Goal: Task Accomplishment & Management: Use online tool/utility

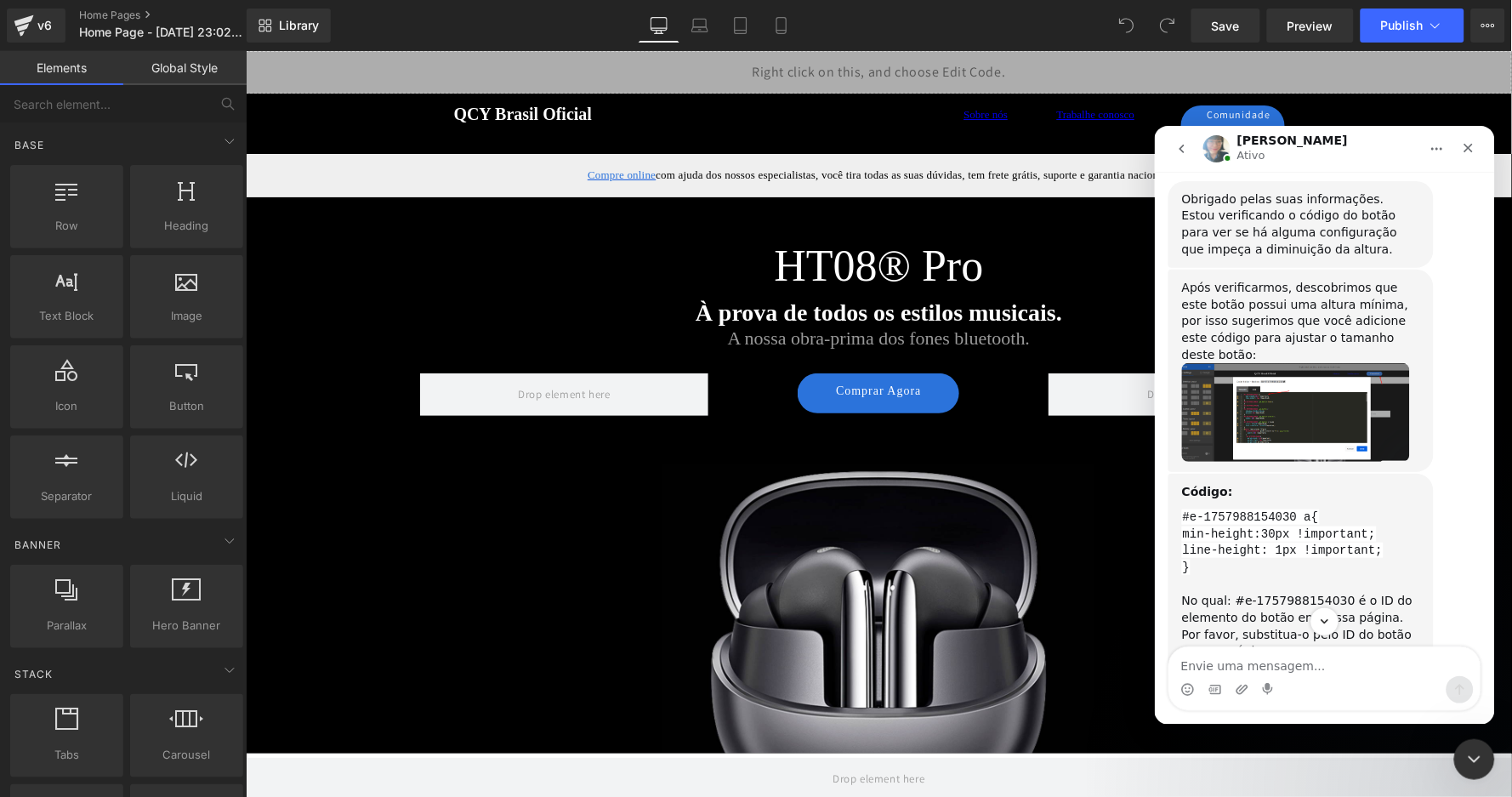
scroll to position [5255, 0]
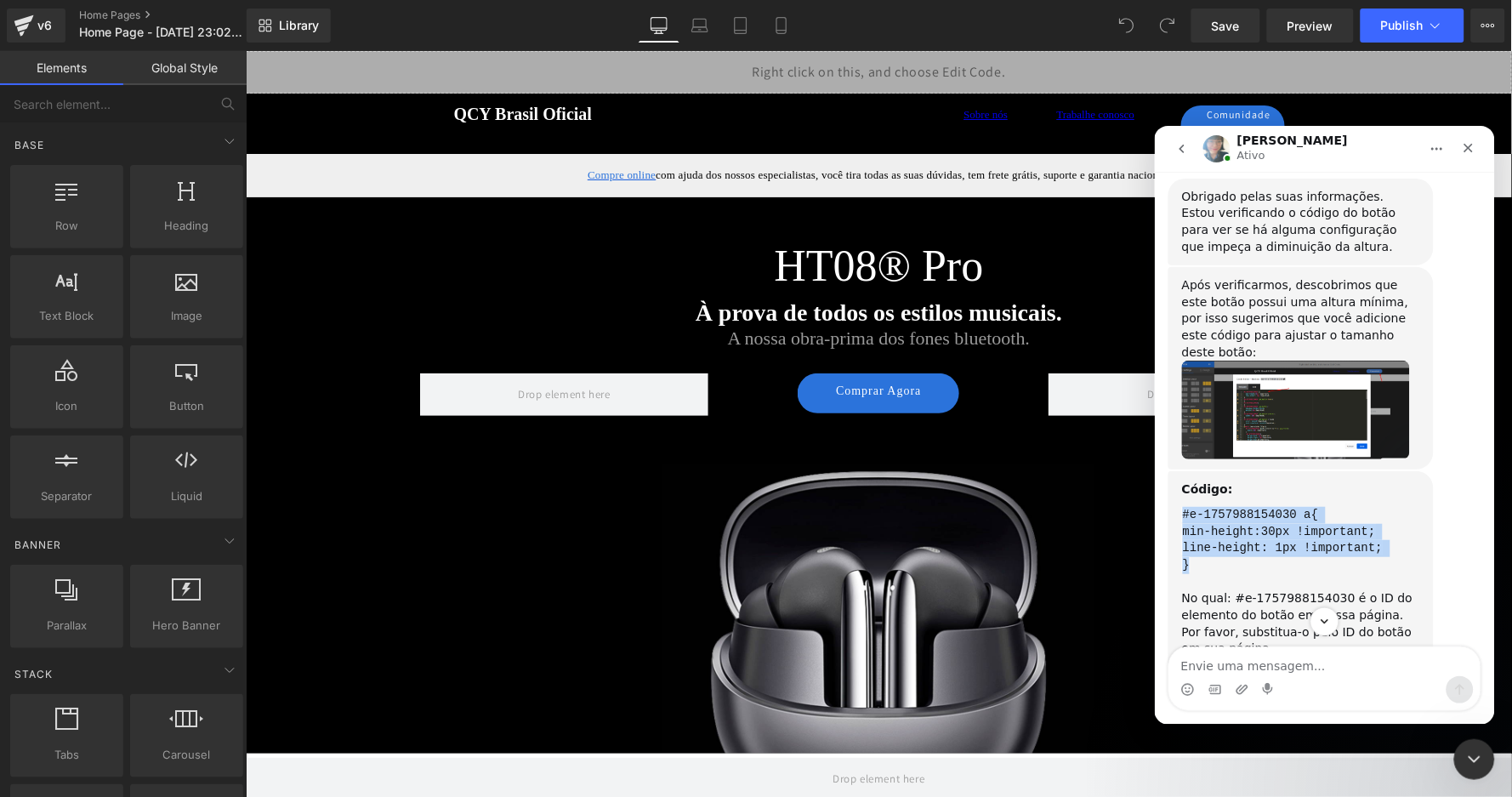
drag, startPoint x: 1193, startPoint y: 469, endPoint x: 1178, endPoint y: 418, distance: 53.2
click at [1178, 470] on div "Código: #e-1757988154030 a{ min-height:30px !important; line-height: 1px !impor…" at bounding box center [1300, 568] width 265 height 196
copy div "#e-1757988154030 a{ min-height:30px !important; line-height: 1px !important; }"
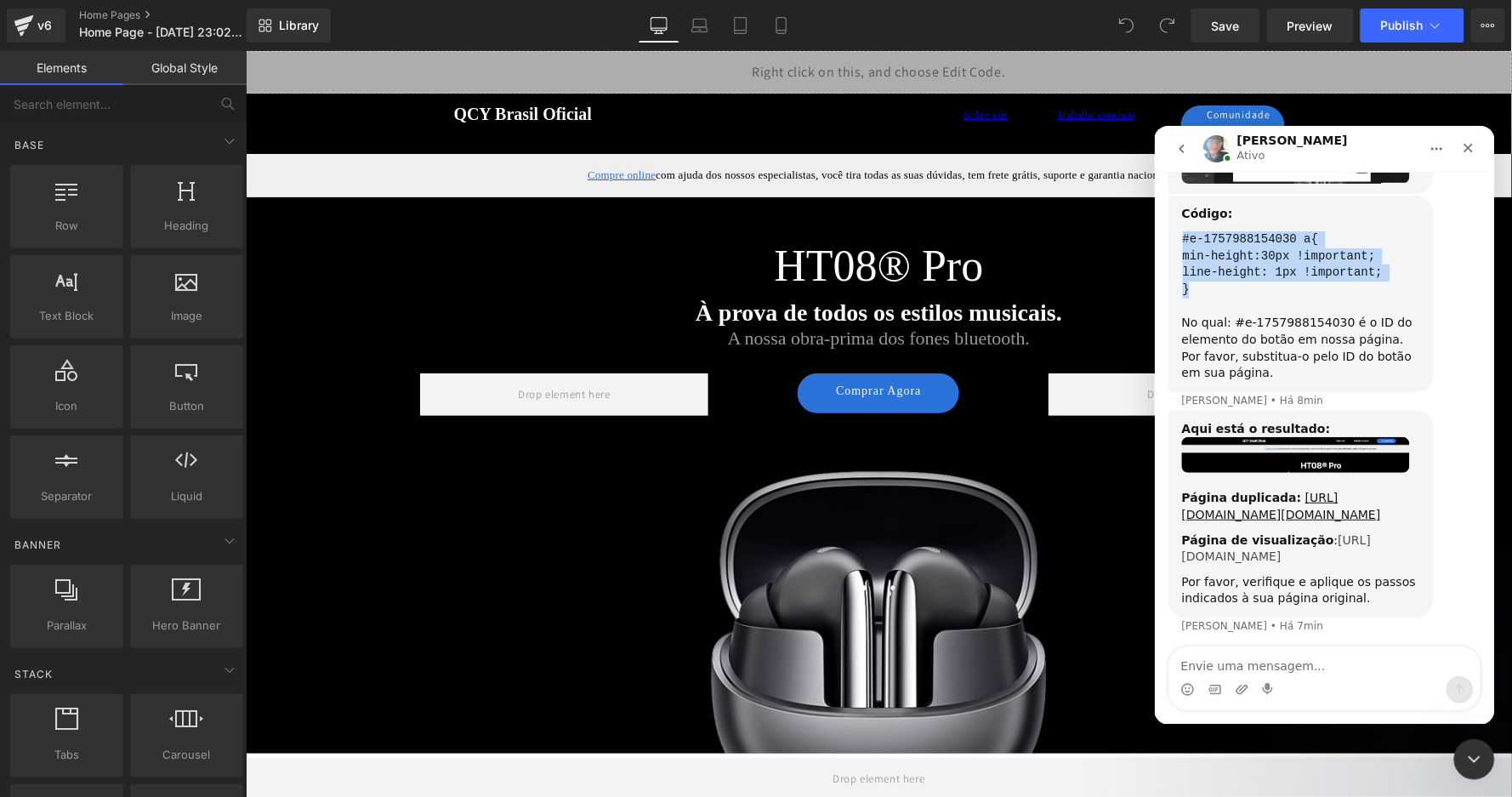
scroll to position [5532, 0]
click at [1068, 393] on div at bounding box center [756, 372] width 1512 height 746
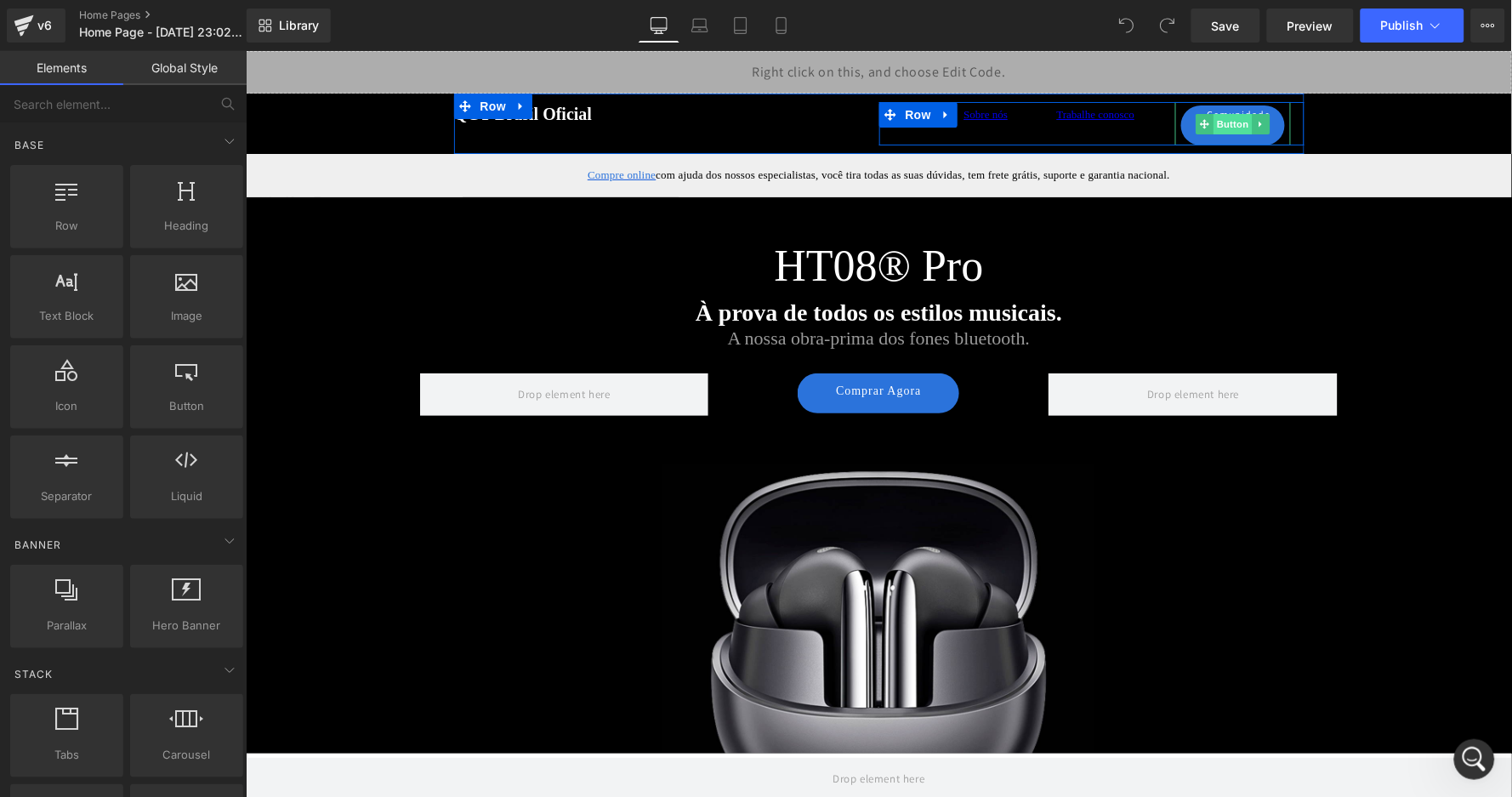
click at [1217, 125] on span "Button" at bounding box center [1232, 123] width 39 height 20
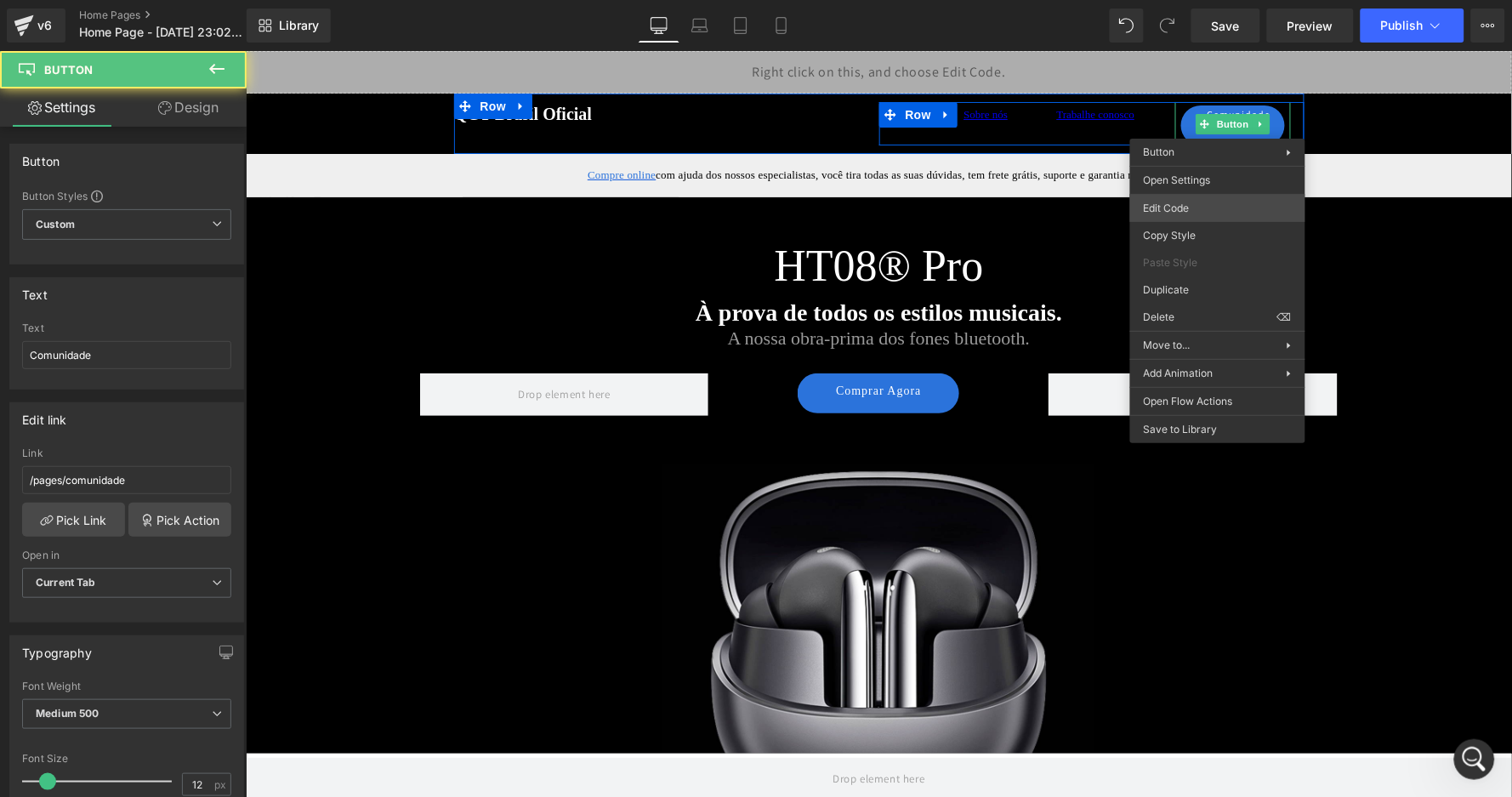
click at [1203, 206] on body "Button You are previewing how the will restyle your page. You can not edit Elem…" at bounding box center [756, 398] width 1512 height 797
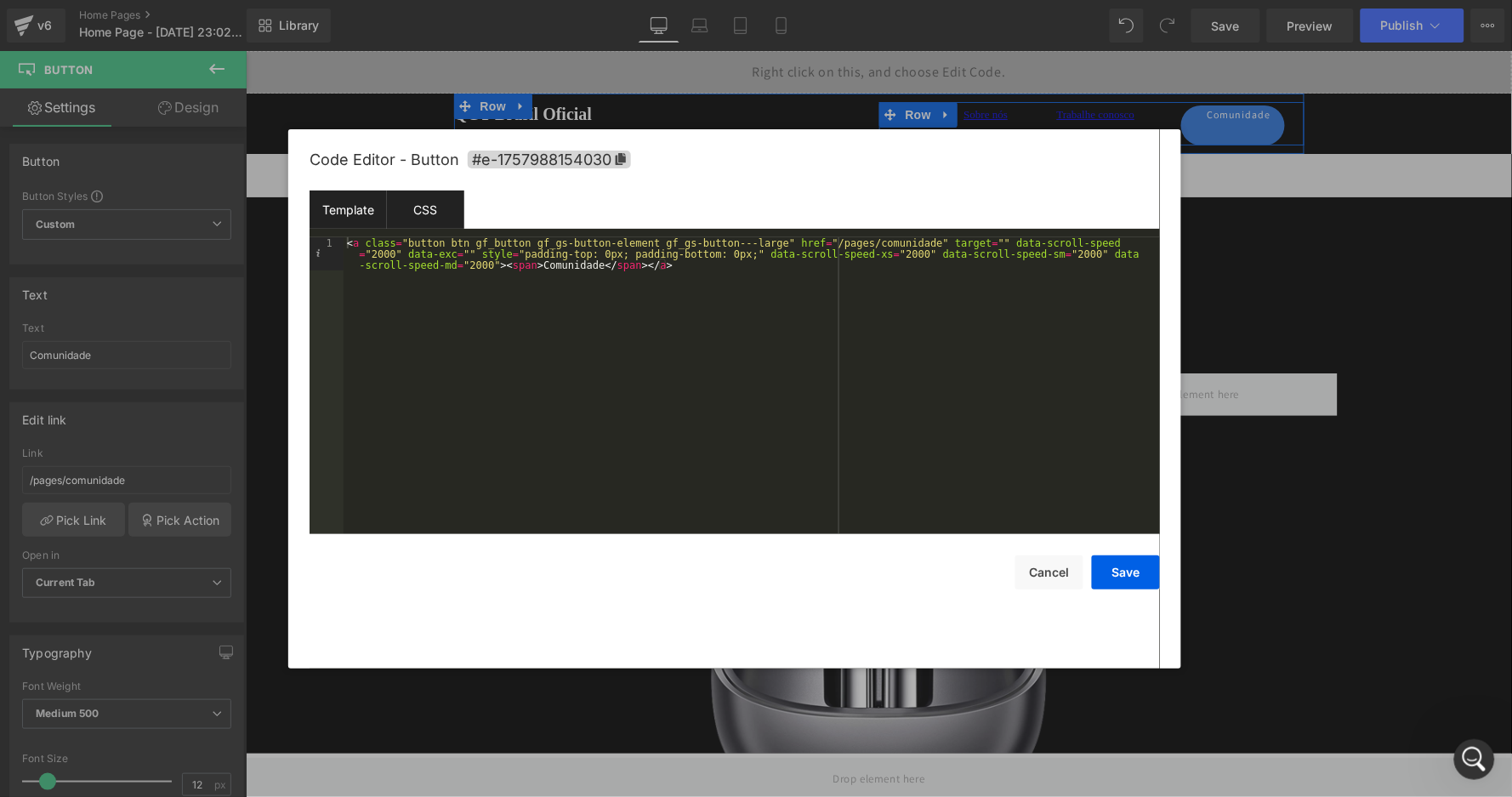
click at [428, 212] on div "CSS" at bounding box center [426, 210] width 78 height 38
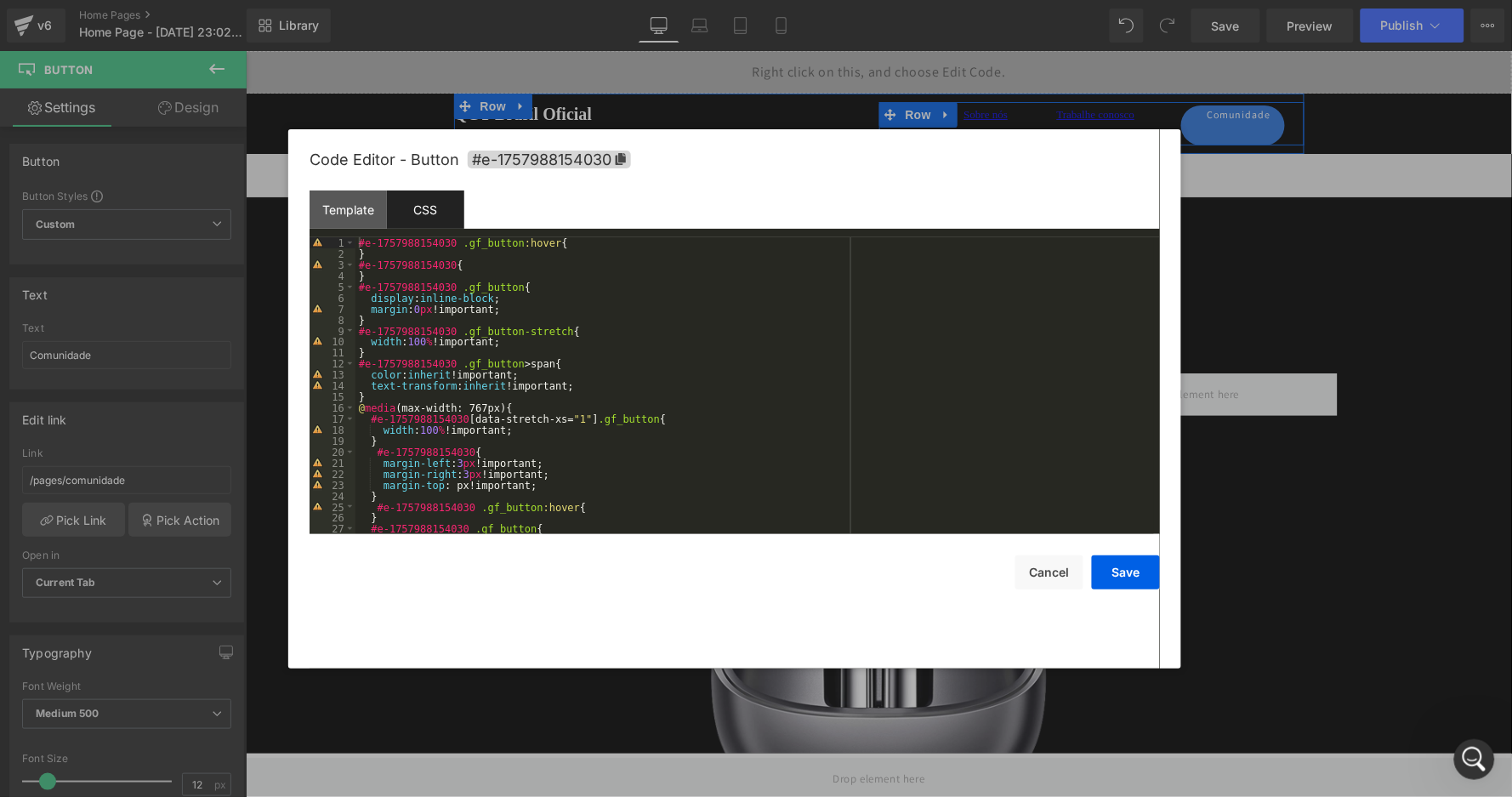
click at [603, 241] on div "#e-1757988154030 .gf_button :hover { } #e-1757988154030 { } #e-1757988154030 .g…" at bounding box center [754, 397] width 799 height 319
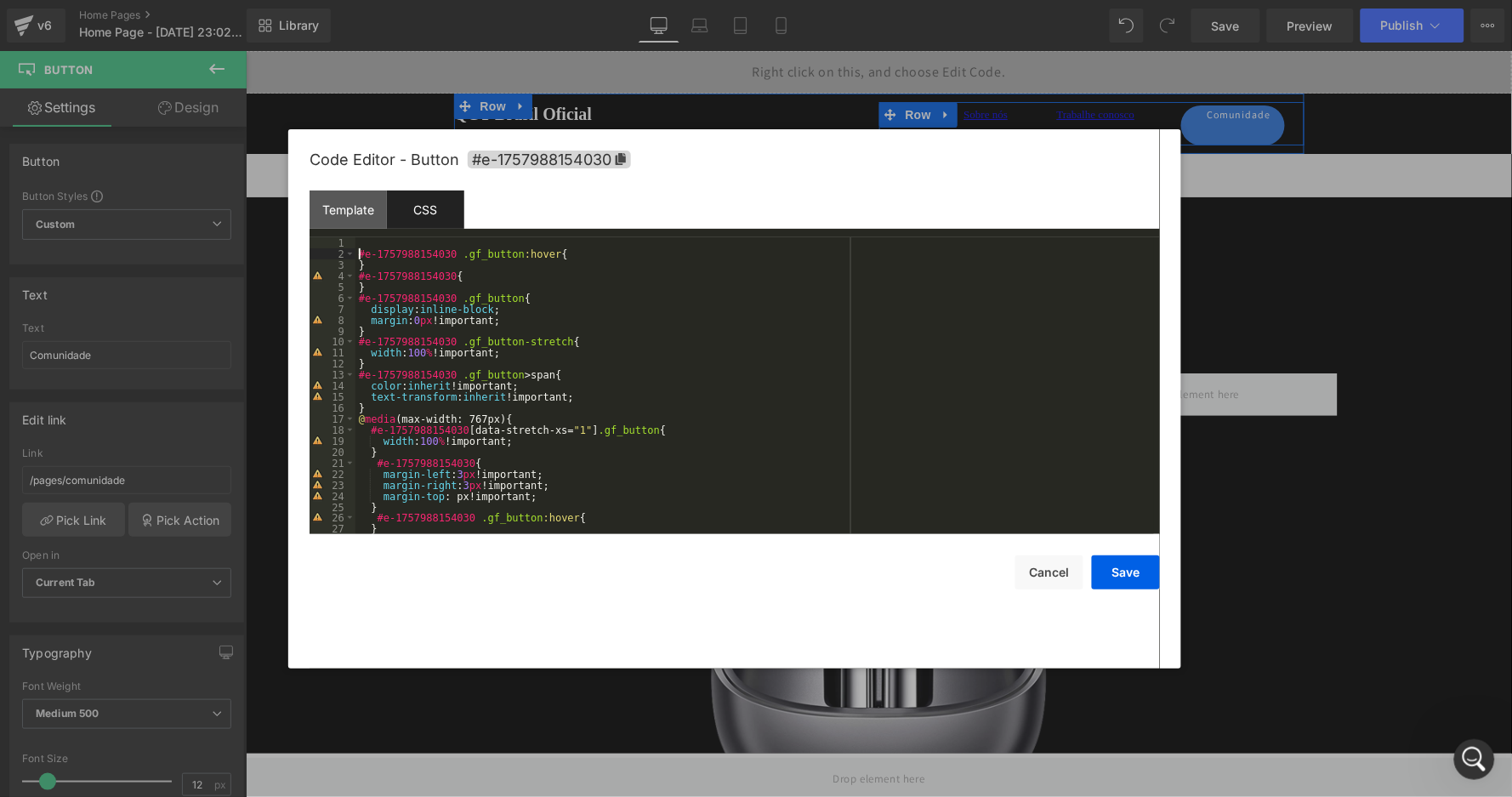
scroll to position [0, 0]
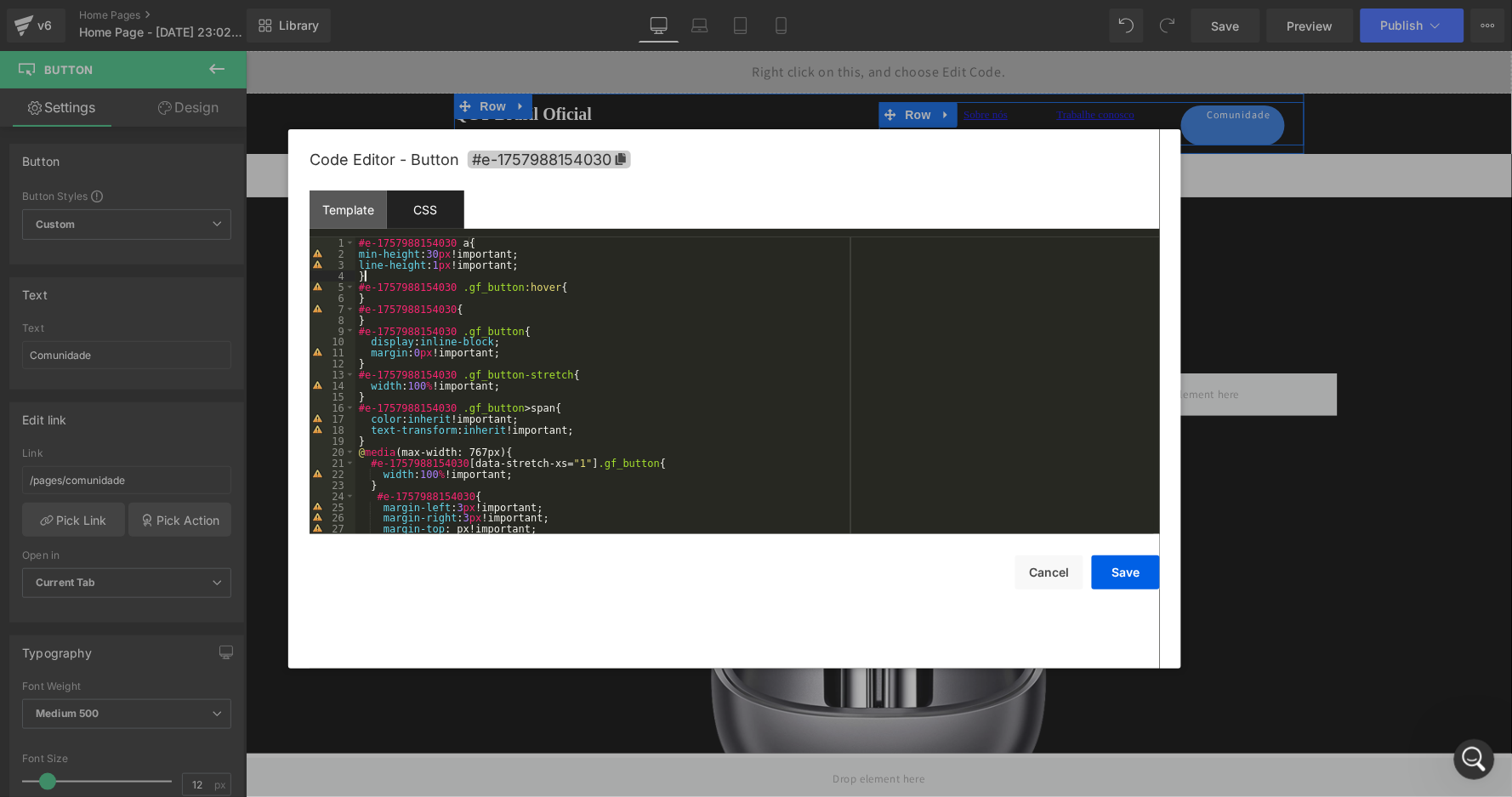
click at [618, 161] on icon at bounding box center [621, 159] width 12 height 12
click at [462, 240] on div "#e-1757988154030 a { min-height : 30 px !important; line-height : 1 px !importa…" at bounding box center [754, 397] width 799 height 319
click at [1137, 568] on button "Save" at bounding box center [1126, 572] width 68 height 34
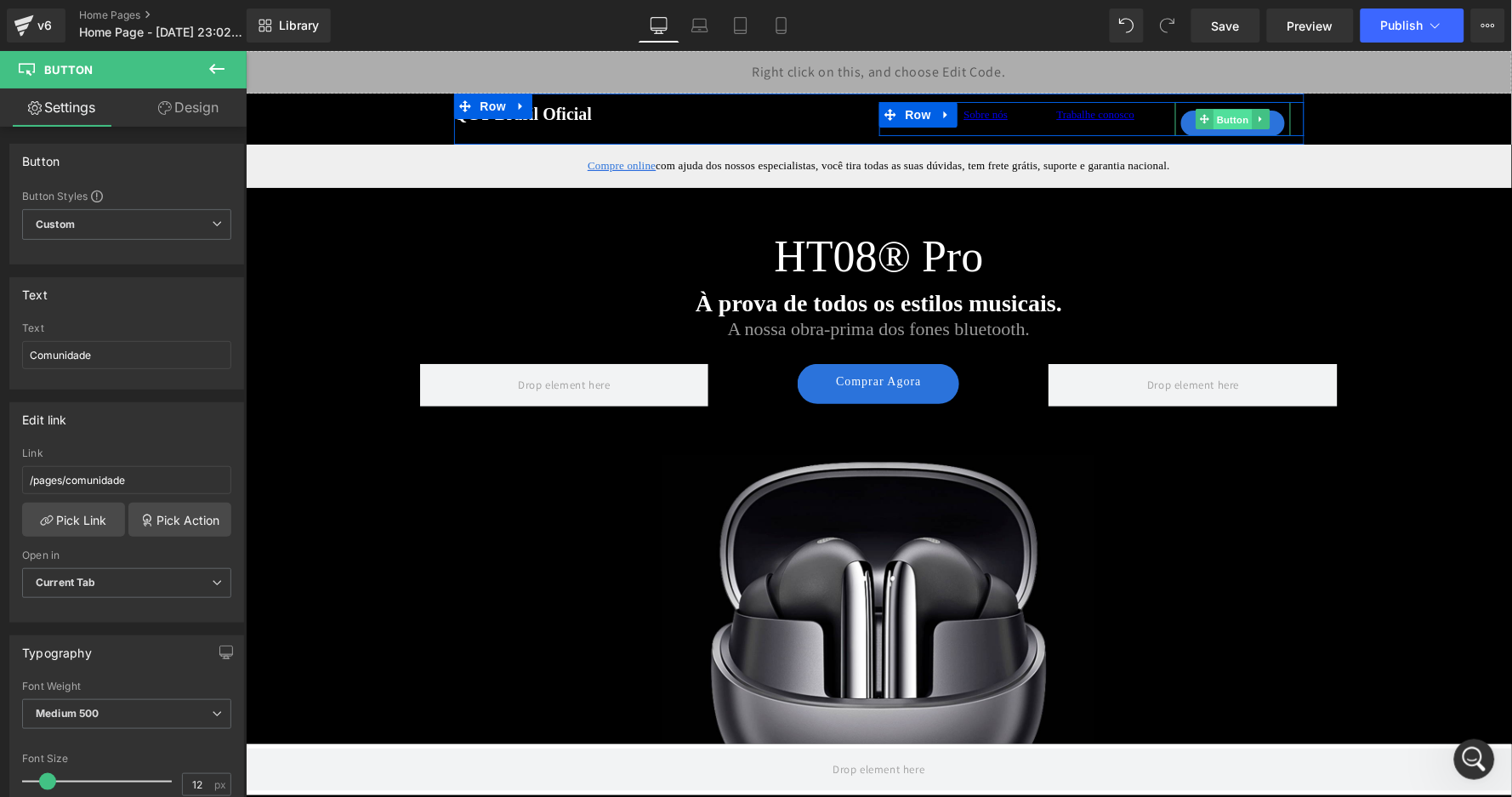
click at [1229, 118] on span "Button" at bounding box center [1232, 119] width 39 height 20
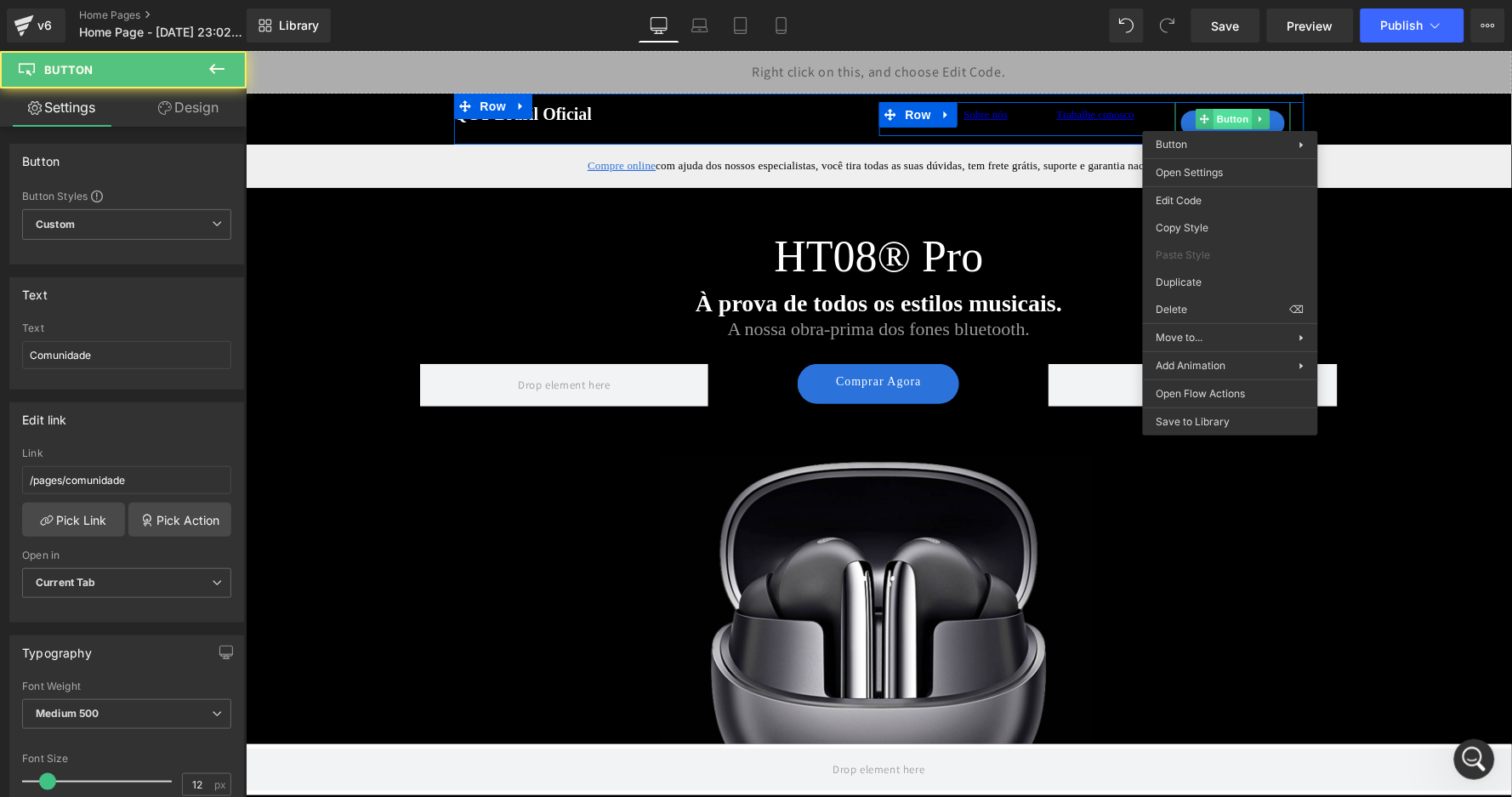
drag, startPoint x: 1229, startPoint y: 118, endPoint x: 1471, endPoint y: 211, distance: 259.3
click at [1209, 199] on body "Button You are previewing how the will restyle your page. You can not edit Elem…" at bounding box center [756, 398] width 1512 height 797
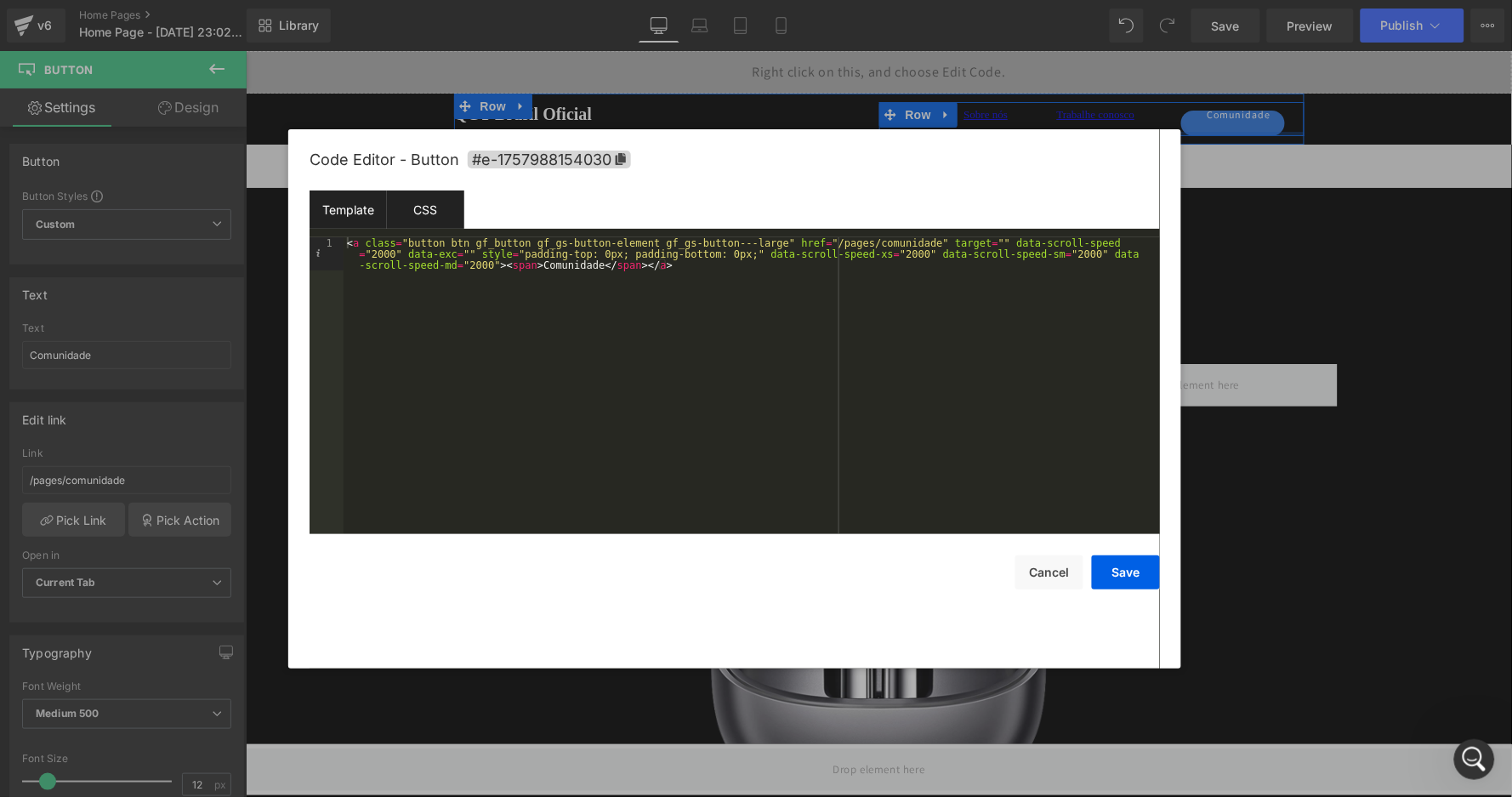
click at [440, 210] on div "CSS" at bounding box center [426, 210] width 78 height 38
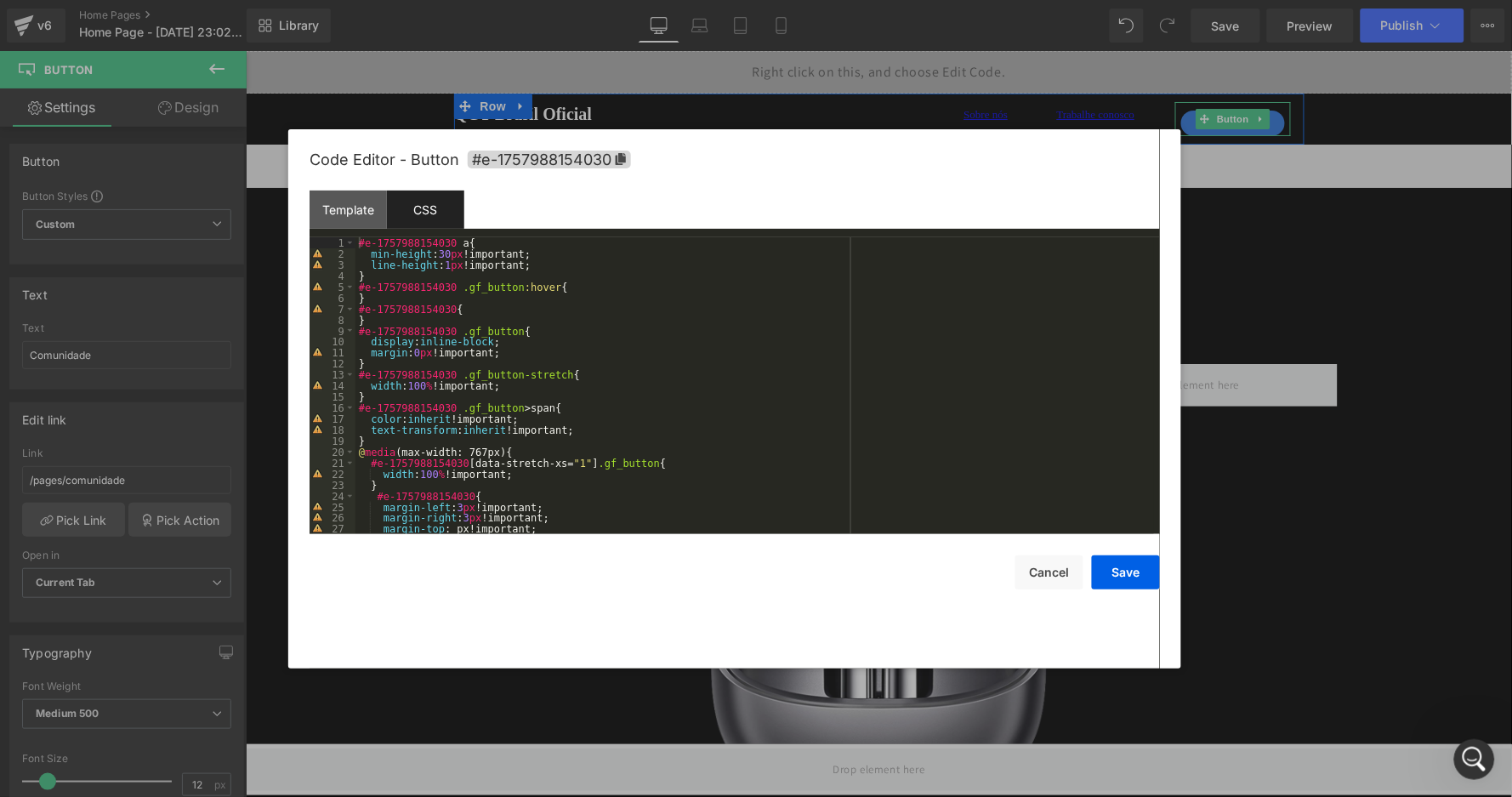
click at [448, 253] on div "#e-1757988154030 a { min-height : 30 px !important; line-height : 1 px !importa…" at bounding box center [754, 397] width 799 height 319
click at [1148, 571] on button "Save" at bounding box center [1126, 573] width 68 height 34
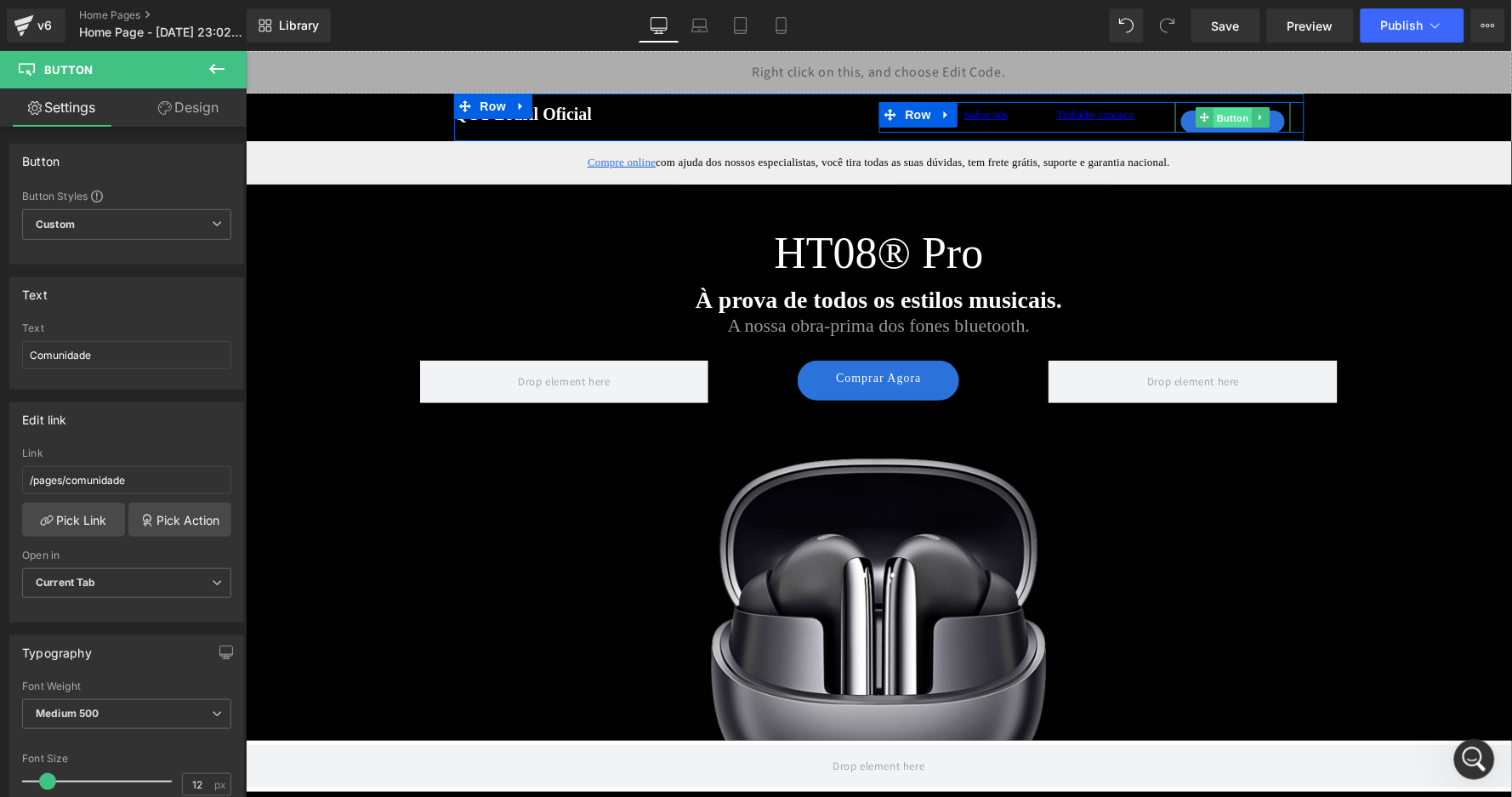
click at [1225, 115] on span "Button" at bounding box center [1232, 117] width 39 height 20
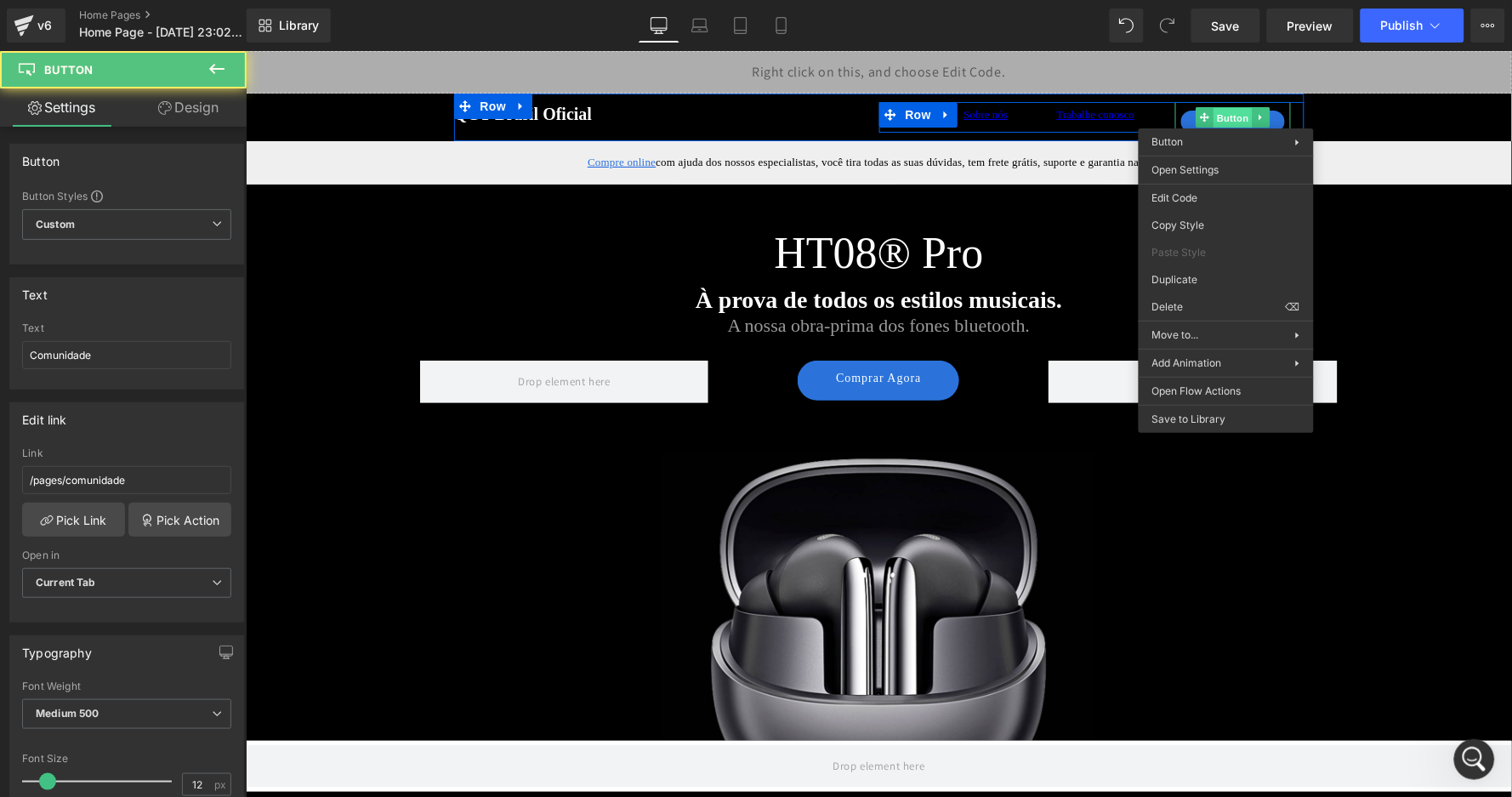
drag, startPoint x: 1225, startPoint y: 115, endPoint x: 1471, endPoint y: 179, distance: 254.2
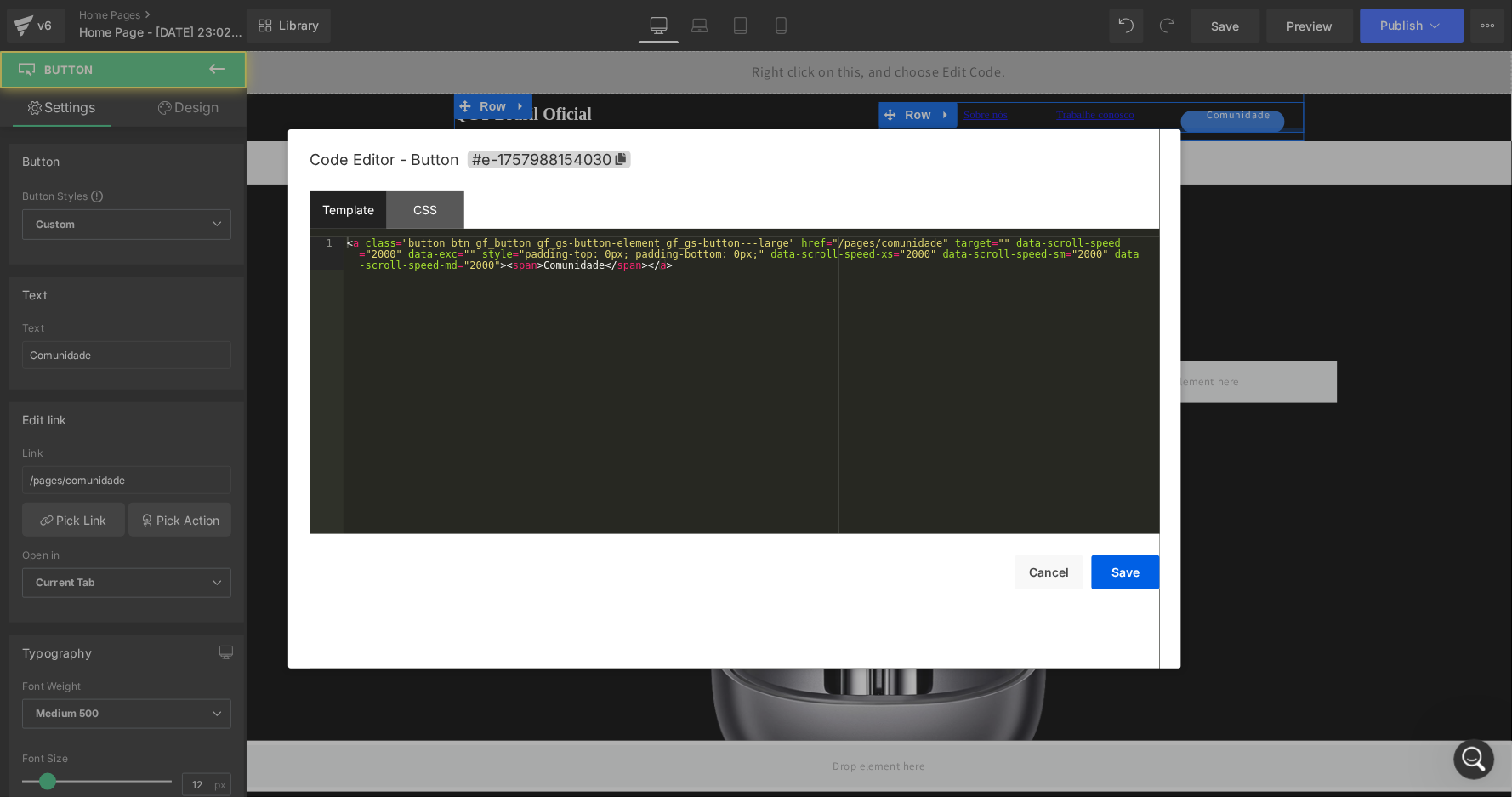
click at [1215, 190] on body "Button You are previewing how the will restyle your page. You can not edit Elem…" at bounding box center [756, 398] width 1512 height 797
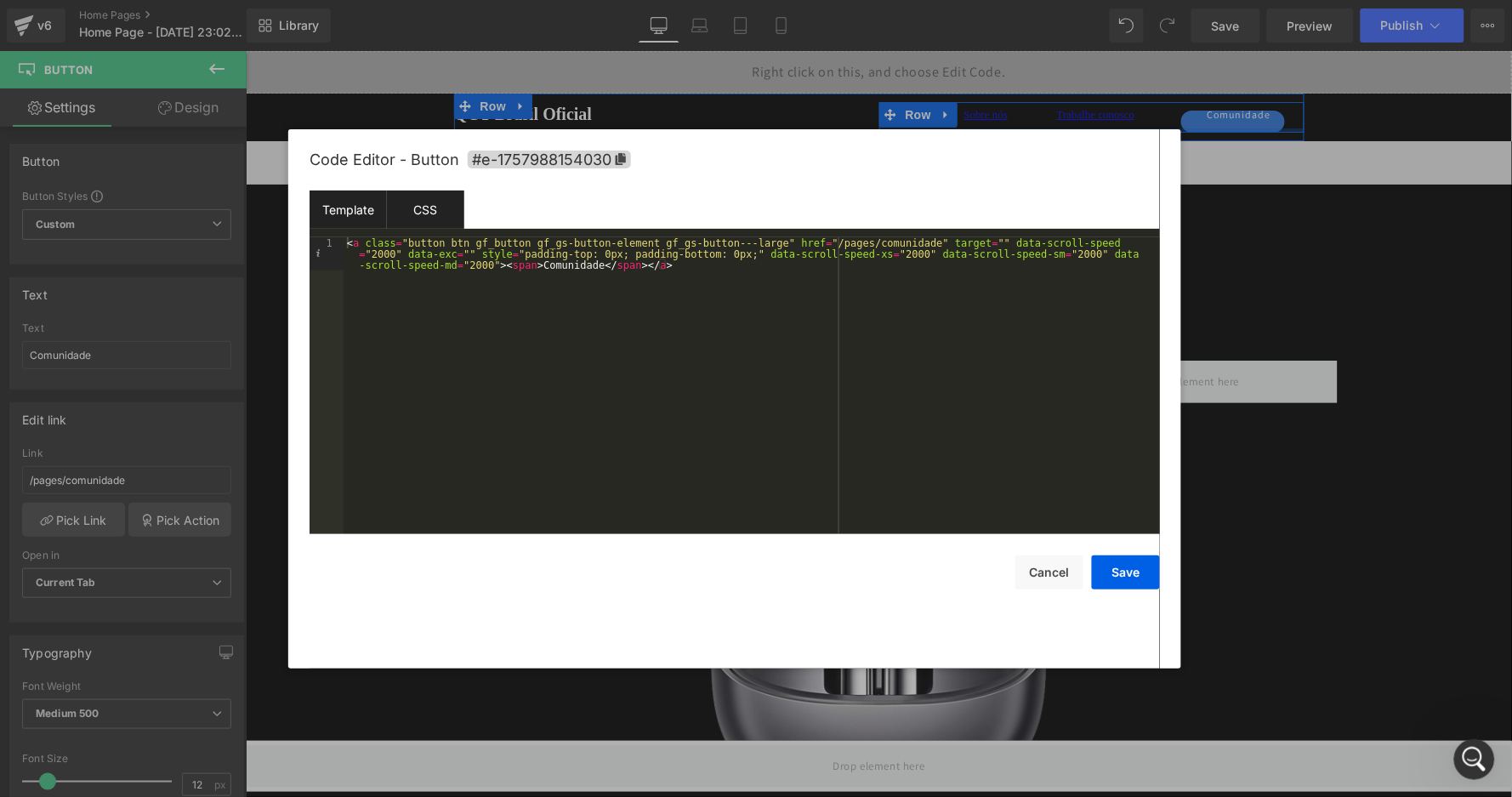
click at [410, 214] on div "CSS" at bounding box center [426, 210] width 78 height 38
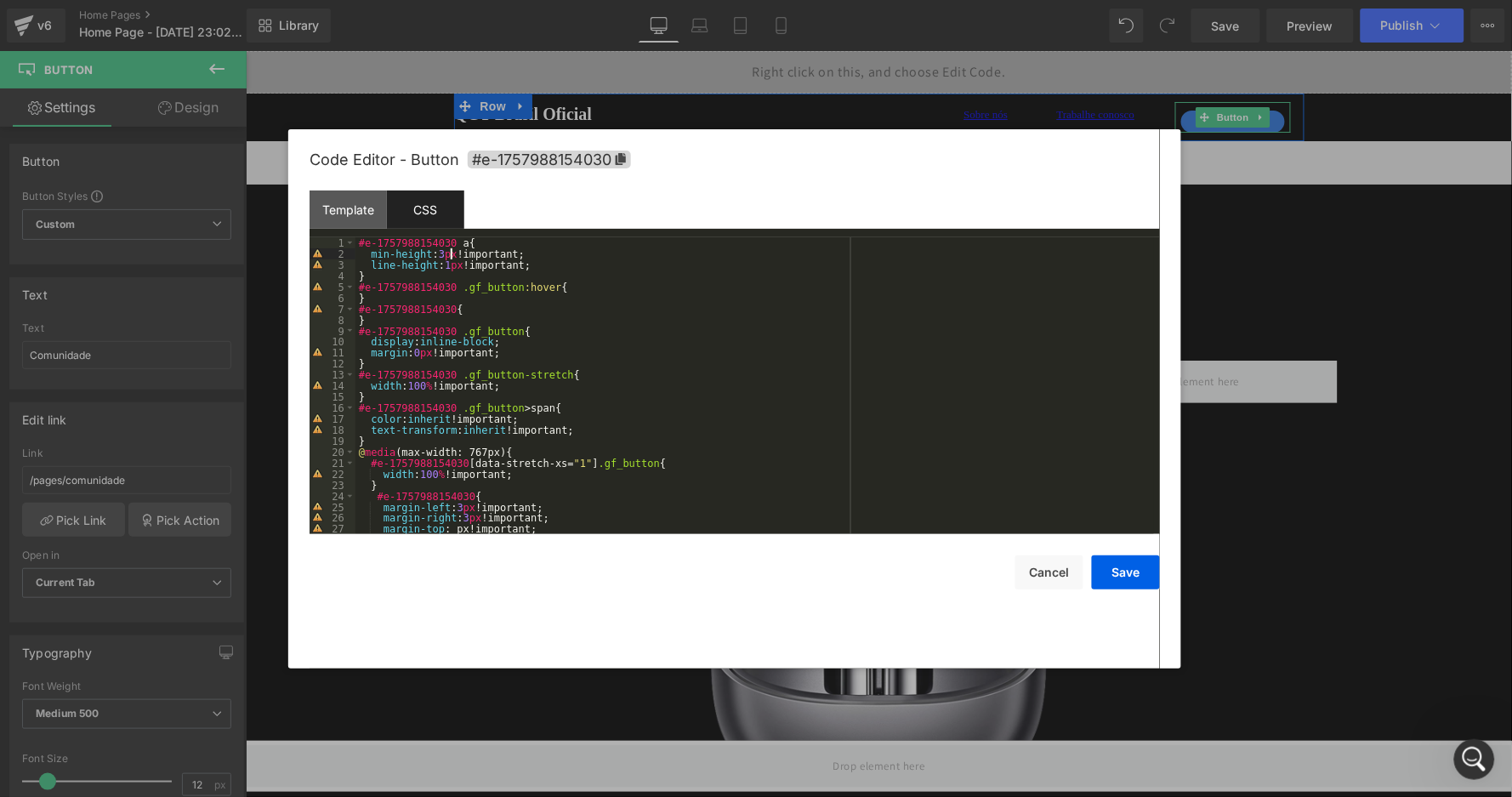
click at [448, 250] on div "#e-1757988154030 a { min-height : 3 px !important; line-height : 1 px !importan…" at bounding box center [754, 397] width 799 height 319
click at [1137, 584] on button "Save" at bounding box center [1126, 573] width 68 height 34
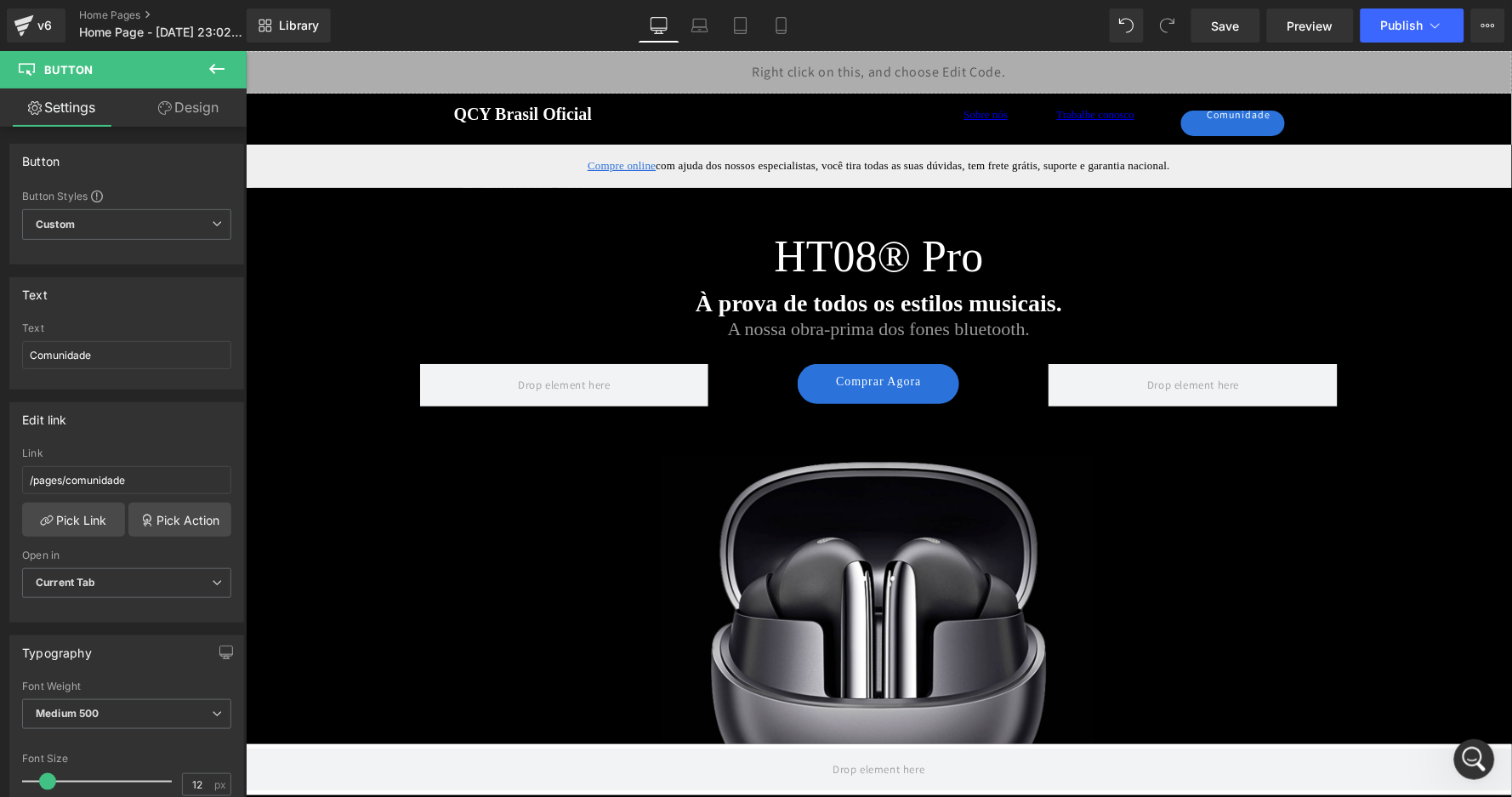
click at [1366, 511] on div at bounding box center [879, 598] width 995 height 290
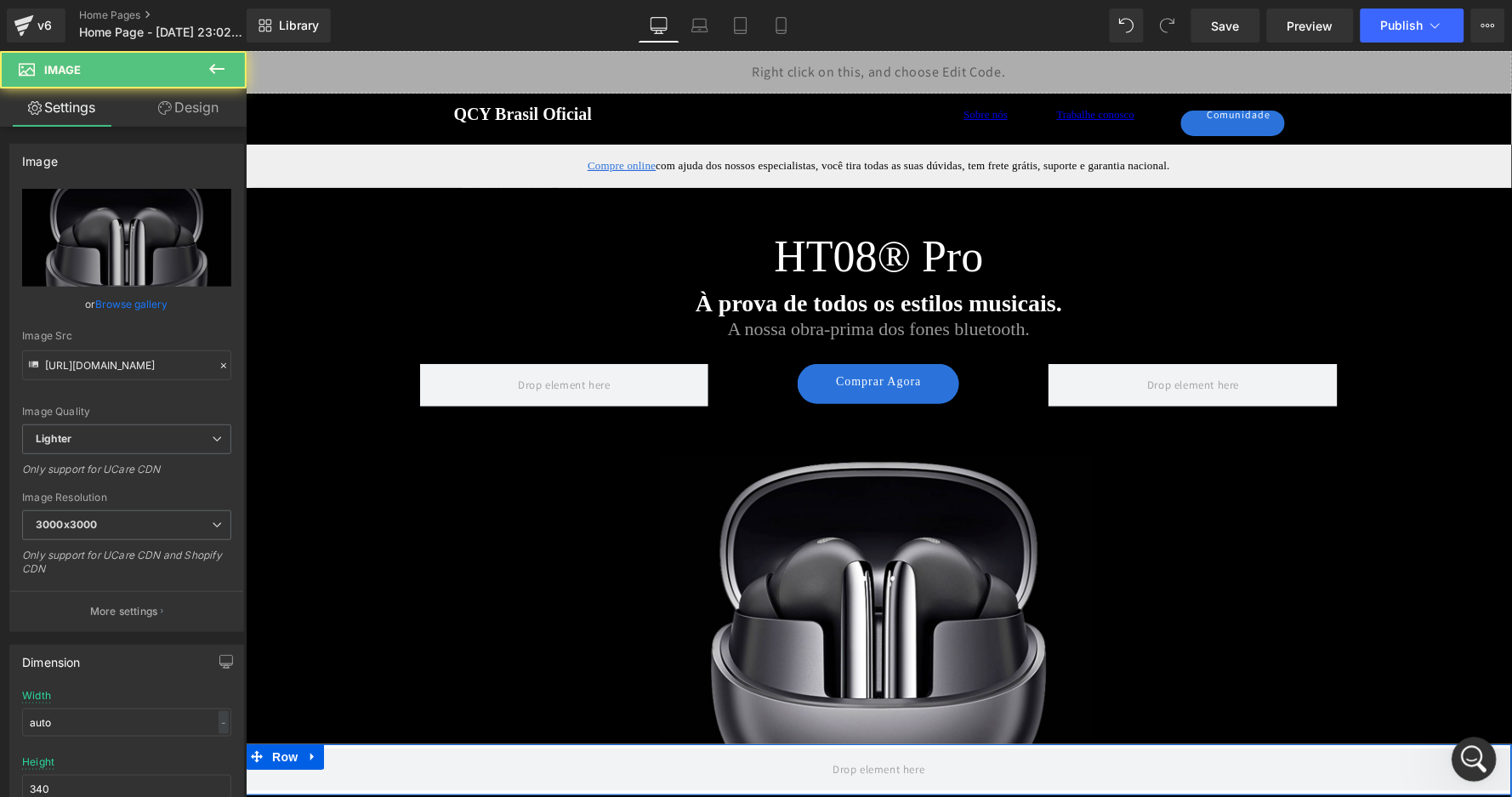
click at [1472, 753] on icon "Abertura do Messenger da Intercom" at bounding box center [1472, 758] width 28 height 28
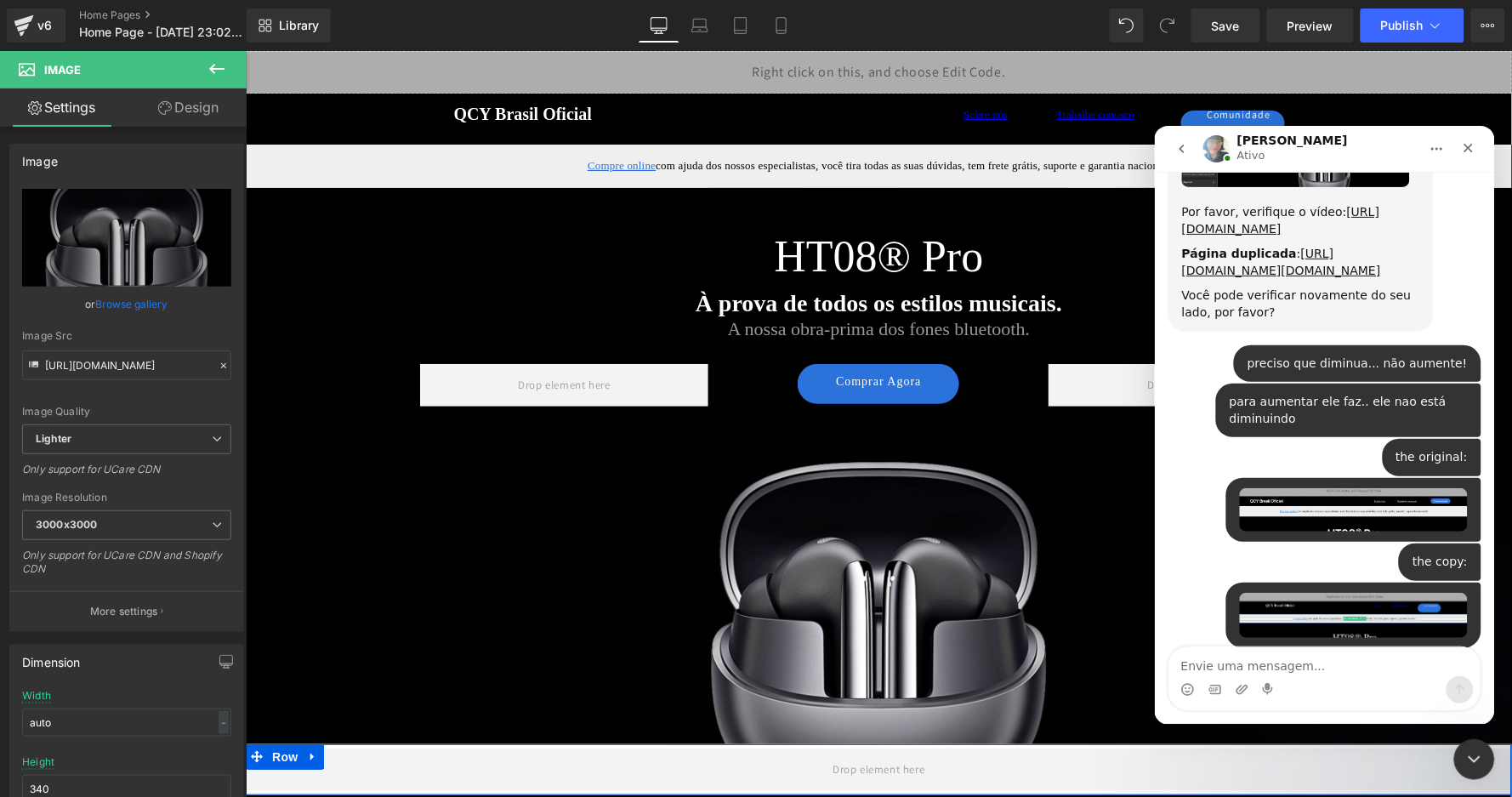
scroll to position [5514, 0]
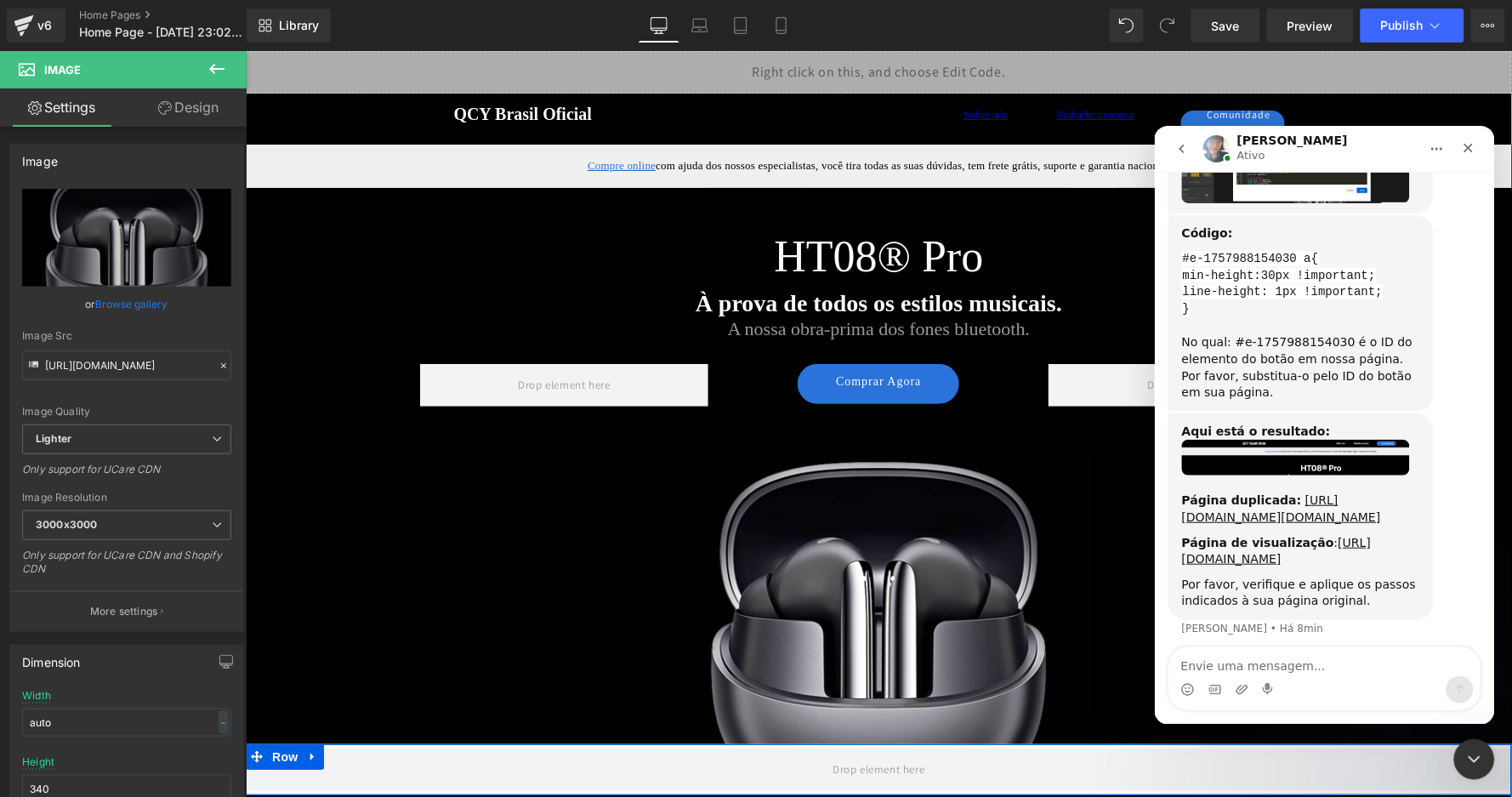
click at [1275, 661] on textarea "Envie uma mensagem..." at bounding box center [1325, 661] width 312 height 28
type textarea "why this happen?"
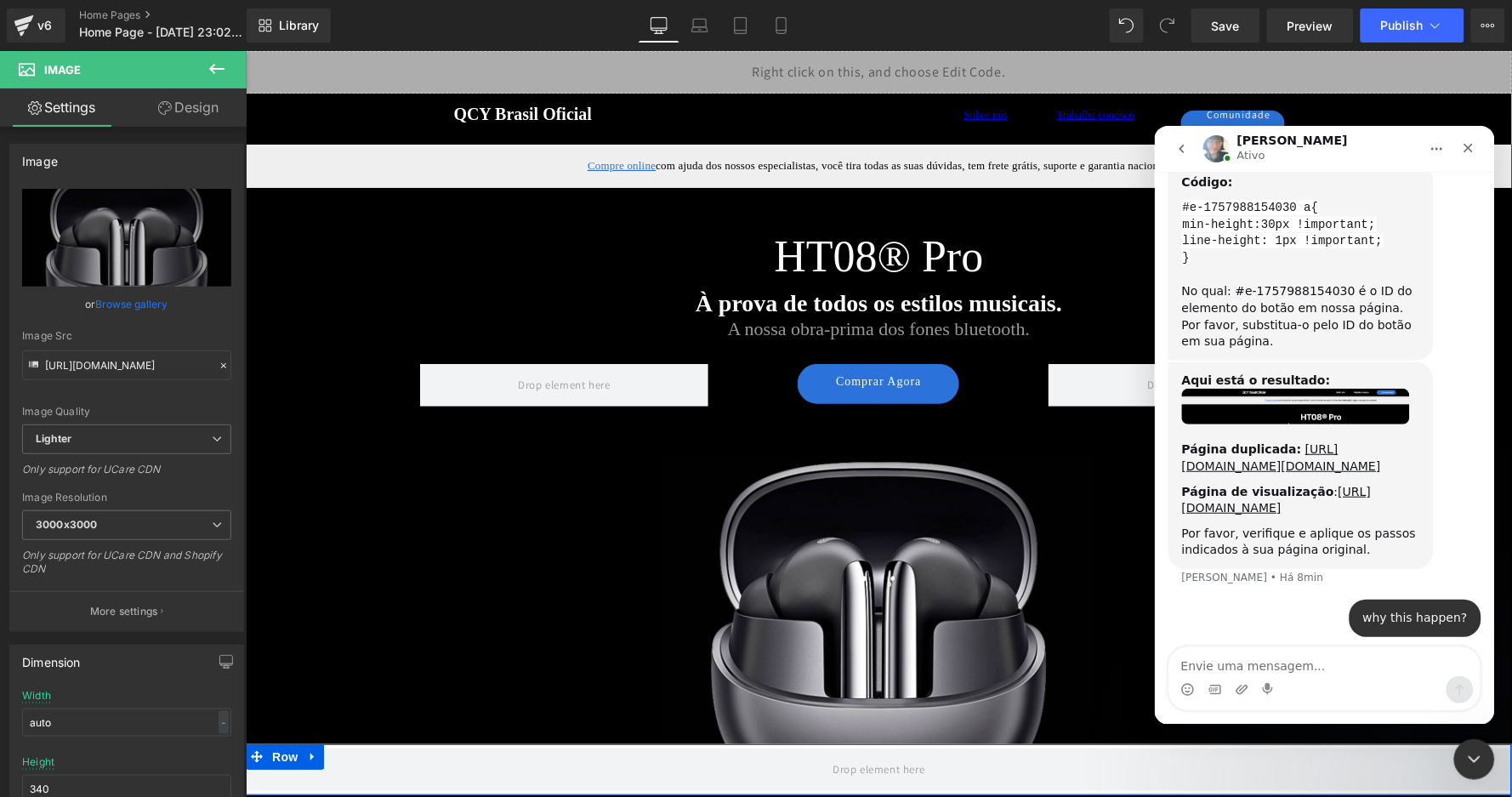
scroll to position [5565, 0]
click at [1056, 294] on div at bounding box center [756, 372] width 1512 height 746
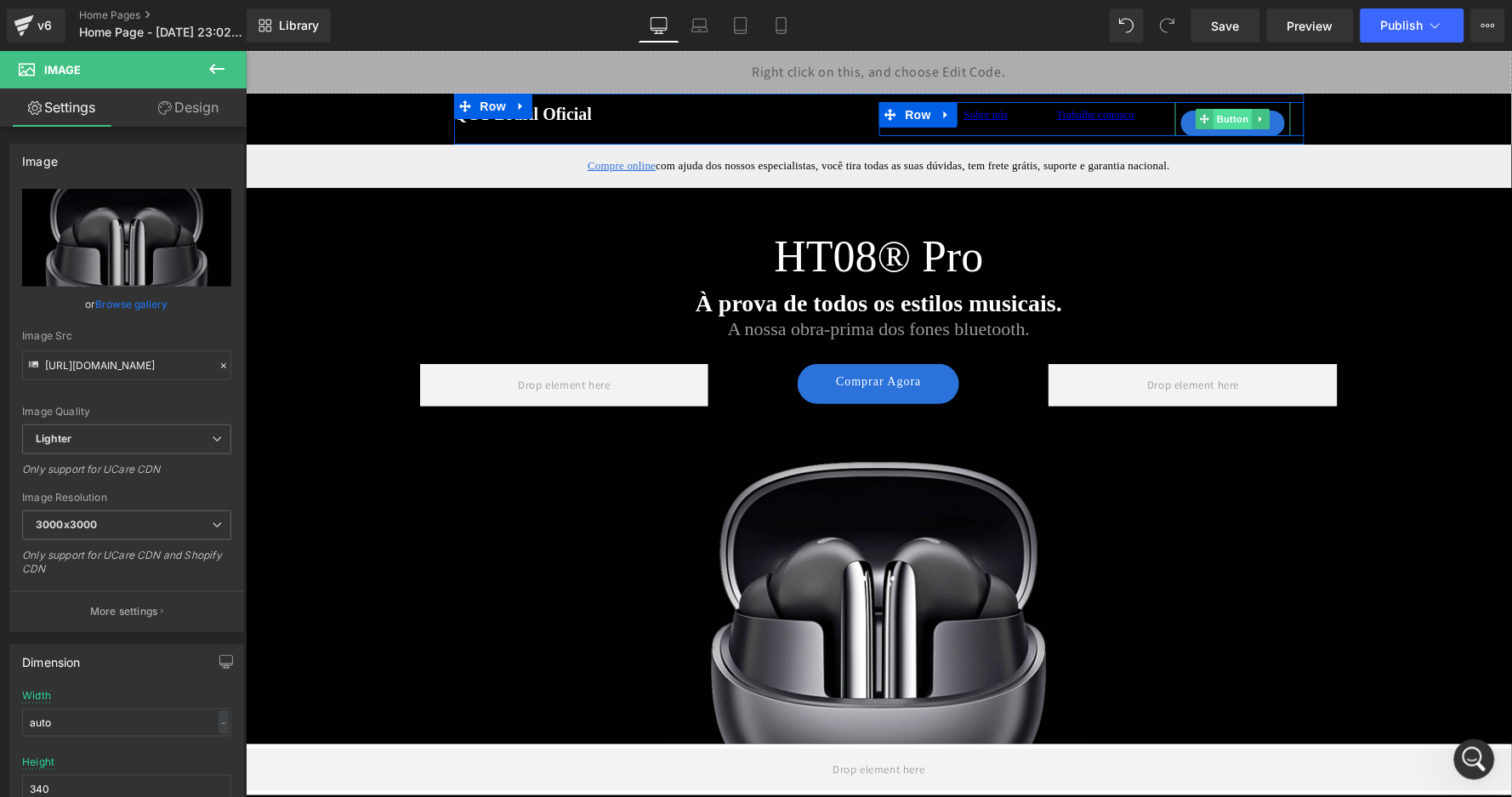
click at [1225, 119] on span "Button" at bounding box center [1232, 118] width 39 height 20
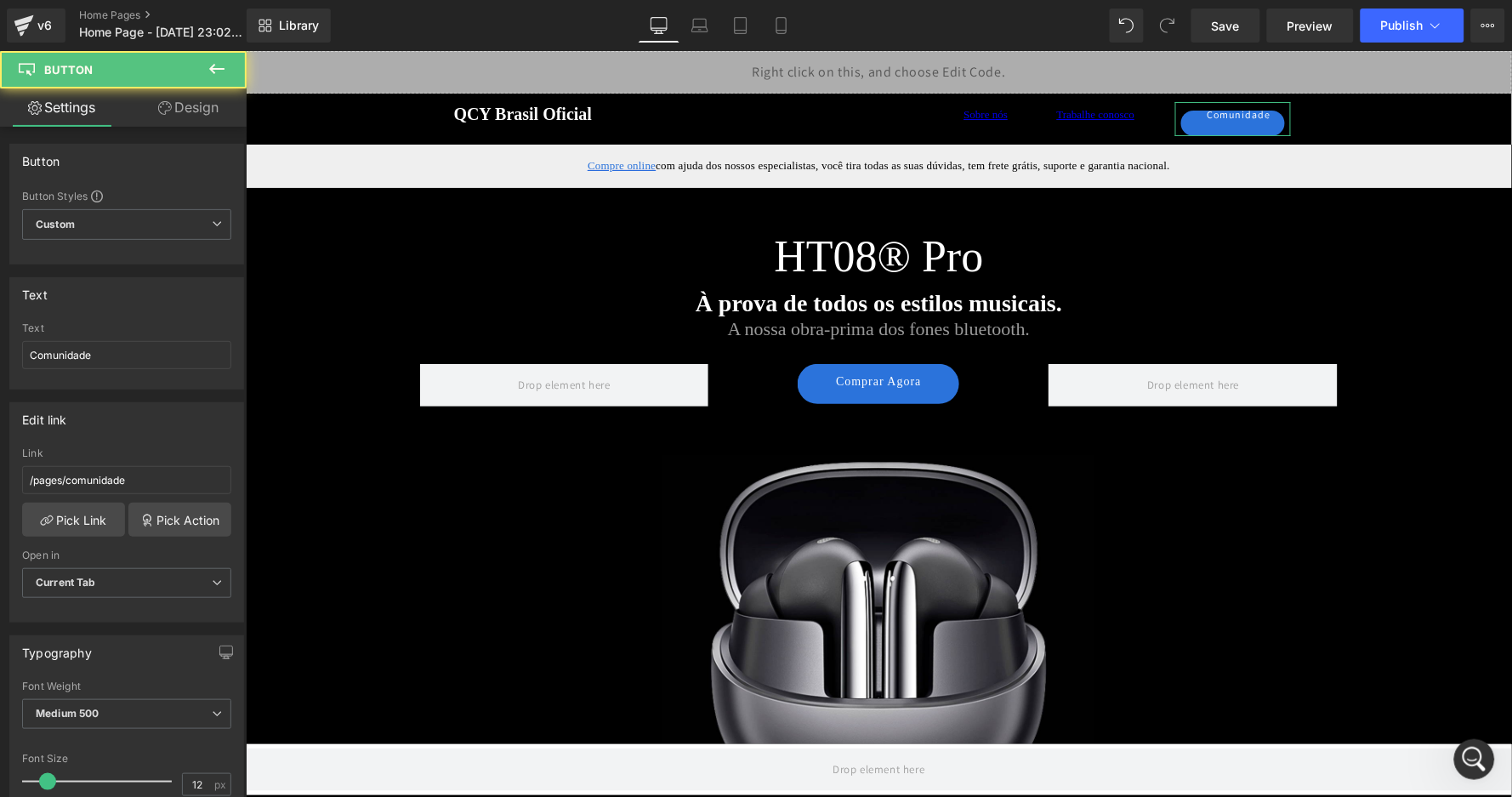
click at [174, 92] on link "Design" at bounding box center [188, 107] width 123 height 38
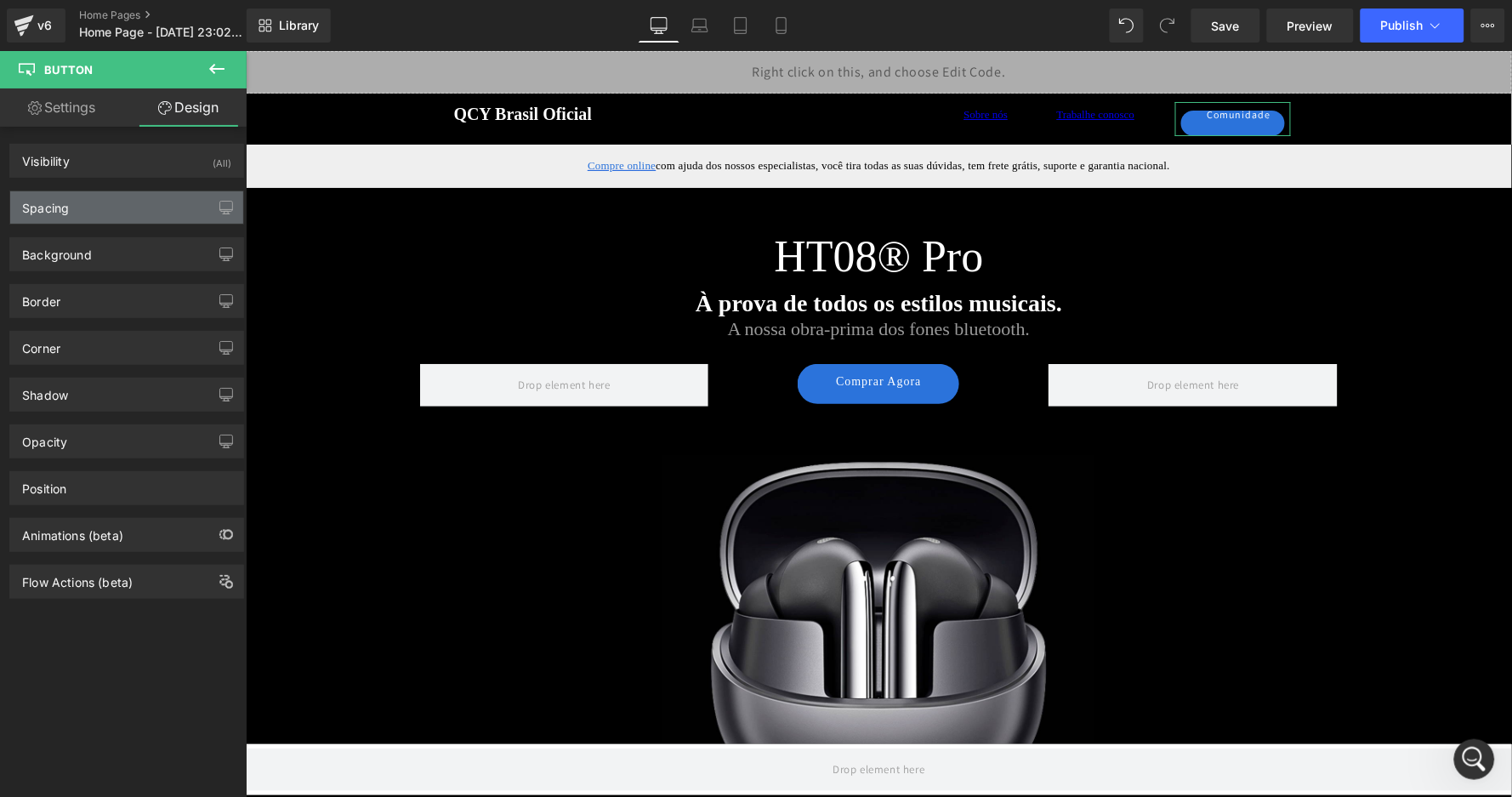
click at [92, 203] on div "Spacing" at bounding box center [126, 208] width 233 height 32
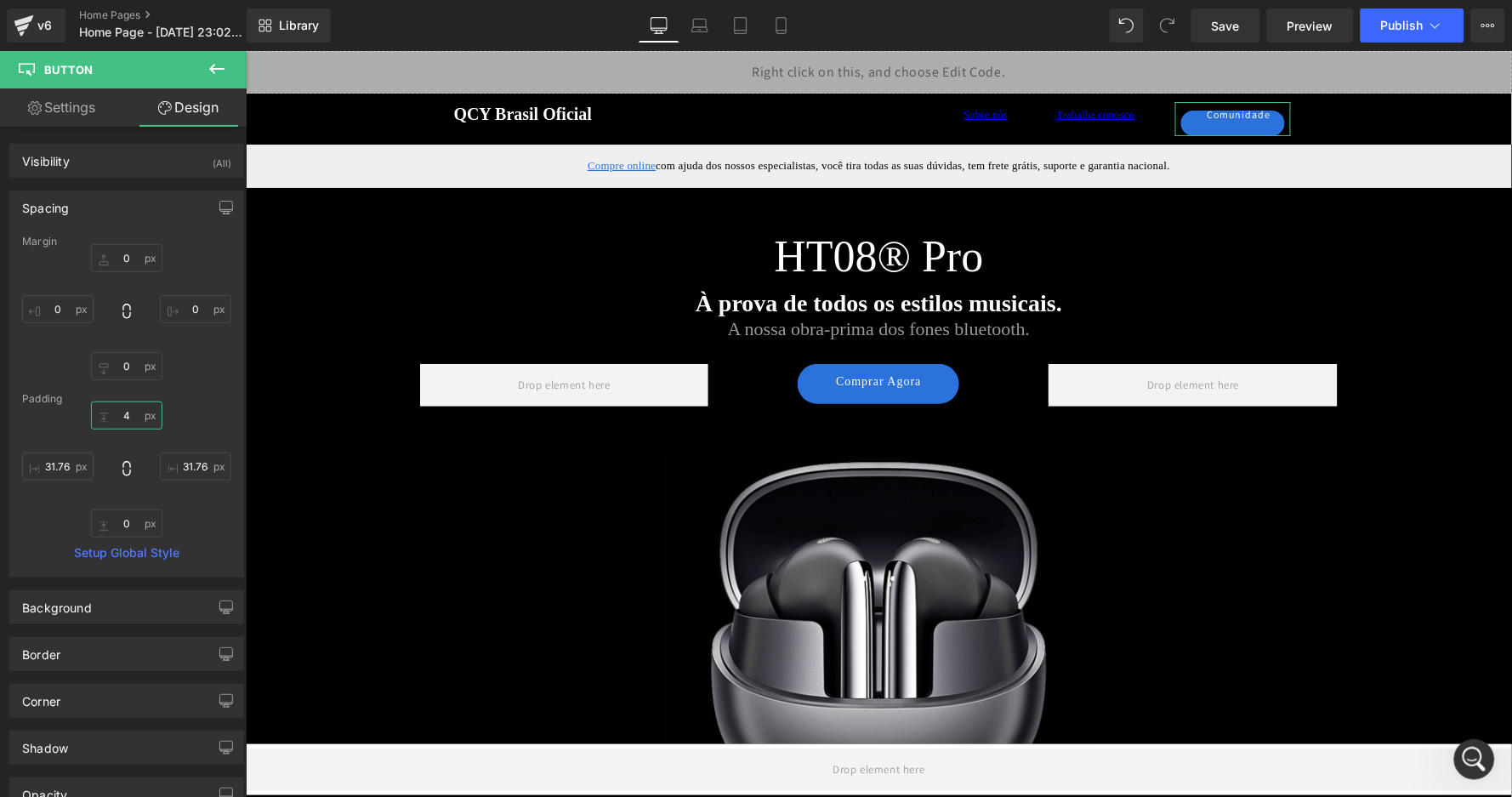
click at [128, 411] on input "4" at bounding box center [126, 416] width 71 height 28
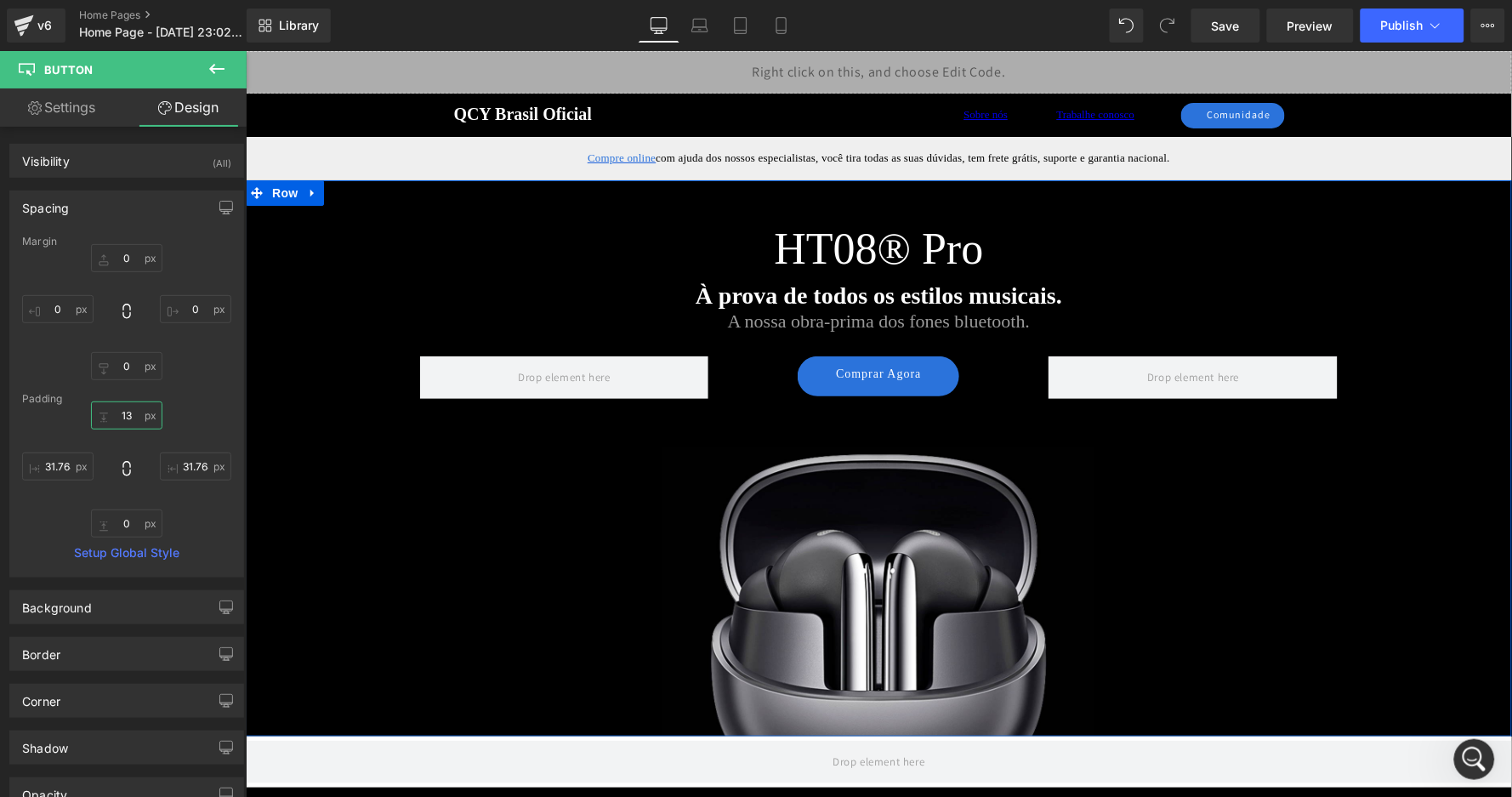
type input "14"
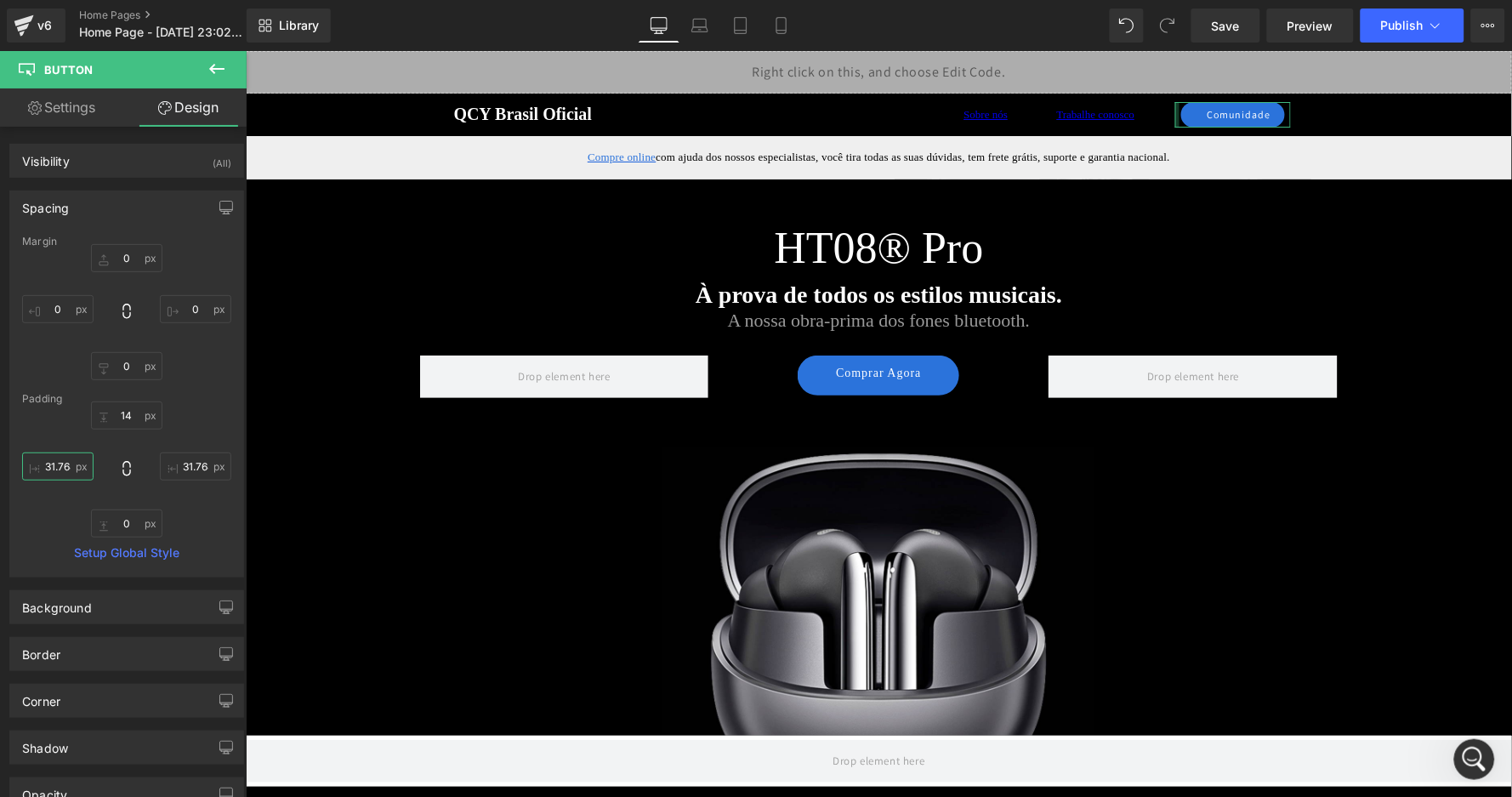
click at [59, 466] on input "31.764706" at bounding box center [57, 466] width 71 height 28
type input "1"
type input "0"
click at [188, 466] on input "31.764706" at bounding box center [195, 466] width 71 height 28
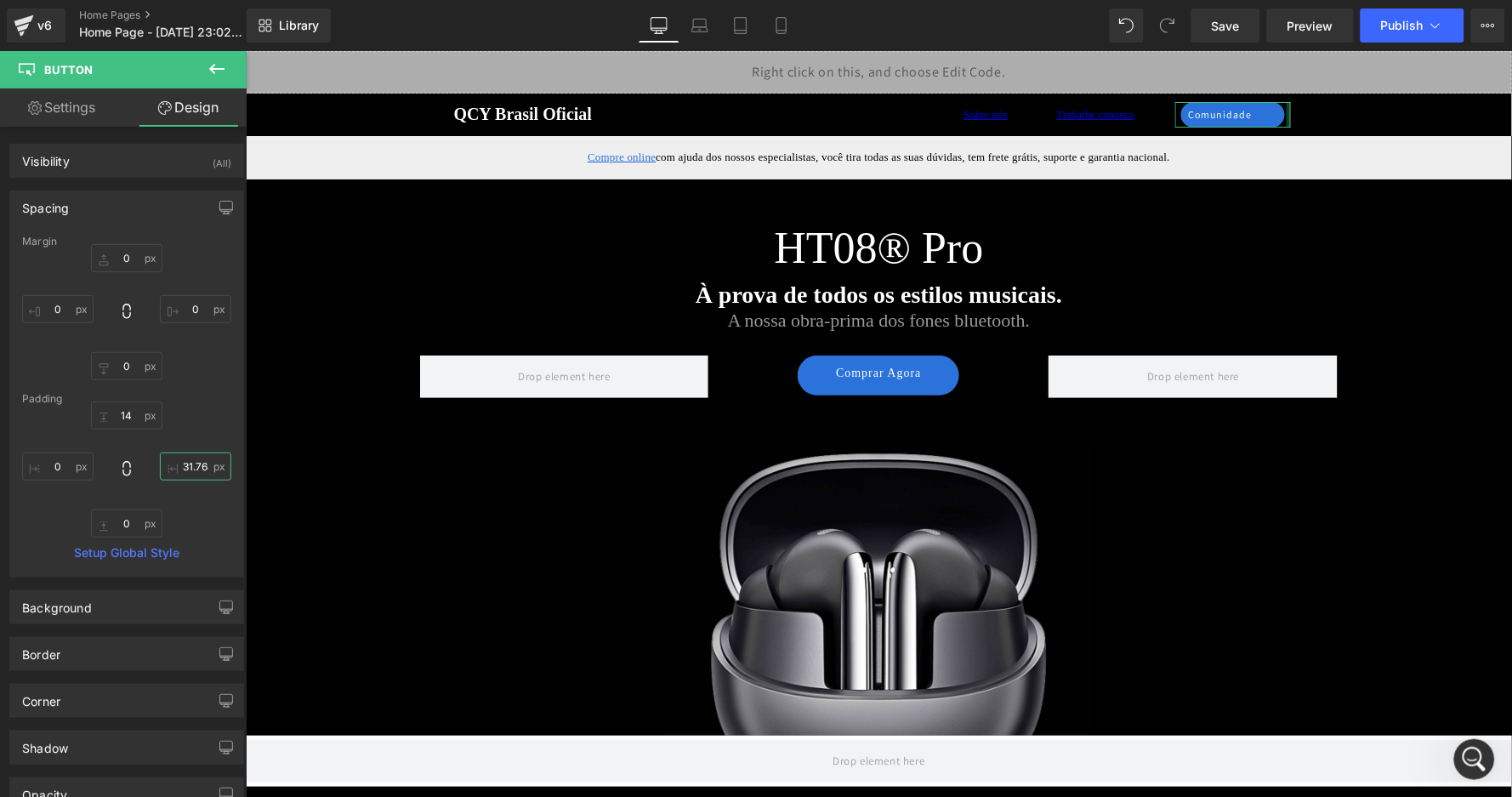
click at [188, 466] on input "31.764706" at bounding box center [195, 466] width 71 height 28
type input "0"
click at [200, 436] on div "14 0 0 0" at bounding box center [126, 469] width 209 height 136
click at [1184, 31] on span at bounding box center [1168, 26] width 34 height 34
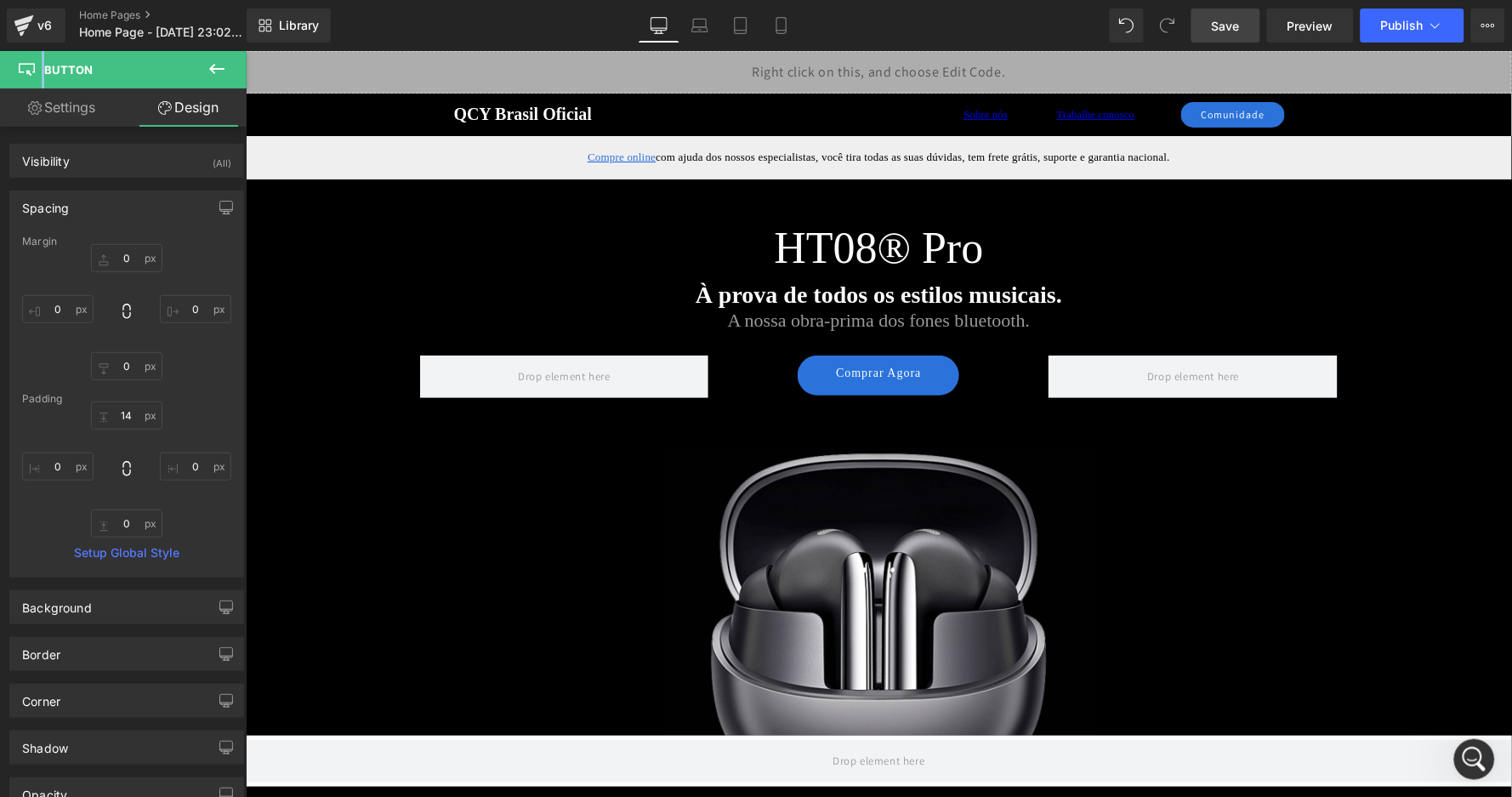
click at [1214, 20] on span "Save" at bounding box center [1226, 26] width 28 height 18
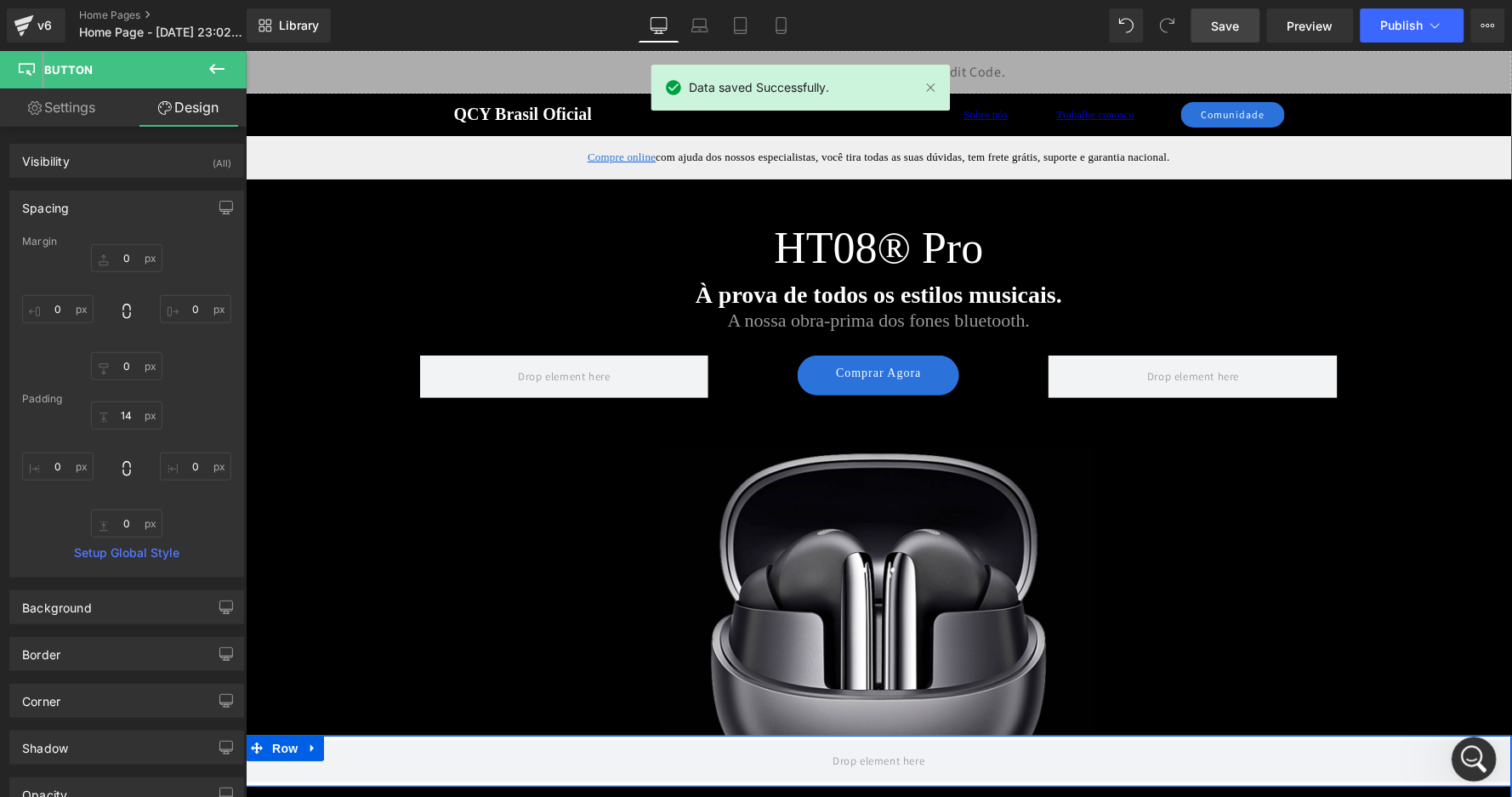
click at [1472, 749] on icon "Abertura do Messenger da Intercom" at bounding box center [1472, 758] width 28 height 28
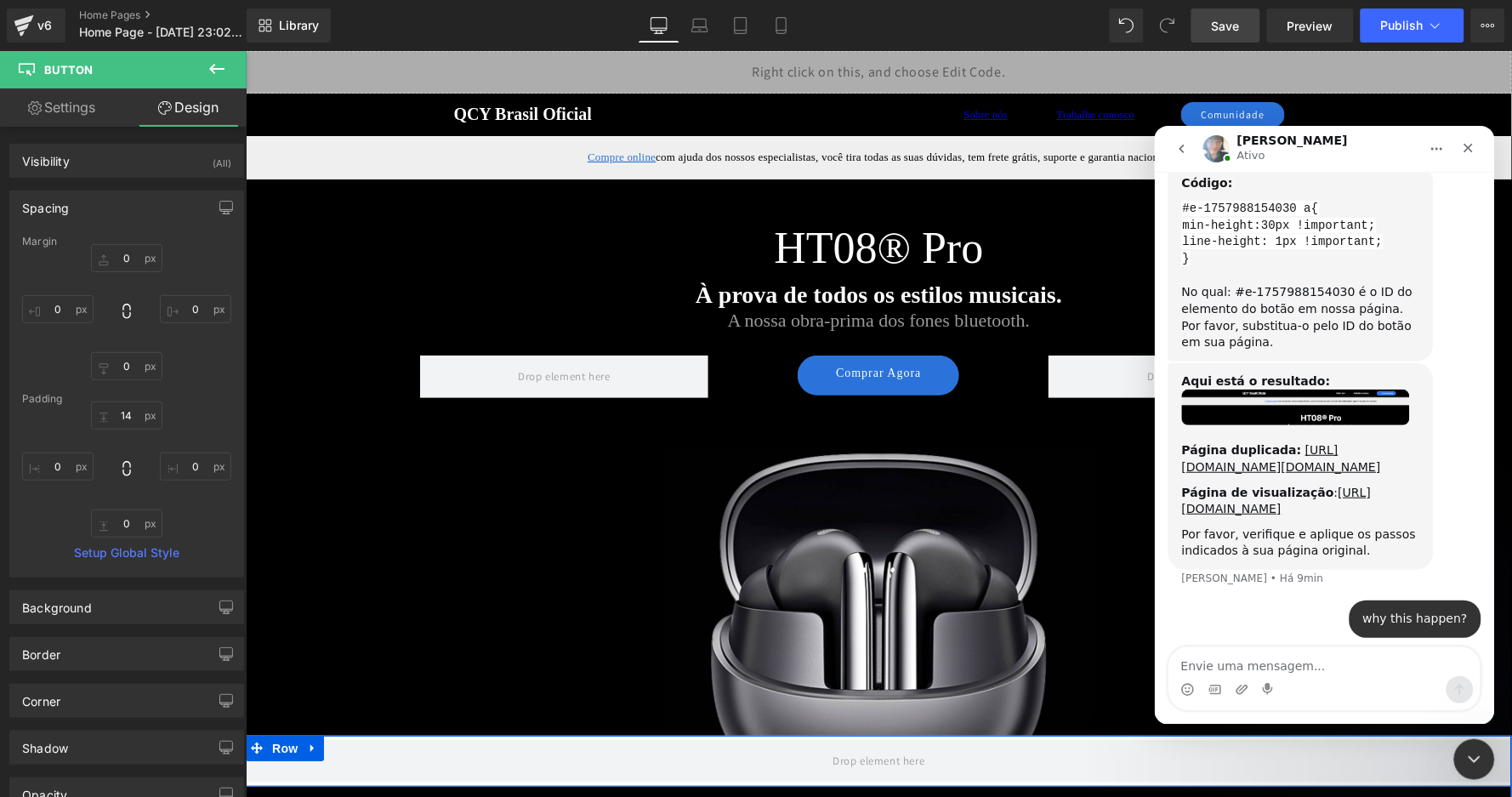
click at [1228, 110] on div at bounding box center [756, 372] width 1512 height 746
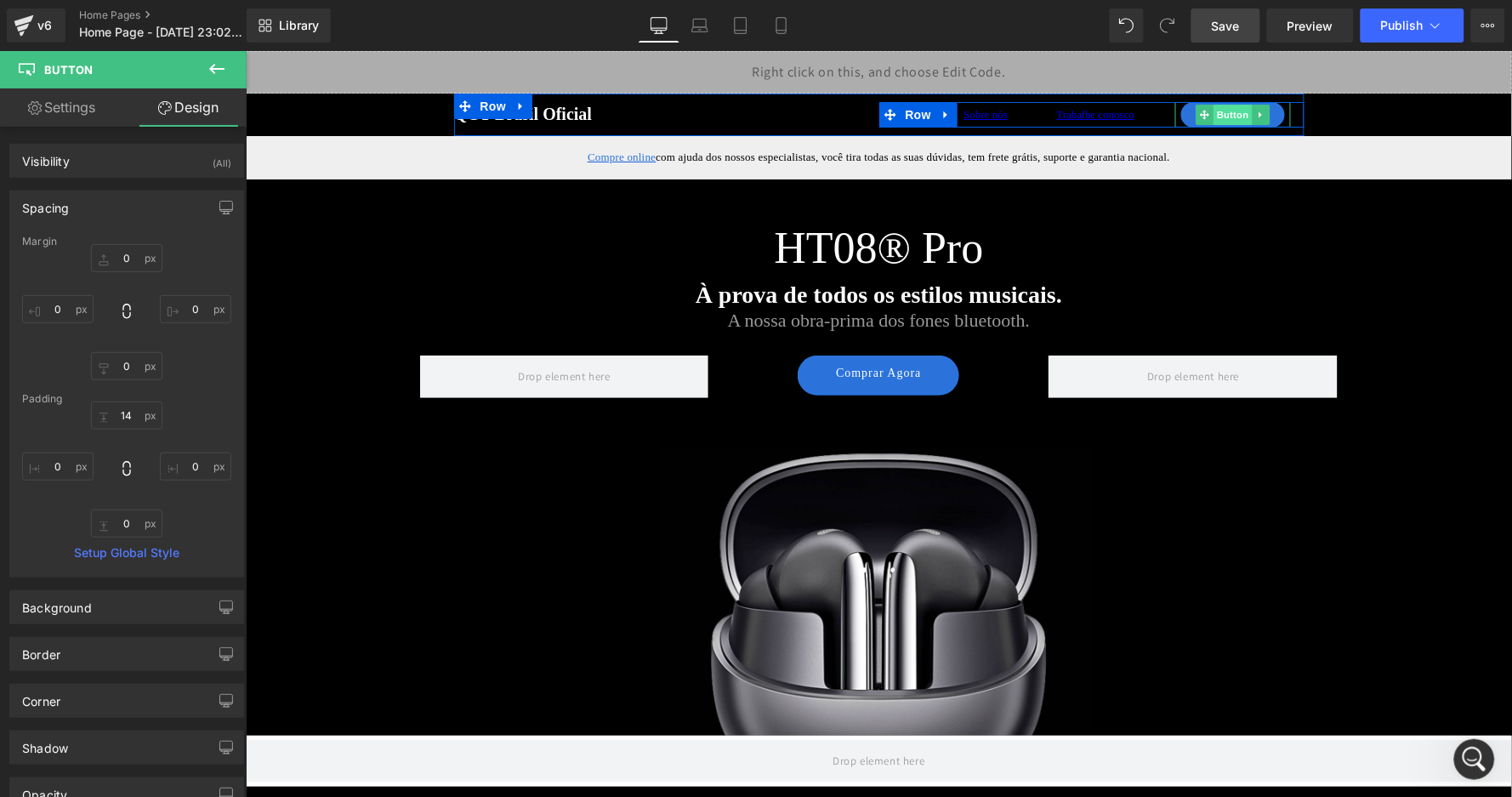
click at [1219, 113] on span "Button" at bounding box center [1232, 113] width 39 height 20
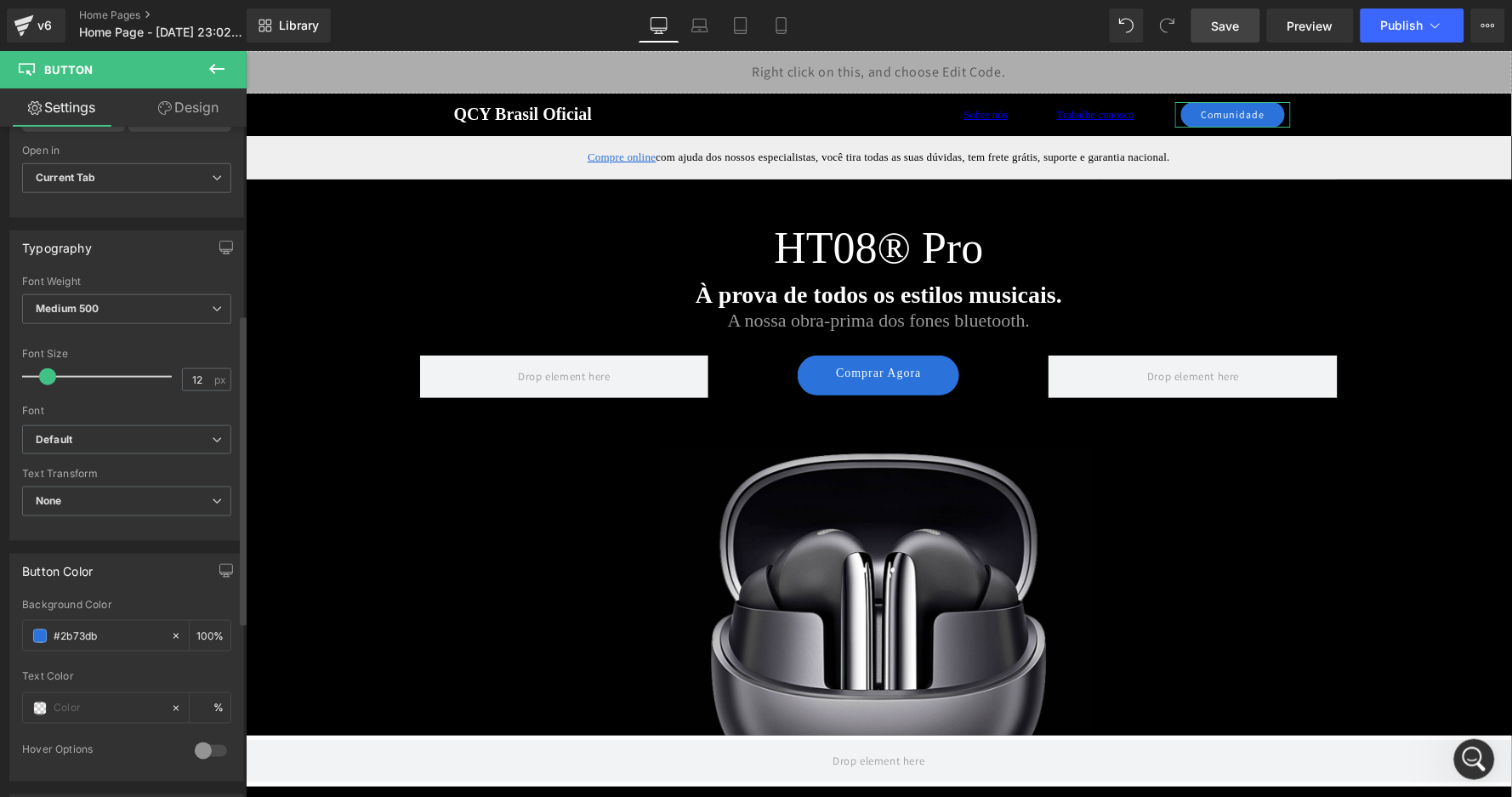
scroll to position [412, 0]
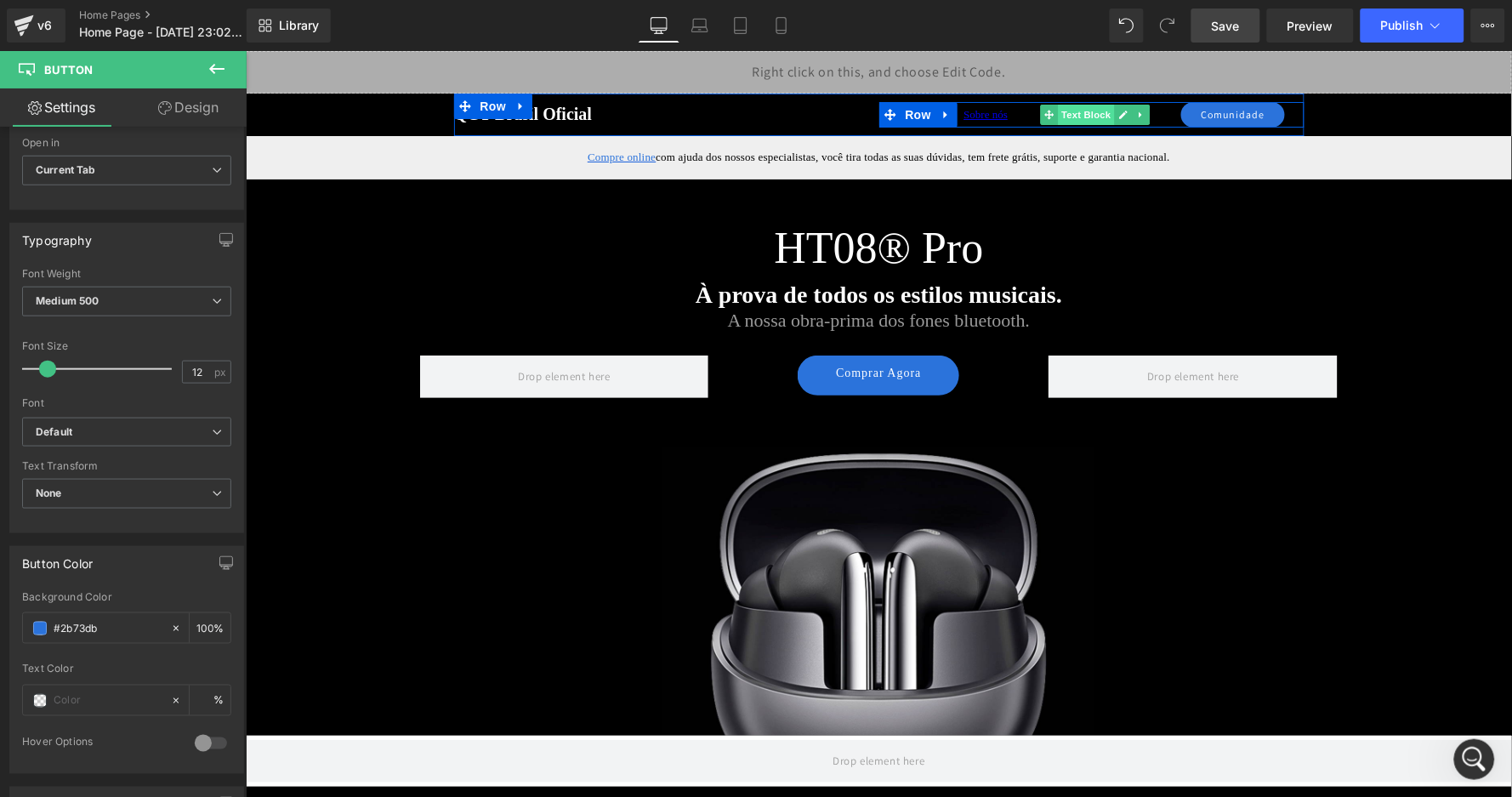
click at [1099, 114] on span "Text Block" at bounding box center [1086, 113] width 56 height 20
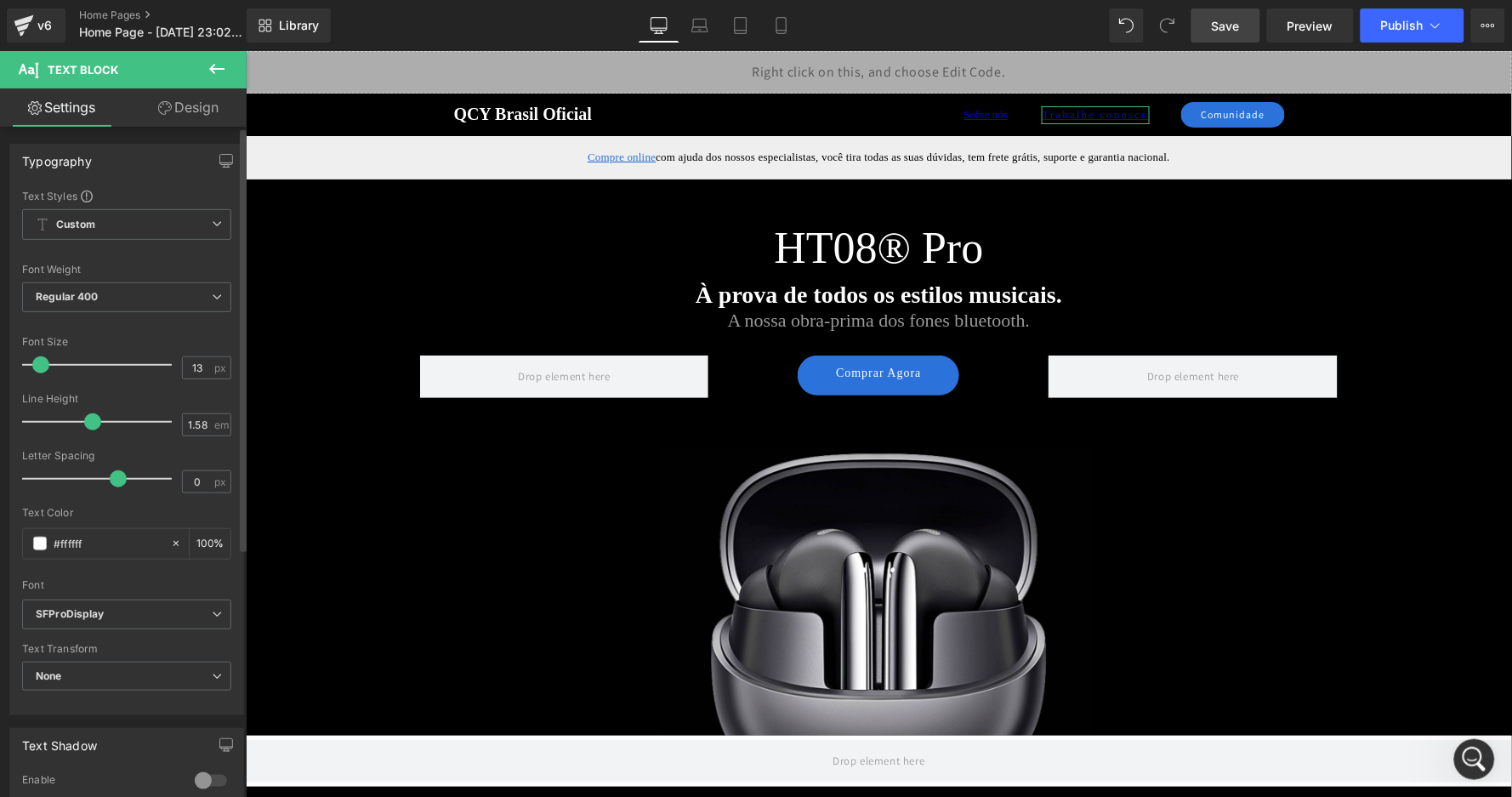
drag, startPoint x: 60, startPoint y: 471, endPoint x: 118, endPoint y: 469, distance: 58.0
click at [118, 470] on span at bounding box center [119, 479] width 17 height 17
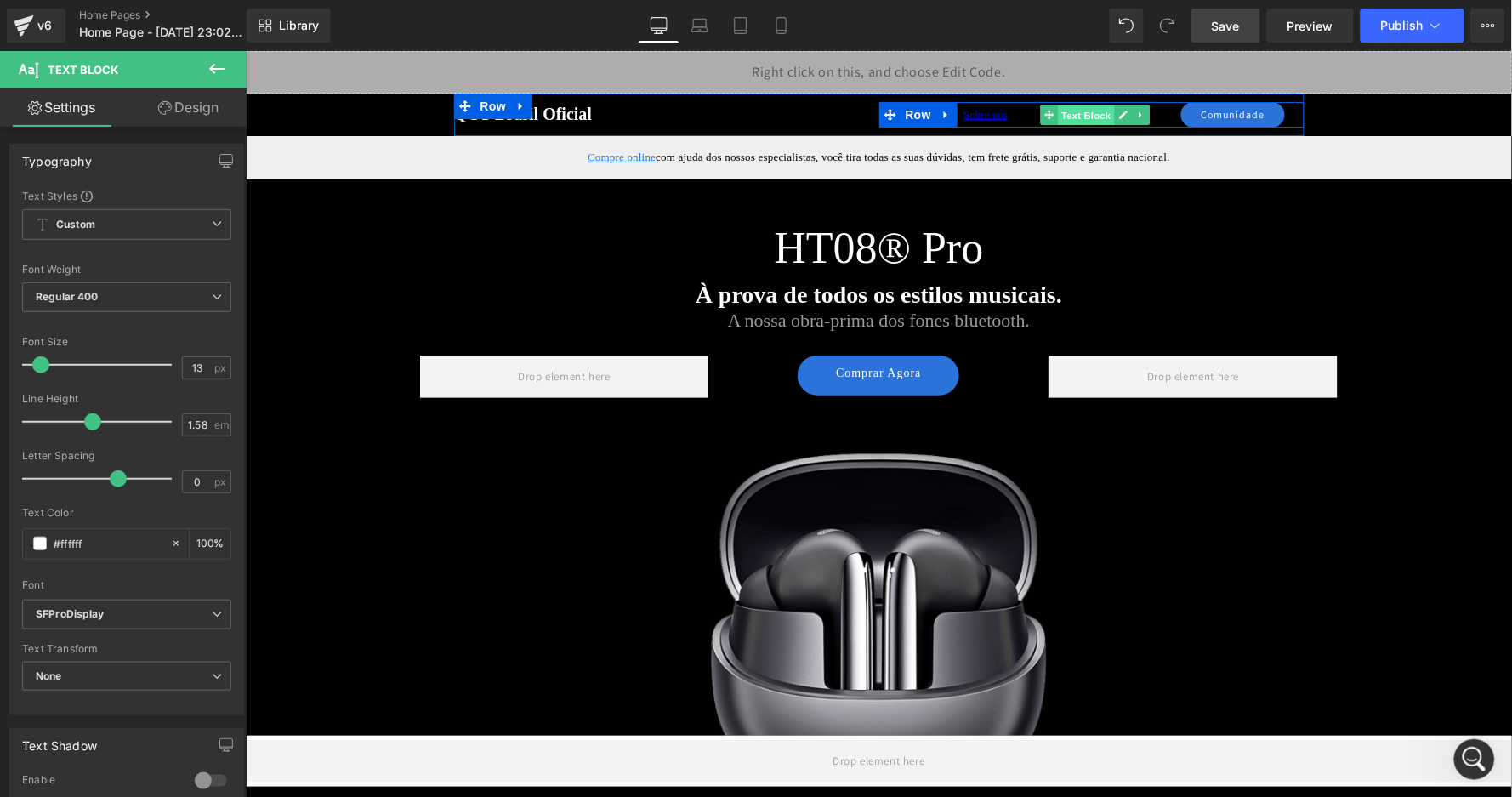
click at [1099, 110] on span "Text Block" at bounding box center [1086, 114] width 56 height 20
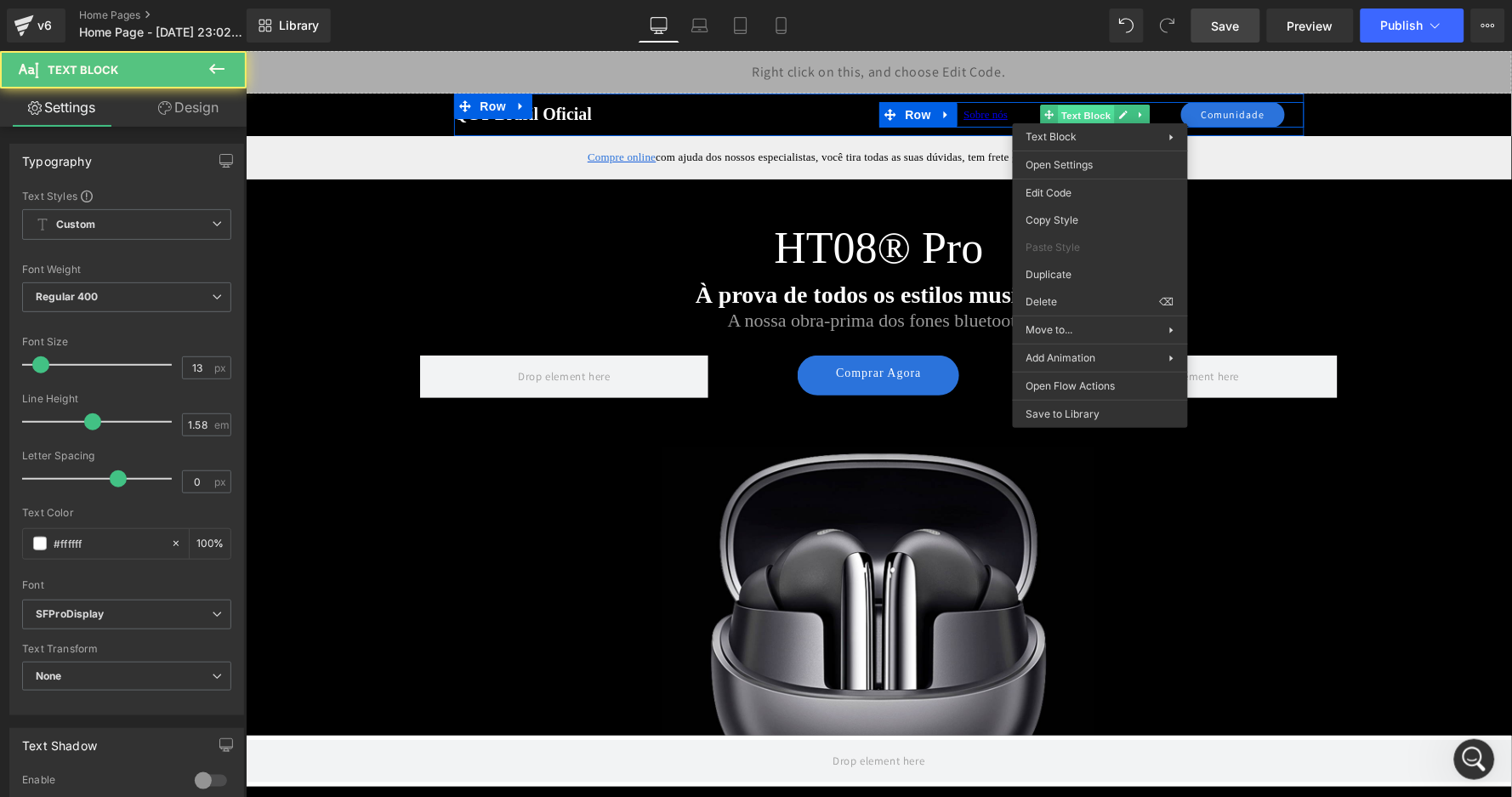
drag, startPoint x: 1099, startPoint y: 110, endPoint x: 1340, endPoint y: 192, distance: 254.6
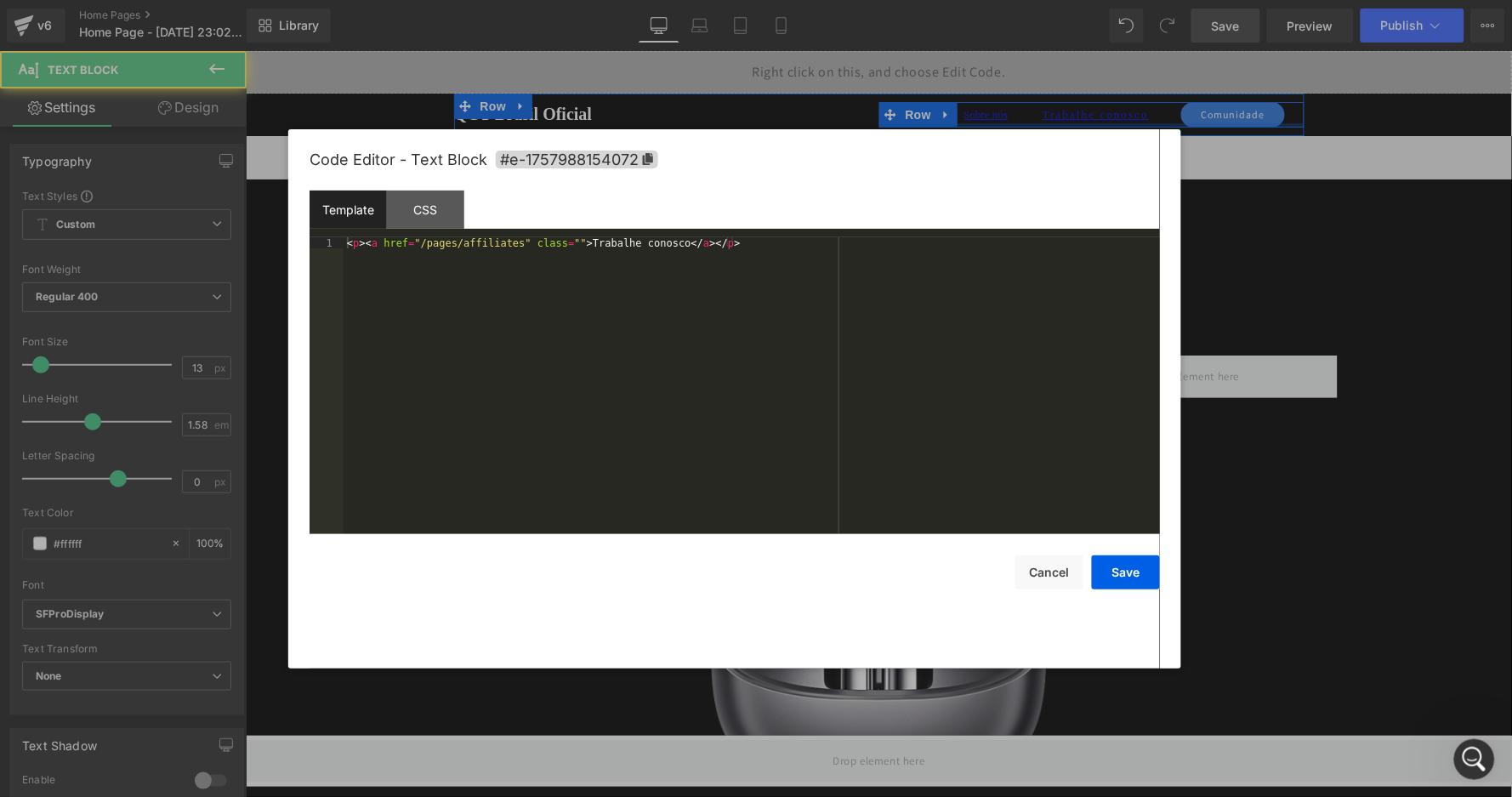
click at [1078, 0] on div "Text Block You are previewing how the will restyle your page. You can not edit …" at bounding box center [756, 0] width 1512 height 0
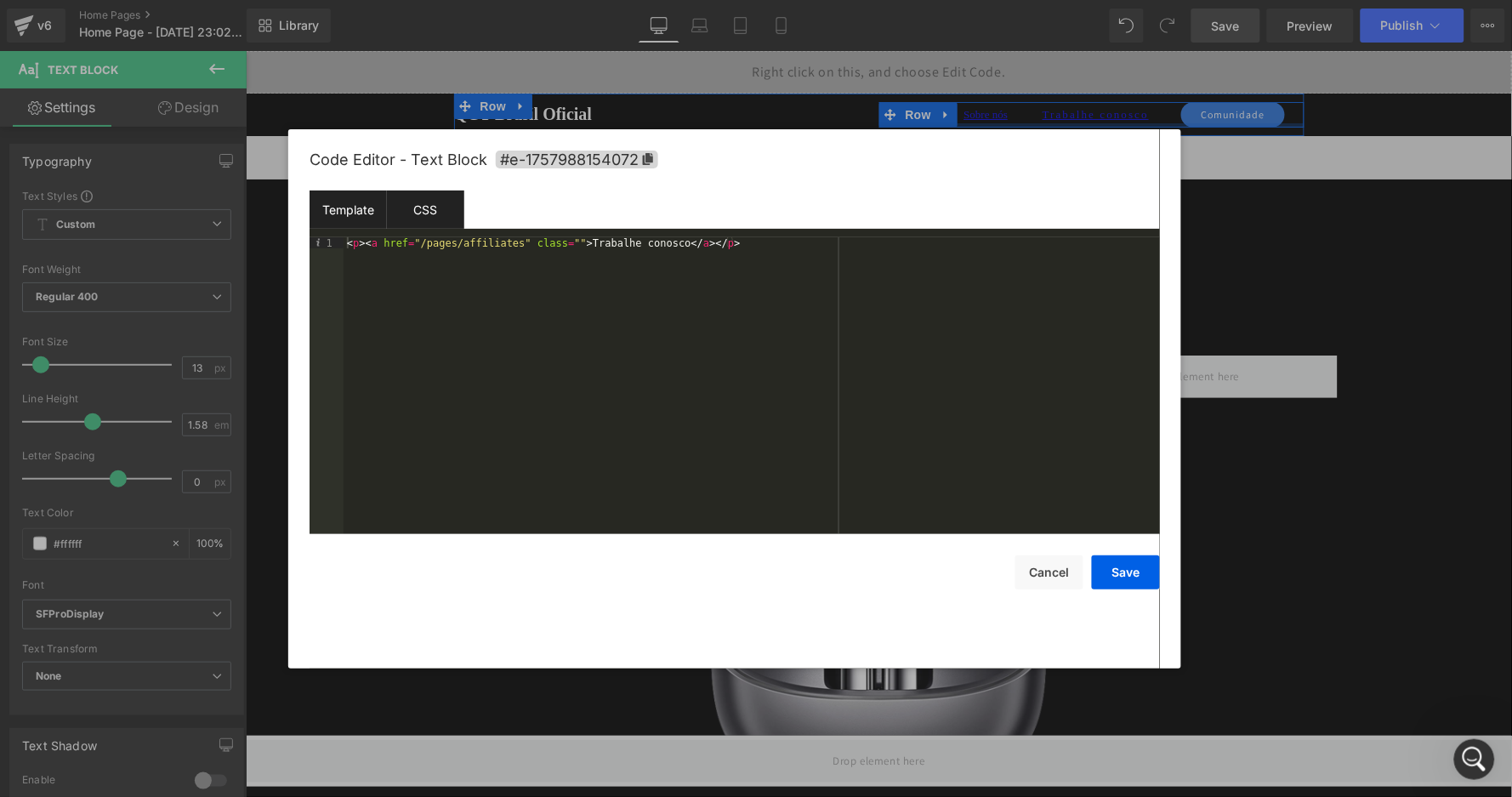
click at [421, 214] on div "CSS" at bounding box center [426, 210] width 78 height 38
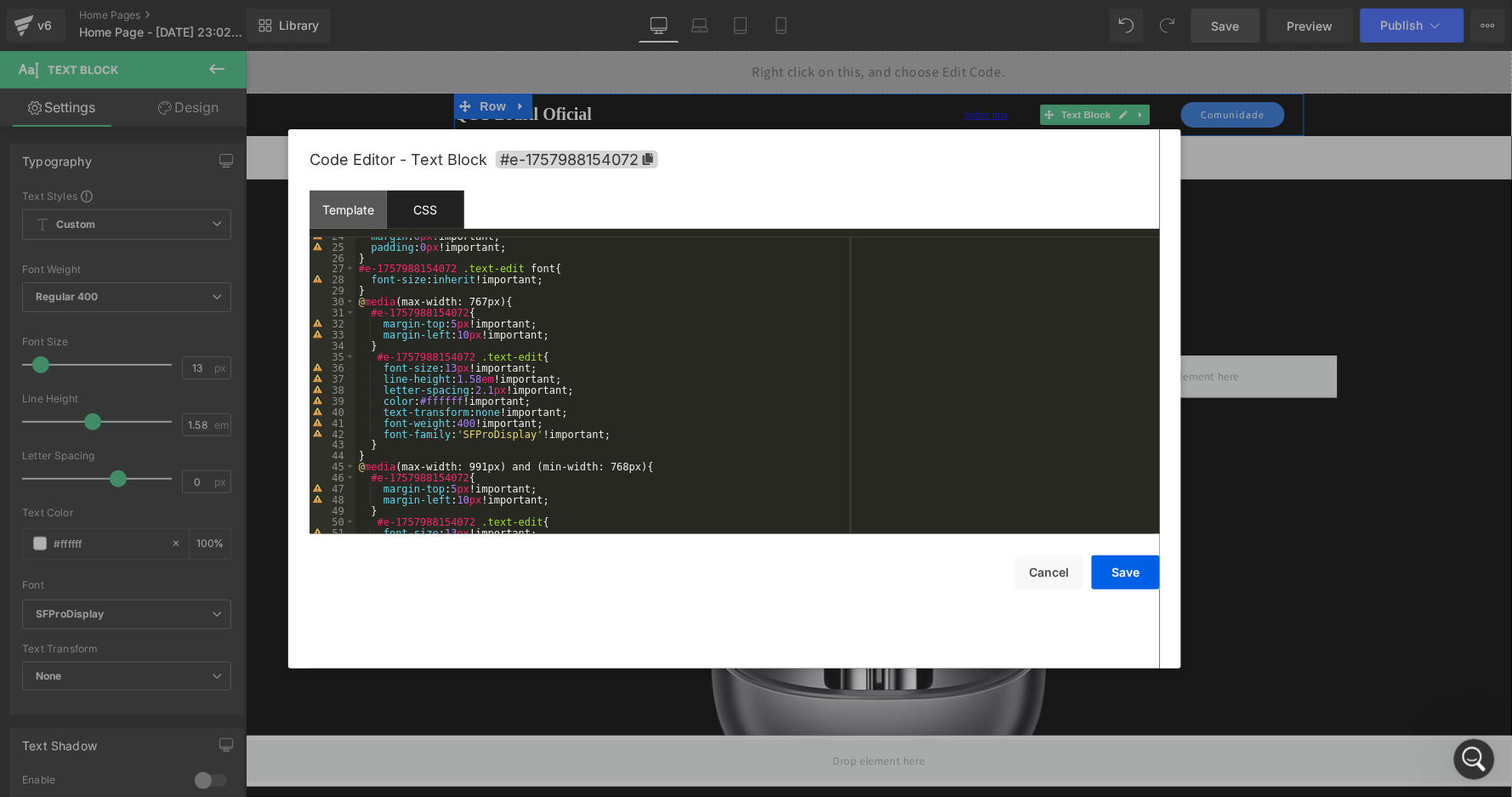
scroll to position [273, 0]
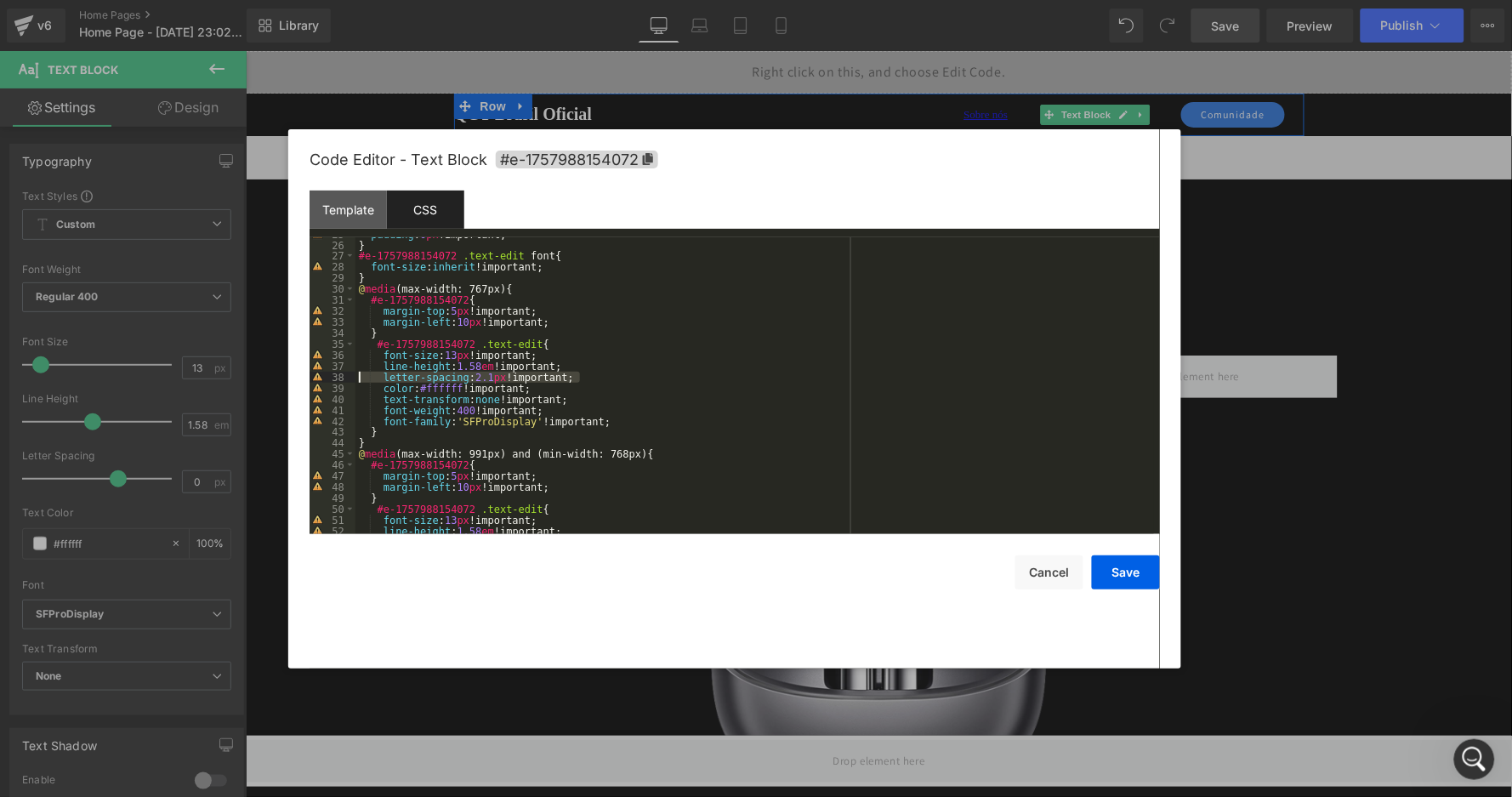
drag, startPoint x: 585, startPoint y: 373, endPoint x: 319, endPoint y: 375, distance: 266.0
click at [319, 375] on pre "25 26 27 28 29 30 31 32 33 34 35 36 37 38 39 40 41 42 43 44 45 46 47 48 49 50 5…" at bounding box center [735, 386] width 851 height 297
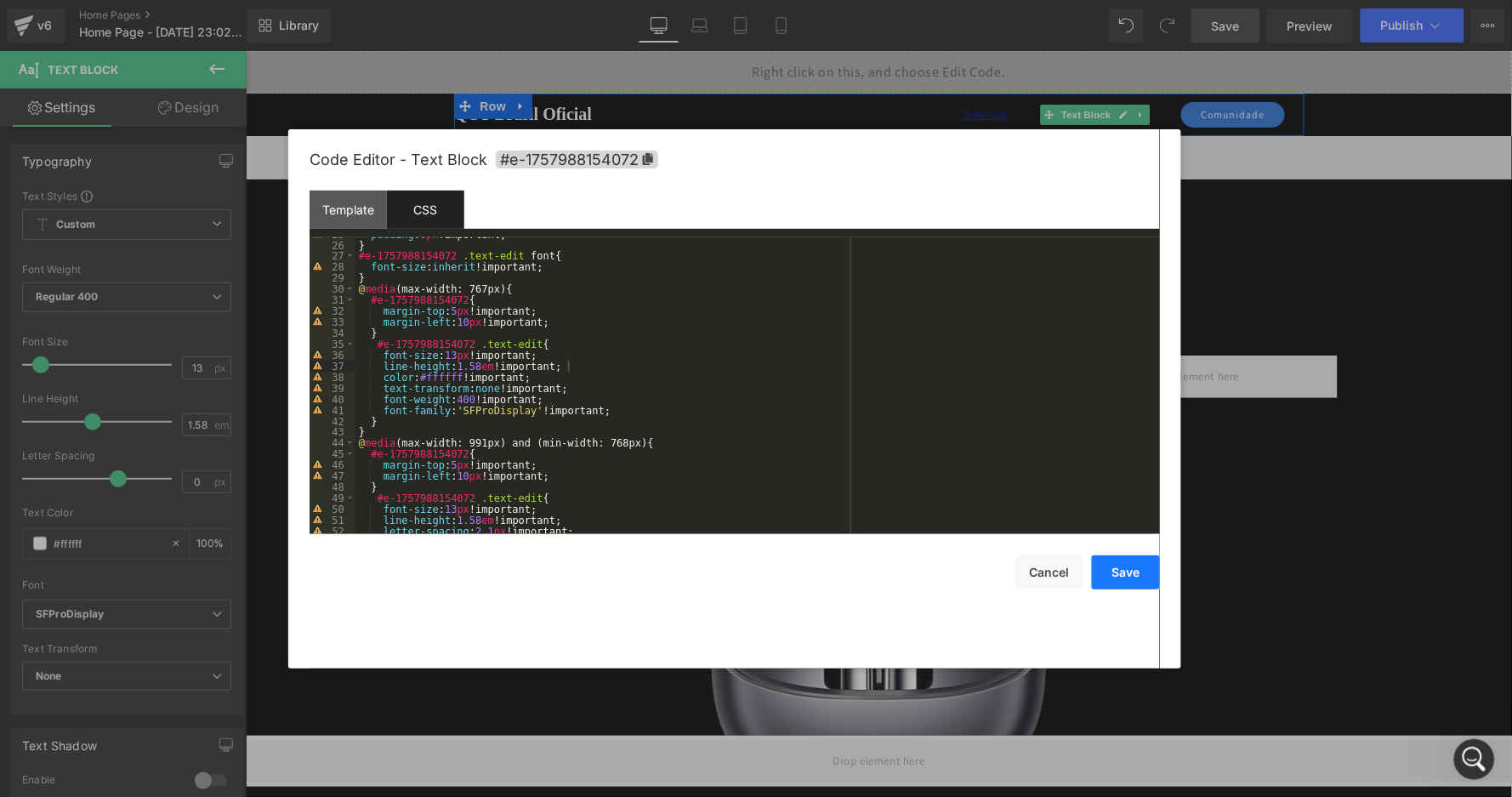
click at [1142, 562] on button "Save" at bounding box center [1126, 573] width 68 height 34
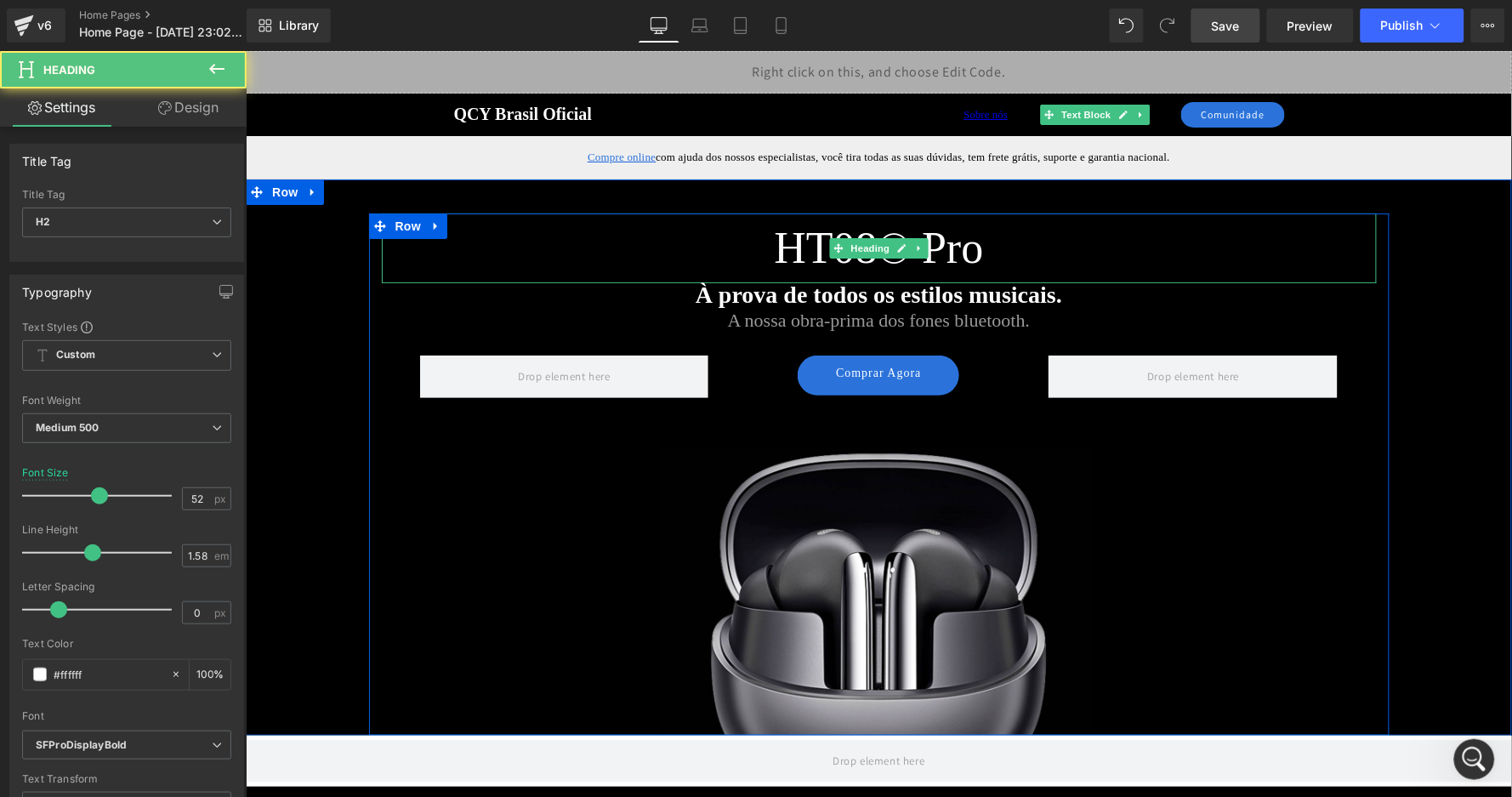
click at [1197, 218] on h2 "HT08® Pro" at bounding box center [879, 247] width 995 height 69
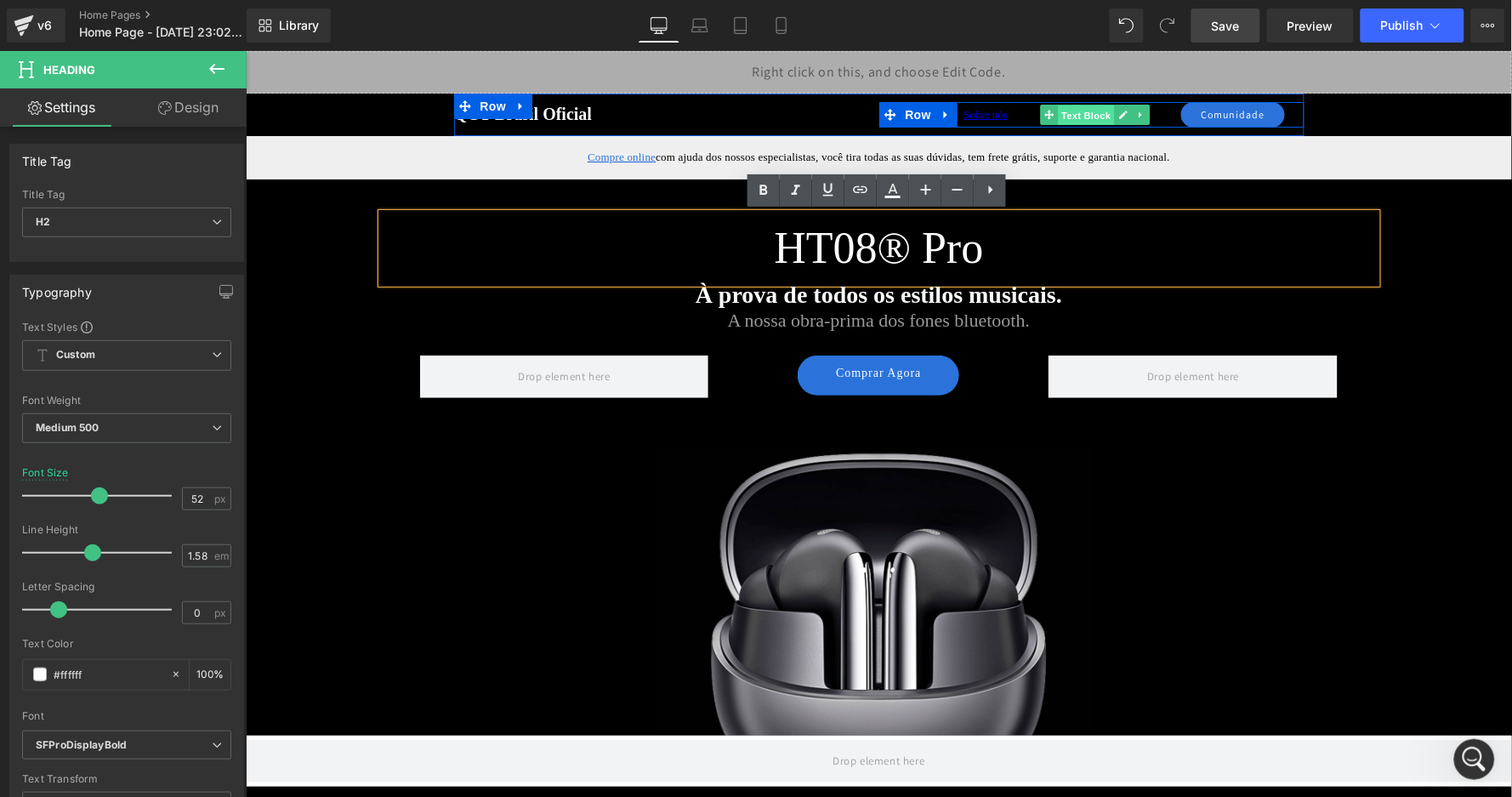
click at [1096, 109] on span "Text Block" at bounding box center [1086, 114] width 56 height 20
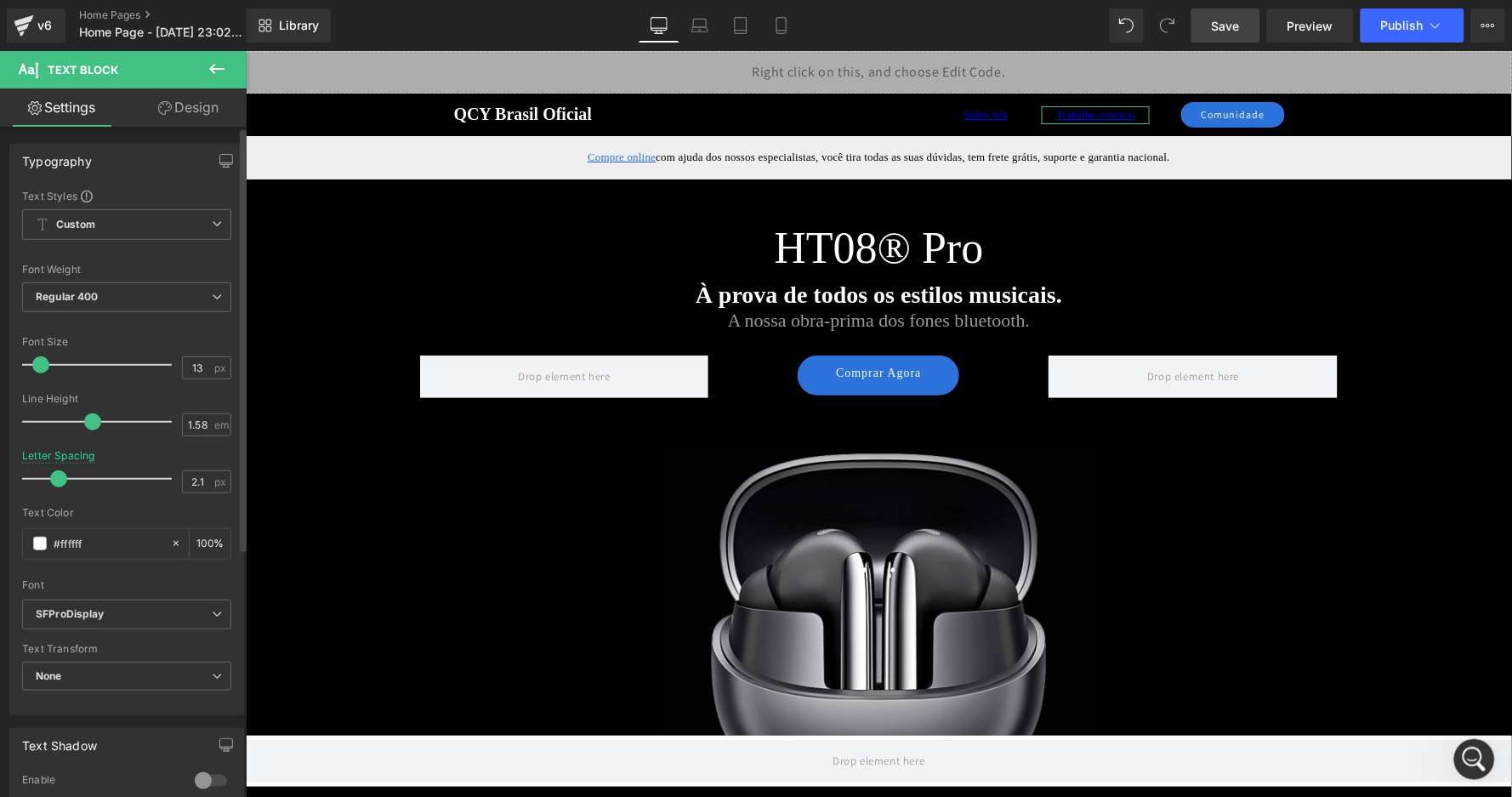
drag, startPoint x: 116, startPoint y: 473, endPoint x: 60, endPoint y: 471, distance: 56.0
click at [60, 471] on span at bounding box center [59, 479] width 17 height 17
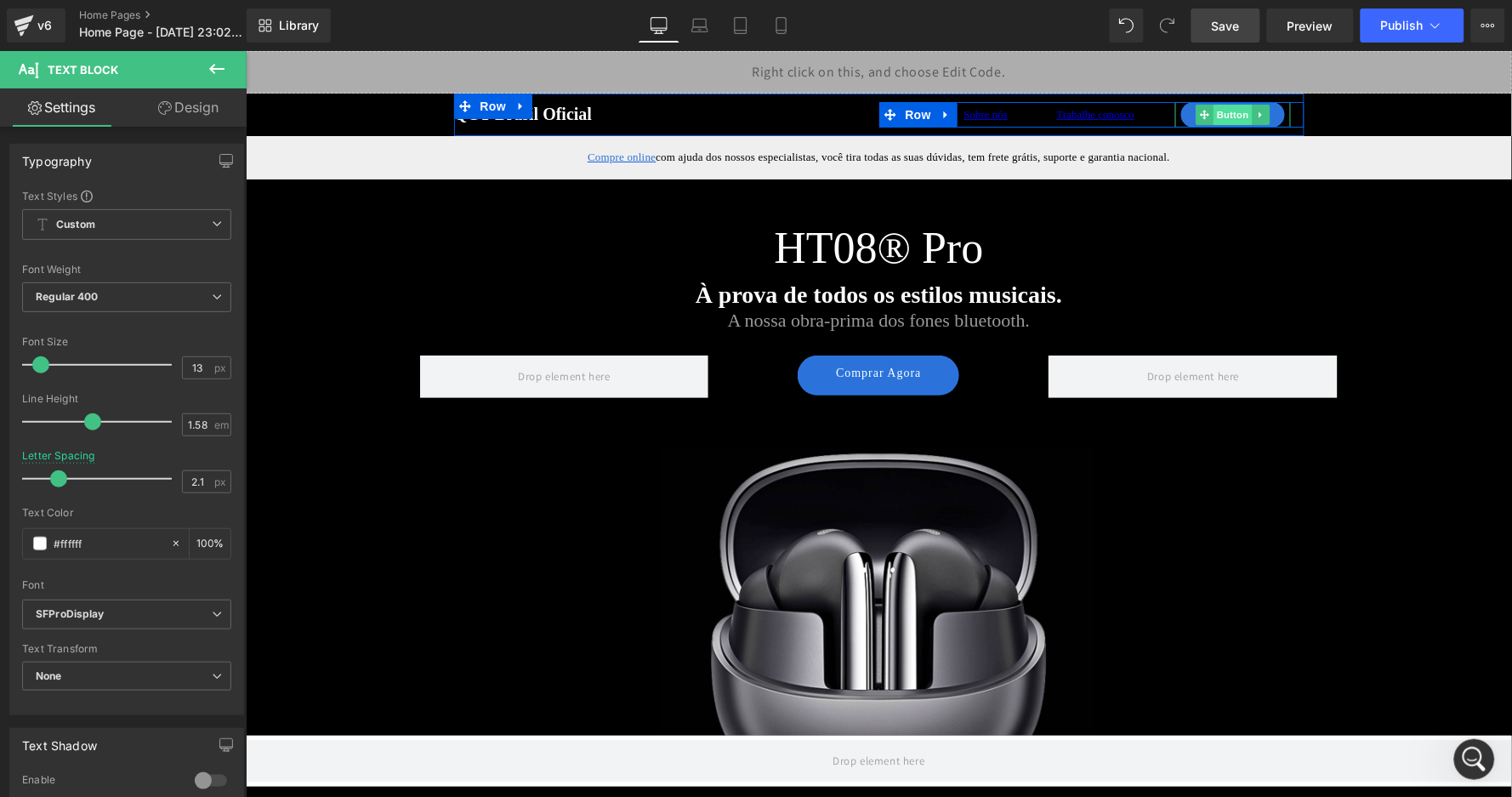
click at [1225, 110] on span "Button" at bounding box center [1232, 113] width 39 height 20
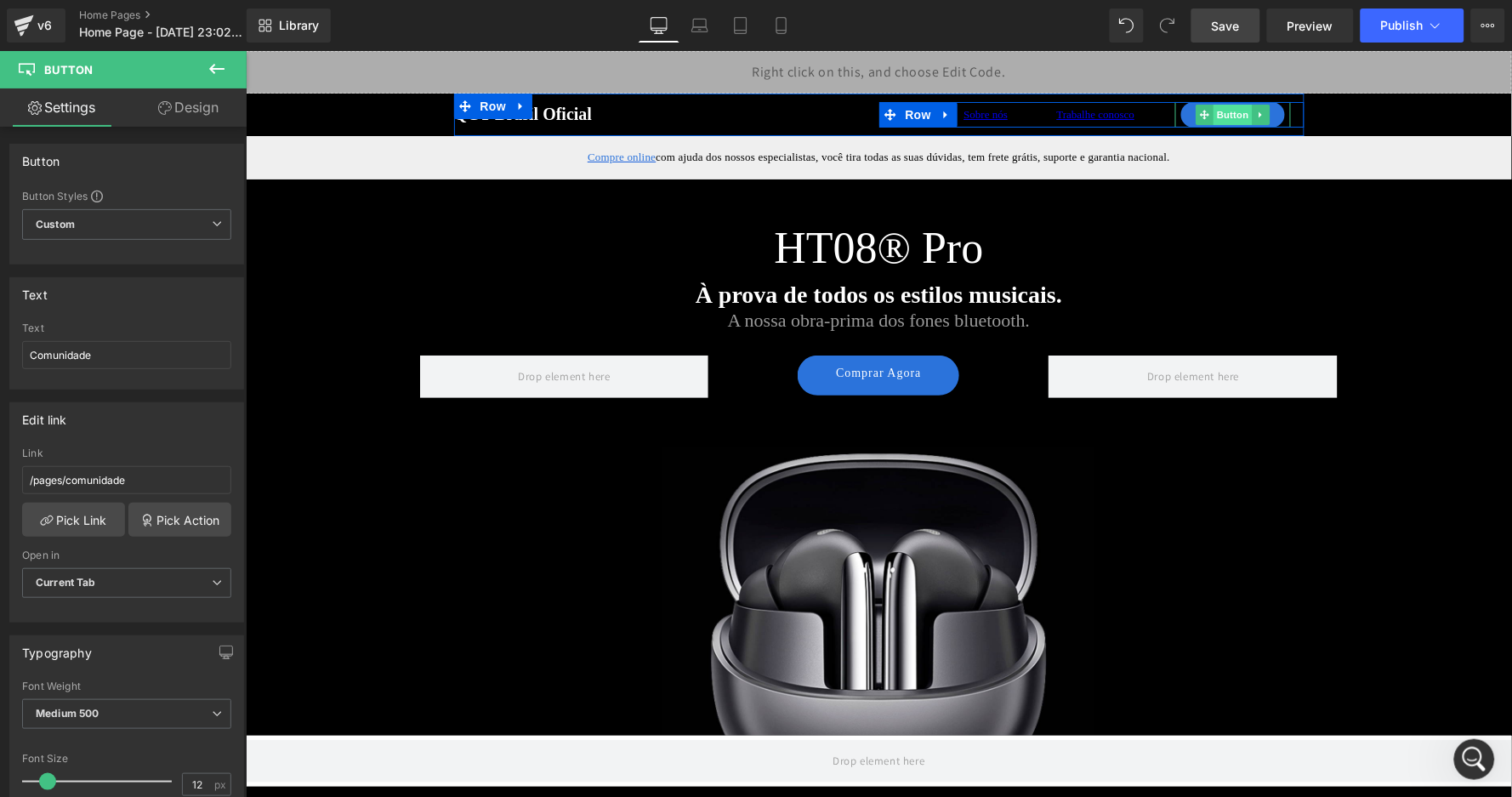
click at [1231, 110] on span "Button" at bounding box center [1232, 113] width 39 height 20
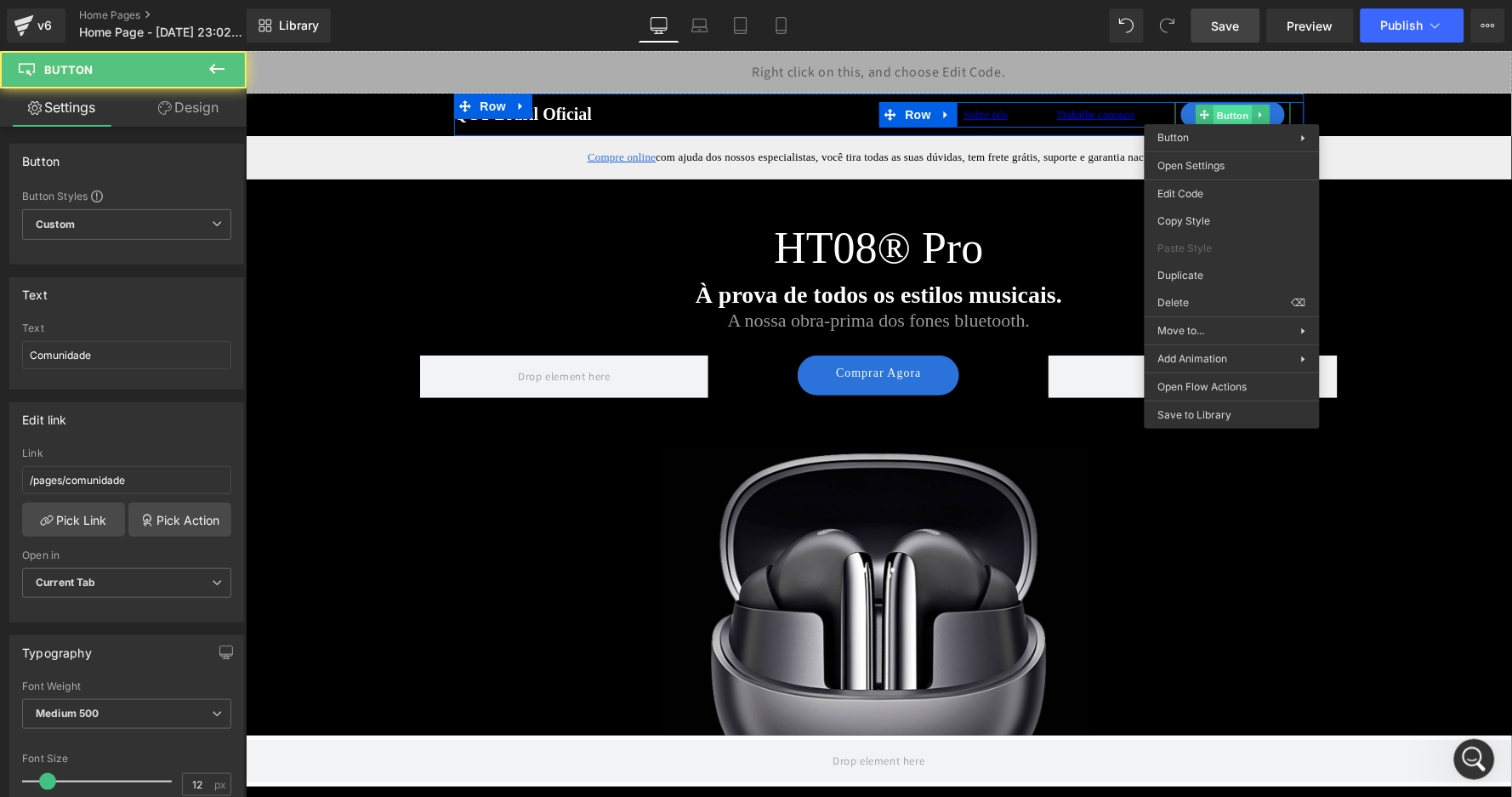
drag, startPoint x: 1231, startPoint y: 110, endPoint x: 1473, endPoint y: 197, distance: 257.2
click at [1212, 186] on body "Button You are previewing how the will restyle your page. You can not edit Elem…" at bounding box center [756, 398] width 1512 height 797
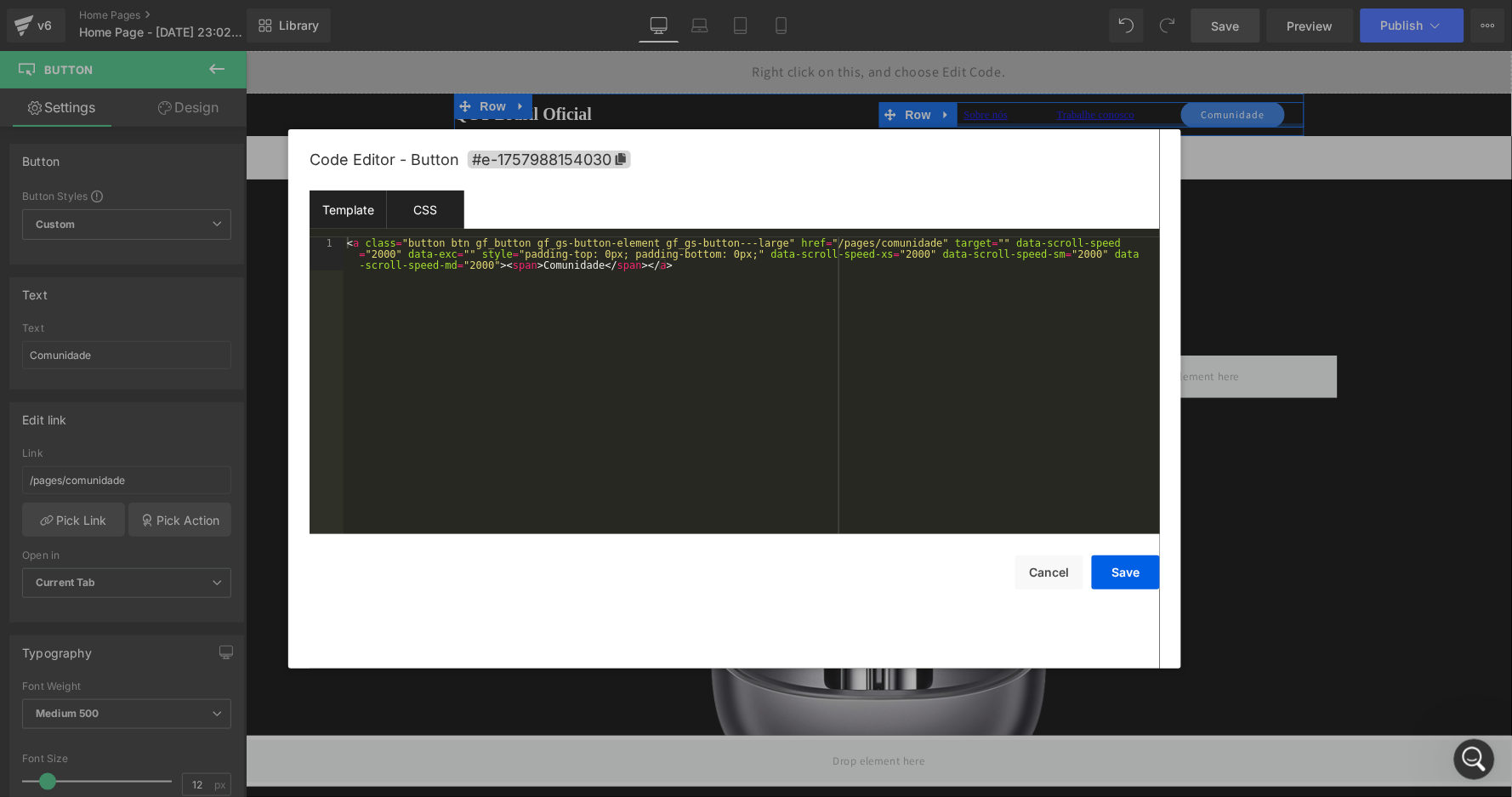
click at [434, 210] on div "CSS" at bounding box center [426, 210] width 78 height 38
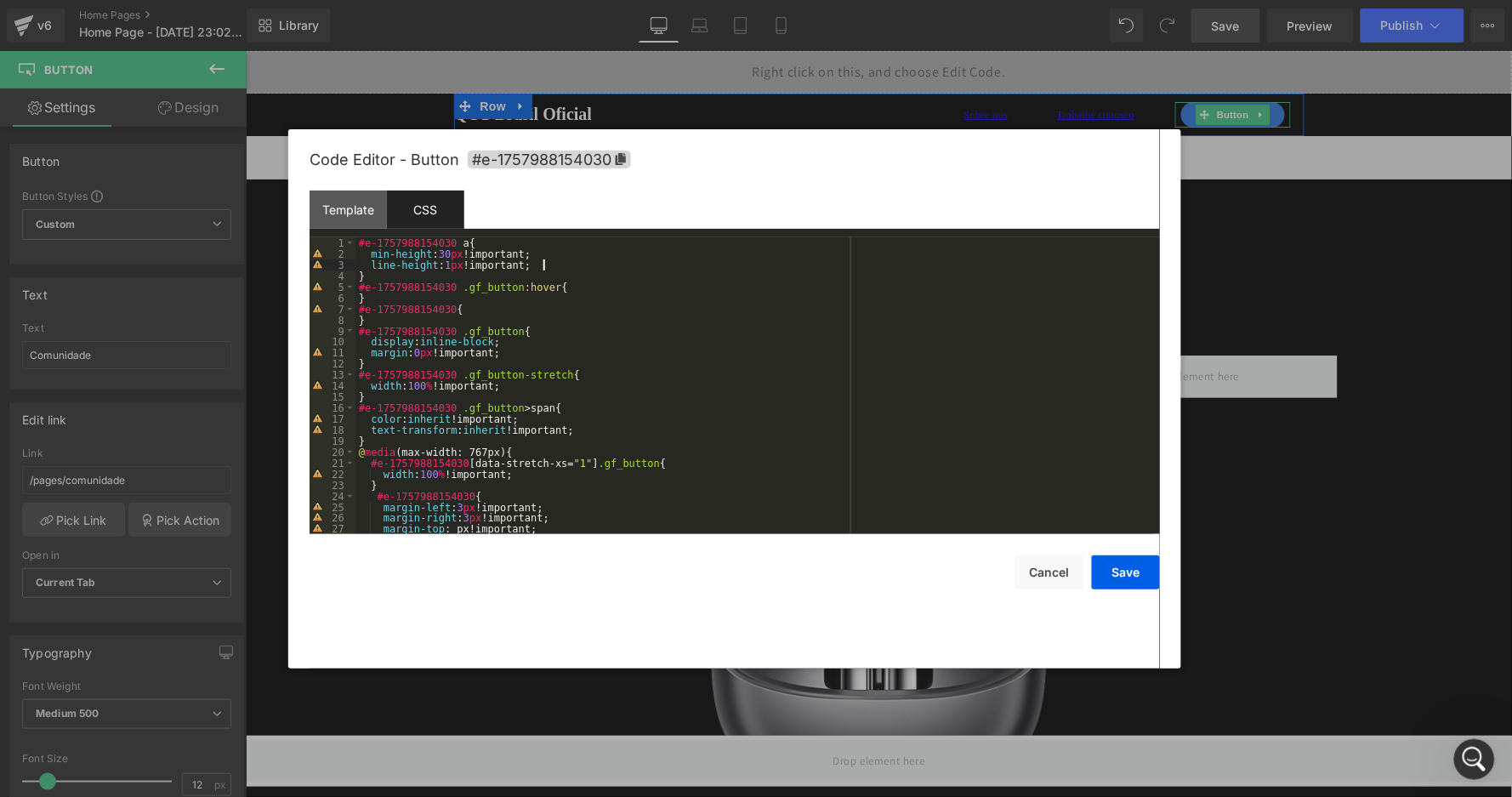
click at [562, 258] on div "#e-1757988154030 a { min-height : 30 px !important; line-height : 1 px !importa…" at bounding box center [754, 397] width 799 height 319
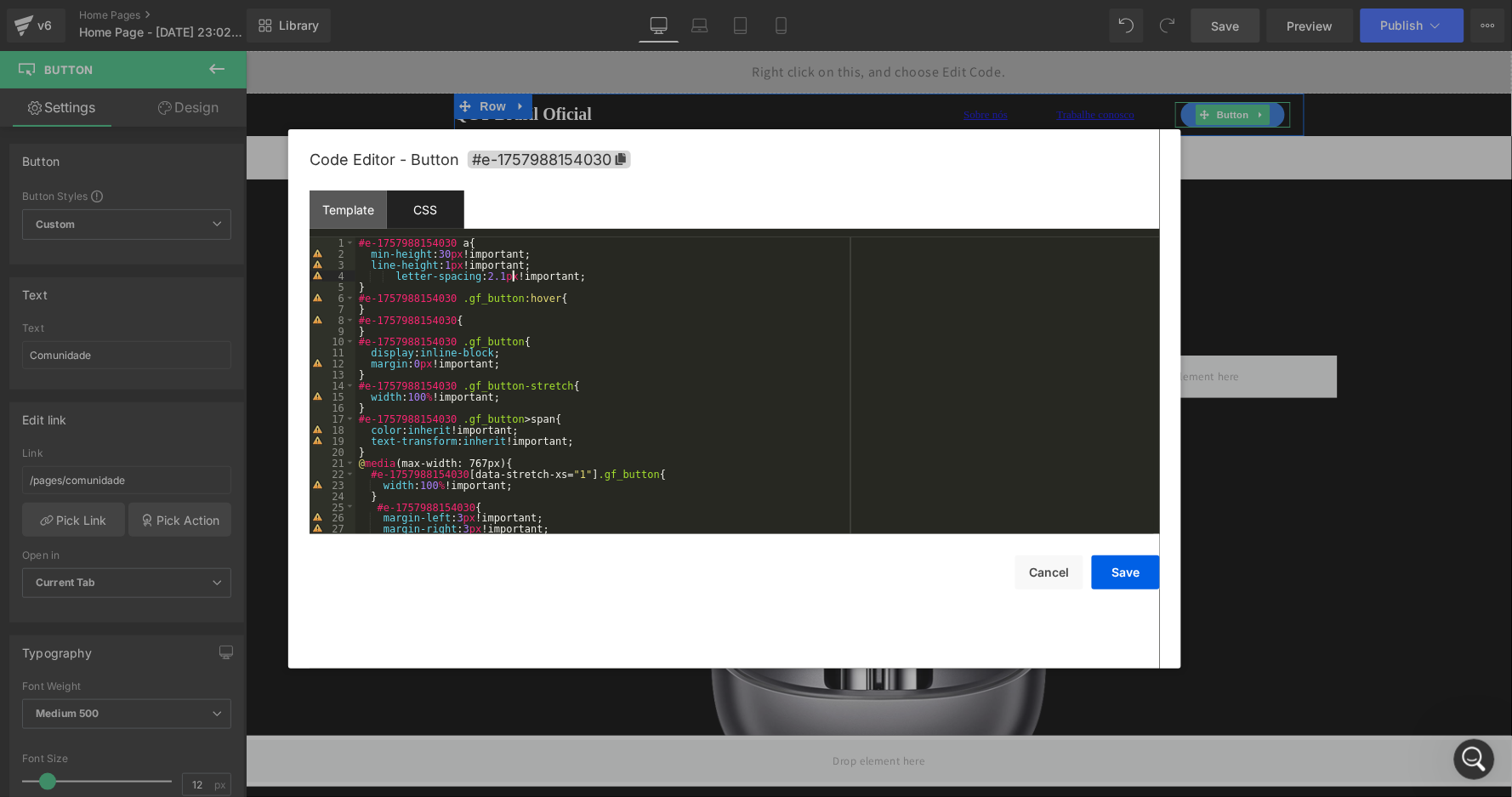
click at [511, 269] on div "#e-1757988154030 a { min-height : 30 px !important; line-height : 1 px !importa…" at bounding box center [754, 397] width 799 height 319
click at [1136, 575] on button "Save" at bounding box center [1126, 573] width 68 height 34
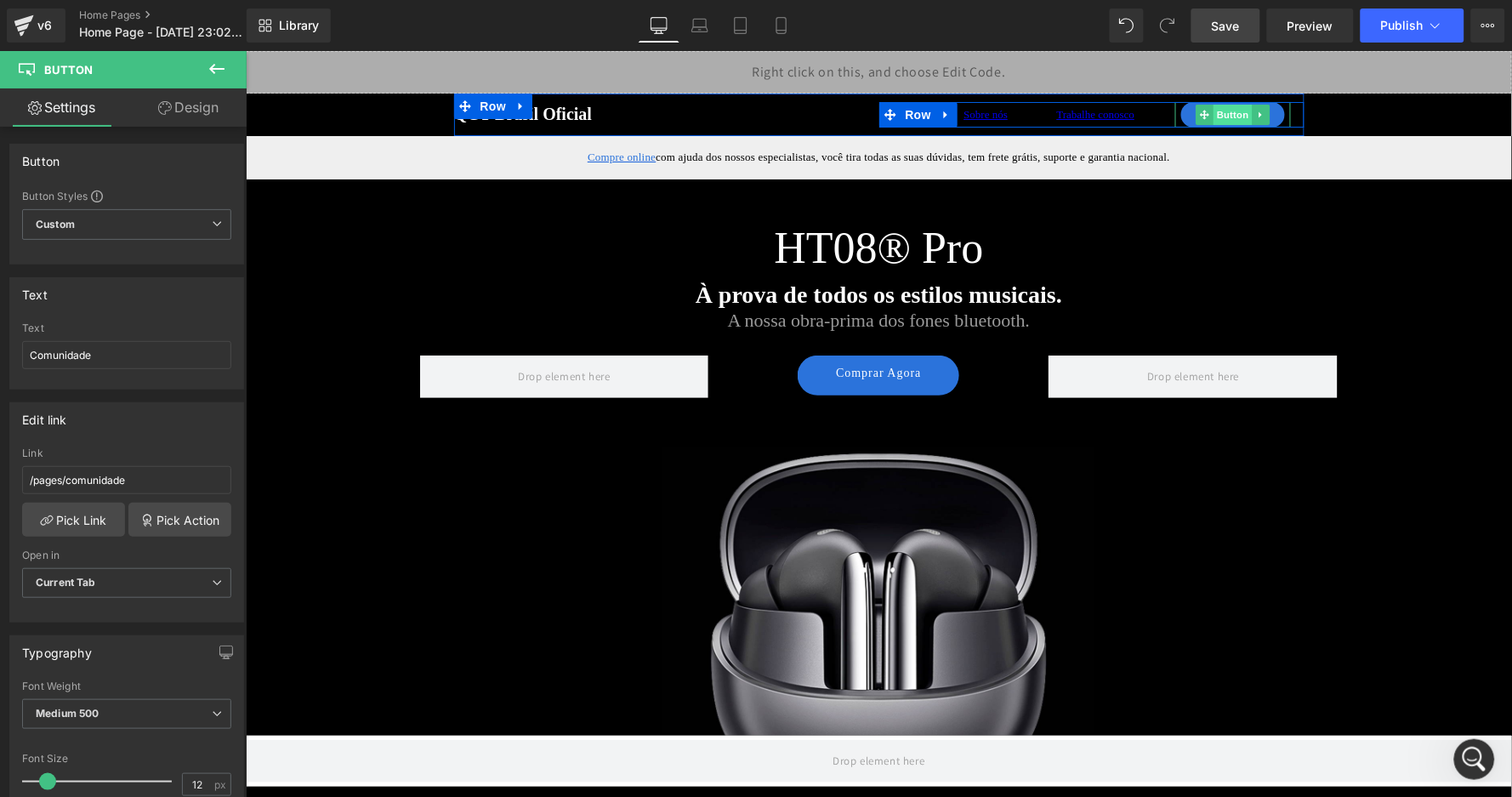
click at [1227, 119] on span "Button" at bounding box center [1232, 113] width 39 height 20
click at [1233, 113] on span "Button" at bounding box center [1232, 114] width 39 height 20
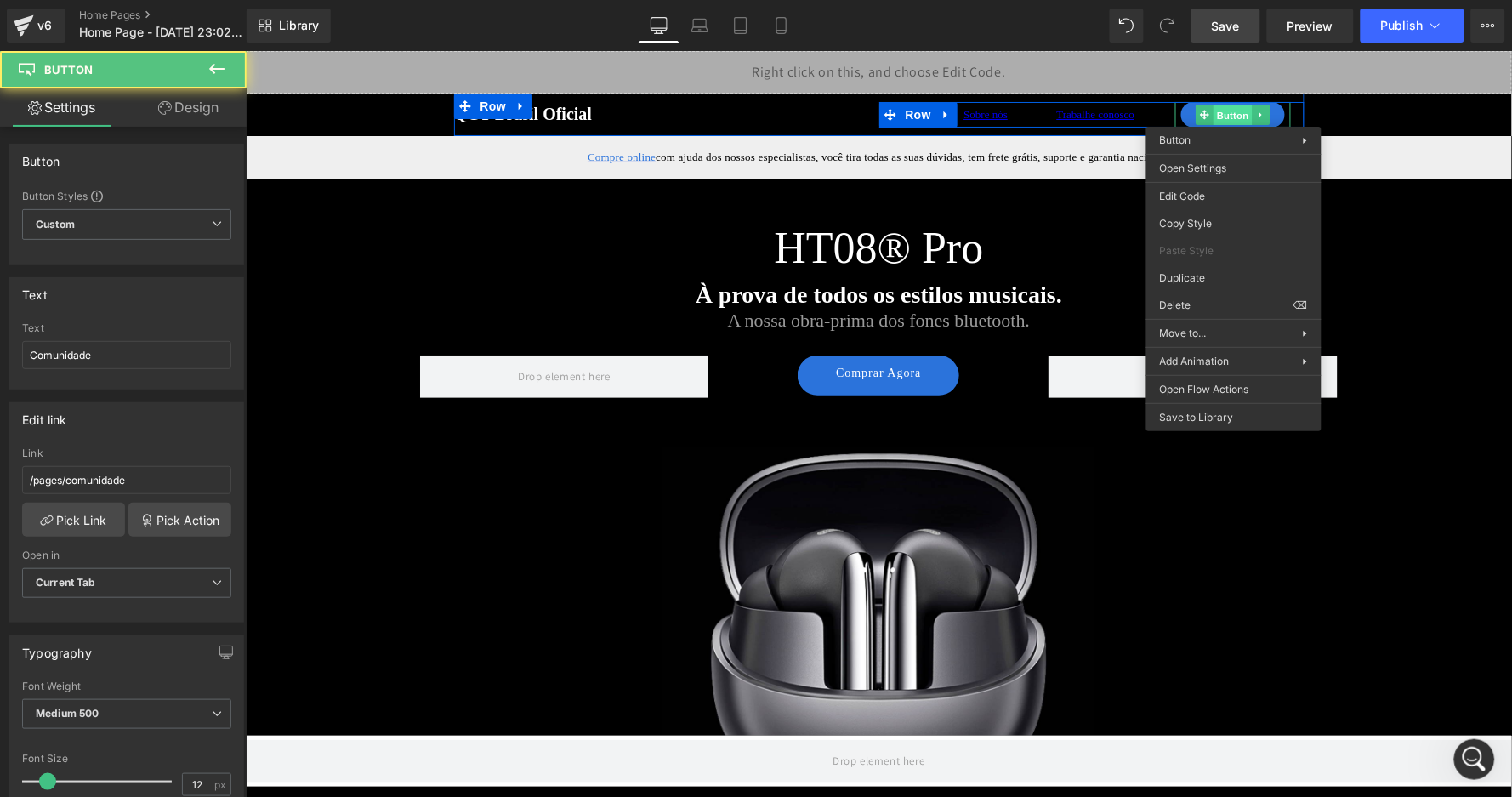
drag, startPoint x: 1233, startPoint y: 113, endPoint x: 1479, endPoint y: 177, distance: 254.2
click at [1227, 191] on body "Button You are previewing how the will restyle your page. You can not edit Elem…" at bounding box center [756, 398] width 1512 height 797
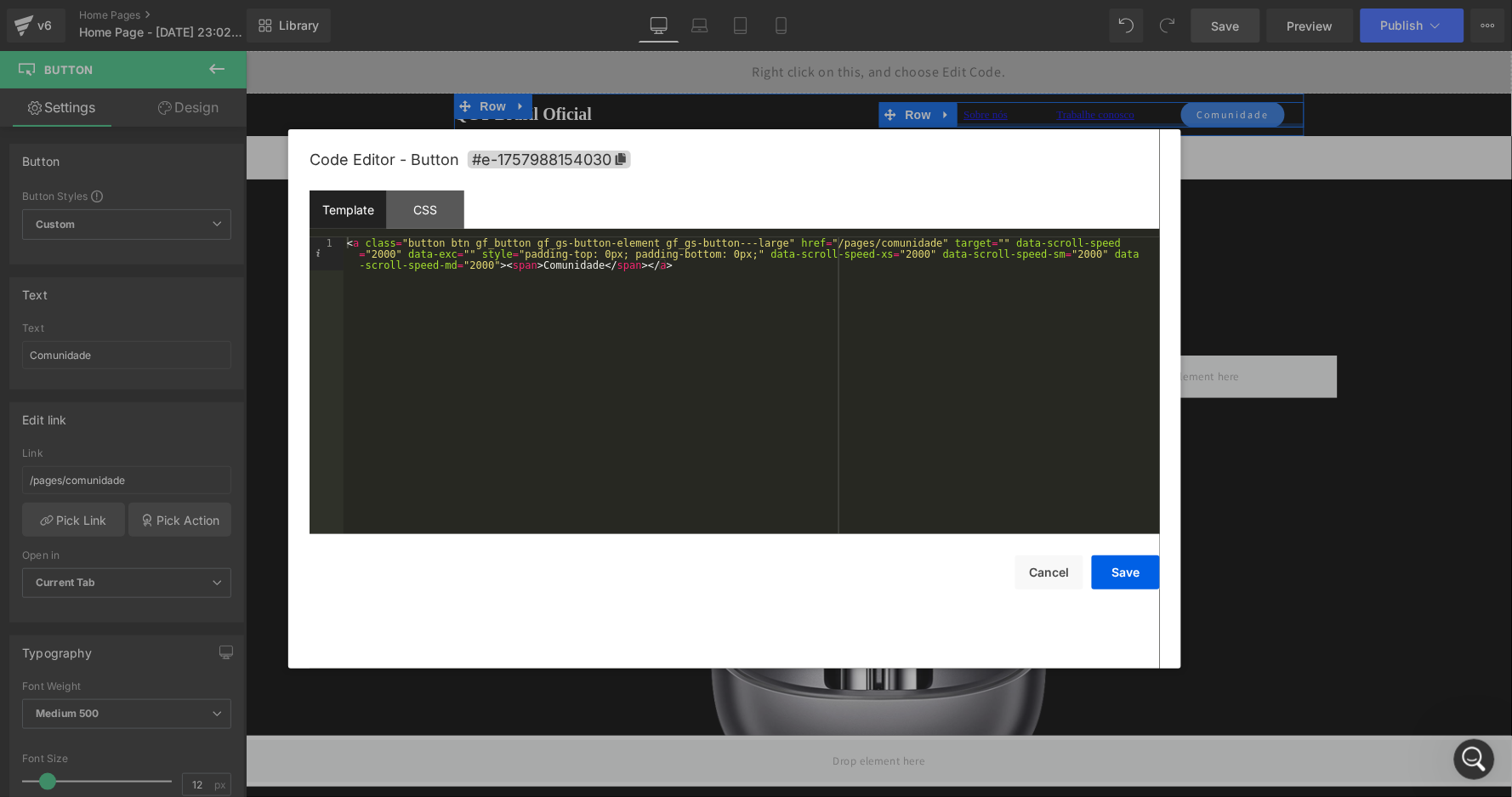
click at [477, 208] on div "Template CSS" at bounding box center [735, 214] width 851 height 47
click at [428, 210] on div "CSS" at bounding box center [426, 210] width 78 height 38
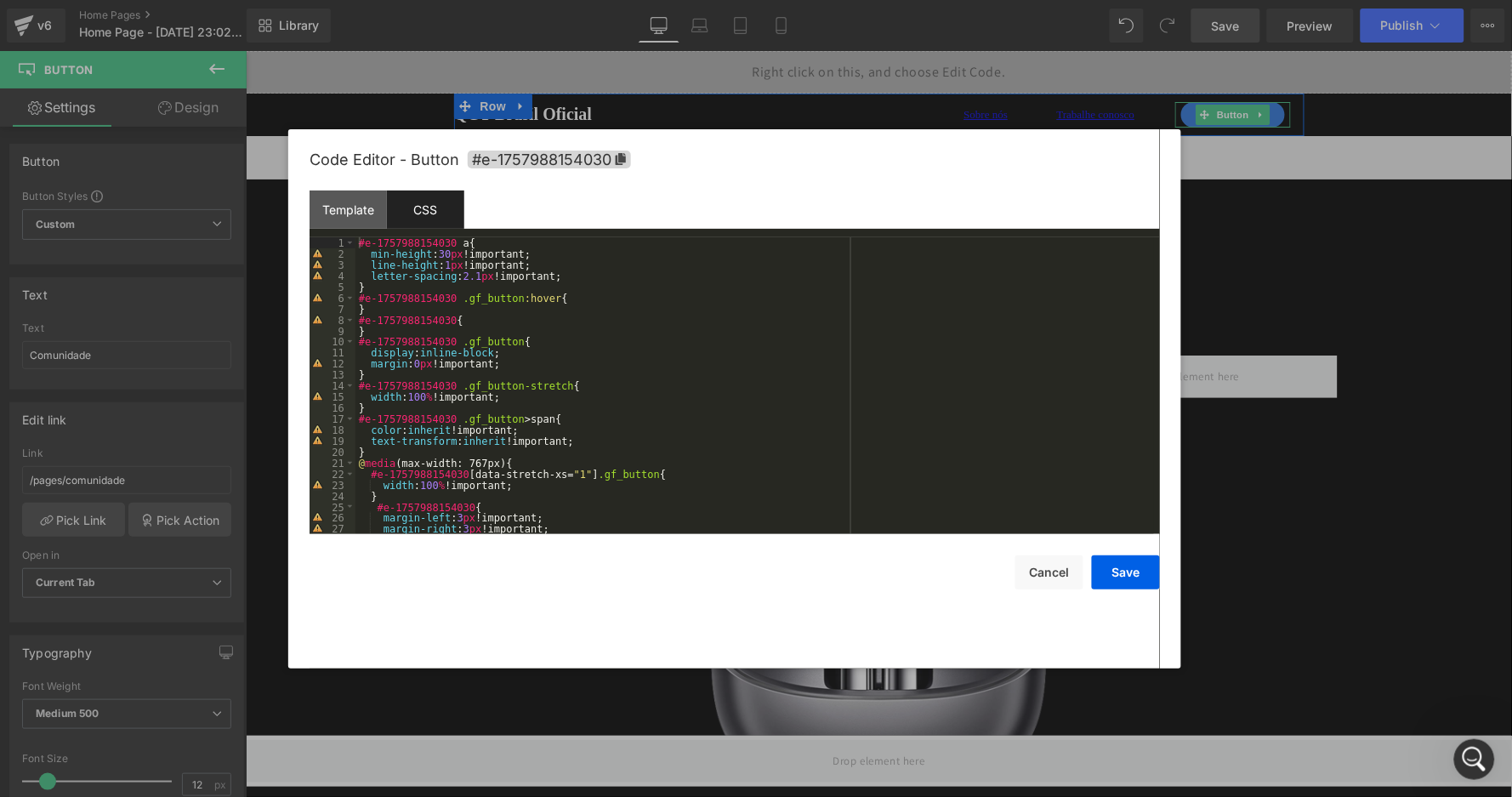
click at [484, 269] on div "#e-1757988154030 a { min-height : 30 px !important; line-height : 1 px !importa…" at bounding box center [754, 397] width 799 height 319
click at [1135, 571] on button "Save" at bounding box center [1126, 573] width 68 height 34
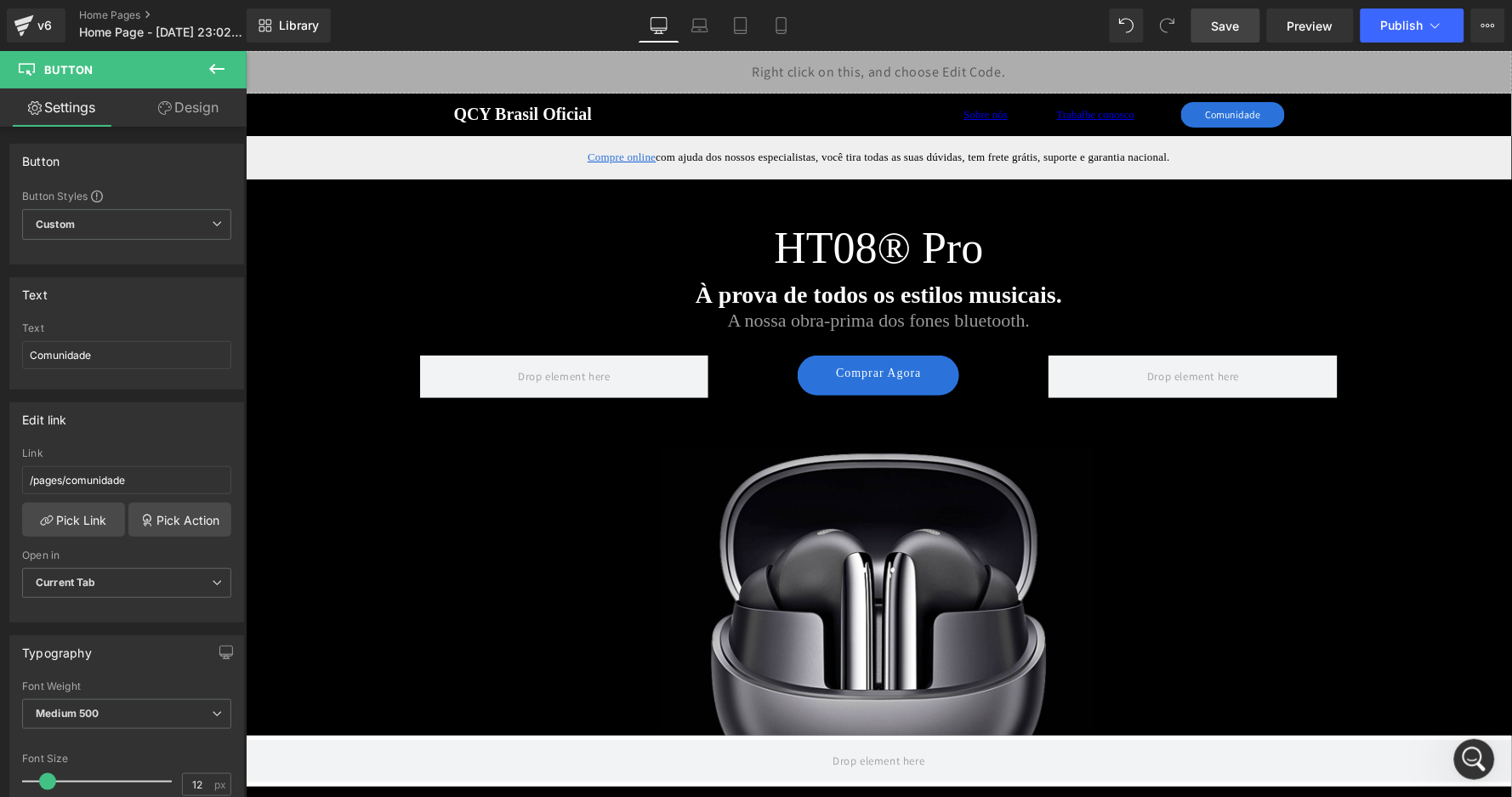
click at [1217, 20] on span "Save" at bounding box center [1226, 26] width 28 height 18
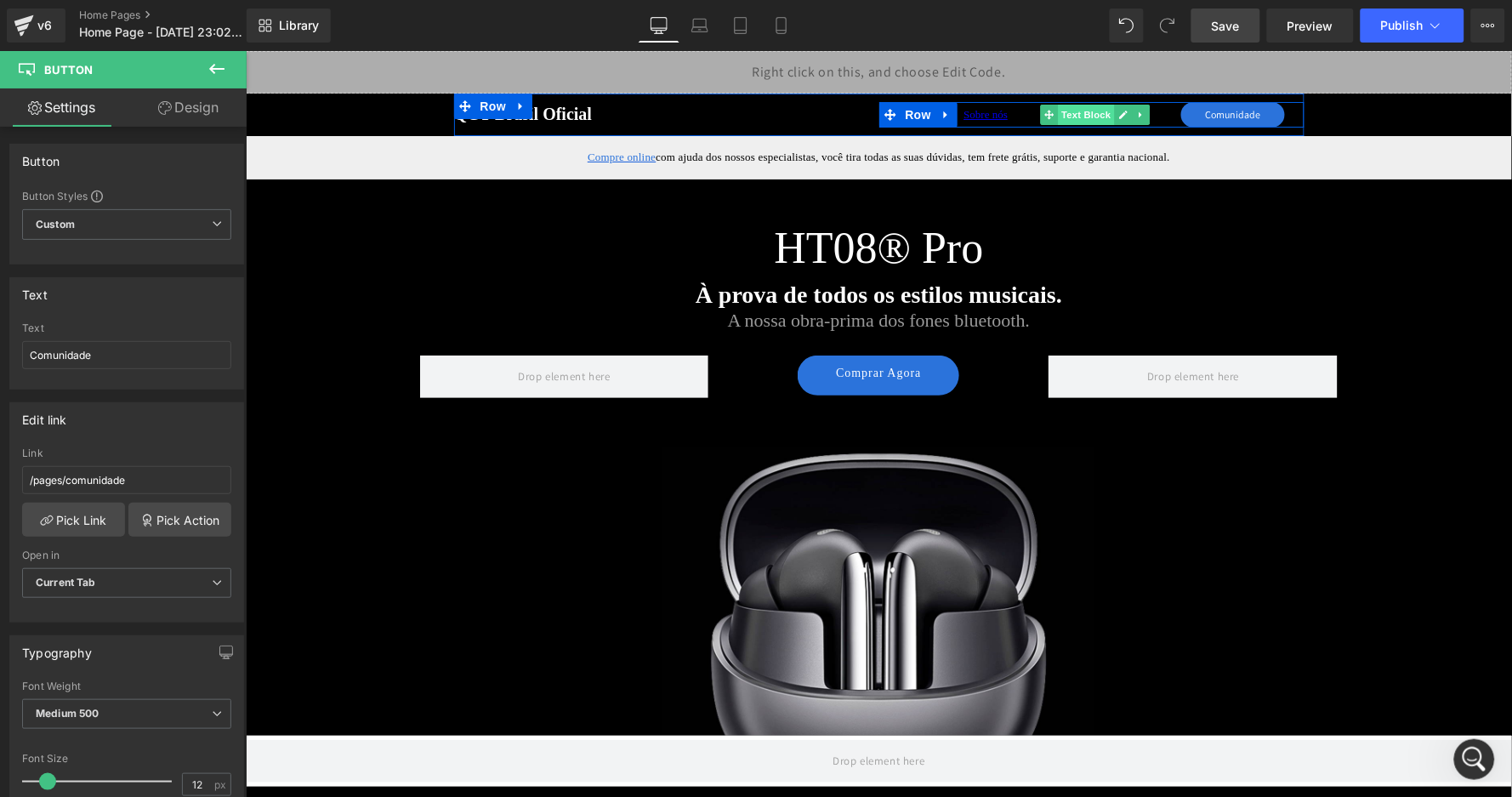
click at [1090, 113] on span "Text Block" at bounding box center [1086, 113] width 56 height 20
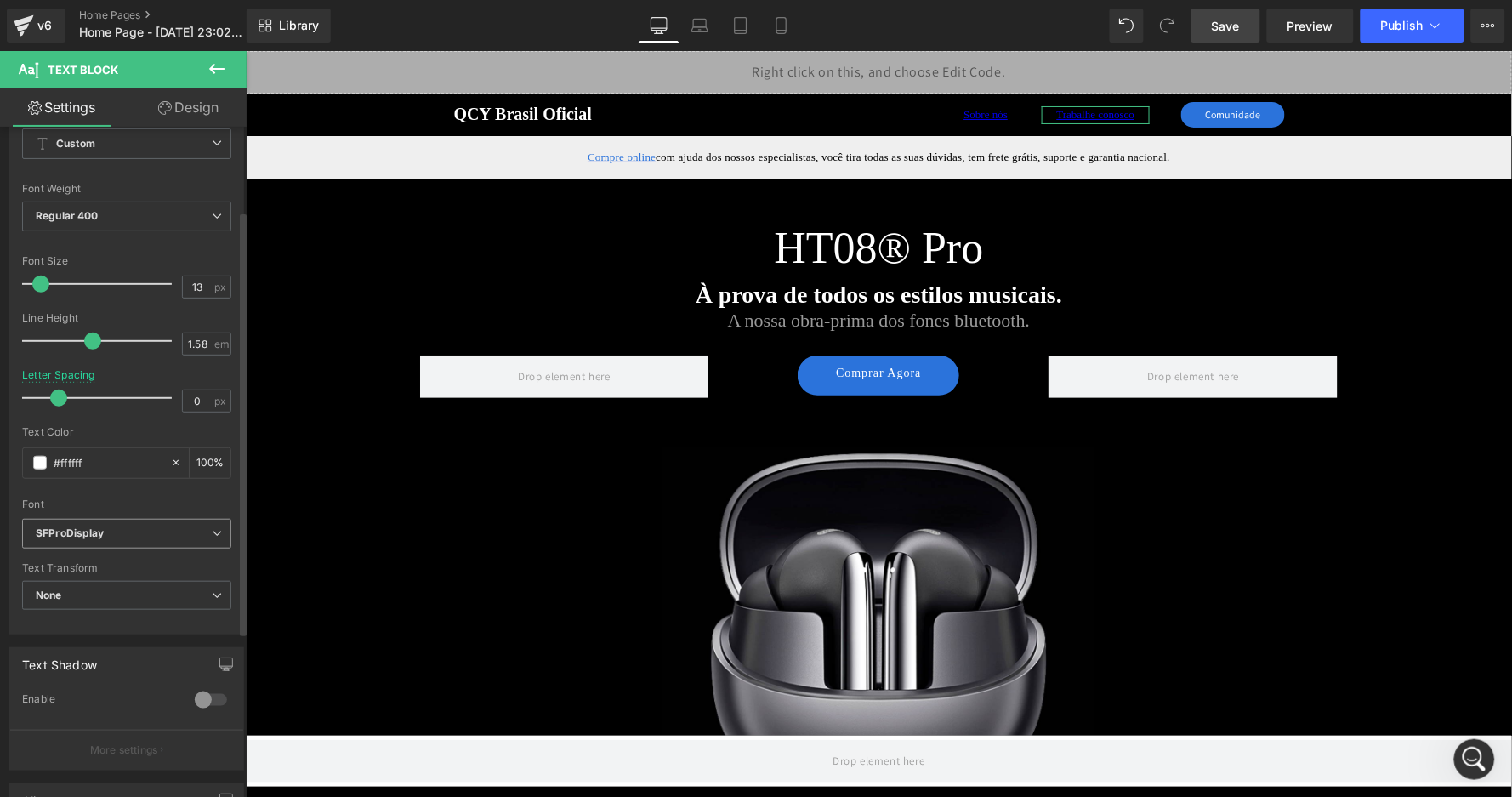
scroll to position [185, 0]
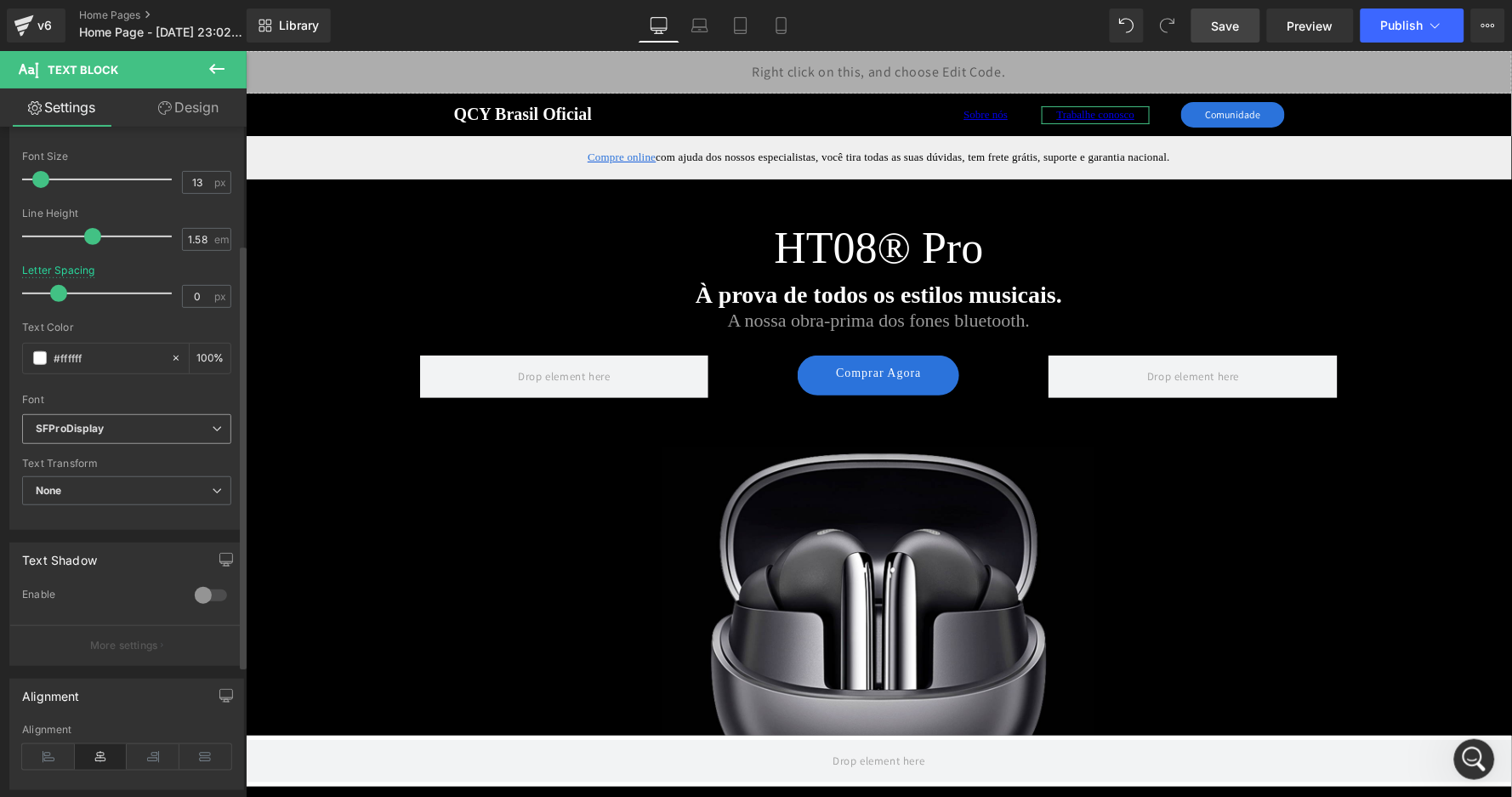
click at [116, 422] on b "SFProDisplay" at bounding box center [123, 428] width 176 height 14
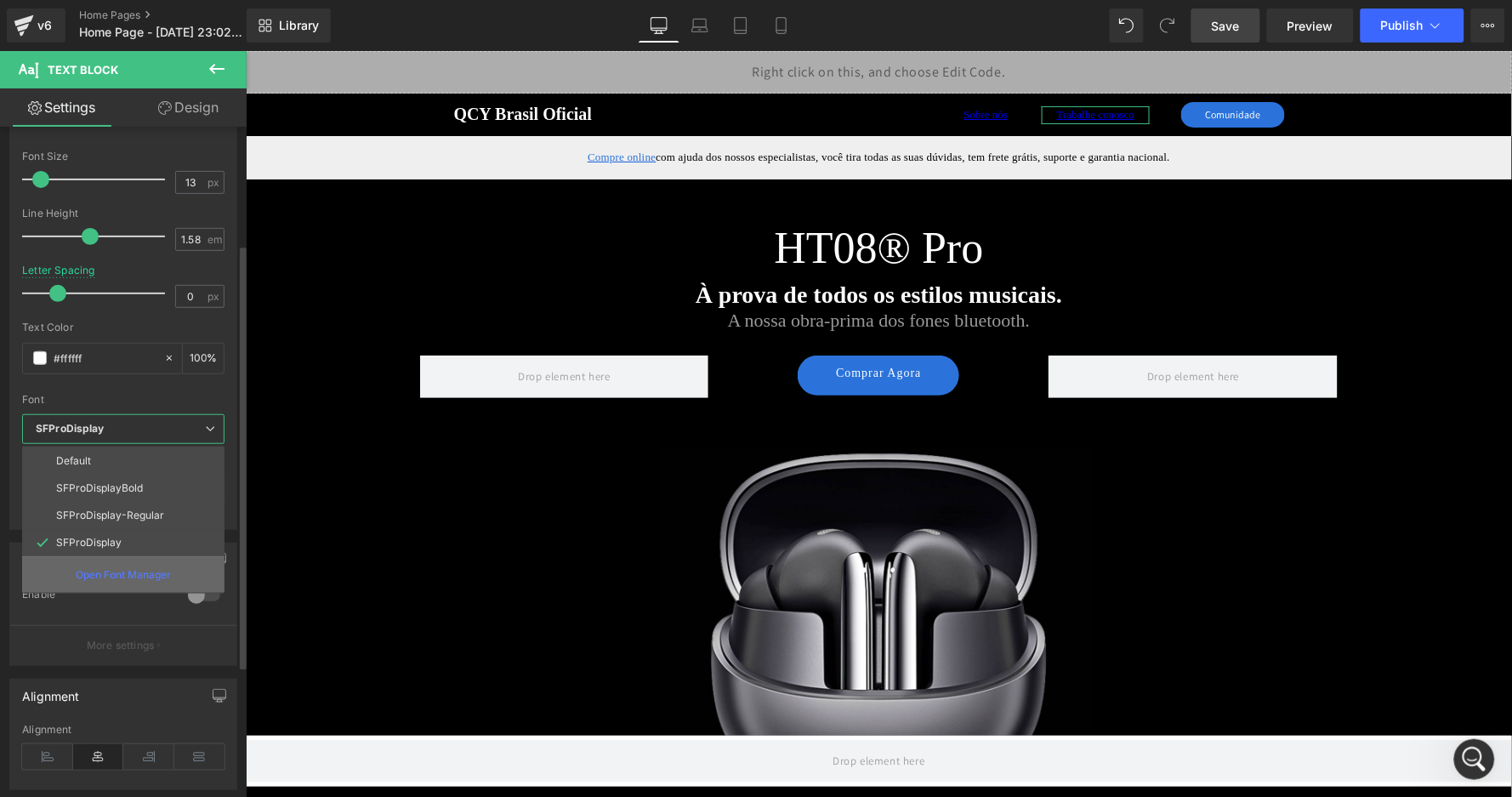
click at [135, 567] on p "Open Font Manager" at bounding box center [123, 575] width 95 height 15
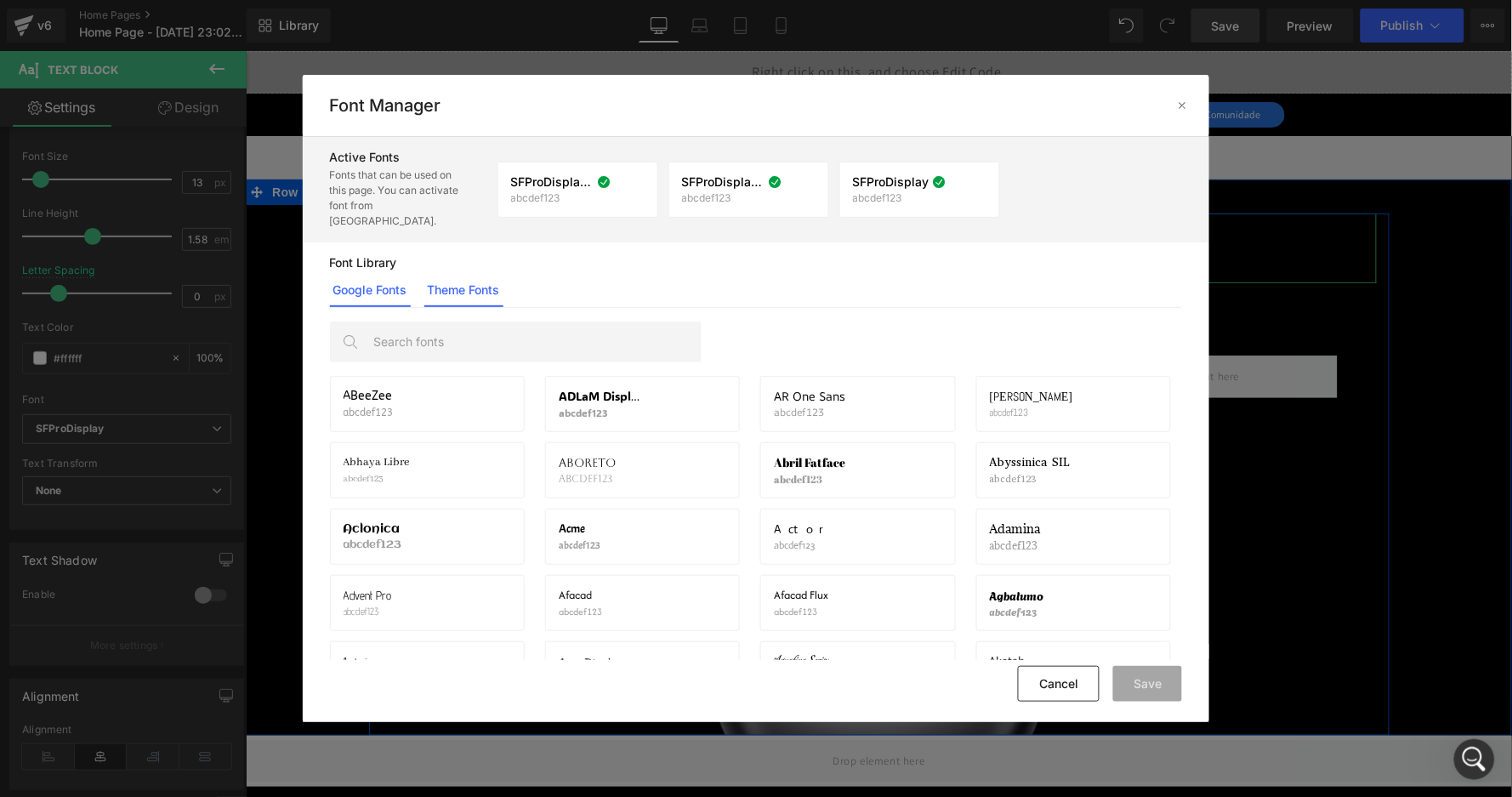
click at [486, 276] on link "Theme Fonts" at bounding box center [463, 291] width 79 height 34
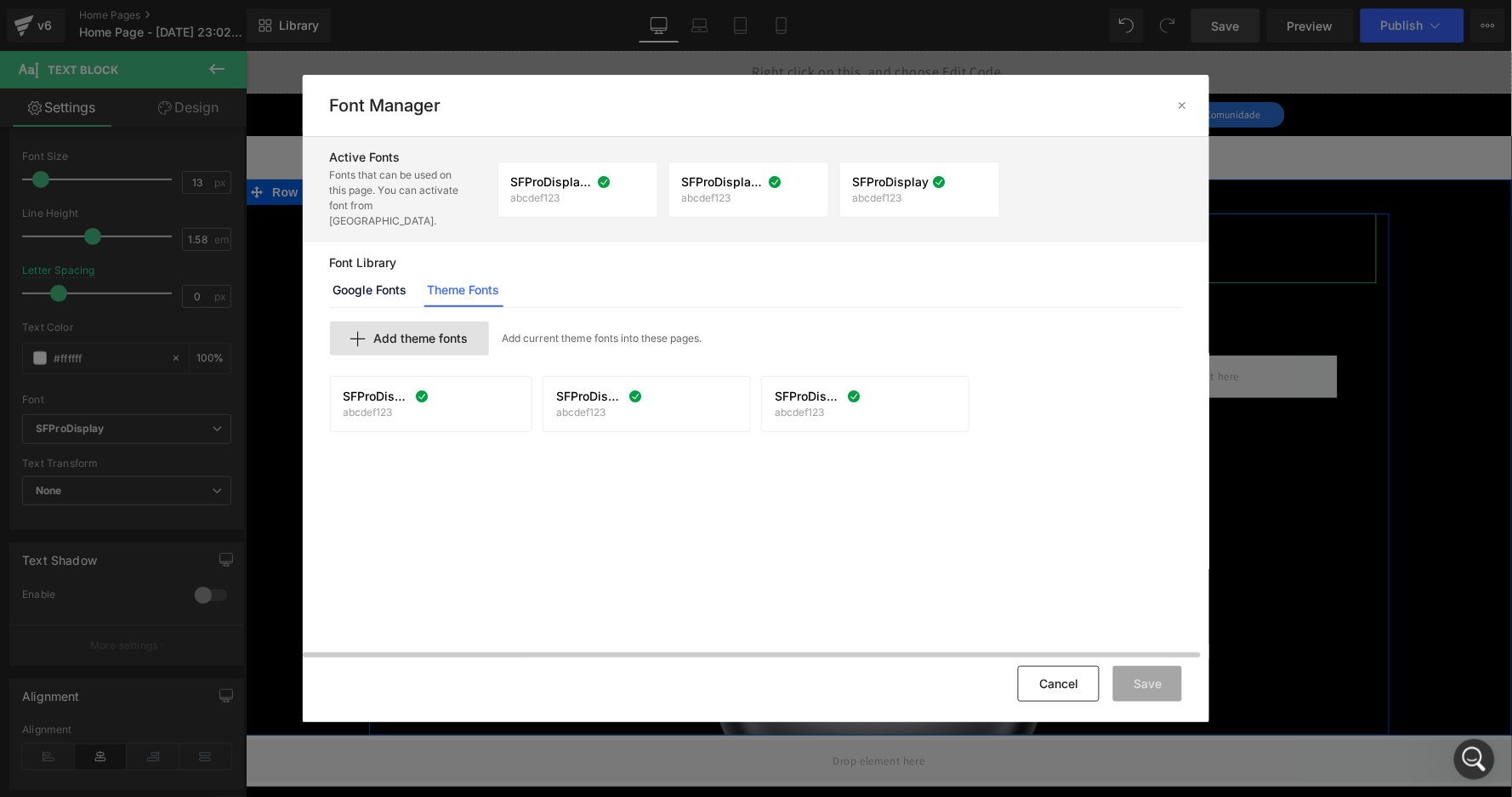
click at [437, 332] on span "Add theme fonts" at bounding box center [421, 338] width 94 height 13
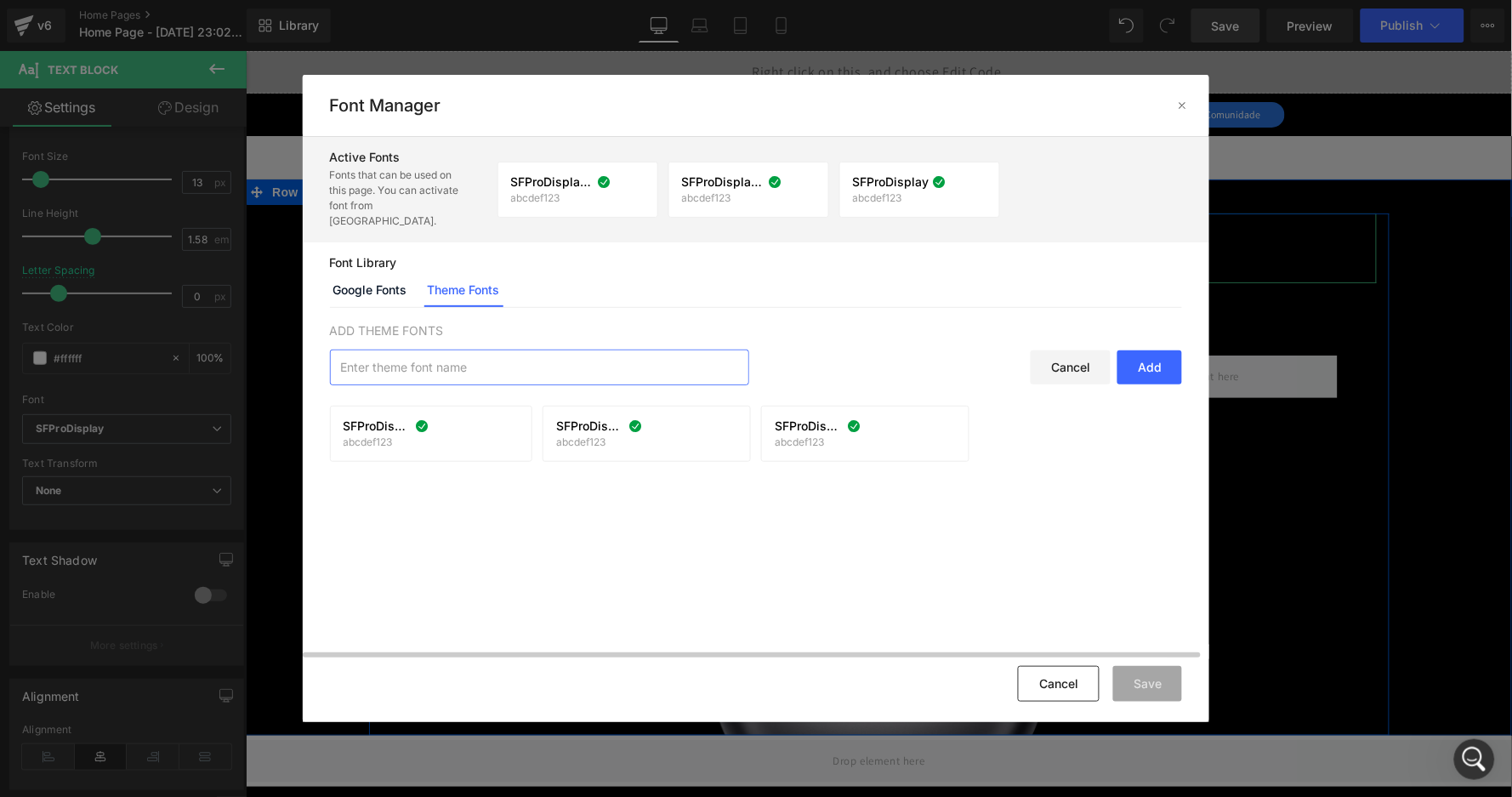
click at [456, 359] on input "text" at bounding box center [539, 368] width 418 height 34
paste input "SFProDisplayLight"
type input "SFProDisplayLight"
click at [1143, 353] on div "Add" at bounding box center [1150, 368] width 65 height 34
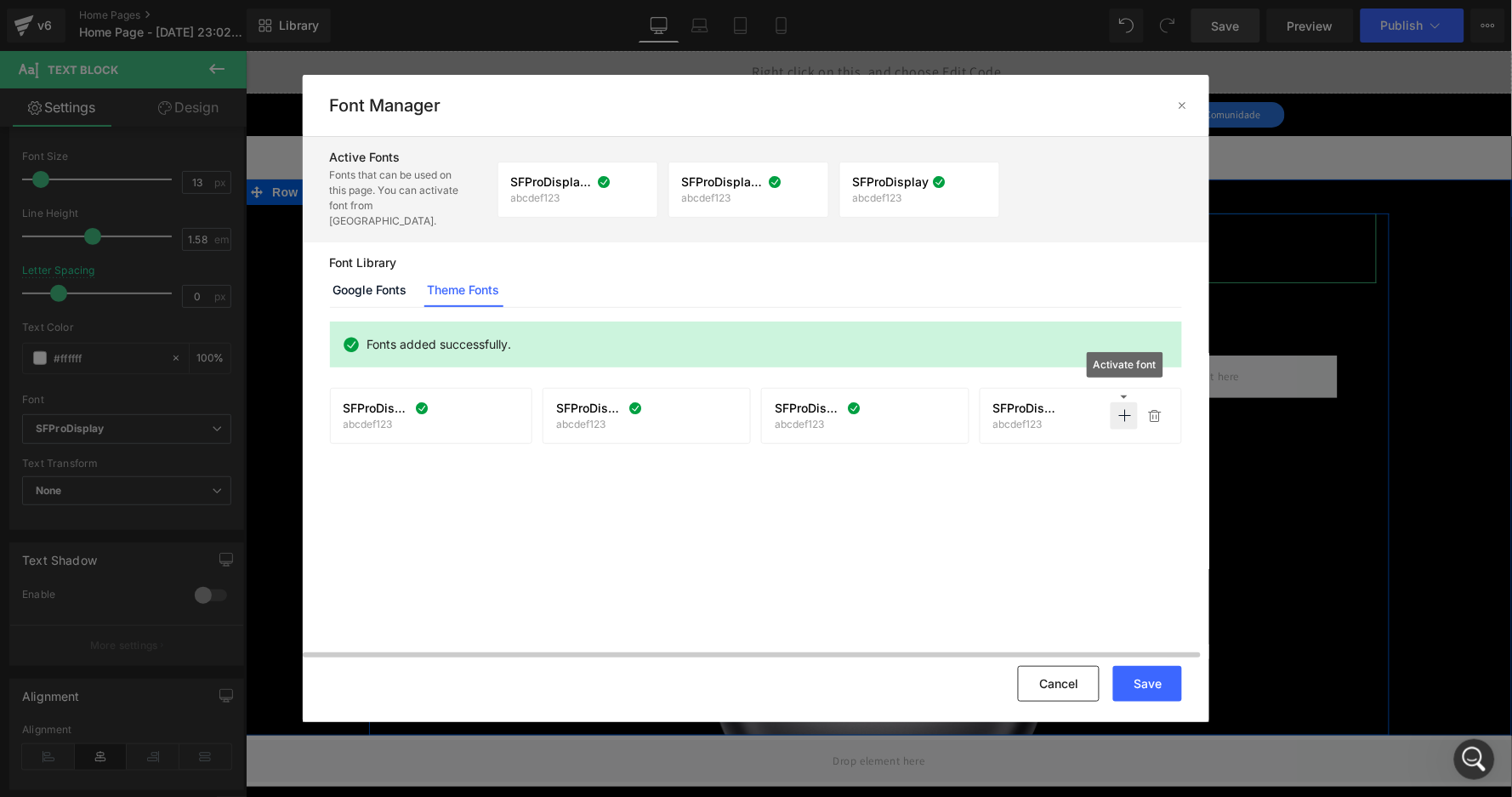
click at [1124, 409] on icon at bounding box center [1125, 416] width 13 height 13
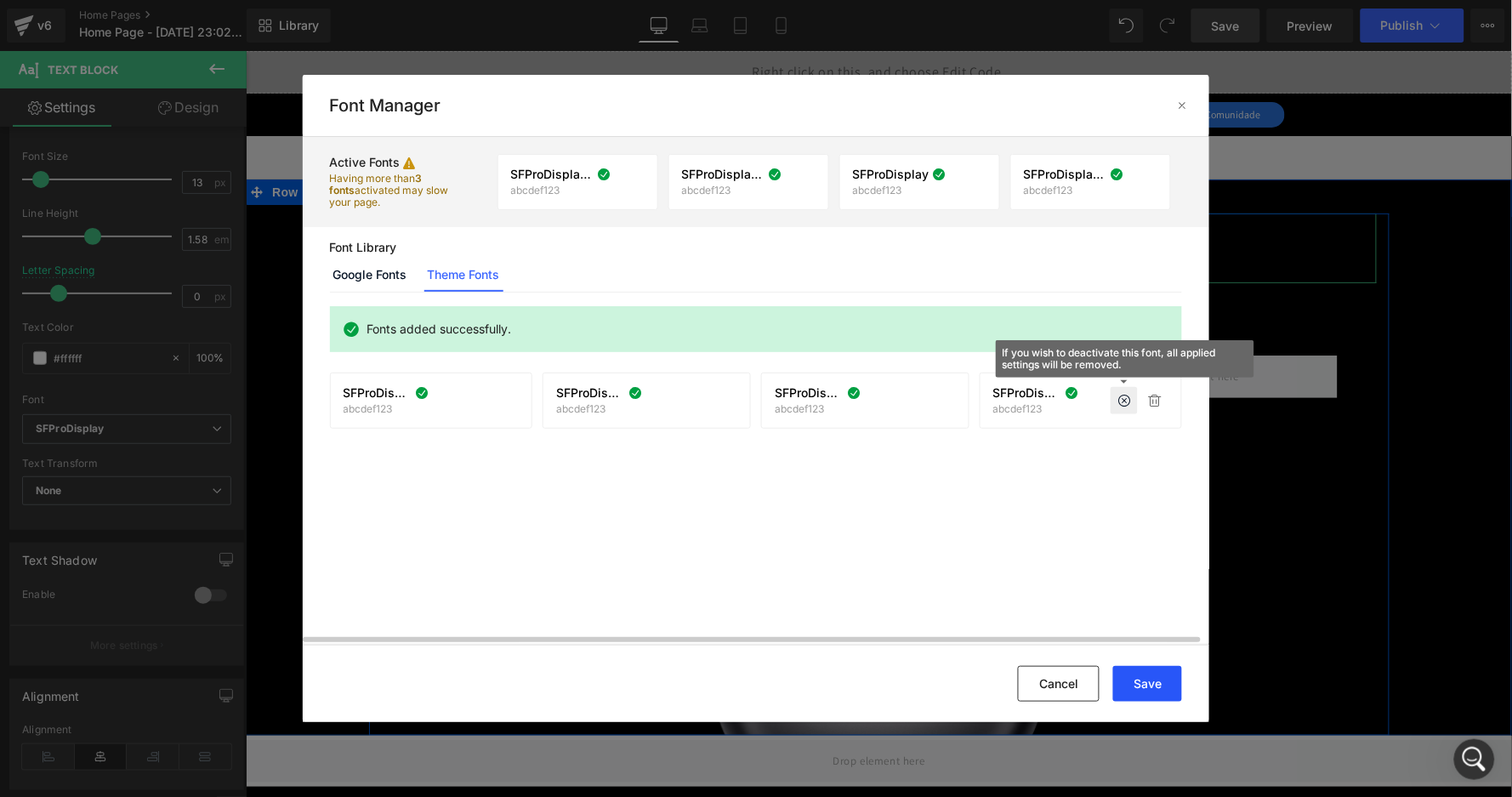
click at [1162, 684] on button "Save" at bounding box center [1147, 684] width 69 height 36
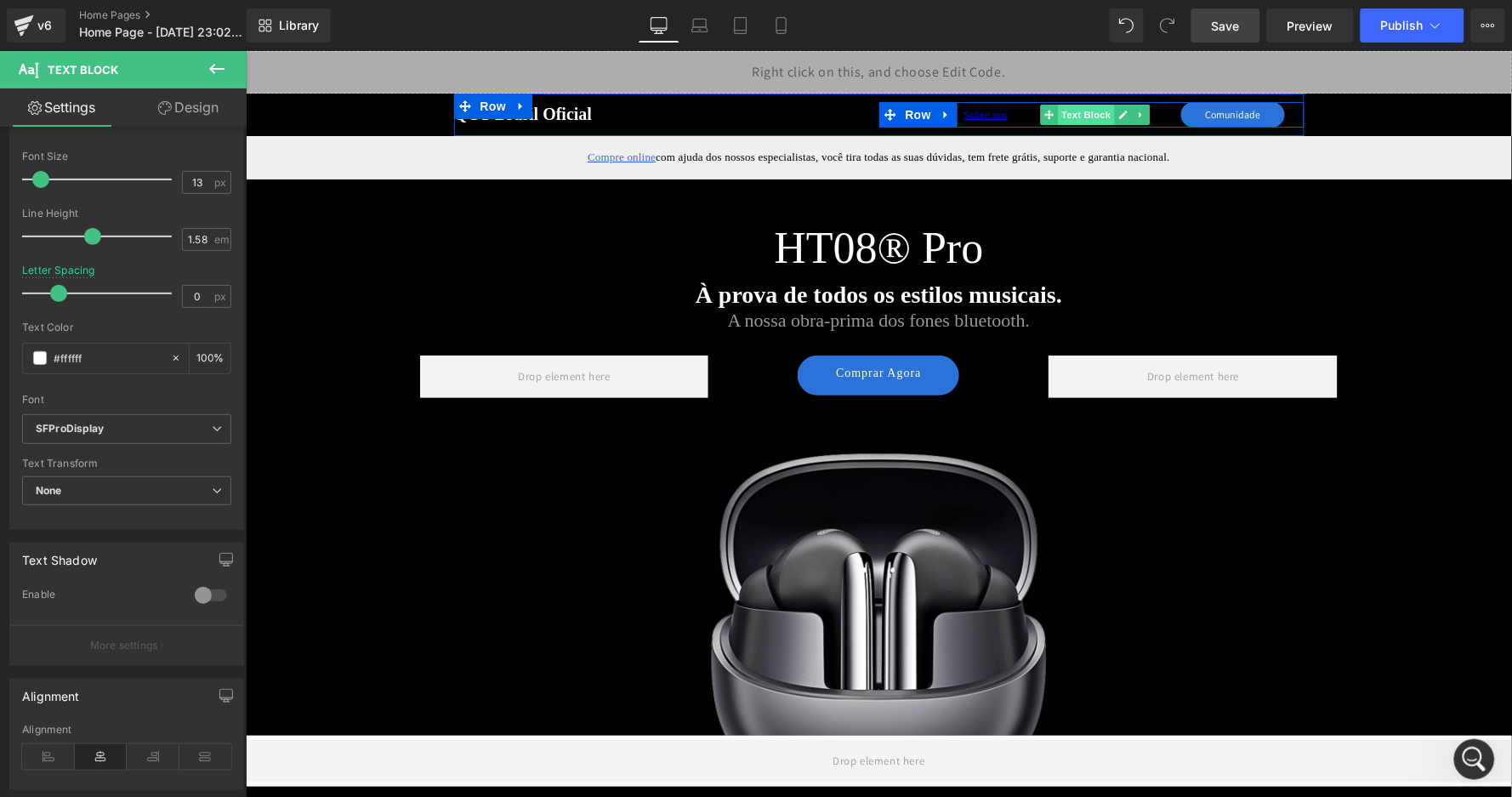
click at [1093, 114] on span "Text Block" at bounding box center [1086, 113] width 56 height 20
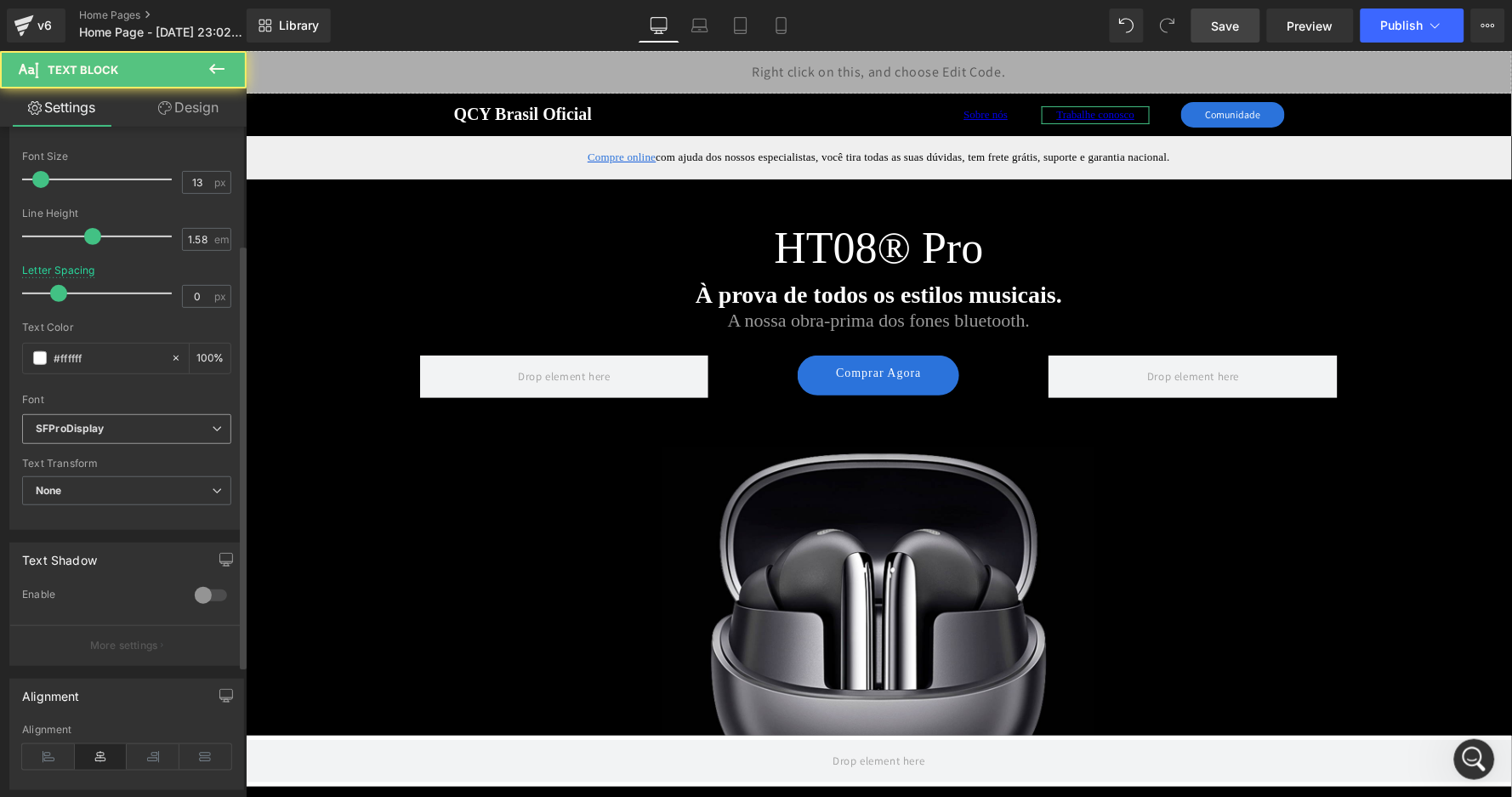
click at [111, 422] on b "SFProDisplay" at bounding box center [123, 428] width 176 height 14
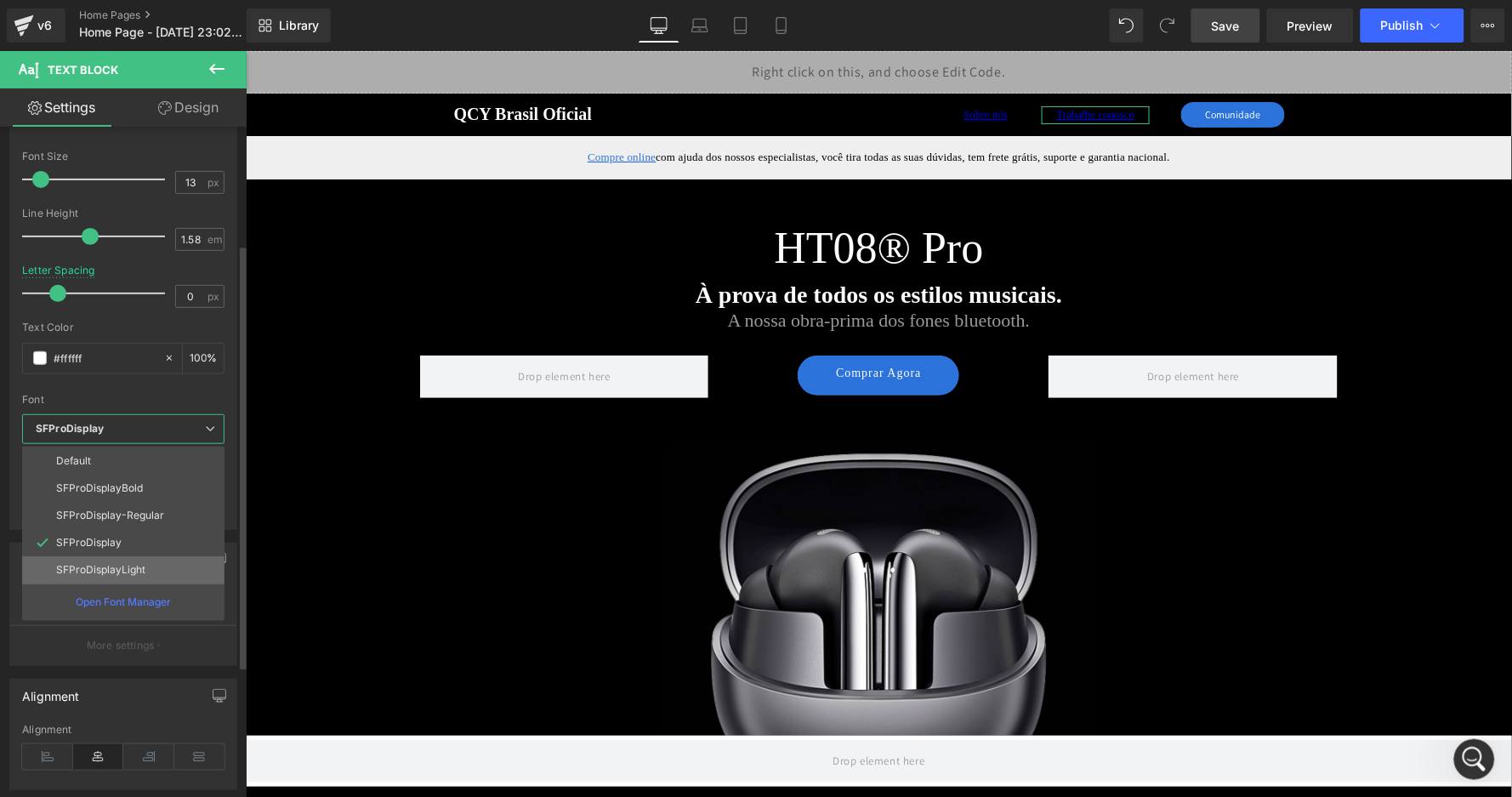
click at [138, 557] on li "SFProDisplayLight" at bounding box center [123, 570] width 202 height 28
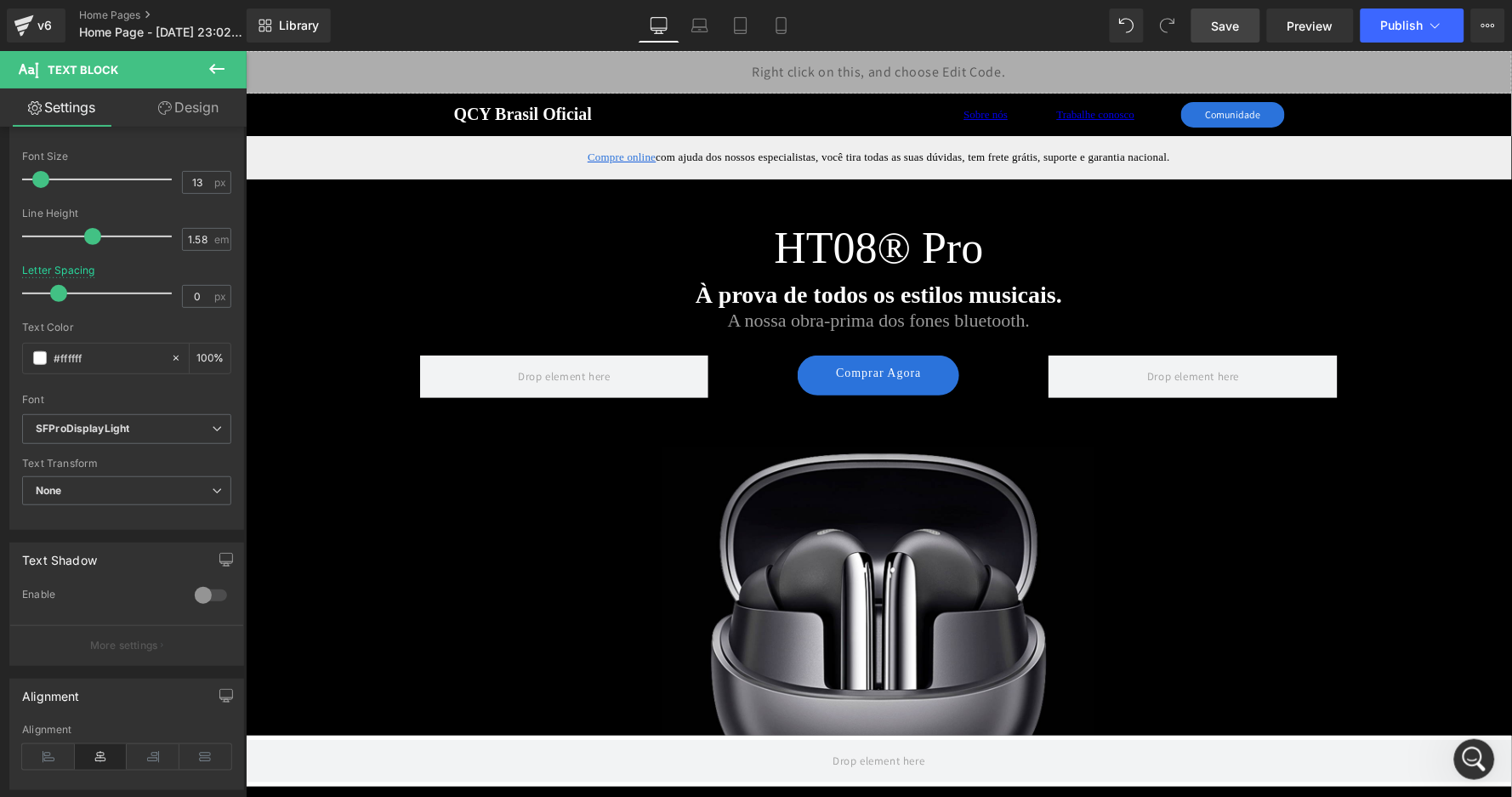
click at [1226, 20] on span "Save" at bounding box center [1226, 26] width 28 height 18
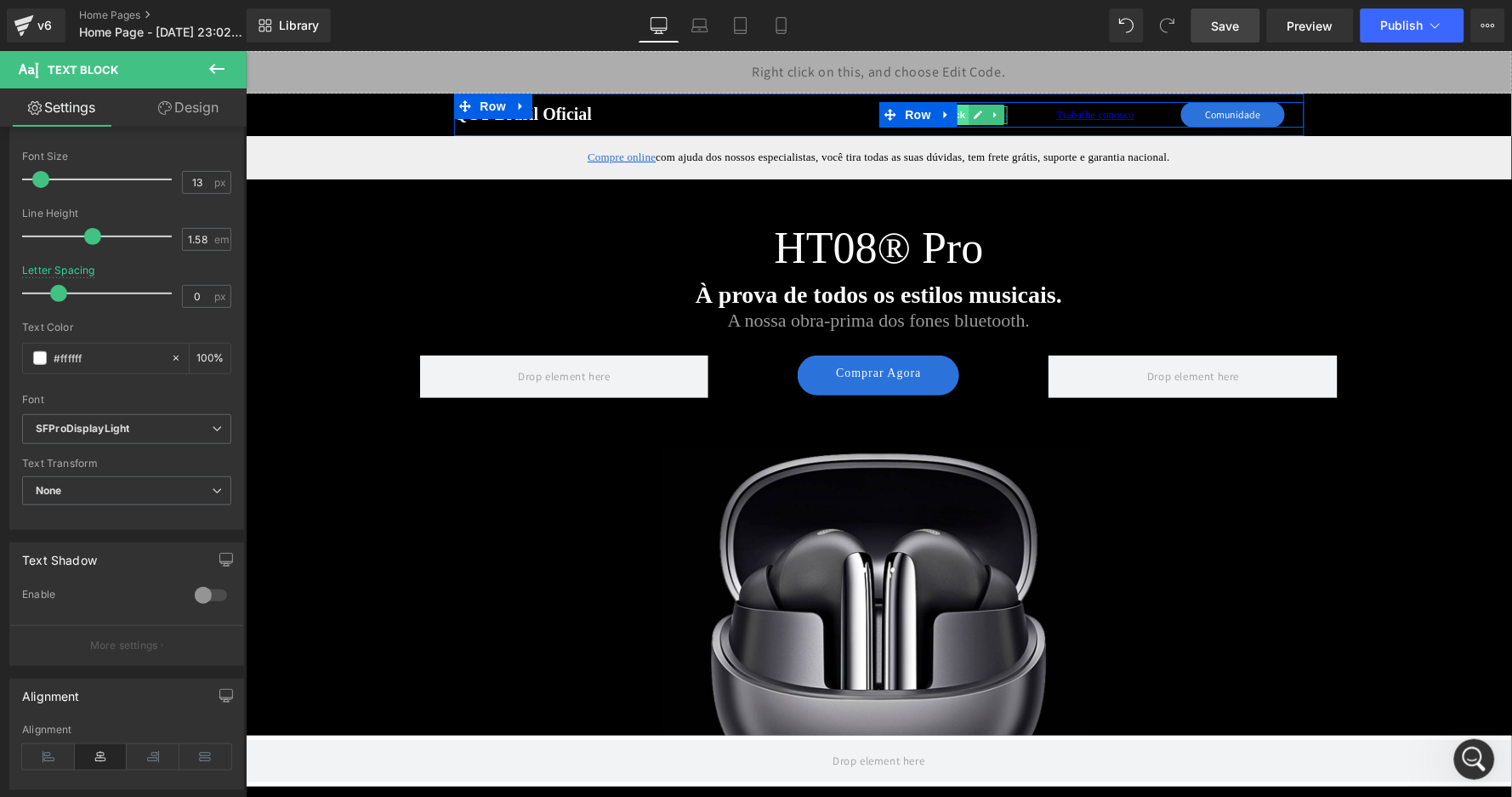
click at [958, 116] on span "Text Block" at bounding box center [939, 113] width 56 height 20
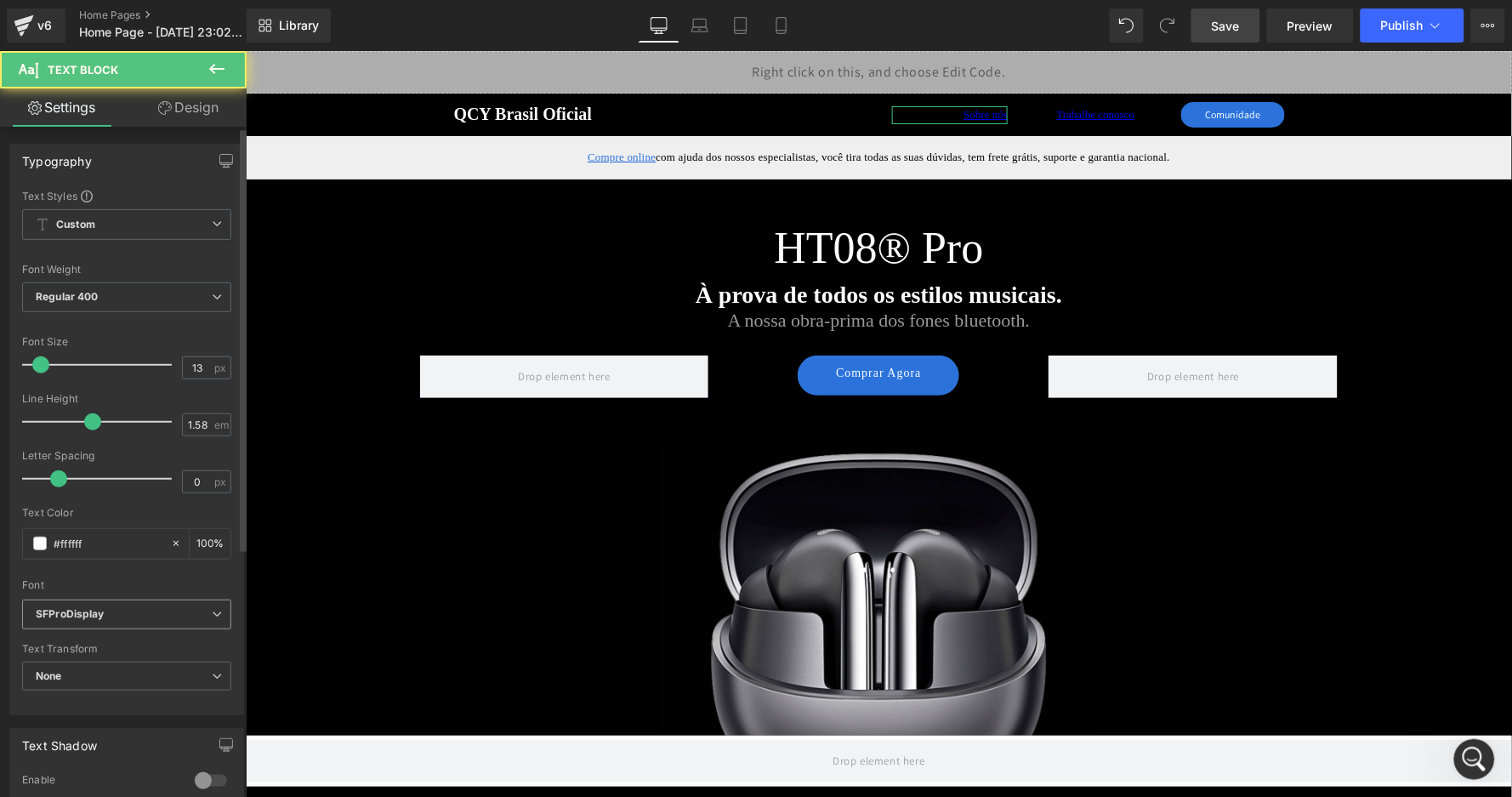
click at [93, 611] on icon "SFProDisplay" at bounding box center [70, 614] width 69 height 14
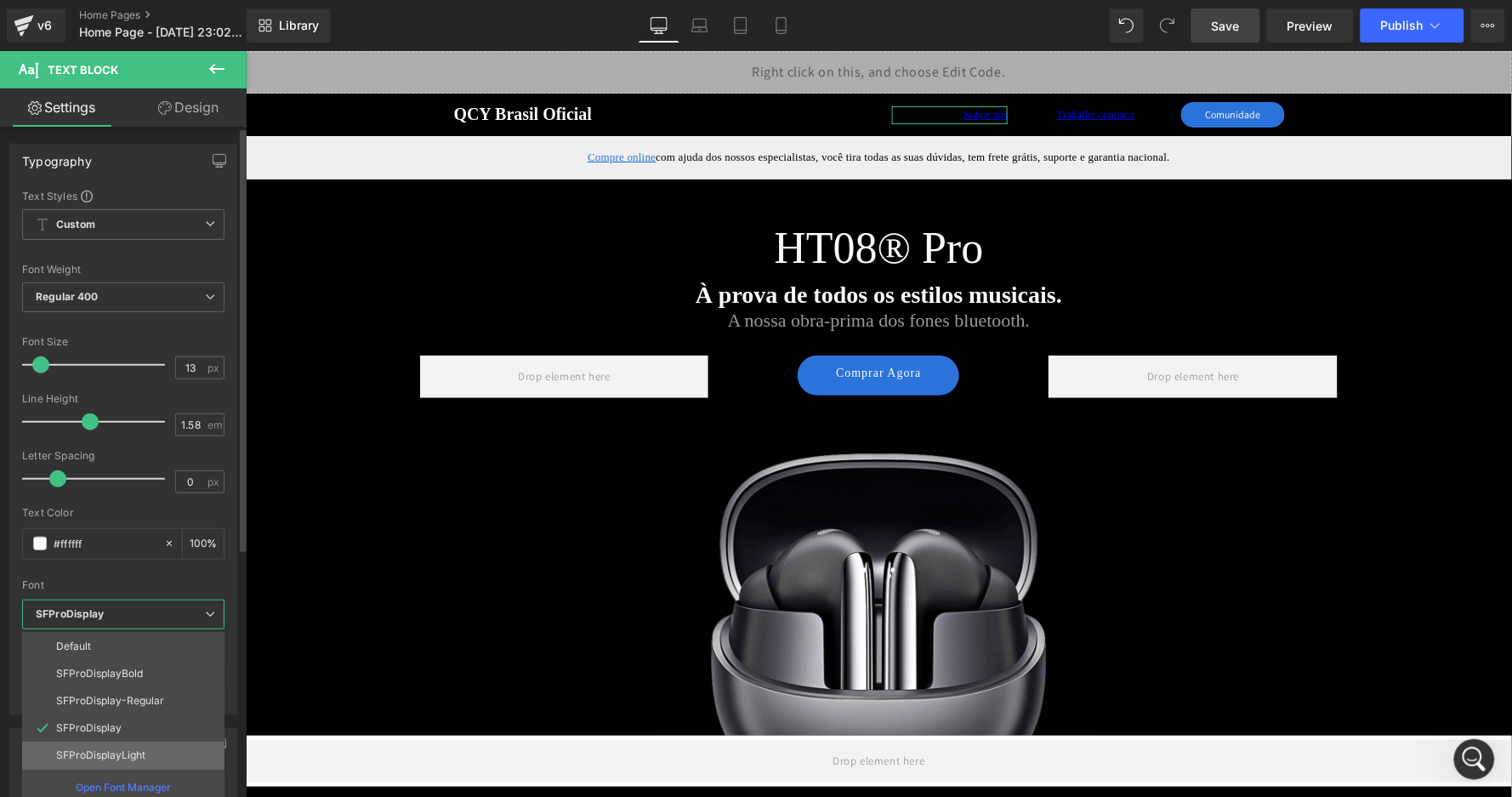
click at [115, 750] on p "SFProDisplayLight" at bounding box center [101, 755] width 89 height 12
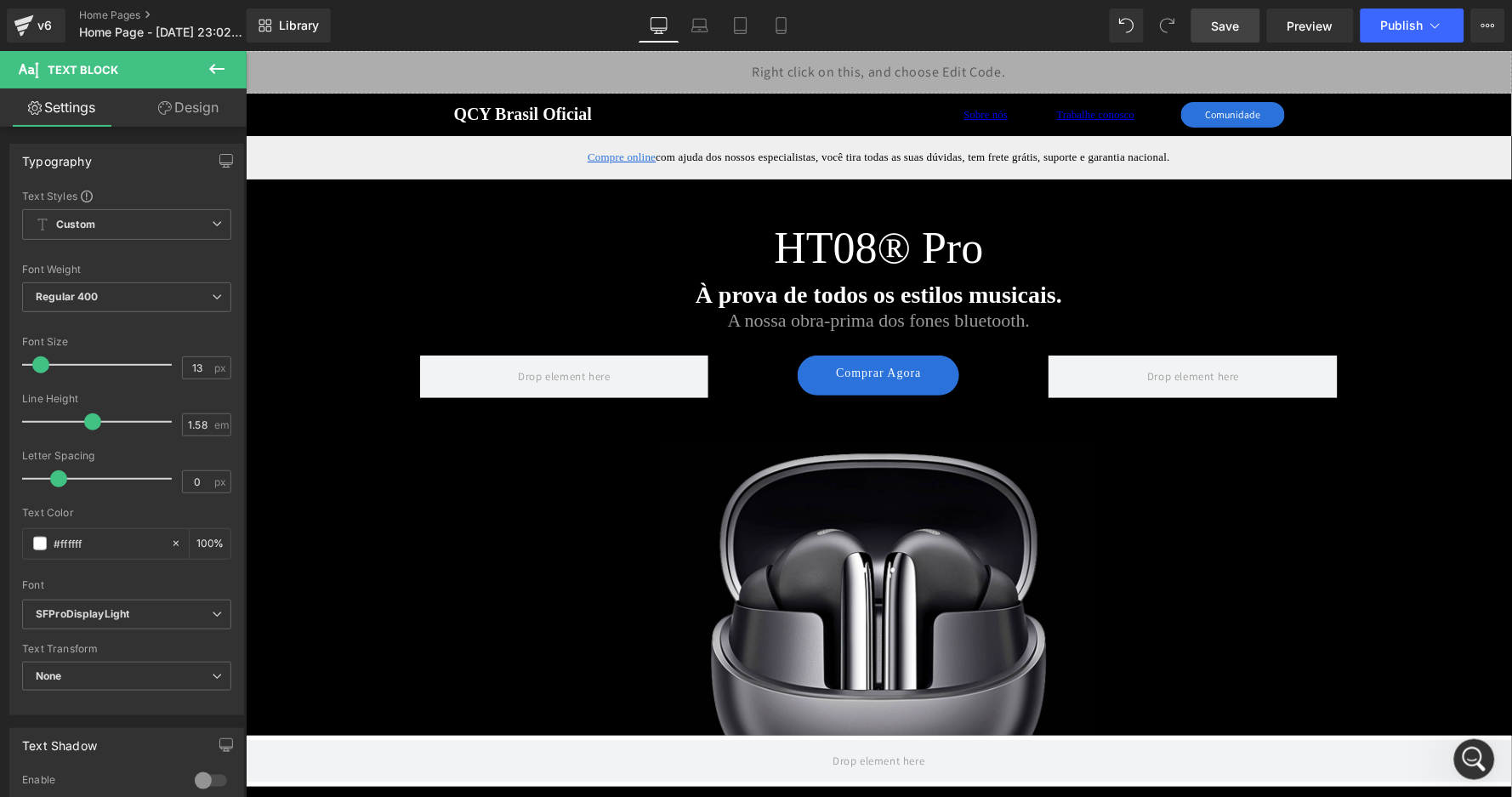
click at [1237, 32] on span "Save" at bounding box center [1226, 26] width 28 height 18
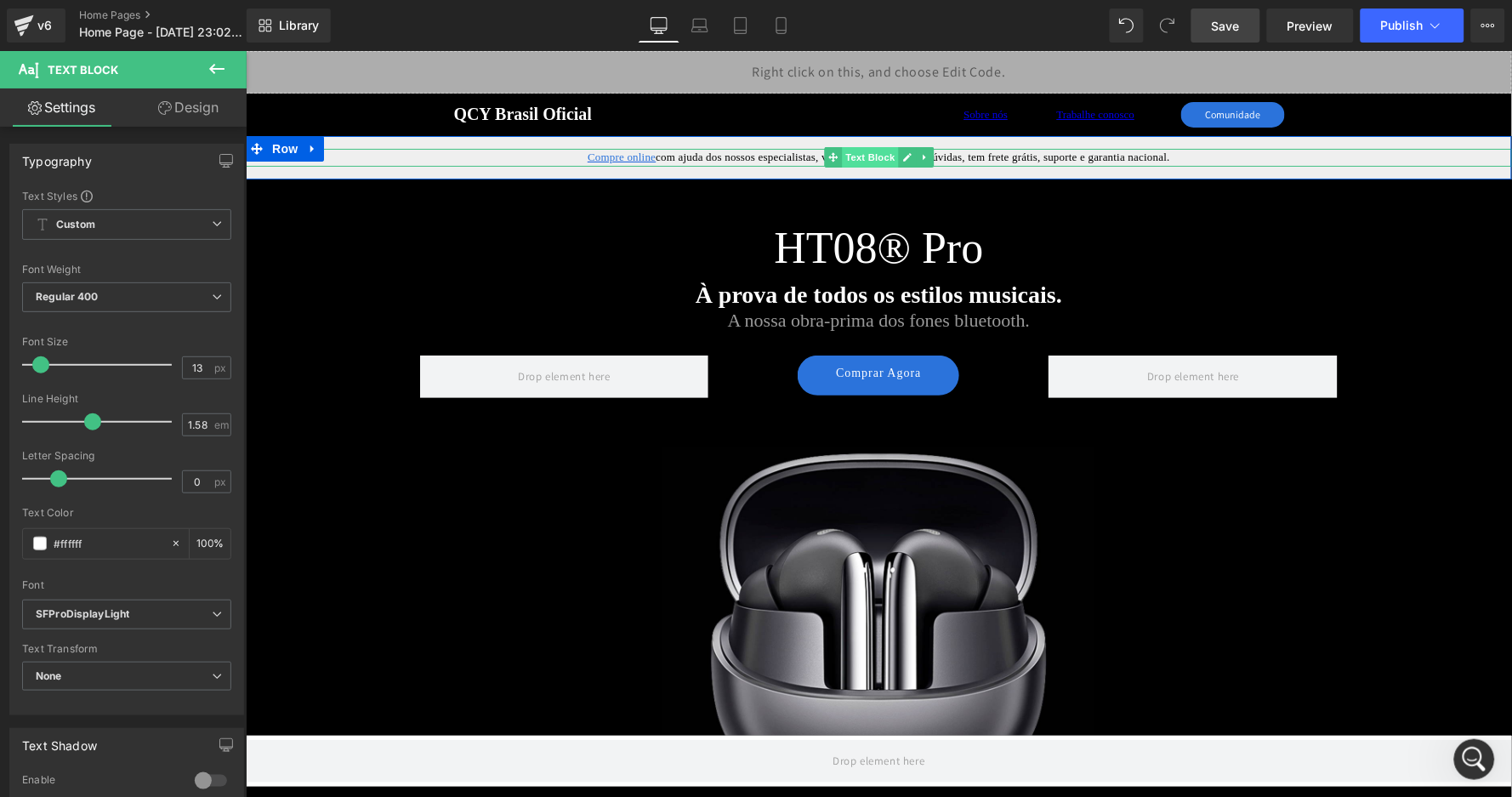
click at [873, 159] on span "Text Block" at bounding box center [869, 156] width 56 height 20
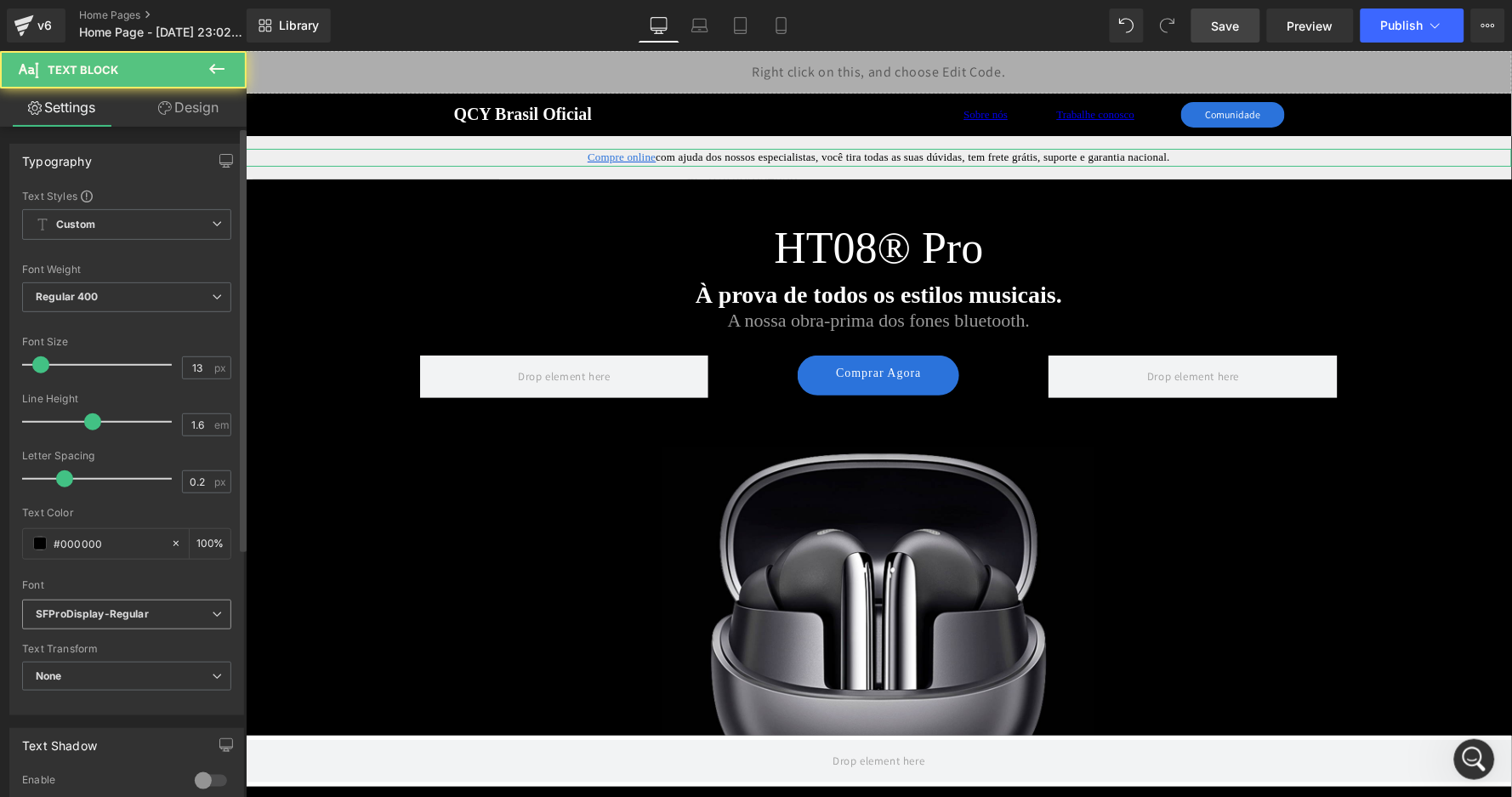
click at [151, 607] on b "SFProDisplay-Regular" at bounding box center [123, 614] width 176 height 14
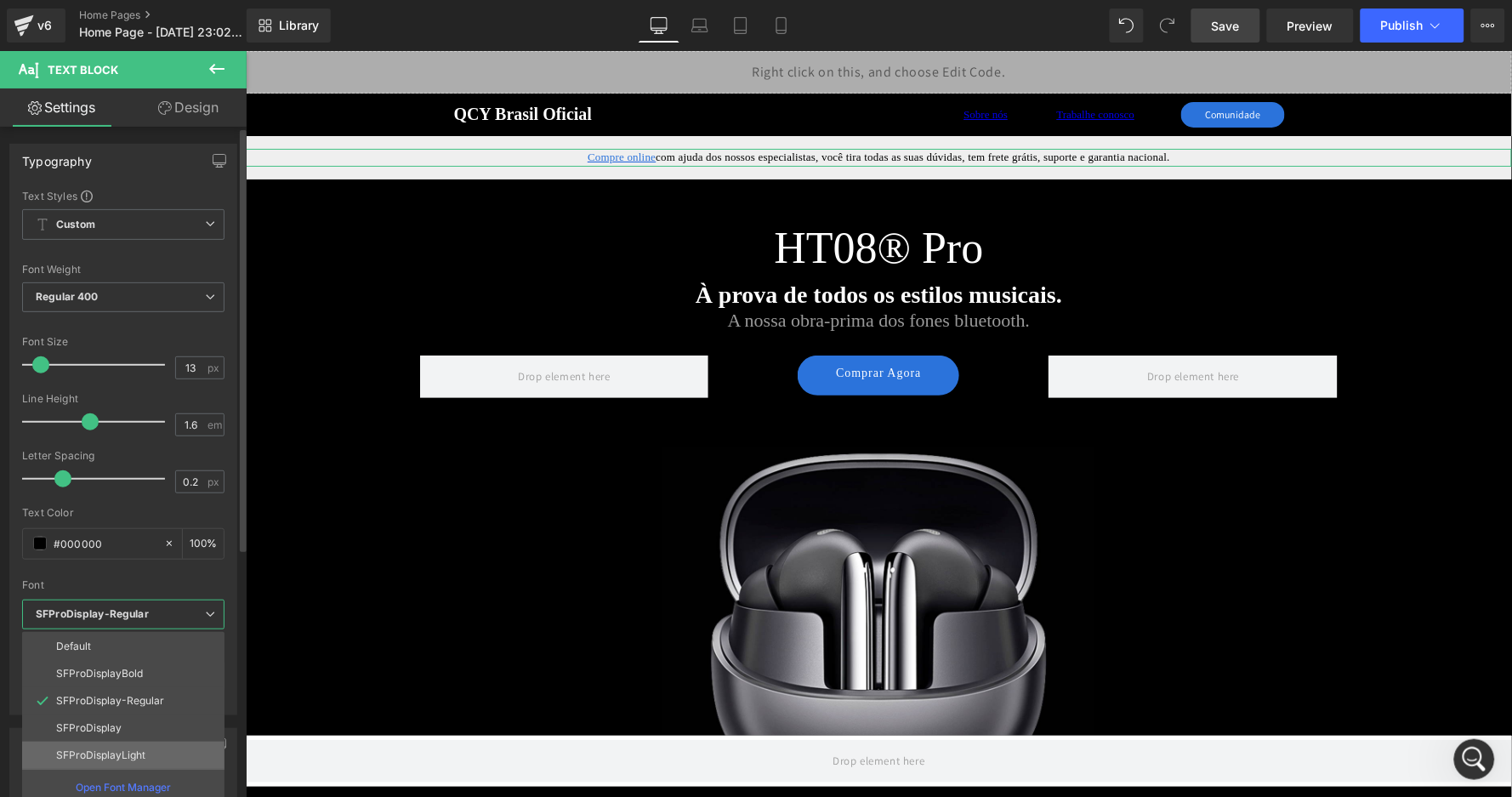
click at [145, 742] on li "SFProDisplayLight" at bounding box center [123, 755] width 202 height 28
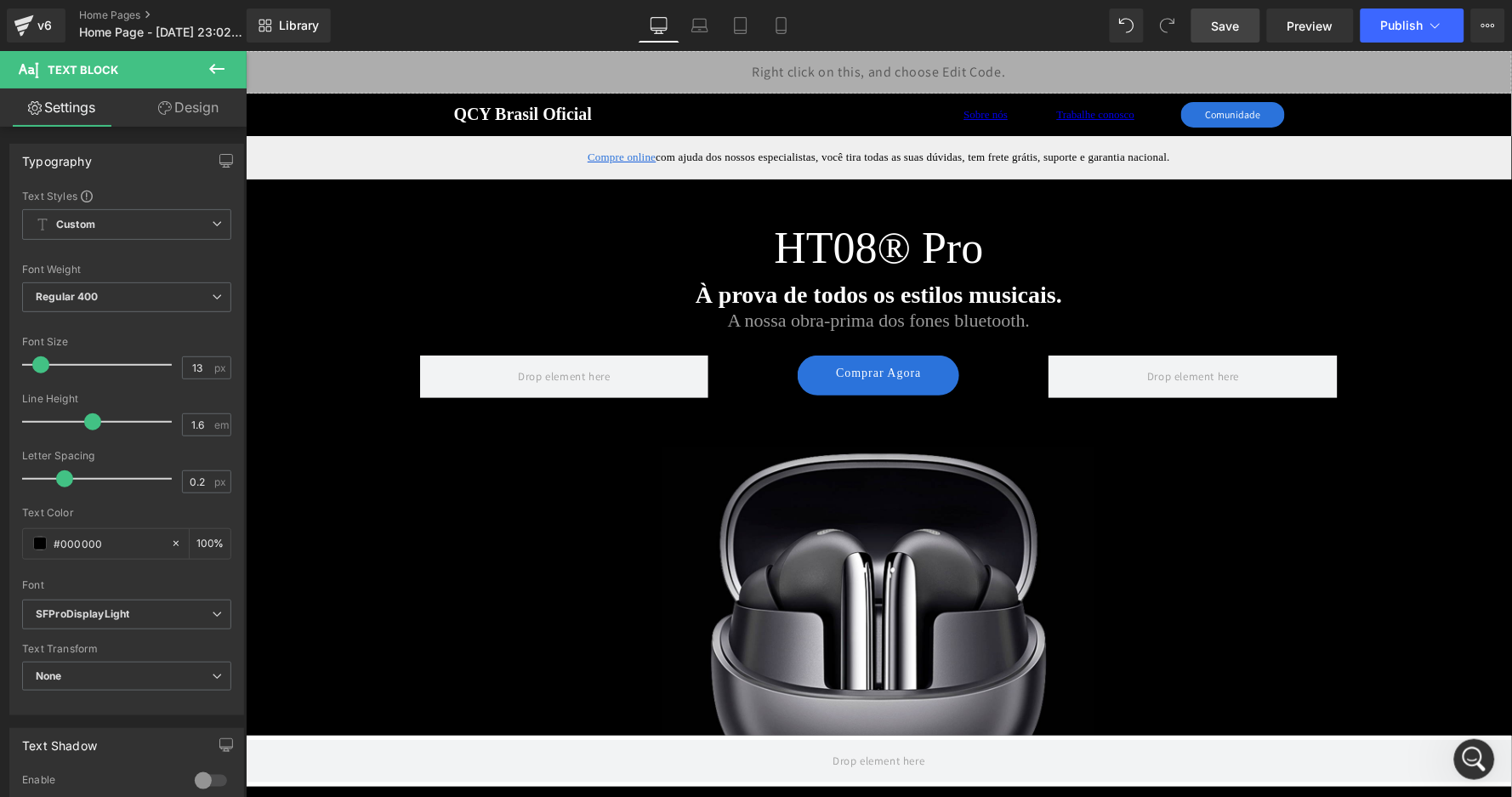
click at [1238, 28] on span "Save" at bounding box center [1226, 26] width 28 height 18
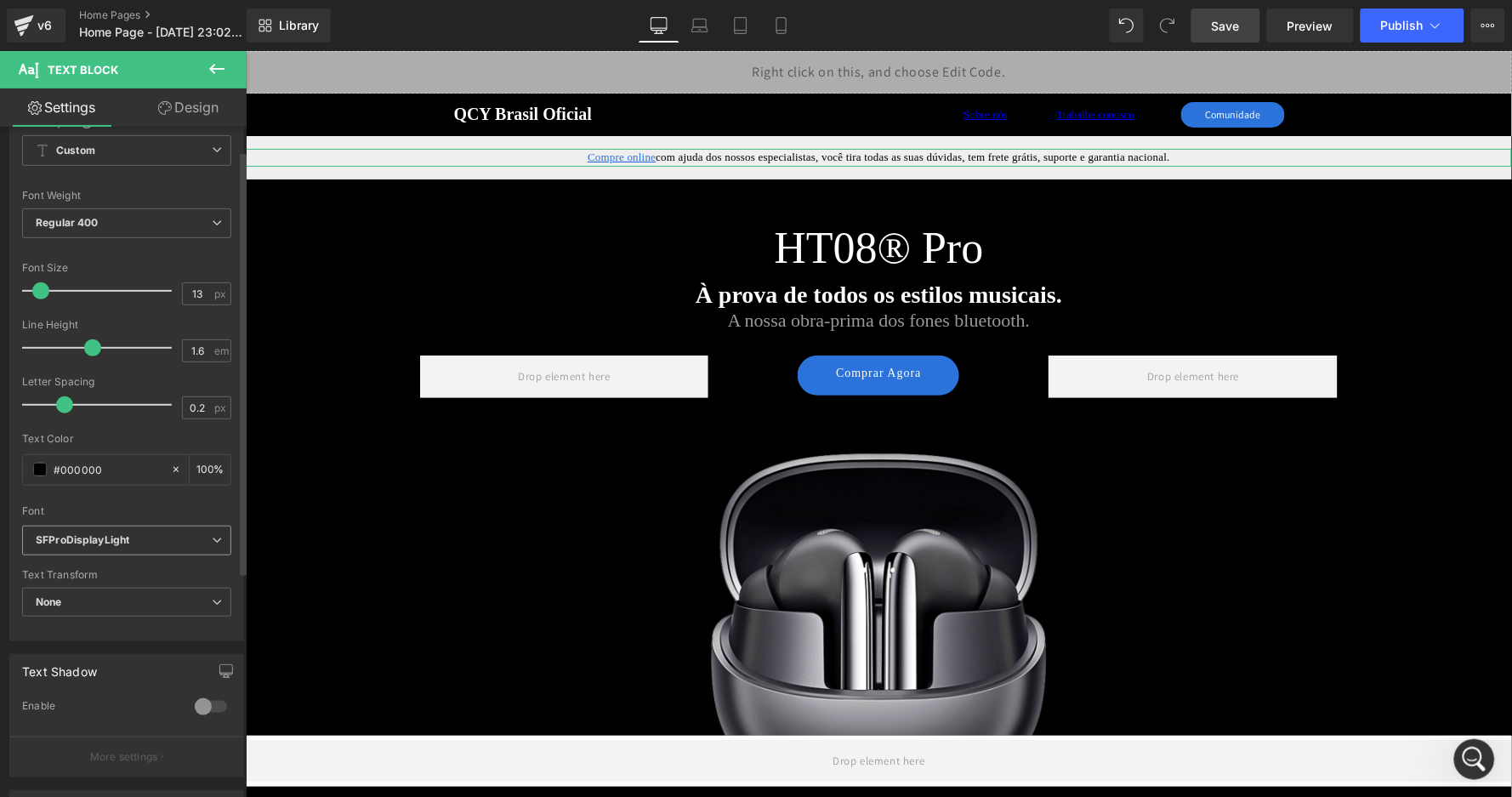
scroll to position [85, 0]
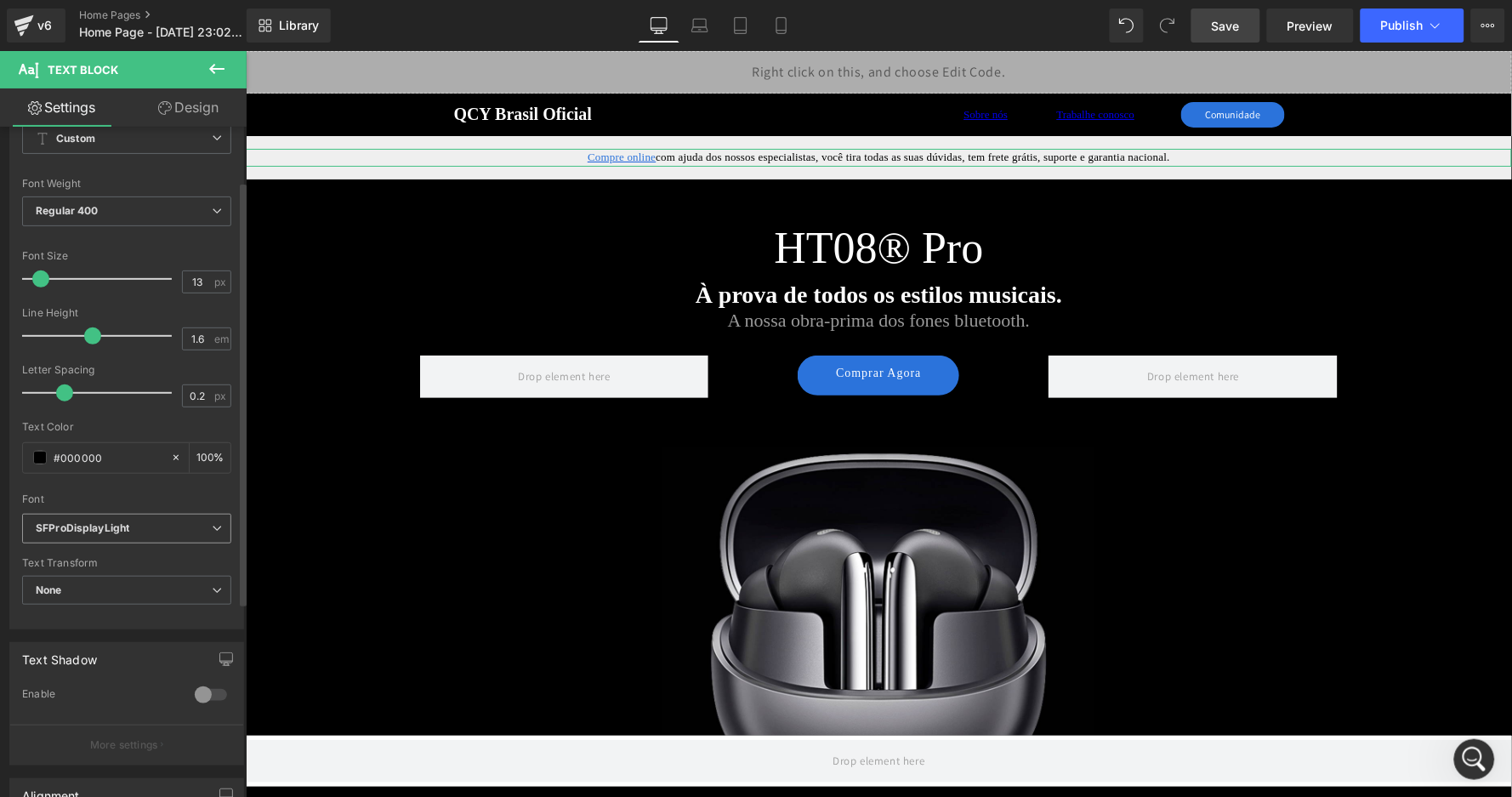
click at [169, 524] on b "SFProDisplayLight" at bounding box center [123, 528] width 176 height 14
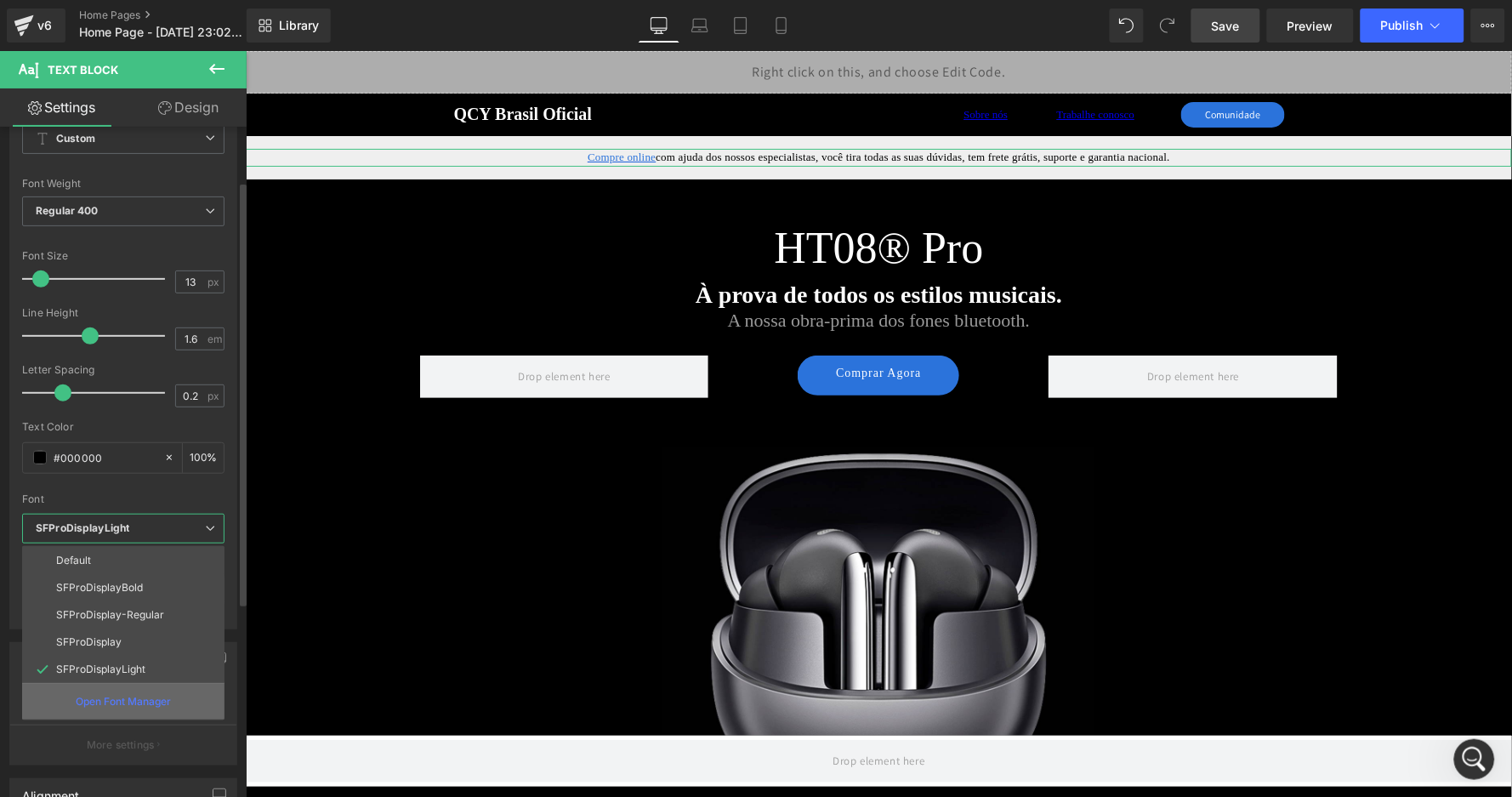
click at [111, 694] on p "Open Font Manager" at bounding box center [123, 702] width 95 height 15
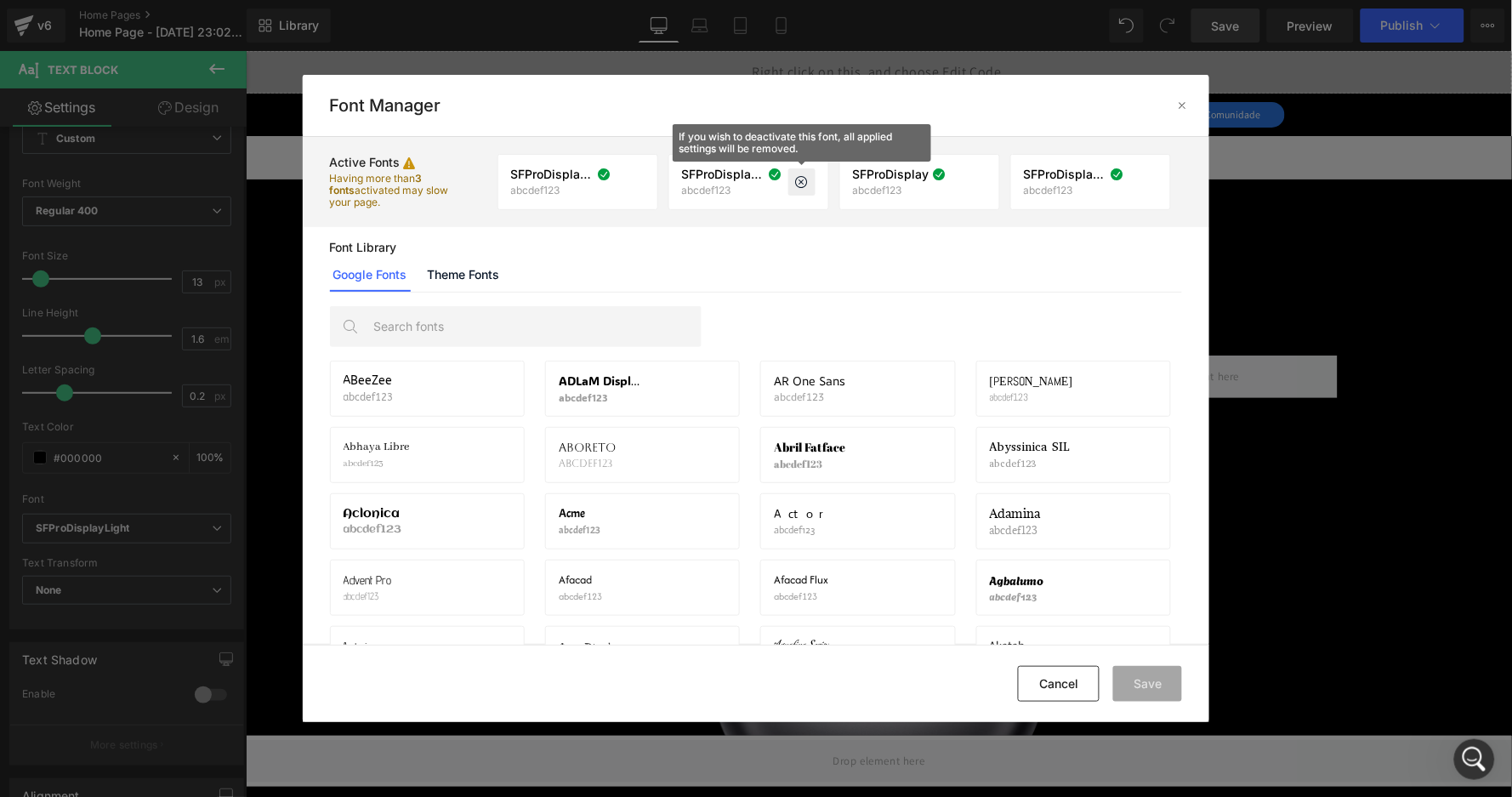
click at [803, 176] on icon at bounding box center [802, 182] width 13 height 13
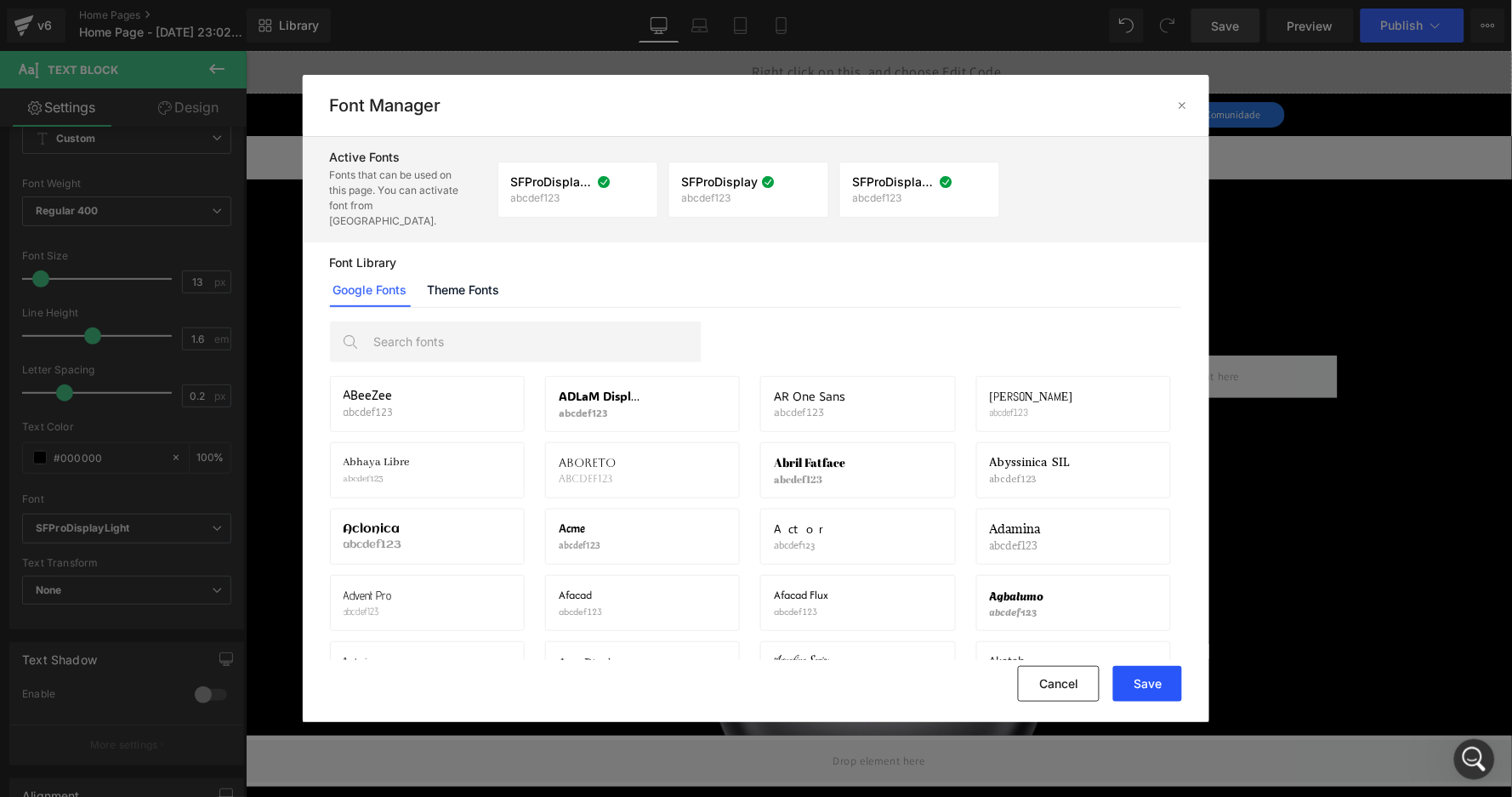
click at [1133, 679] on button "Save" at bounding box center [1147, 684] width 69 height 36
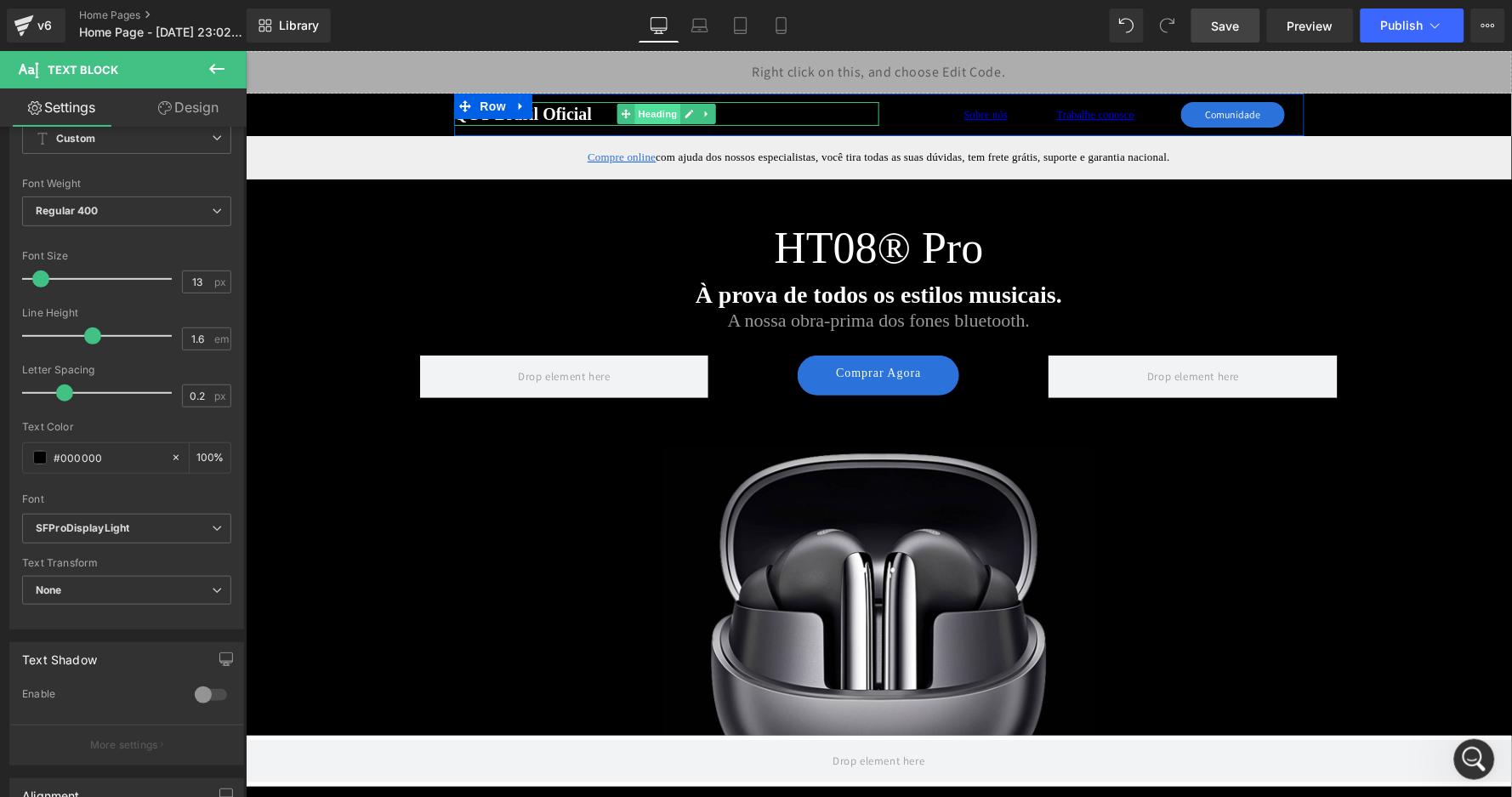
click at [656, 109] on span "Heading" at bounding box center [656, 112] width 46 height 20
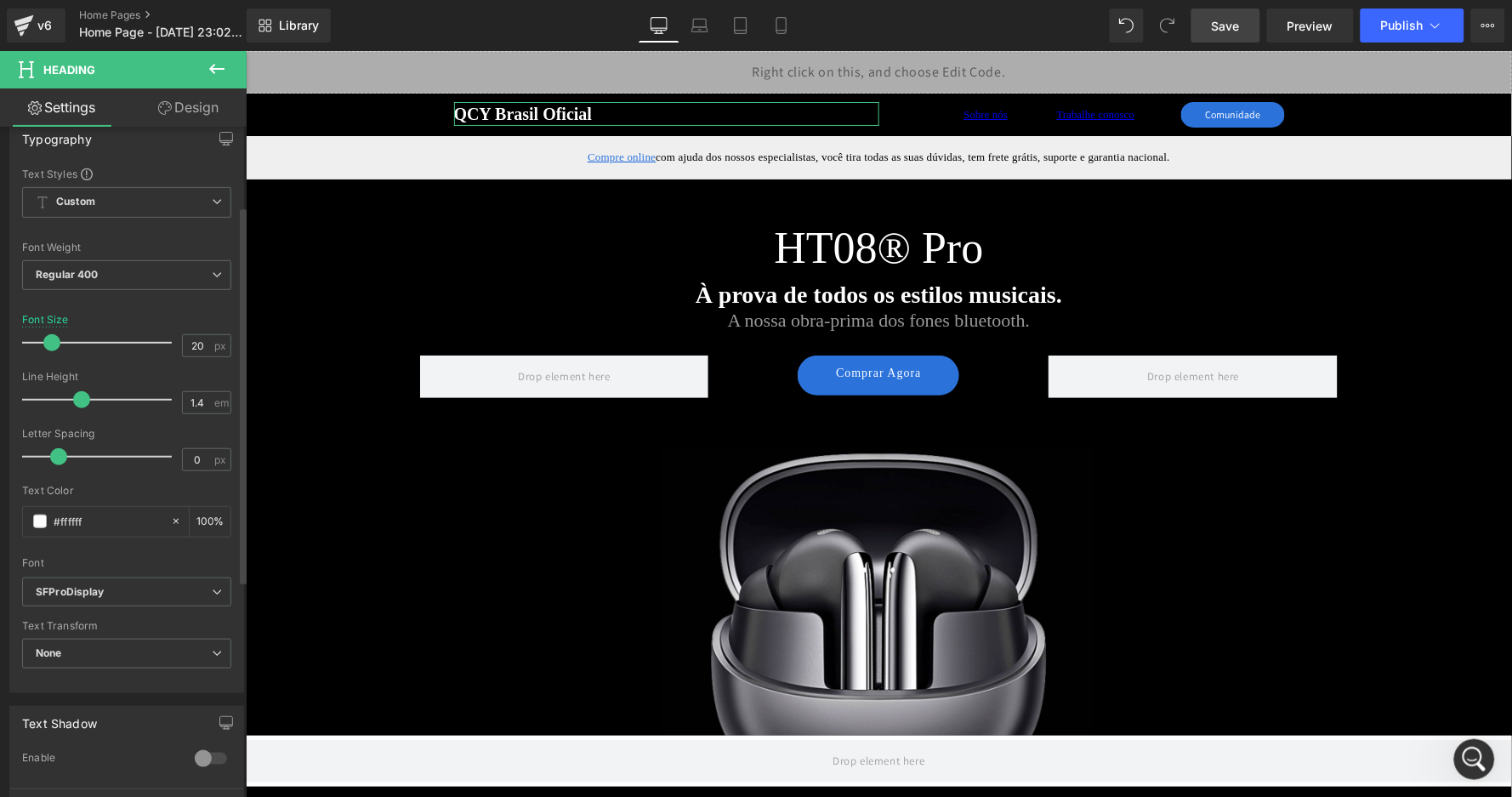
scroll to position [175, 0]
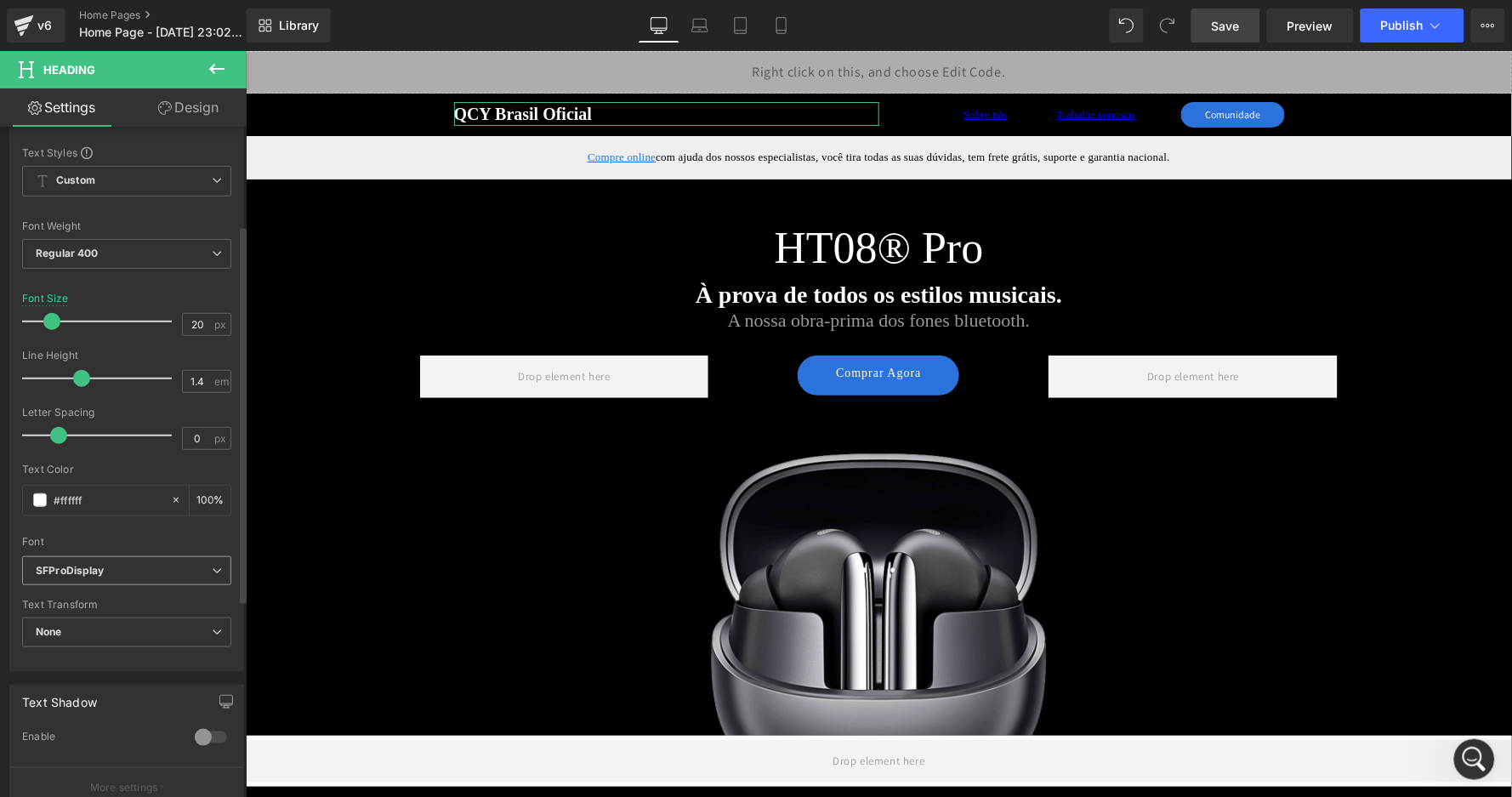
click at [142, 566] on b "SFProDisplay" at bounding box center [123, 571] width 176 height 14
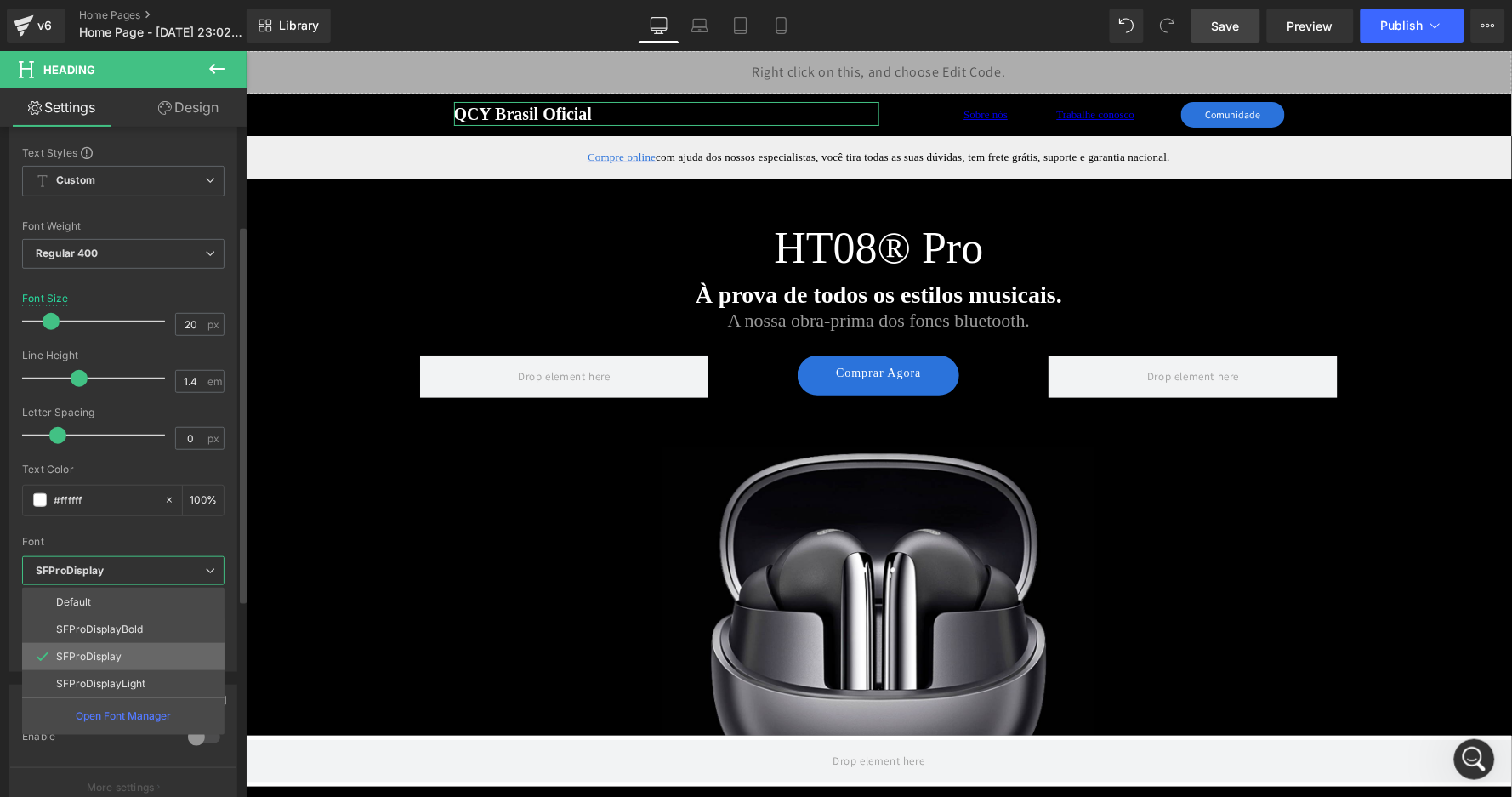
click at [118, 643] on li "SFProDisplay" at bounding box center [123, 656] width 202 height 28
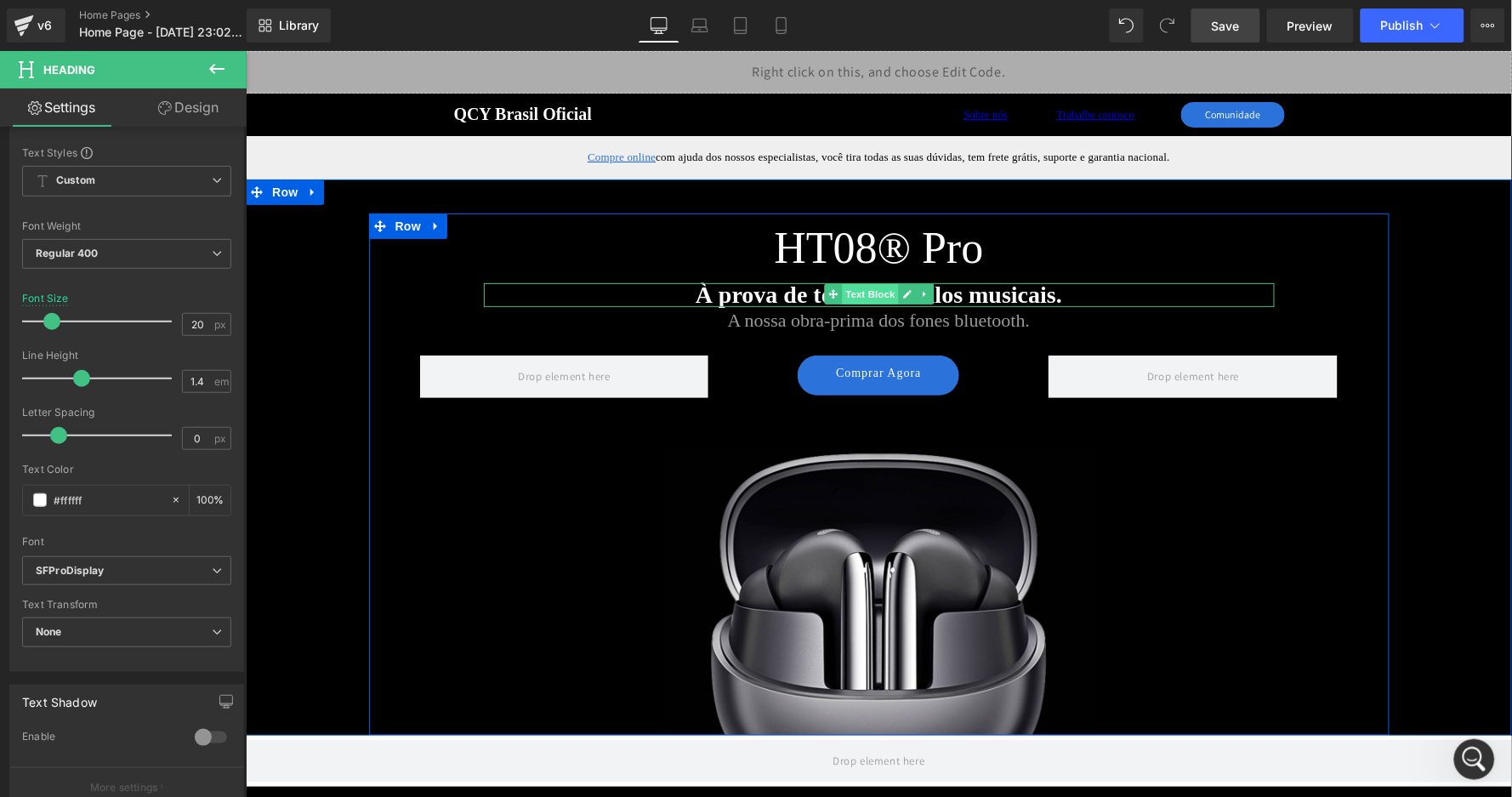
click at [873, 295] on span "Text Block" at bounding box center [869, 293] width 56 height 20
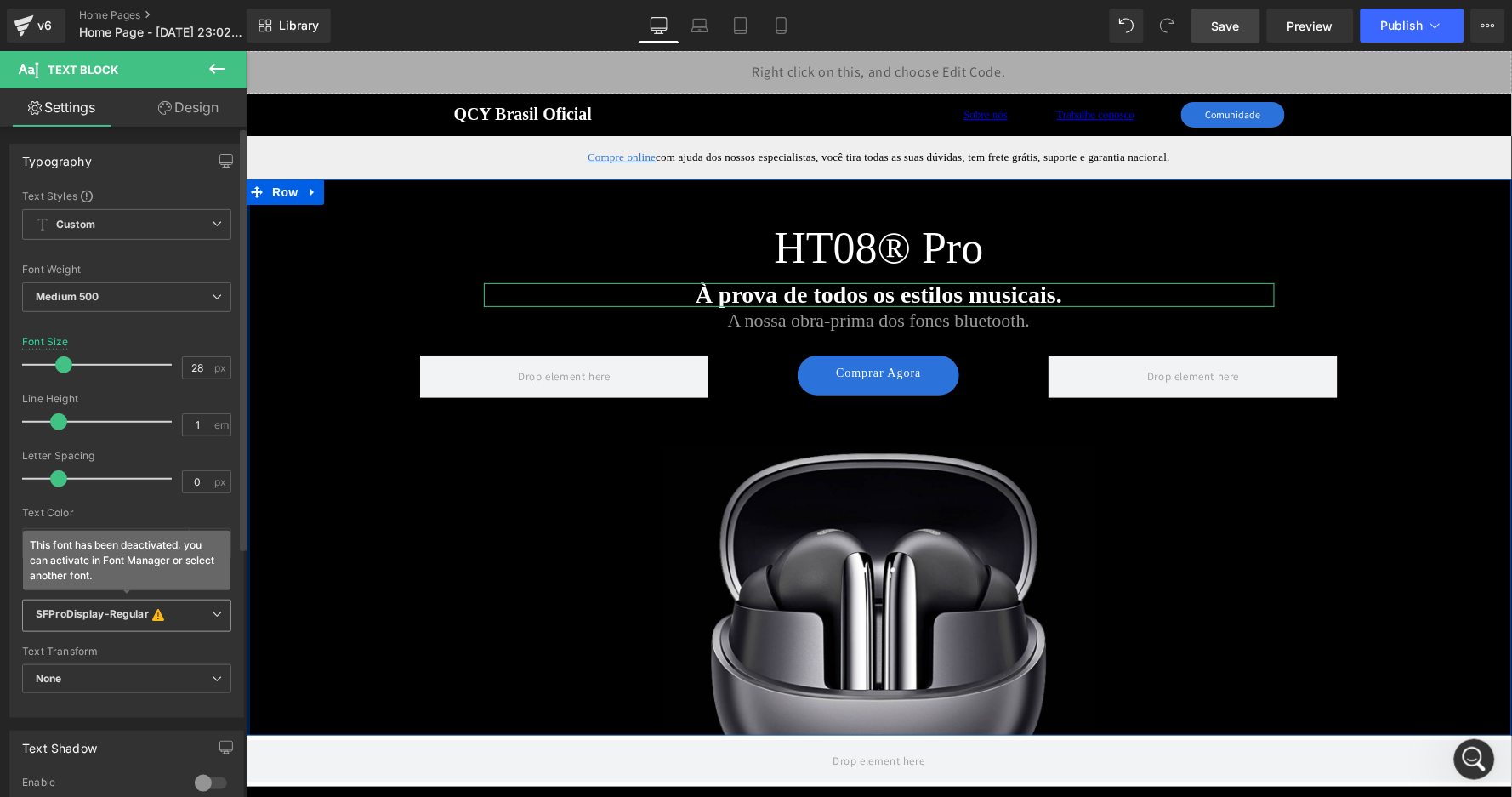
click at [134, 599] on span "SFProDisplay-Regular This font has been deactivated, you can activate in Font M…" at bounding box center [126, 616] width 209 height 32
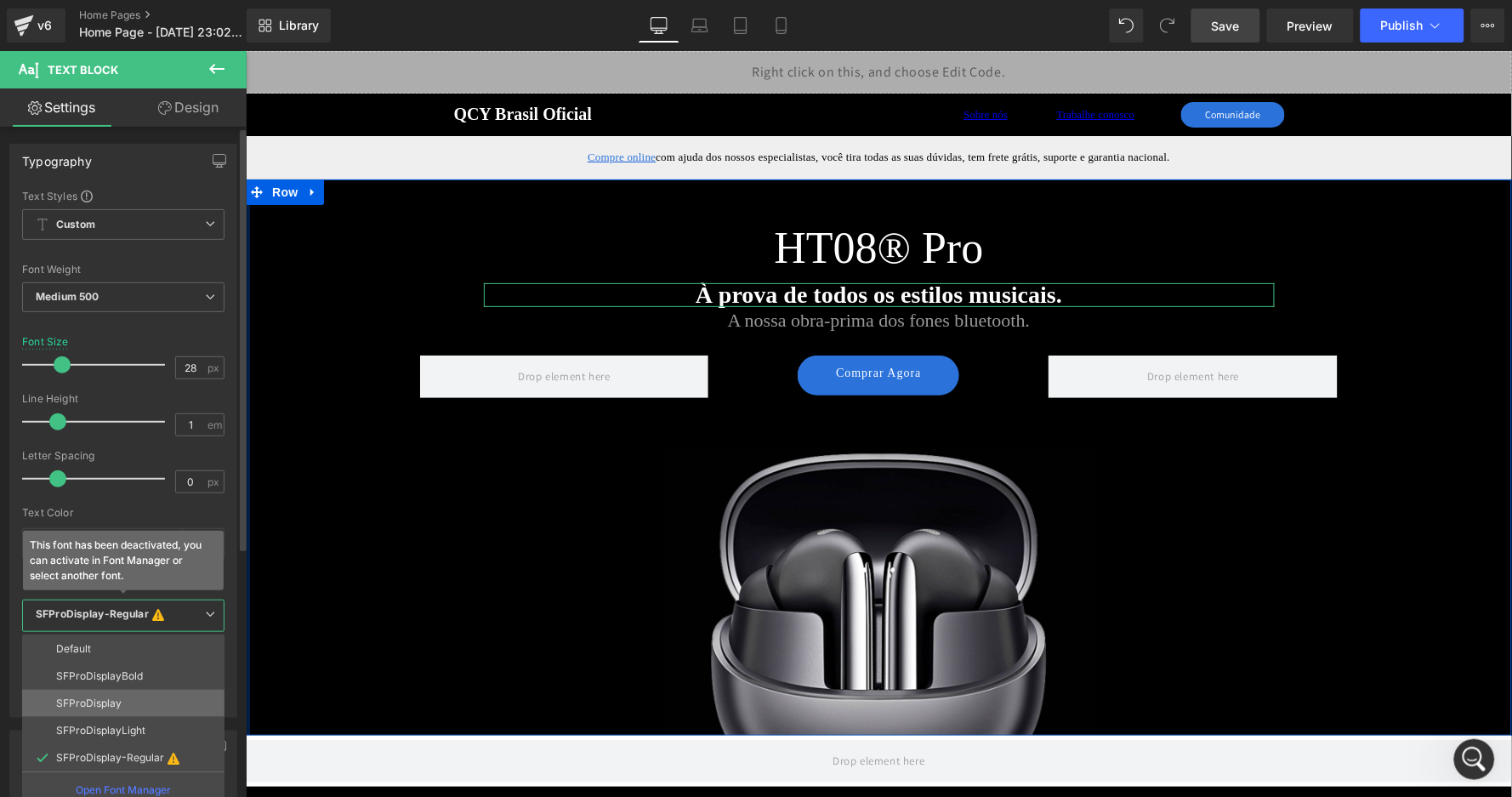
click at [138, 693] on li "SFProDisplay" at bounding box center [123, 703] width 202 height 28
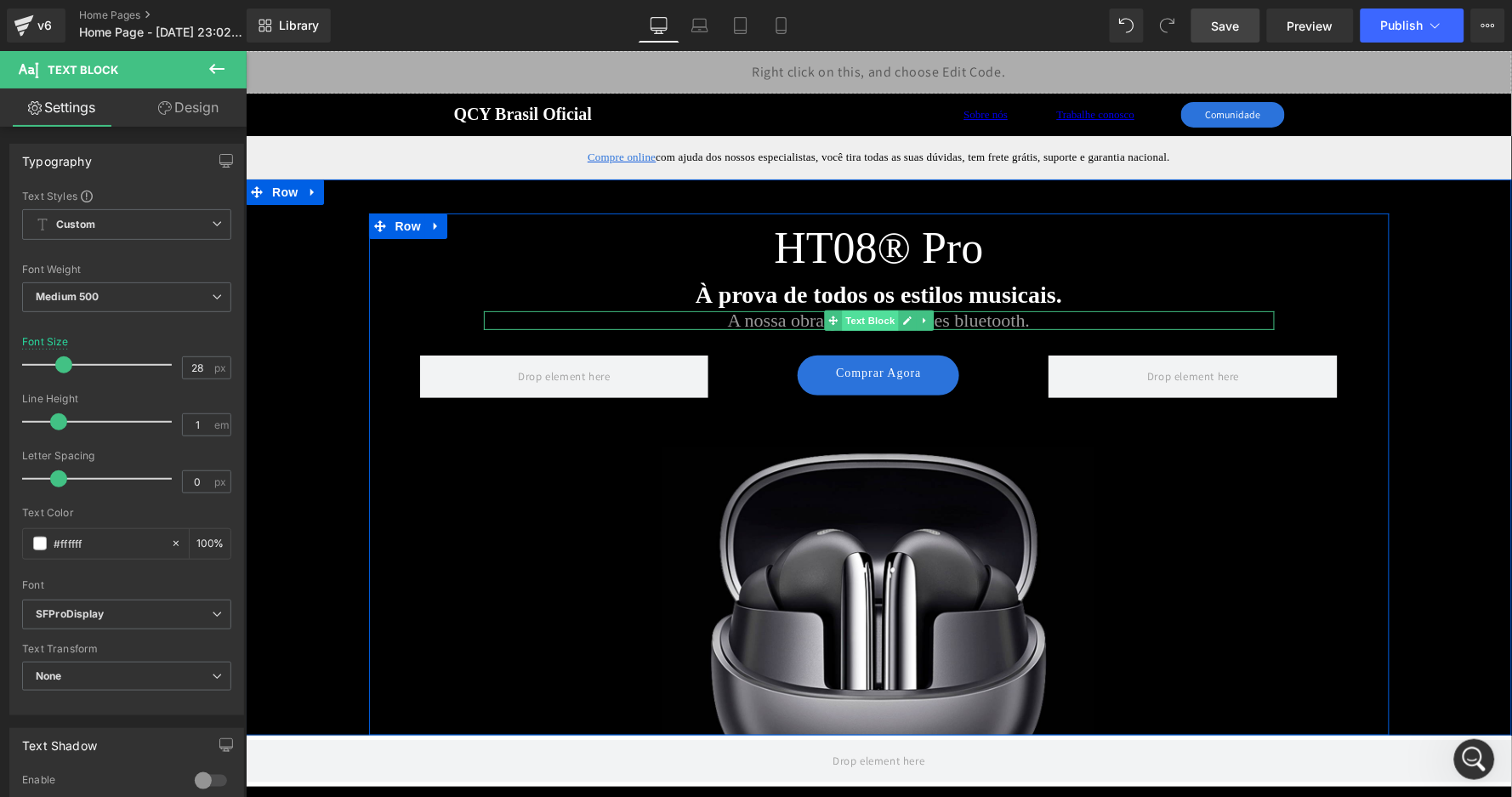
click at [863, 314] on span "Text Block" at bounding box center [869, 319] width 56 height 20
click at [868, 243] on span "Heading" at bounding box center [869, 248] width 46 height 20
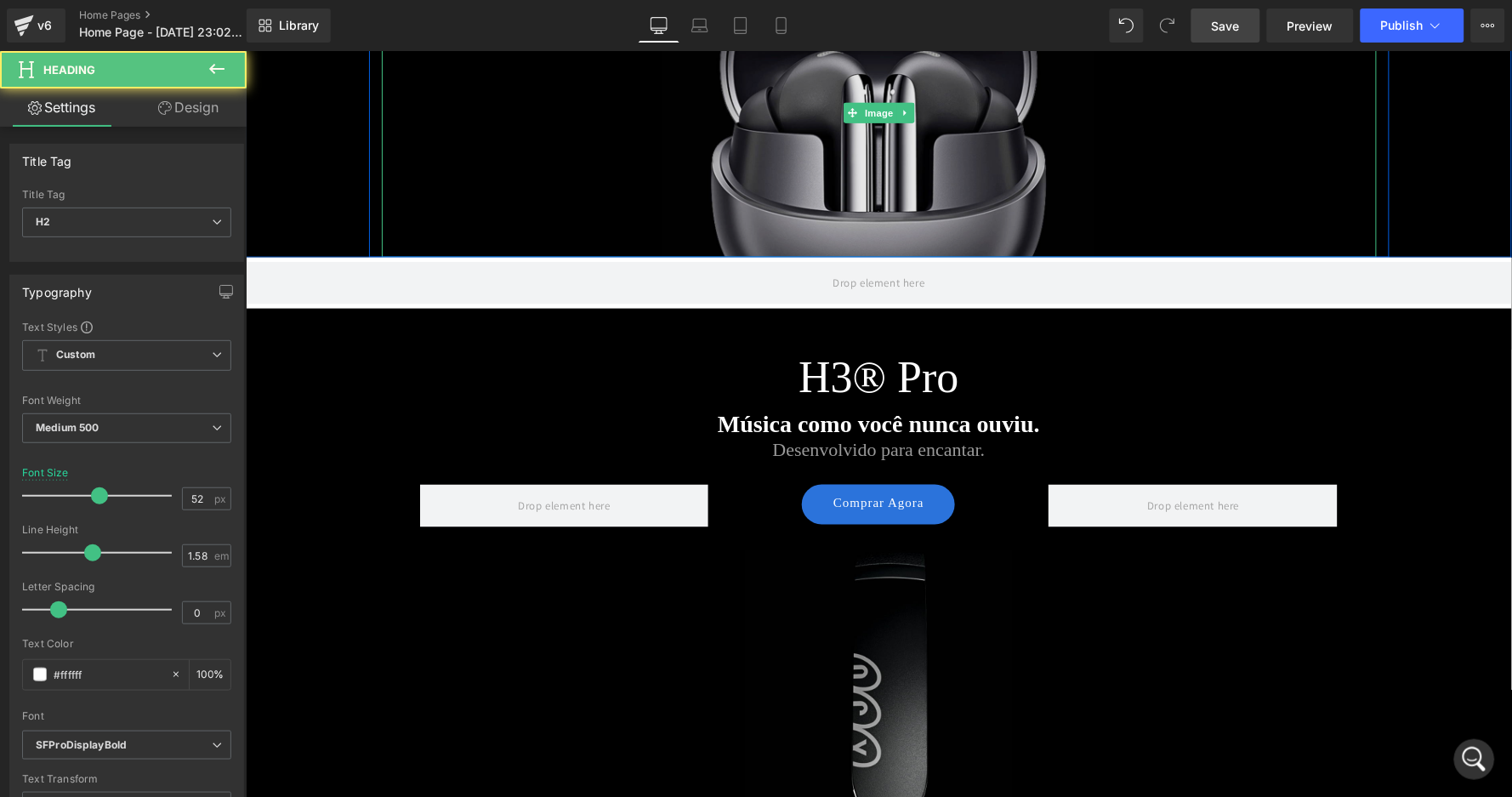
scroll to position [541, 0]
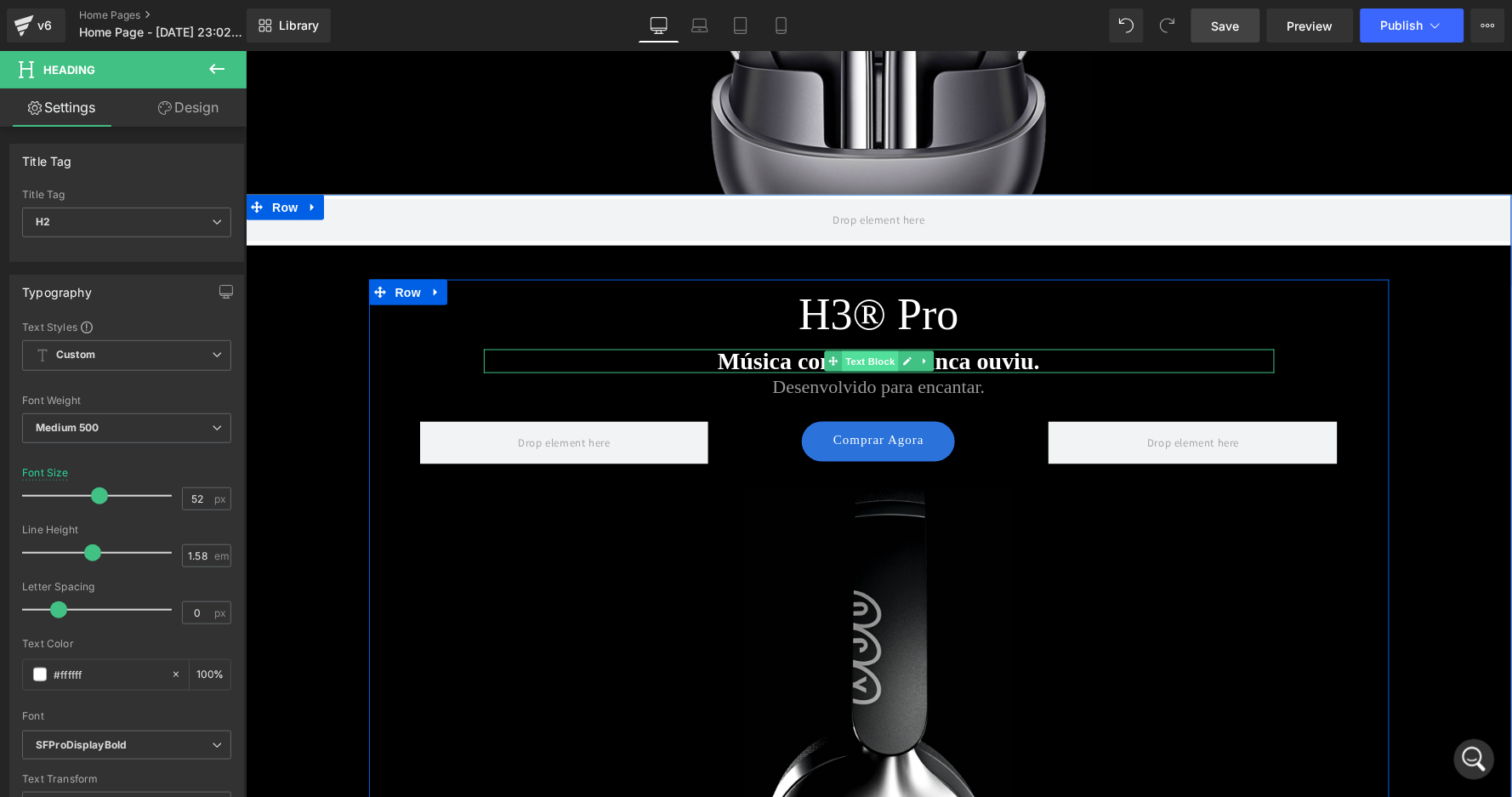
click at [872, 355] on span "Text Block" at bounding box center [869, 360] width 56 height 20
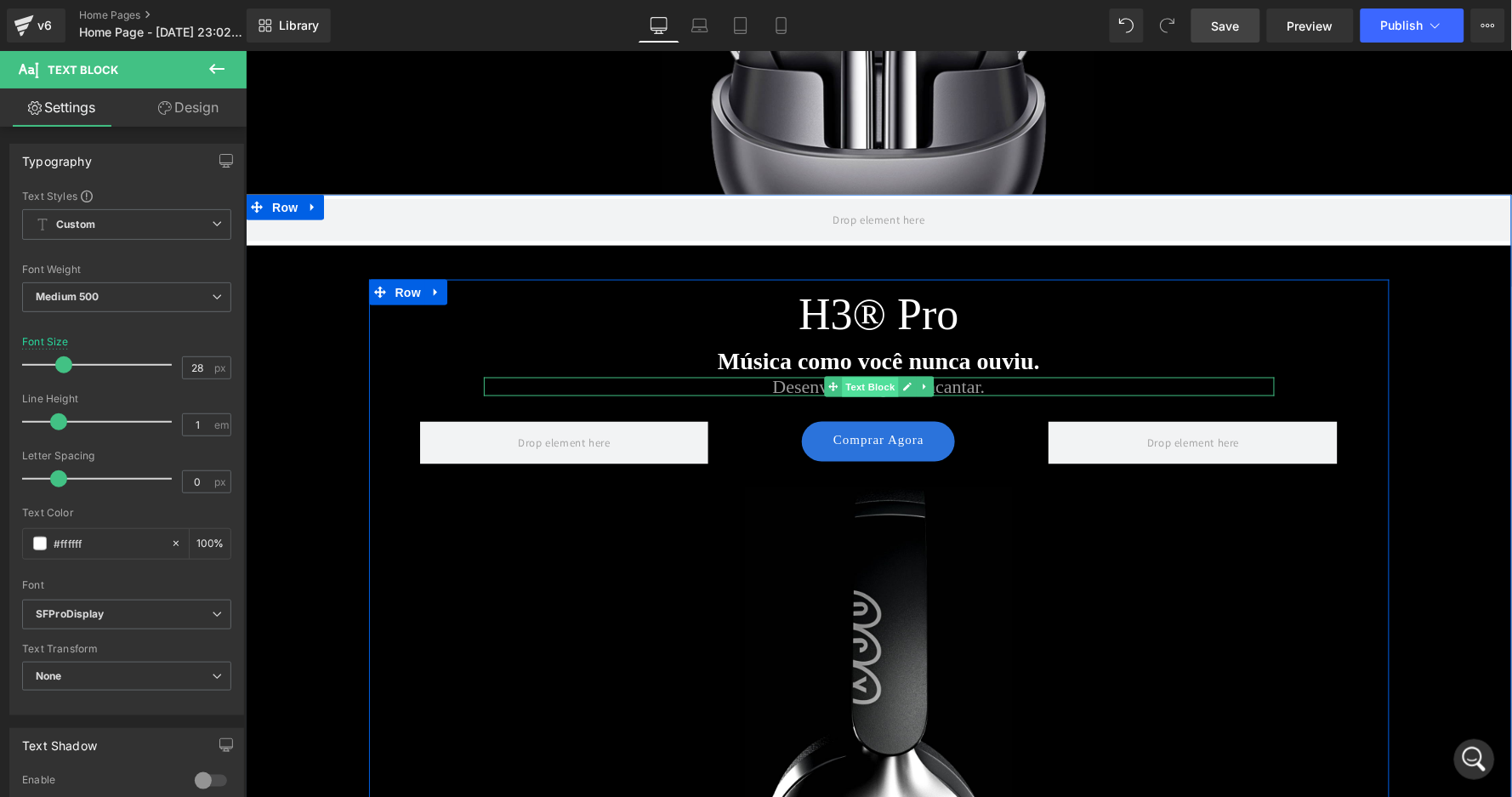
click at [865, 386] on span "Text Block" at bounding box center [869, 386] width 56 height 20
click at [872, 359] on span "Text Block" at bounding box center [869, 360] width 56 height 20
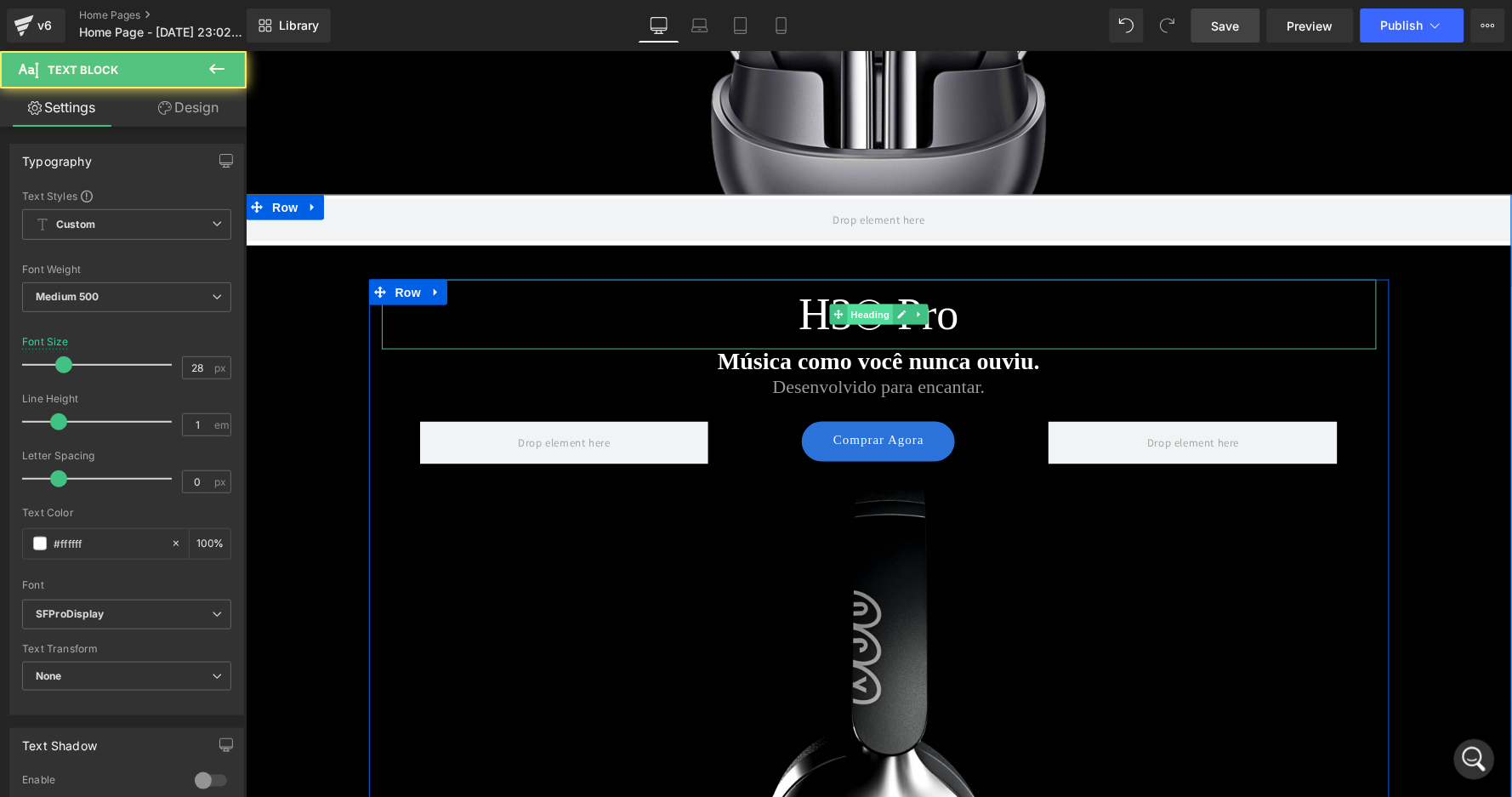
click at [872, 310] on span "Heading" at bounding box center [869, 313] width 46 height 20
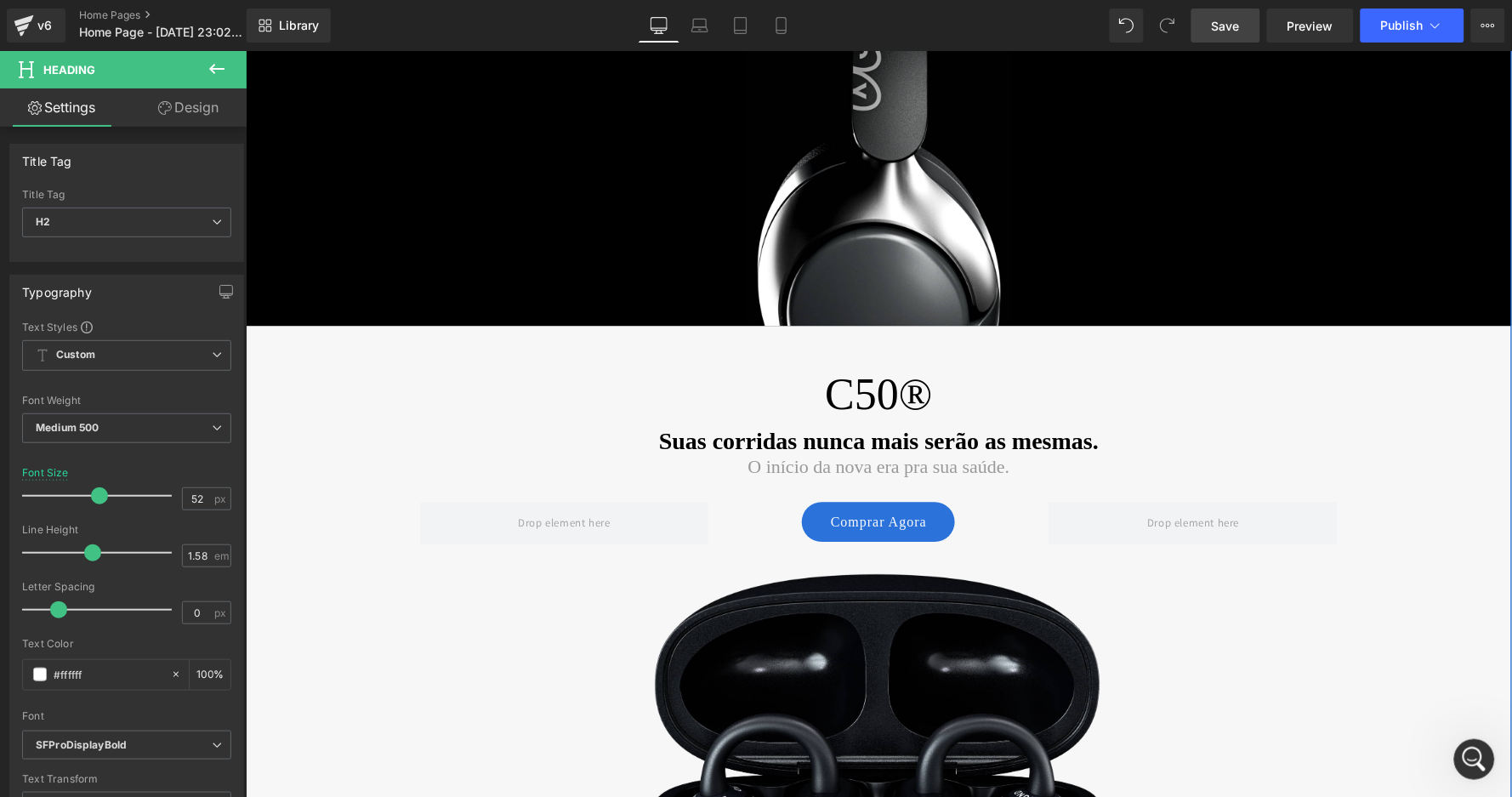
scroll to position [1174, 0]
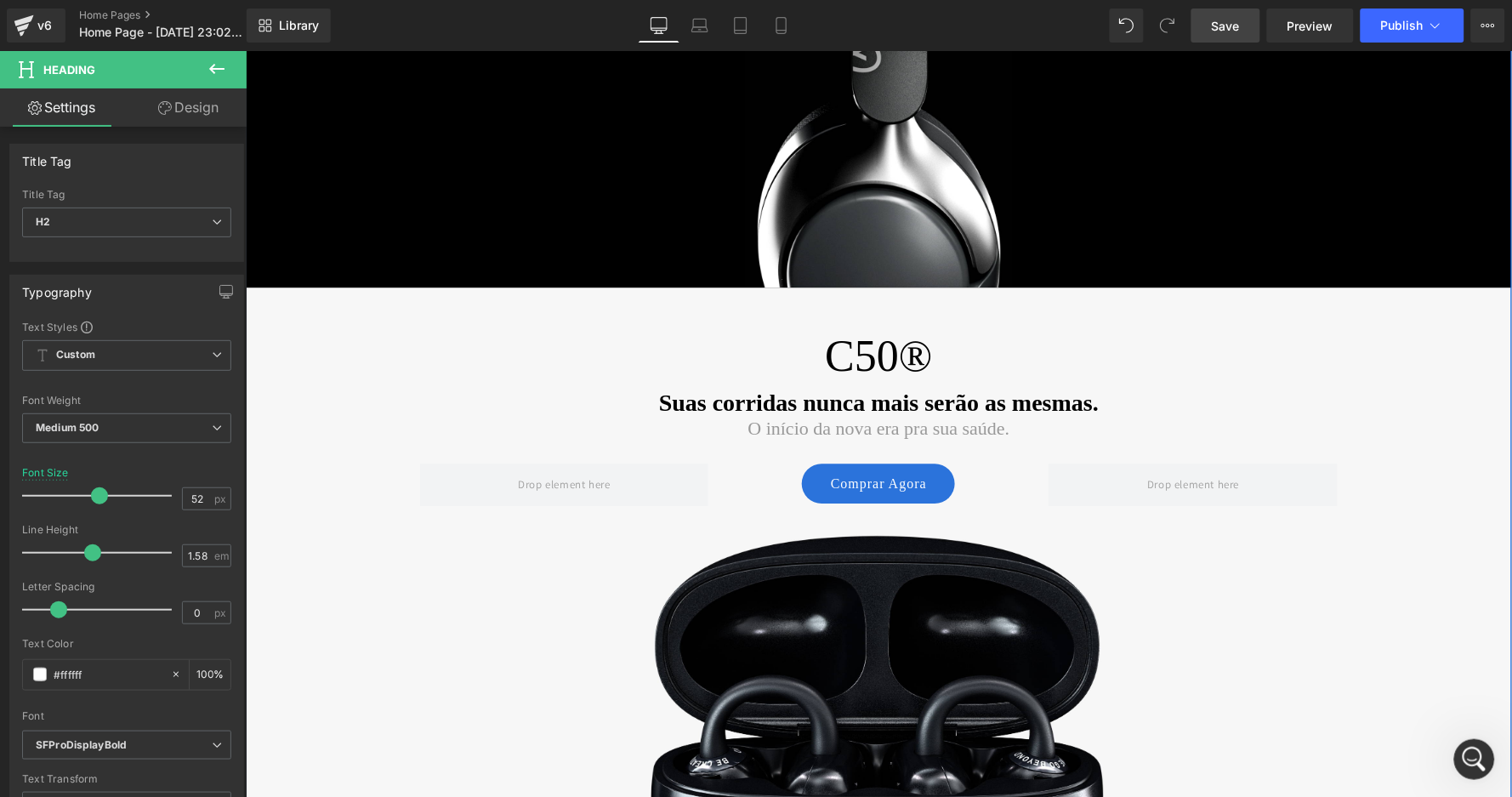
click at [874, 349] on div "C50® Heading" at bounding box center [879, 355] width 995 height 69
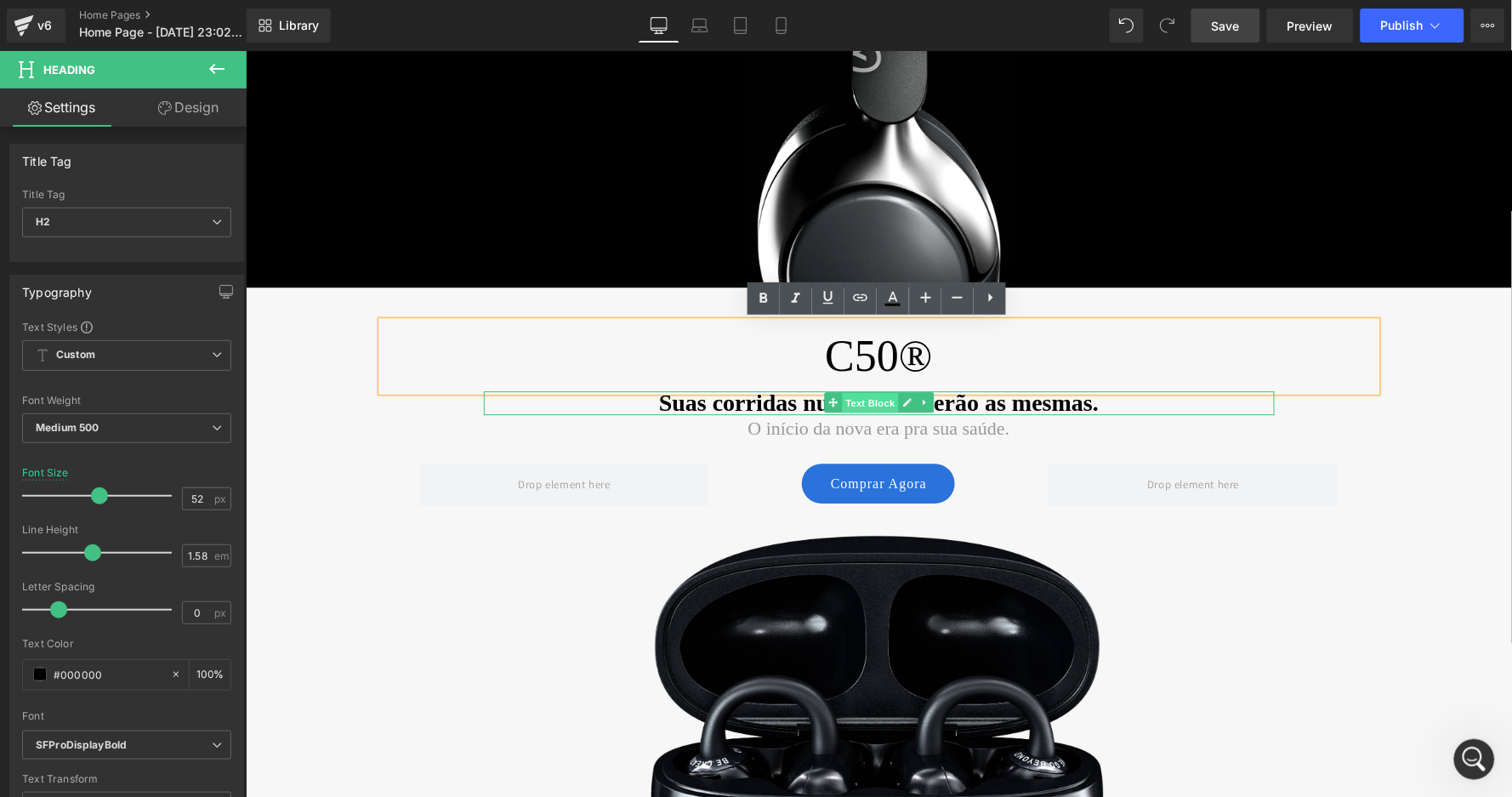
click at [854, 405] on span "Text Block" at bounding box center [869, 402] width 56 height 20
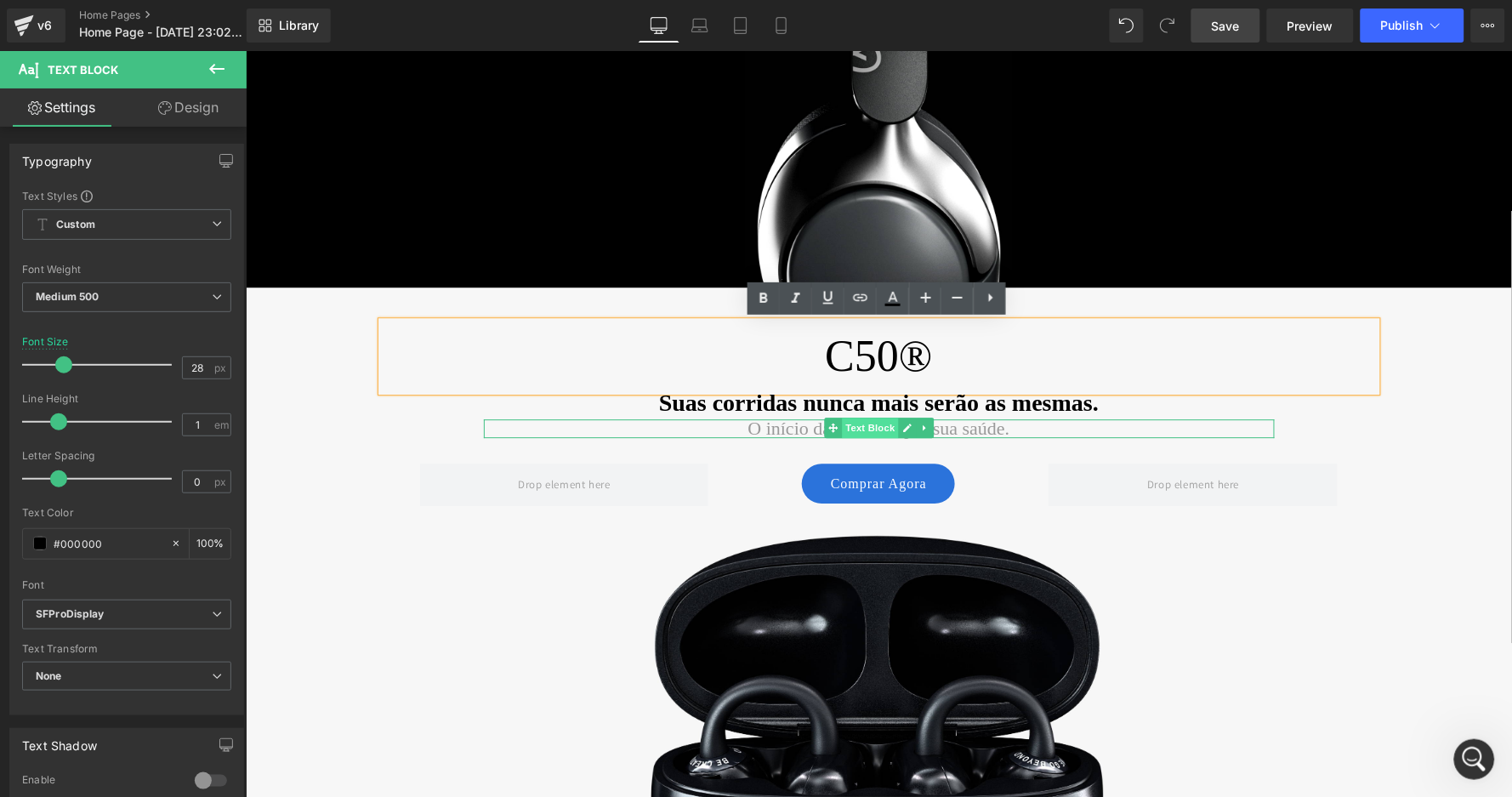
click at [868, 428] on span "Text Block" at bounding box center [869, 427] width 56 height 20
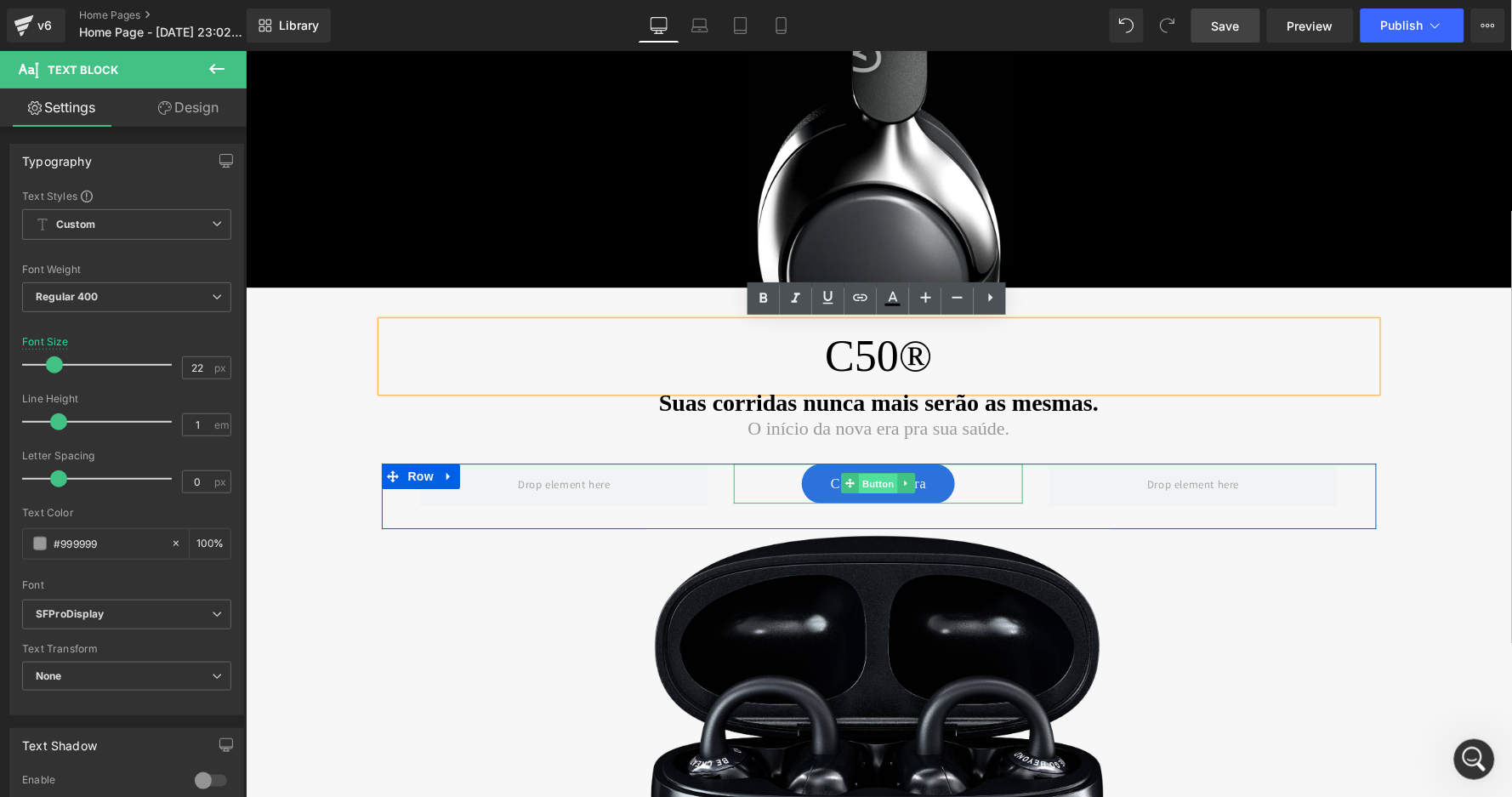
click at [874, 479] on span "Button" at bounding box center [879, 483] width 39 height 20
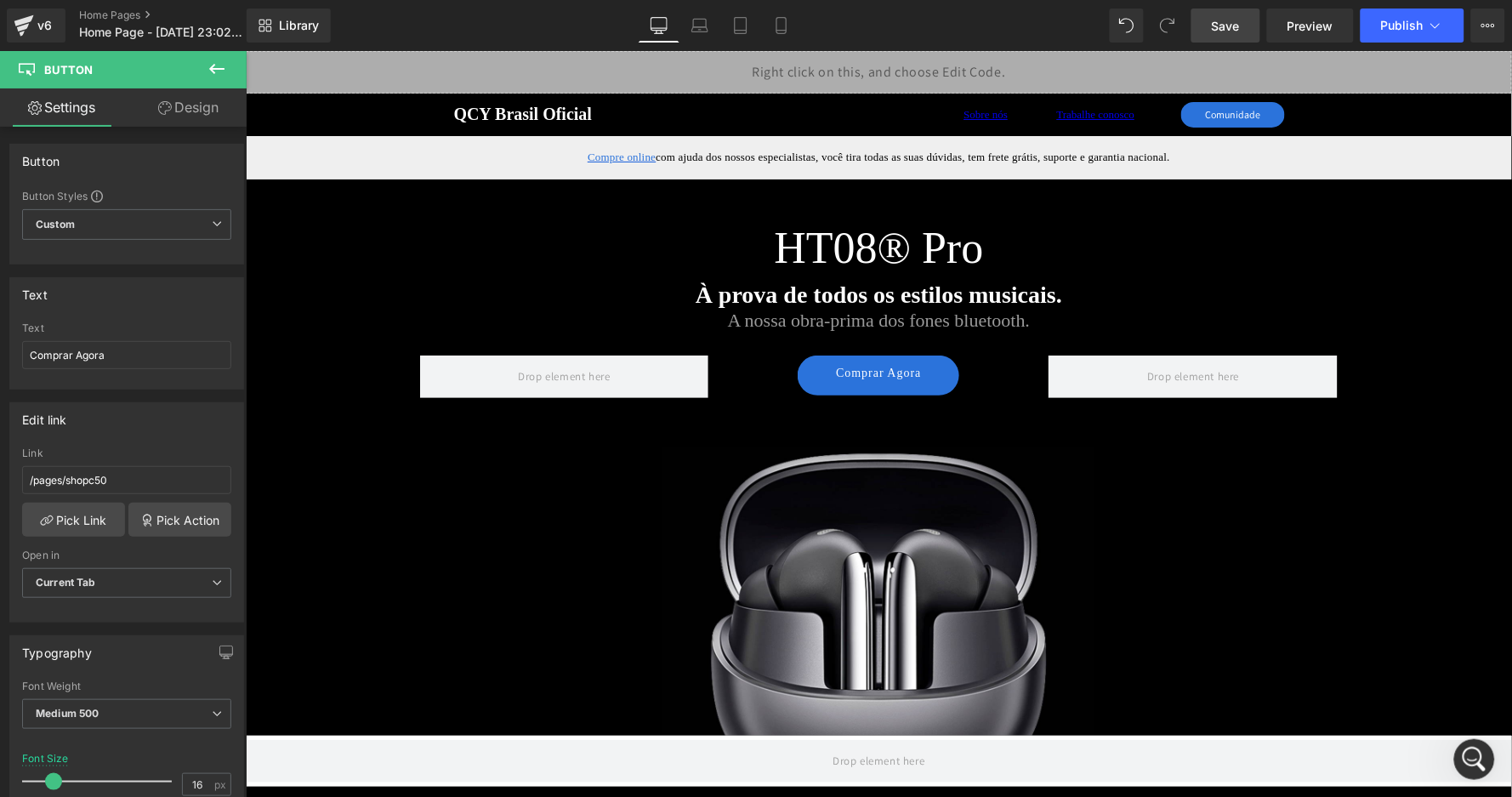
scroll to position [0, 0]
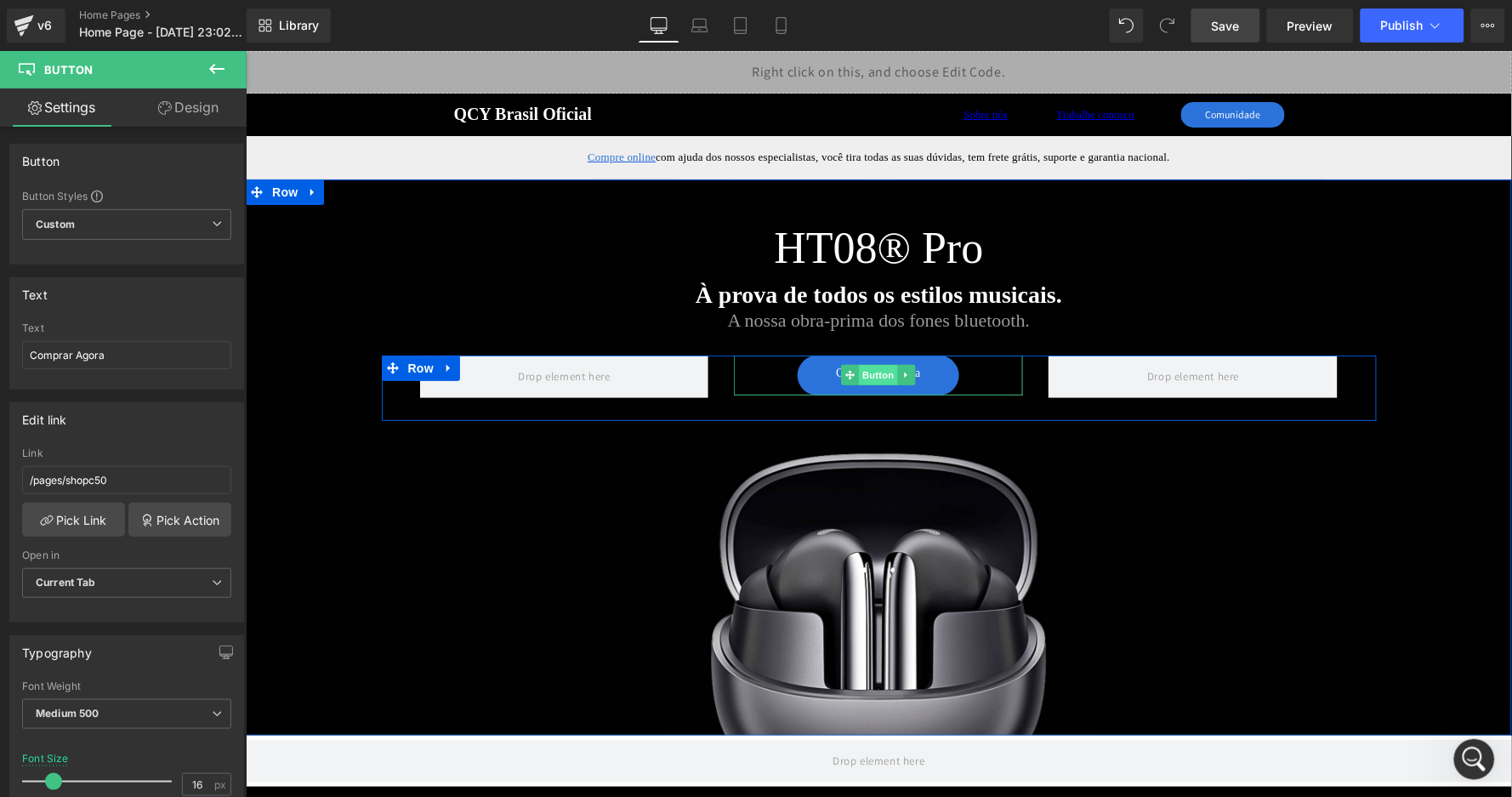
click at [877, 375] on span "Button" at bounding box center [879, 373] width 39 height 20
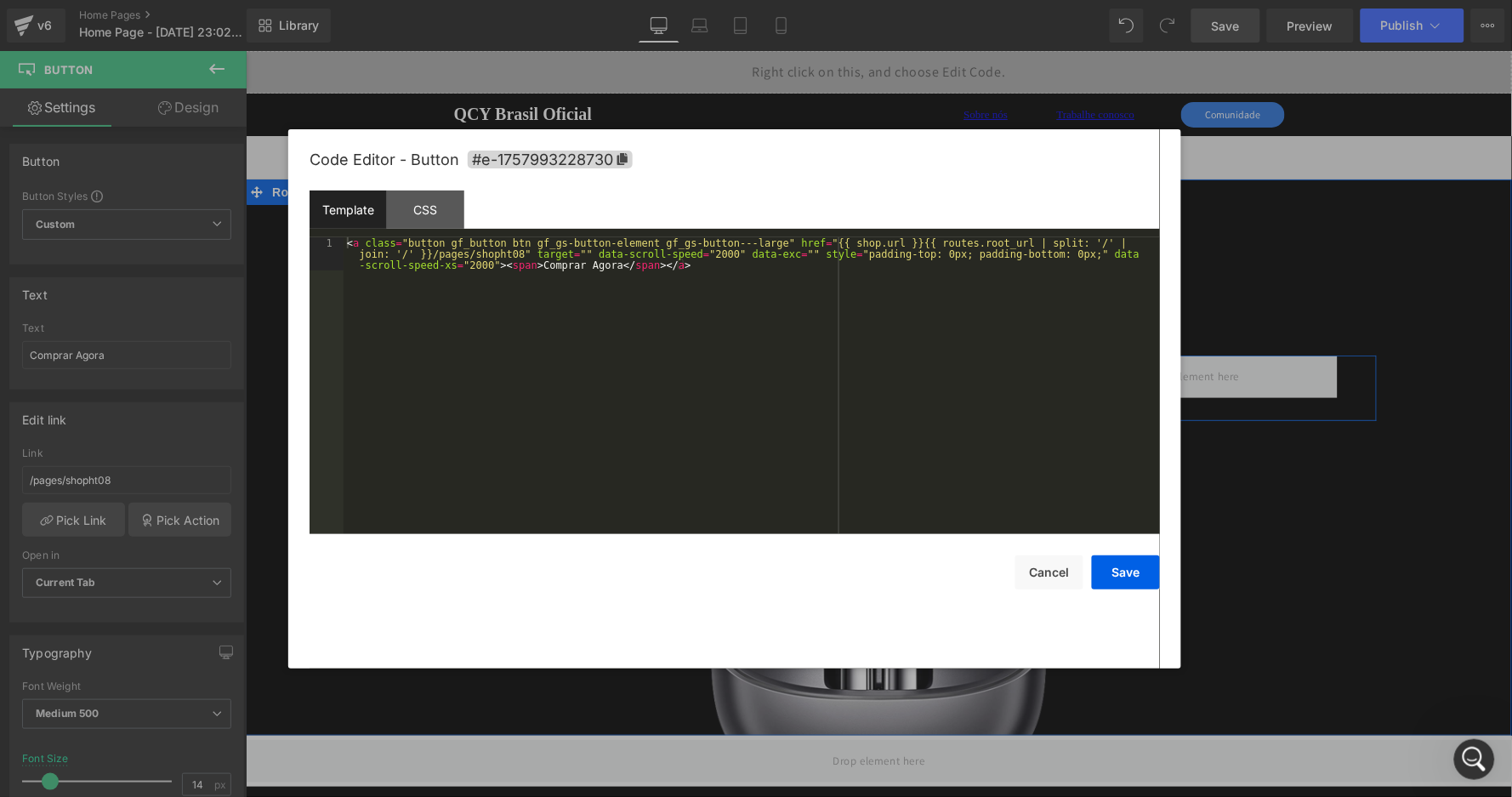
click at [860, 0] on div "Button You are previewing how the will restyle your page. You can not edit Elem…" at bounding box center [756, 0] width 1512 height 0
click at [1022, 578] on button "Cancel" at bounding box center [1049, 573] width 68 height 34
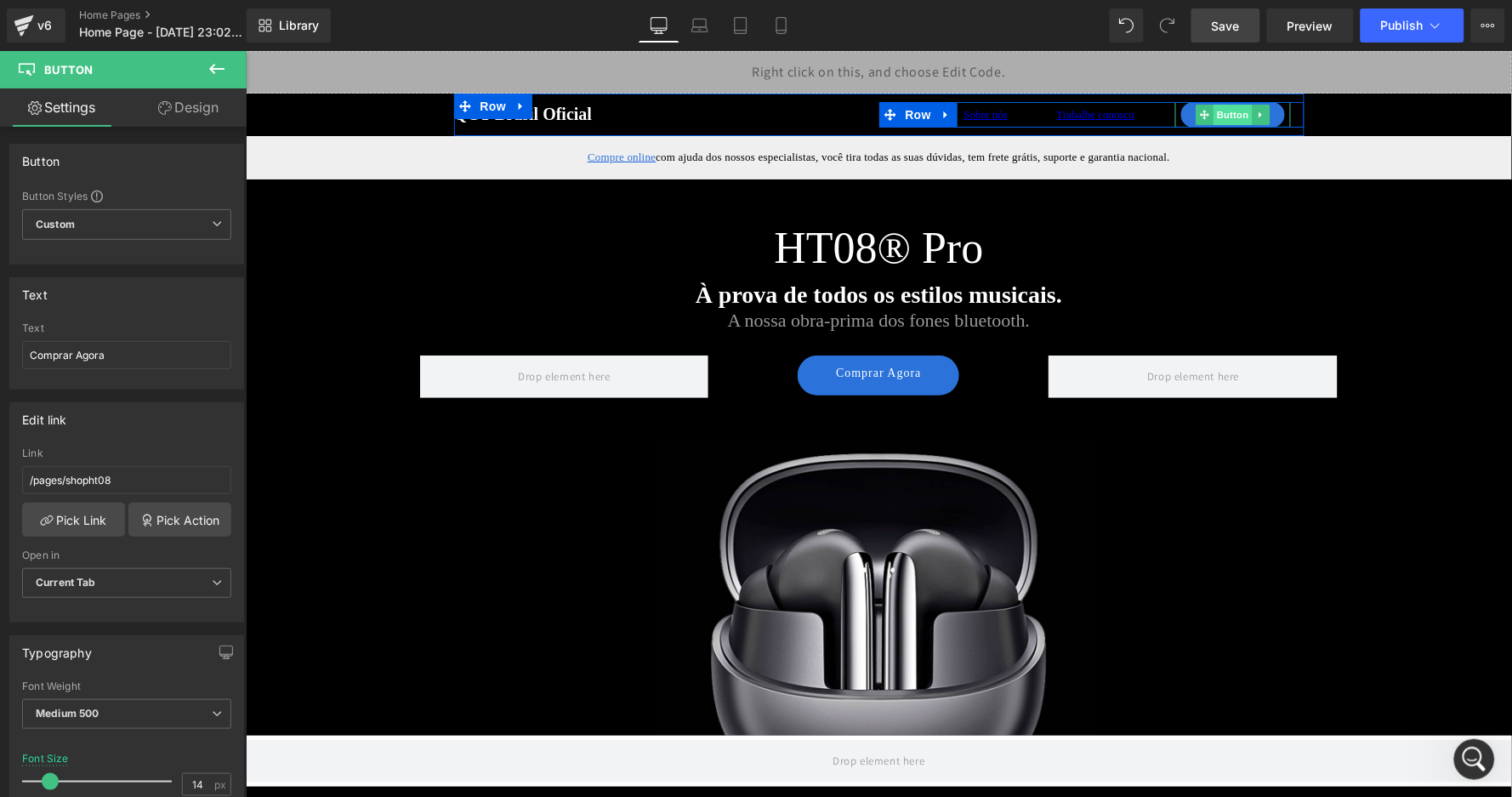
click at [1235, 118] on span "Button" at bounding box center [1232, 113] width 39 height 20
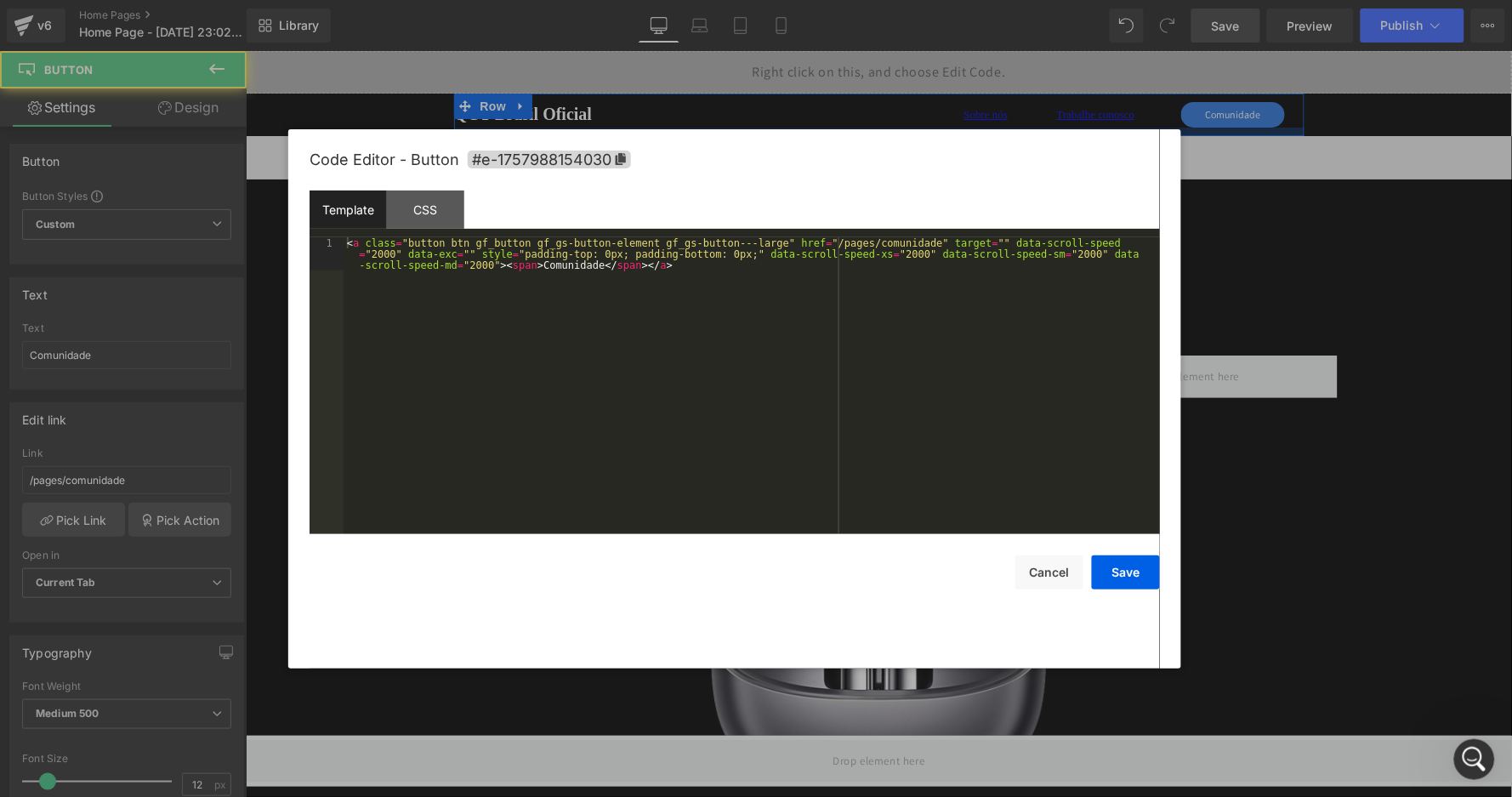
click at [1211, 191] on body "Button You are previewing how the will restyle your page. You can not edit Elem…" at bounding box center [756, 398] width 1512 height 797
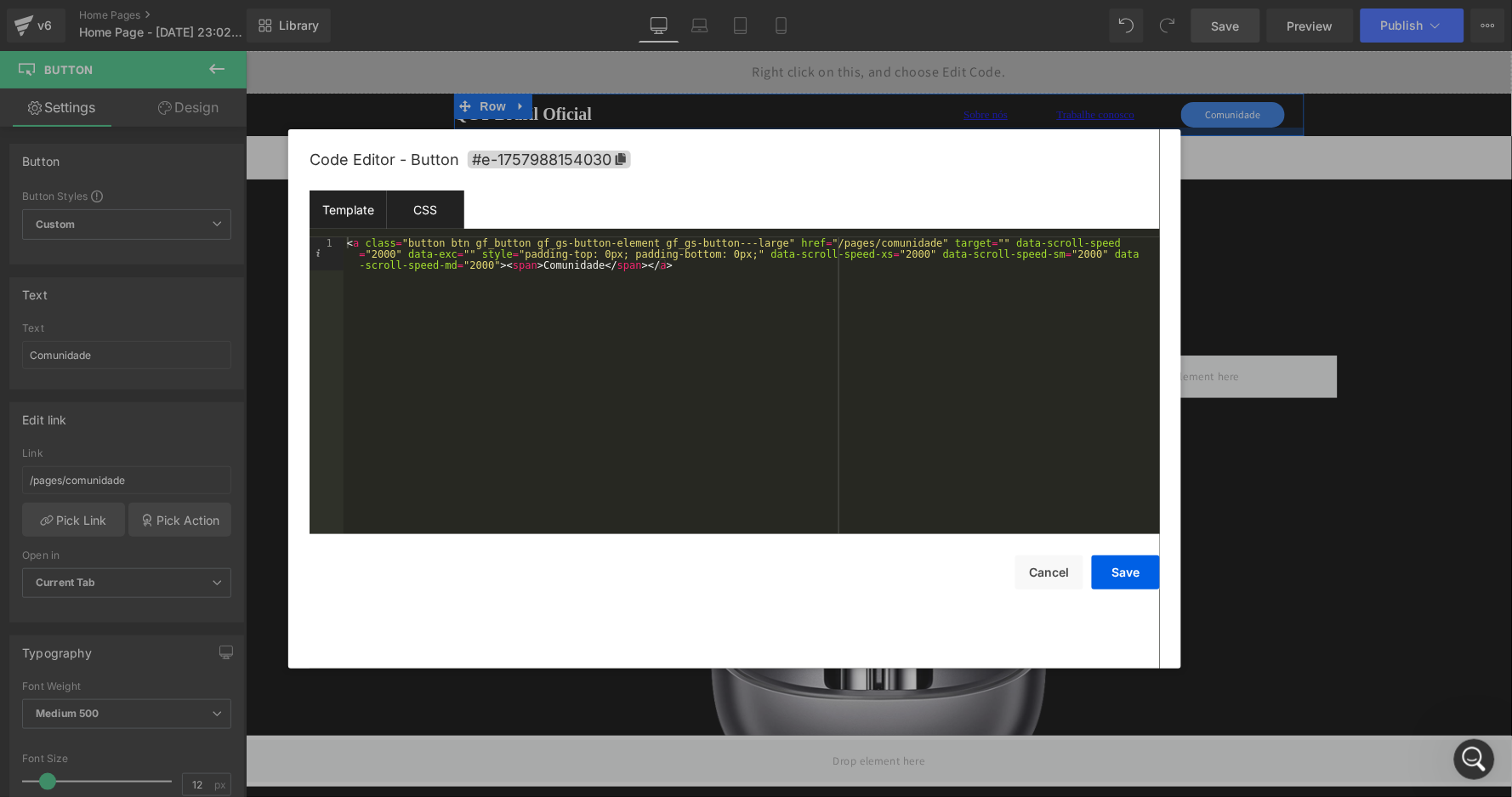
click at [431, 214] on div "CSS" at bounding box center [426, 210] width 78 height 38
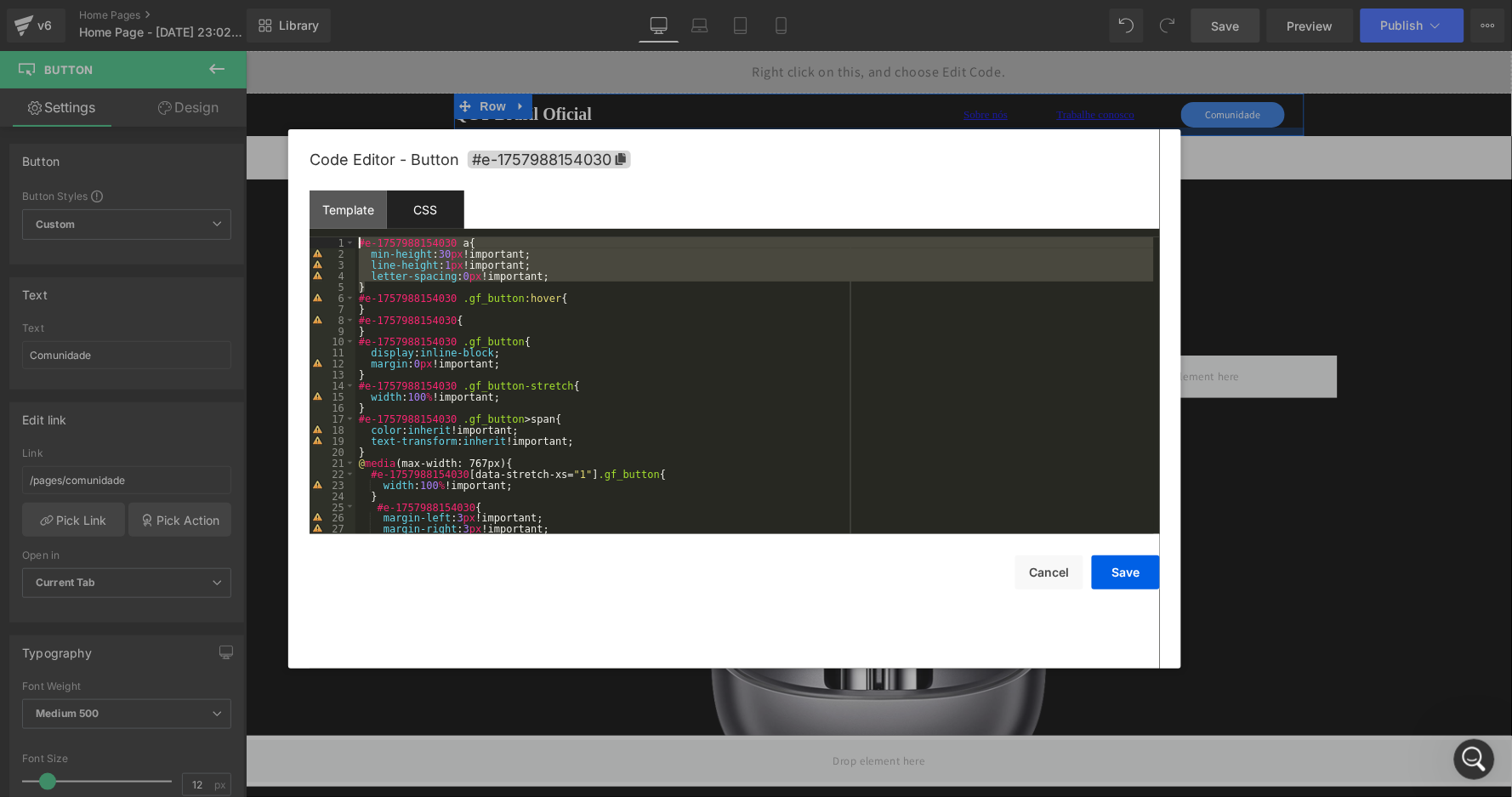
drag, startPoint x: 380, startPoint y: 281, endPoint x: 336, endPoint y: 237, distance: 62.2
click at [336, 237] on pre "1 2 3 4 5 6 7 8 9 10 11 12 13 14 15 16 17 18 19 20 21 22 23 24 25 26 27 28 #e-1…" at bounding box center [735, 386] width 851 height 297
click at [1061, 560] on button "Cancel" at bounding box center [1049, 573] width 68 height 34
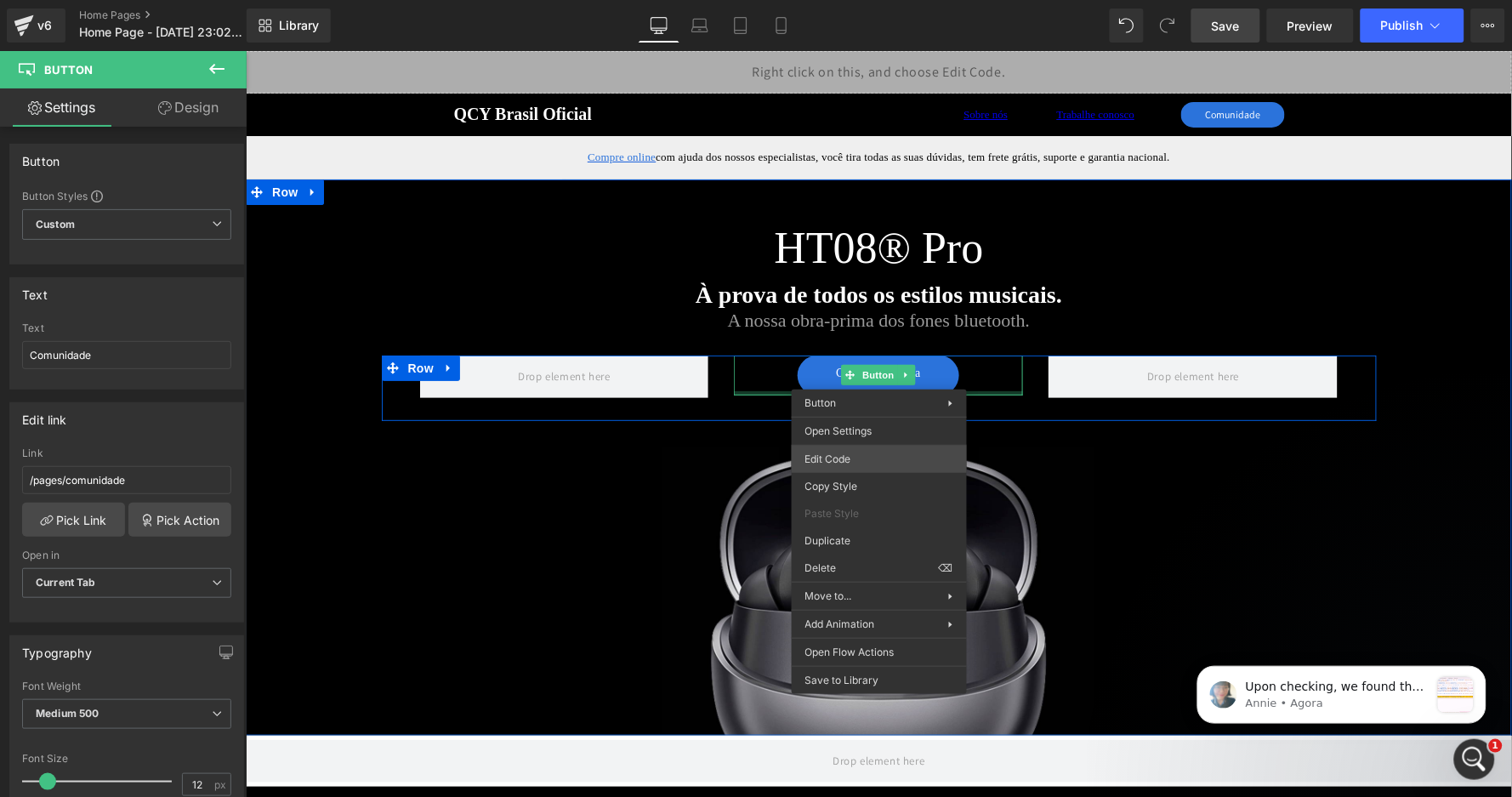
click at [869, 0] on div "Button You are previewing how the will restyle your page. You can not edit Elem…" at bounding box center [756, 0] width 1512 height 0
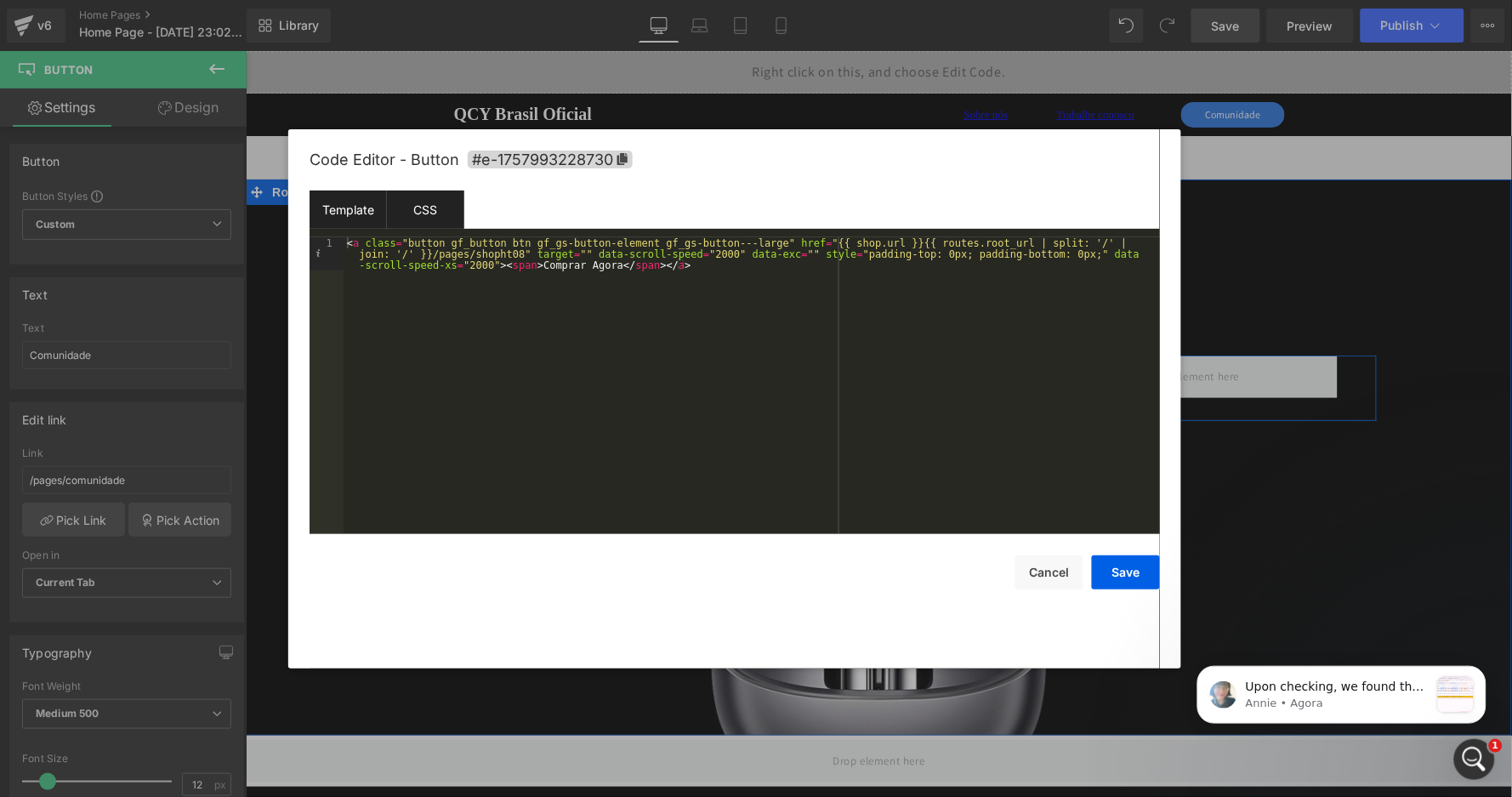
click at [420, 199] on div "CSS" at bounding box center [426, 210] width 78 height 38
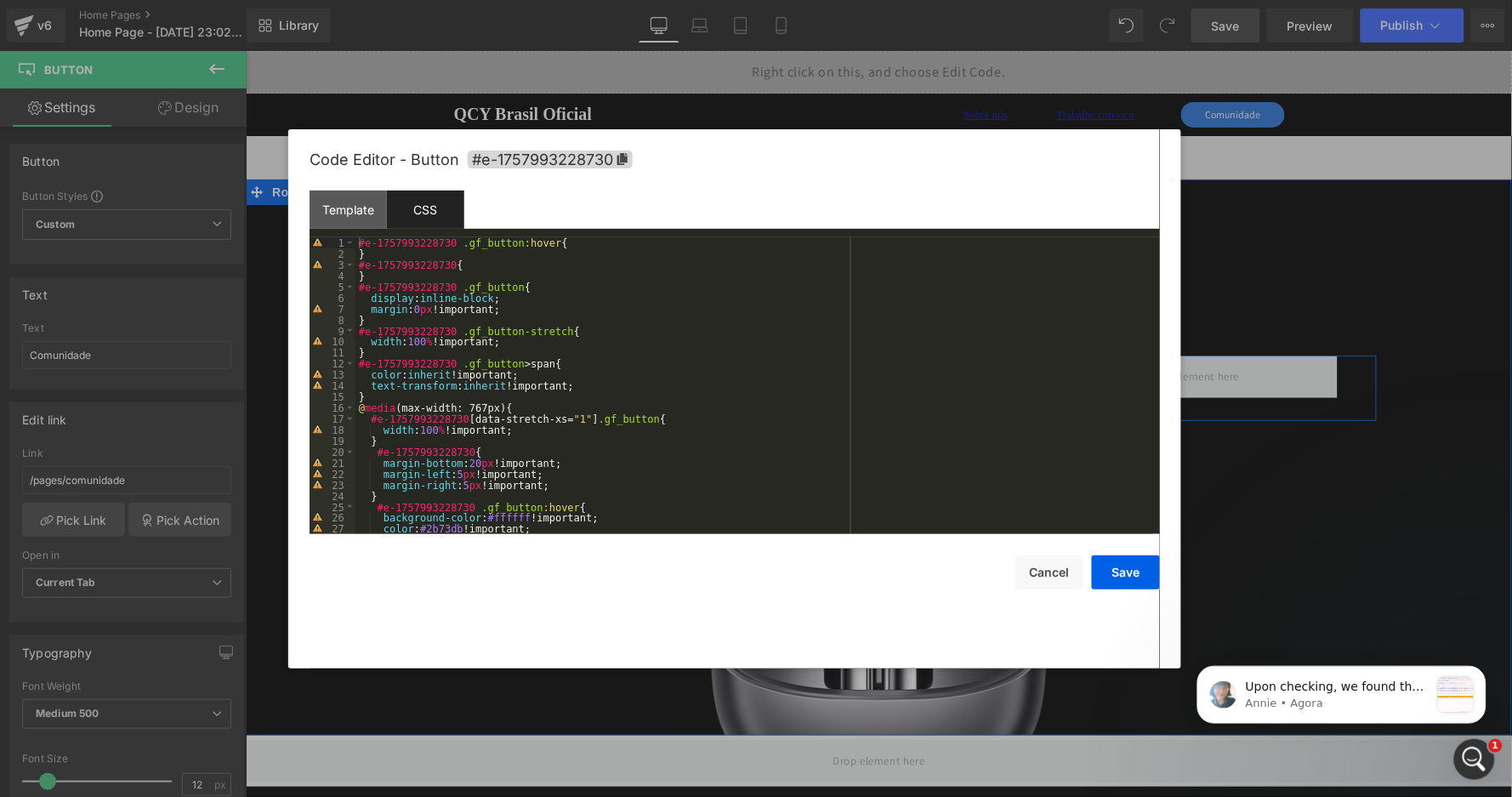
click at [593, 240] on div "#e-1757993228730 .gf_button :hover { } #e-1757993228730 { } #e-1757993228730 .g…" at bounding box center [754, 397] width 799 height 319
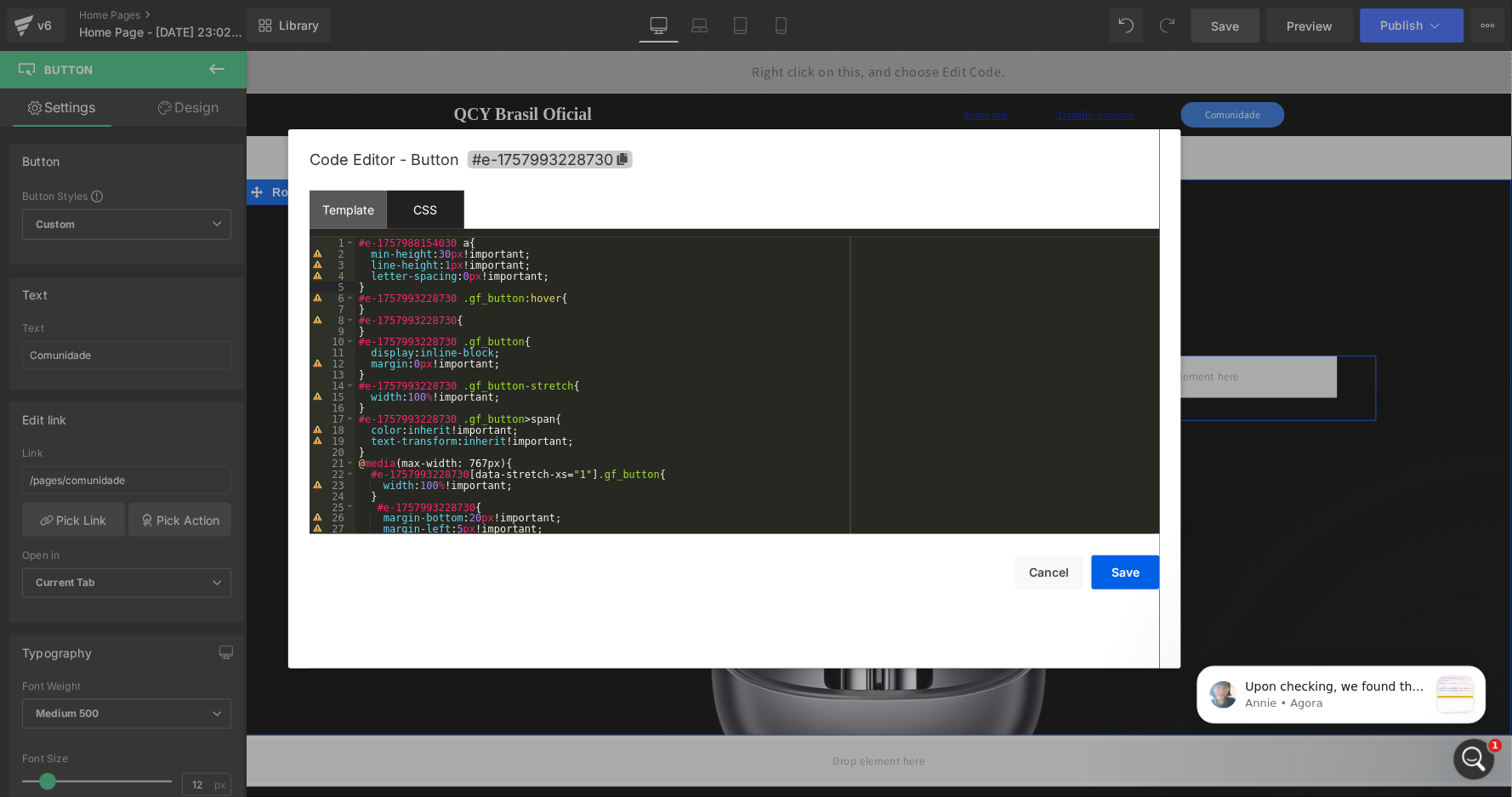
click at [627, 161] on icon at bounding box center [622, 159] width 12 height 12
click at [461, 241] on div "#e-1757988154030 a { min-height : 30 px !important; line-height : 1 px !importa…" at bounding box center [754, 398] width 799 height 319
click at [448, 253] on div "#e-1757993228730 a { min-height : 30 px !important; line-height : 1 px !importa…" at bounding box center [754, 397] width 799 height 319
click at [1136, 567] on button "Save" at bounding box center [1126, 573] width 68 height 34
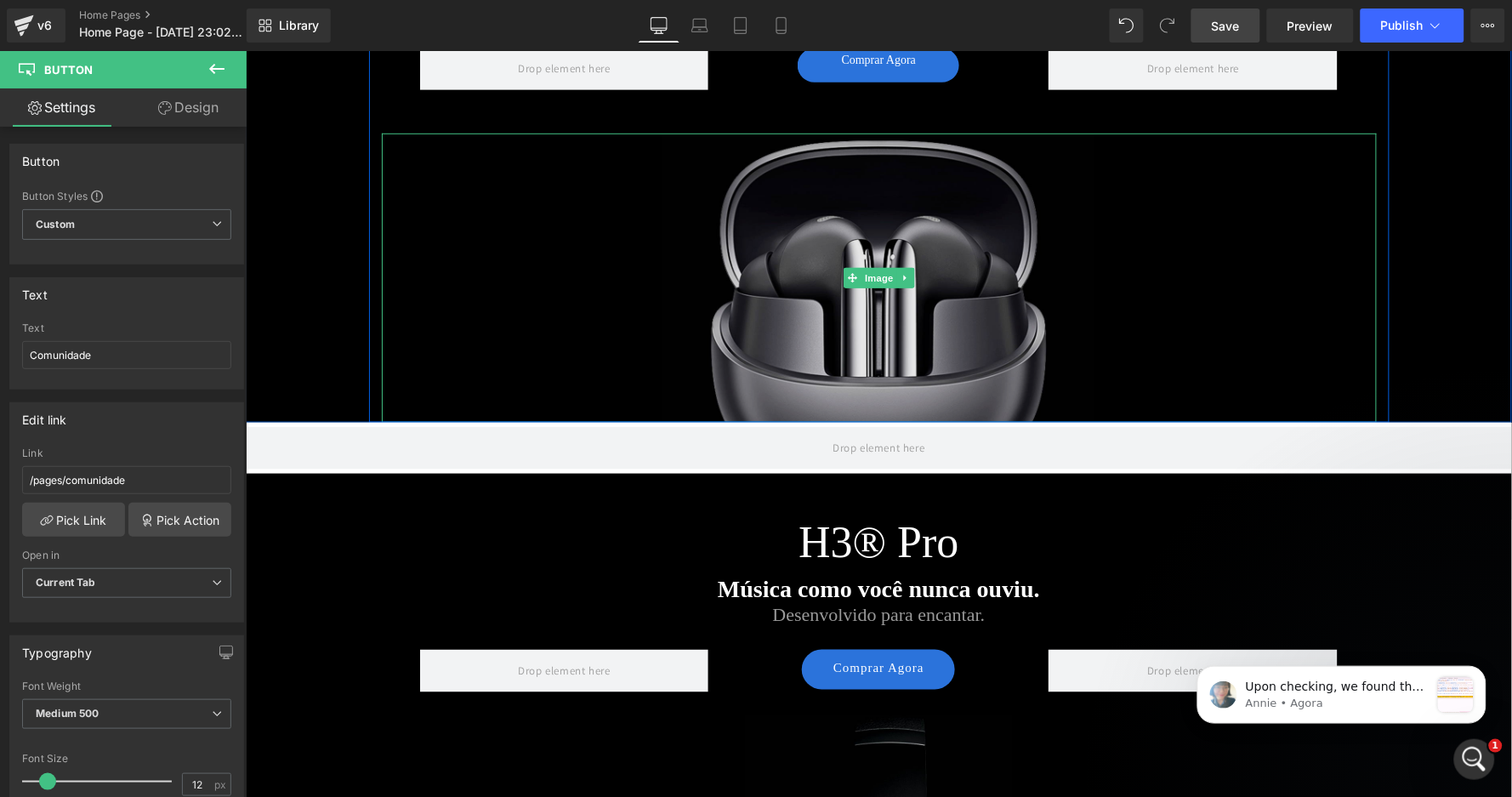
scroll to position [514, 0]
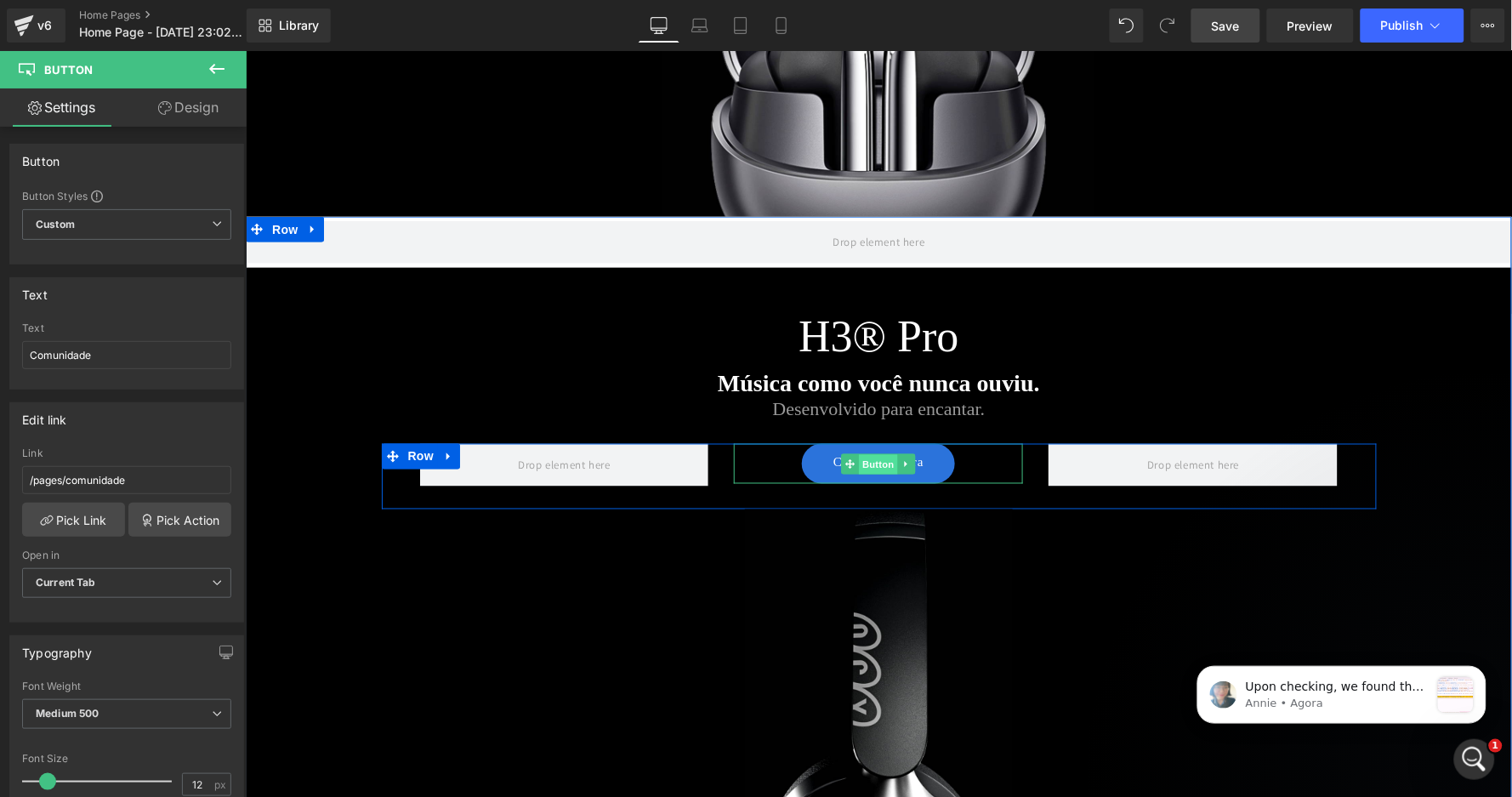
click at [871, 458] on span "Button" at bounding box center [879, 463] width 39 height 20
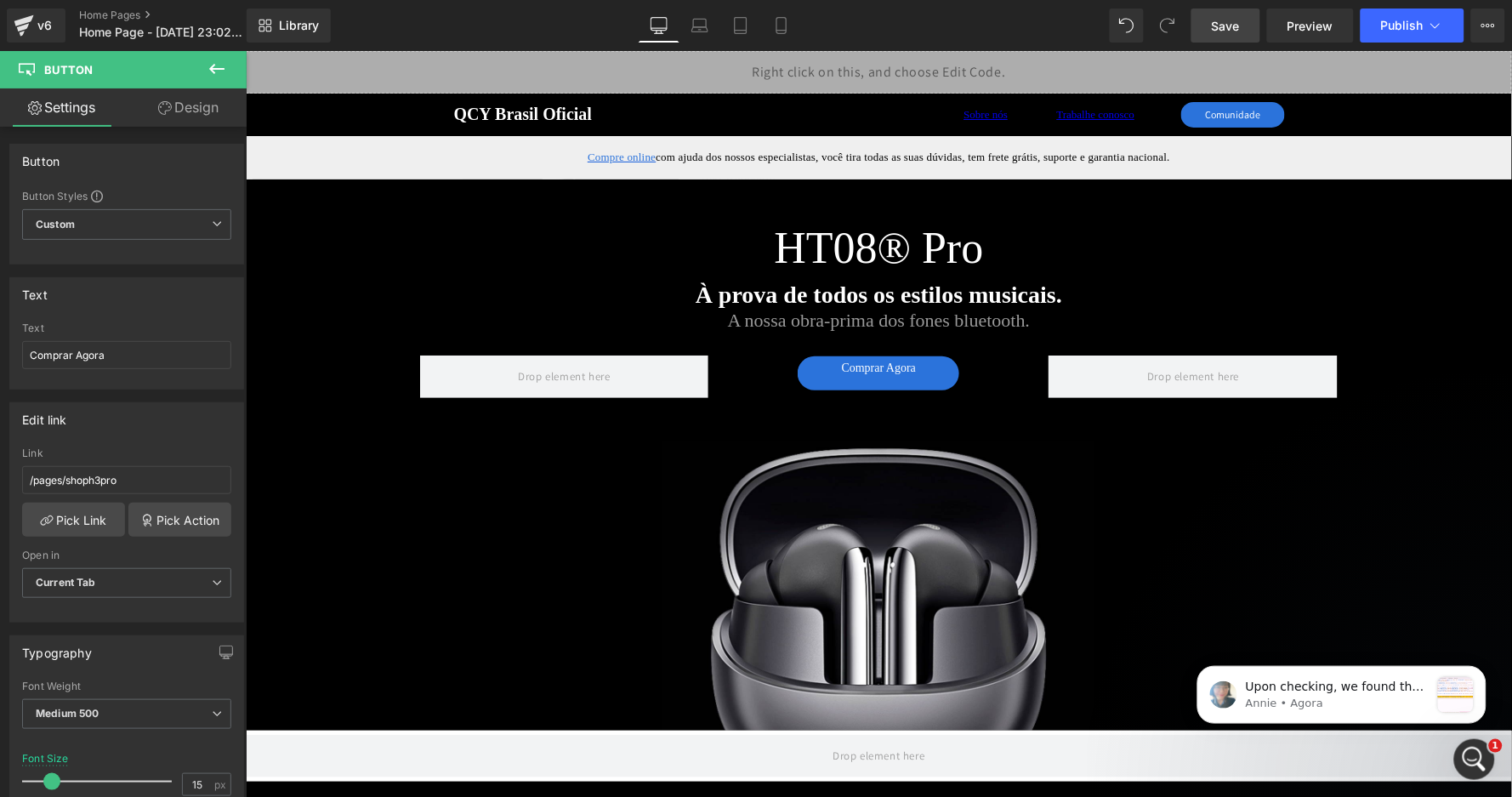
scroll to position [0, 0]
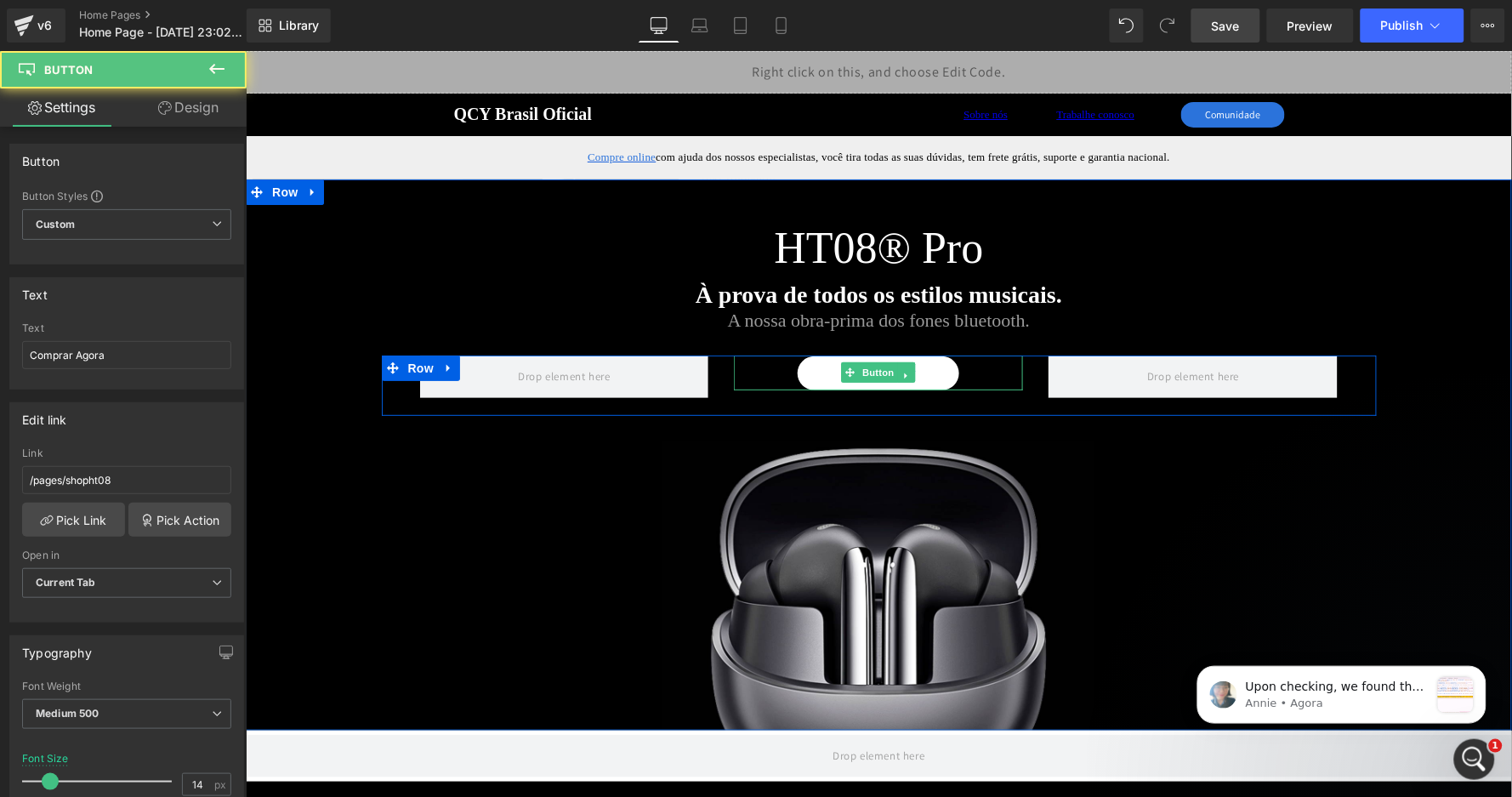
click at [871, 366] on div "Comprar Agora Button" at bounding box center [878, 371] width 290 height 35
click at [874, 375] on span "Button" at bounding box center [879, 371] width 39 height 20
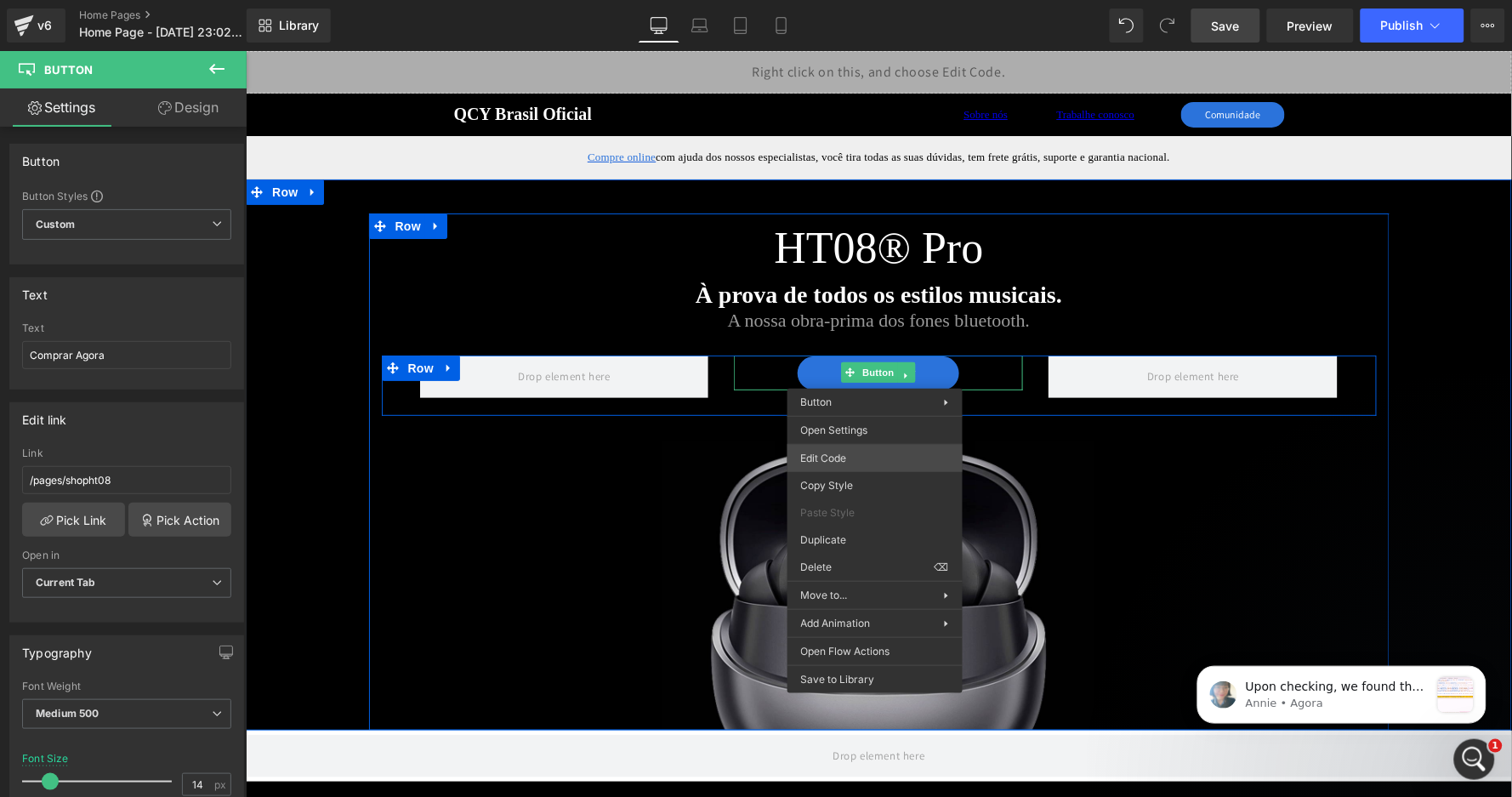
click at [855, 0] on div "Button You are previewing how the will restyle your page. You can not edit Elem…" at bounding box center [756, 0] width 1512 height 0
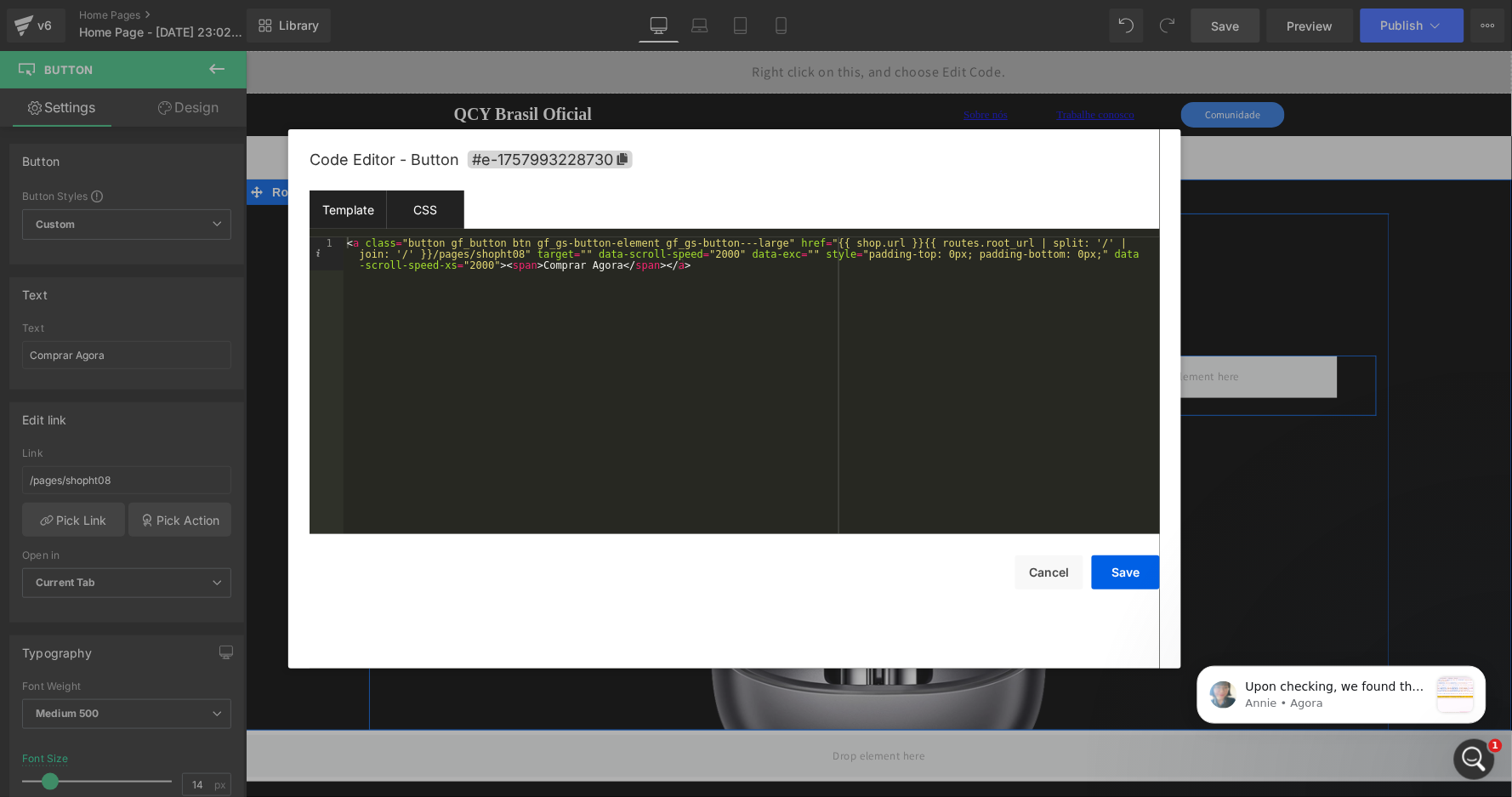
click at [412, 206] on div "CSS" at bounding box center [426, 210] width 78 height 38
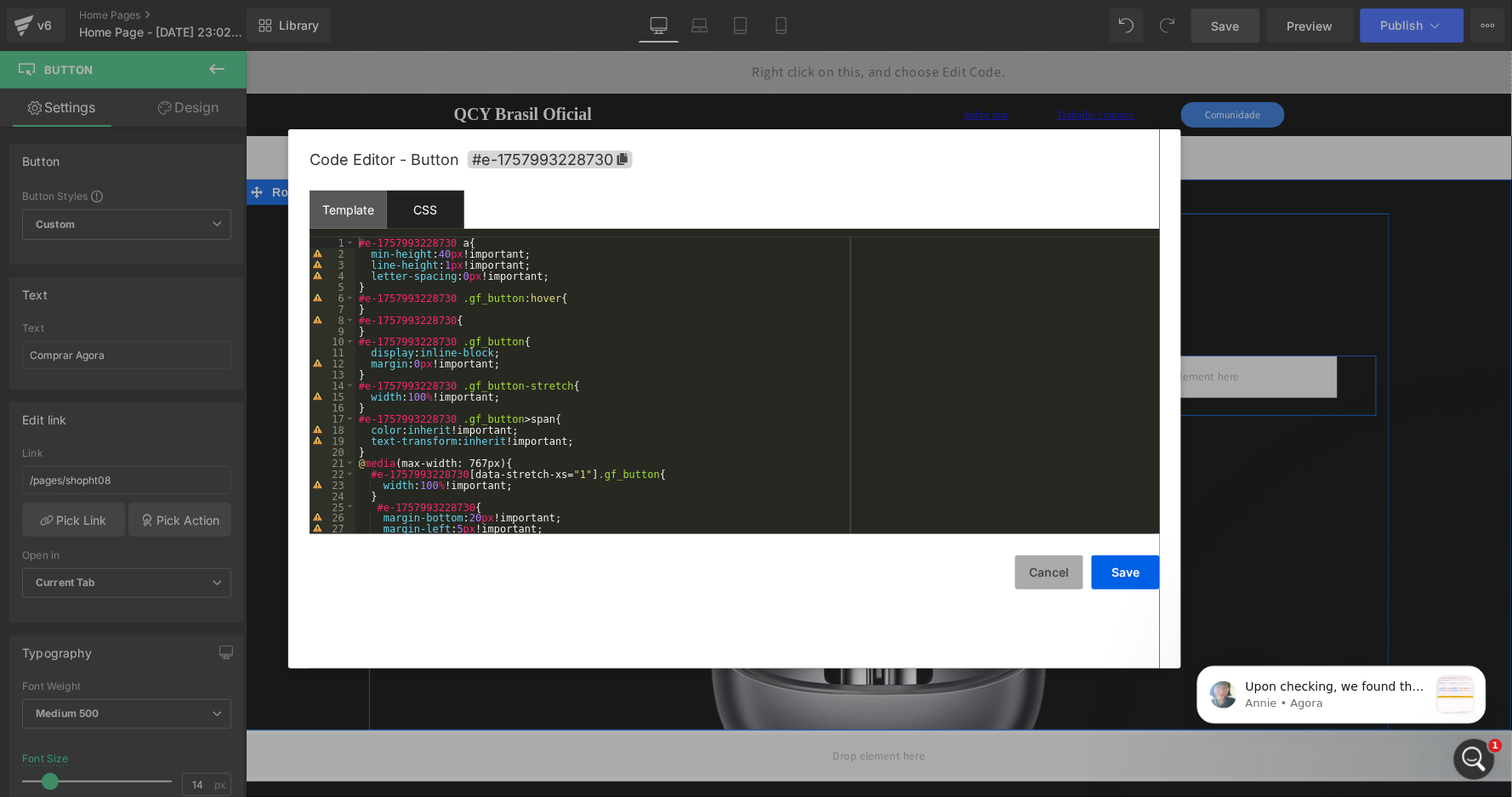
click at [1054, 567] on button "Cancel" at bounding box center [1049, 573] width 68 height 34
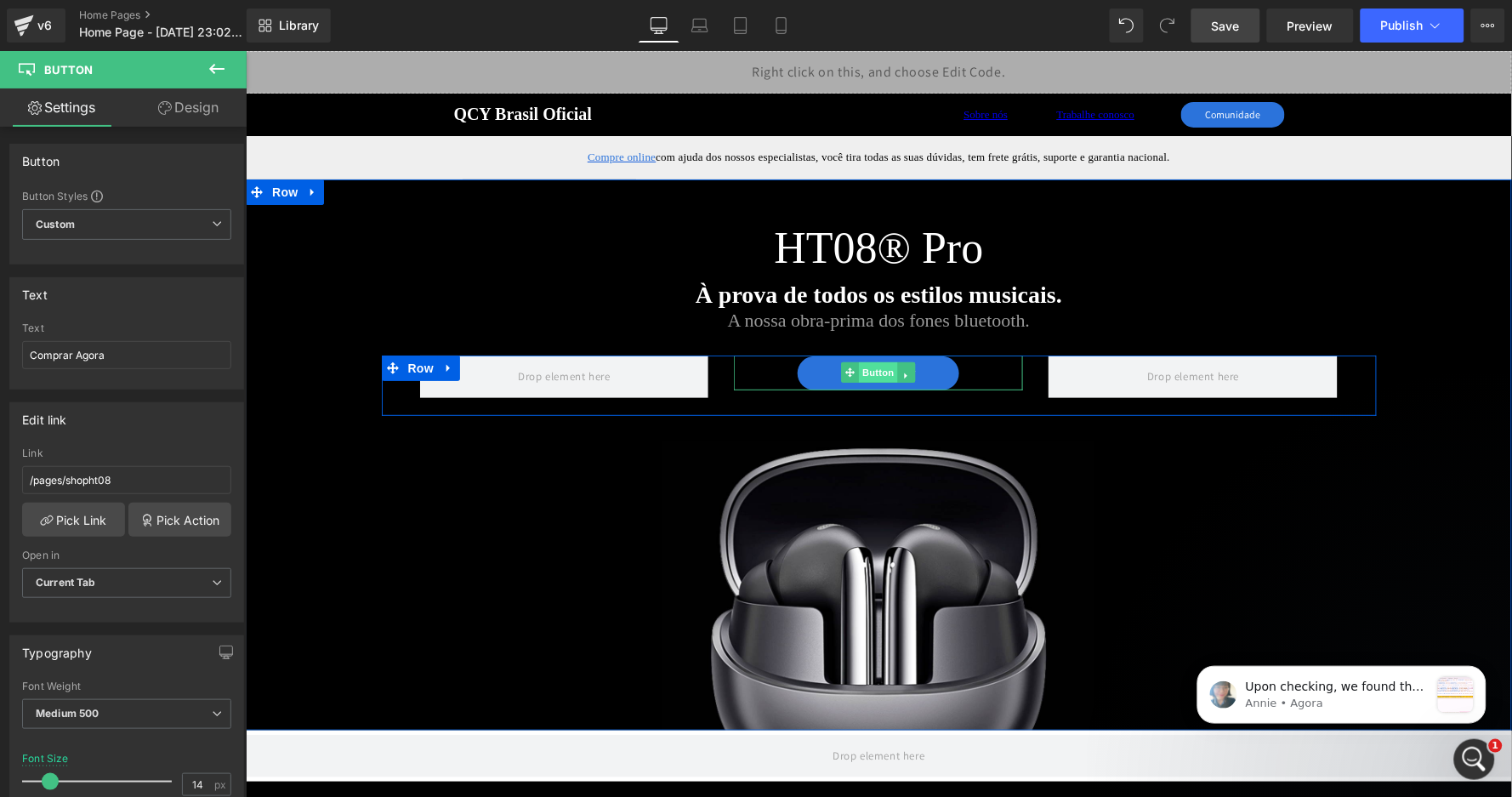
click at [874, 370] on span "Button" at bounding box center [879, 371] width 39 height 20
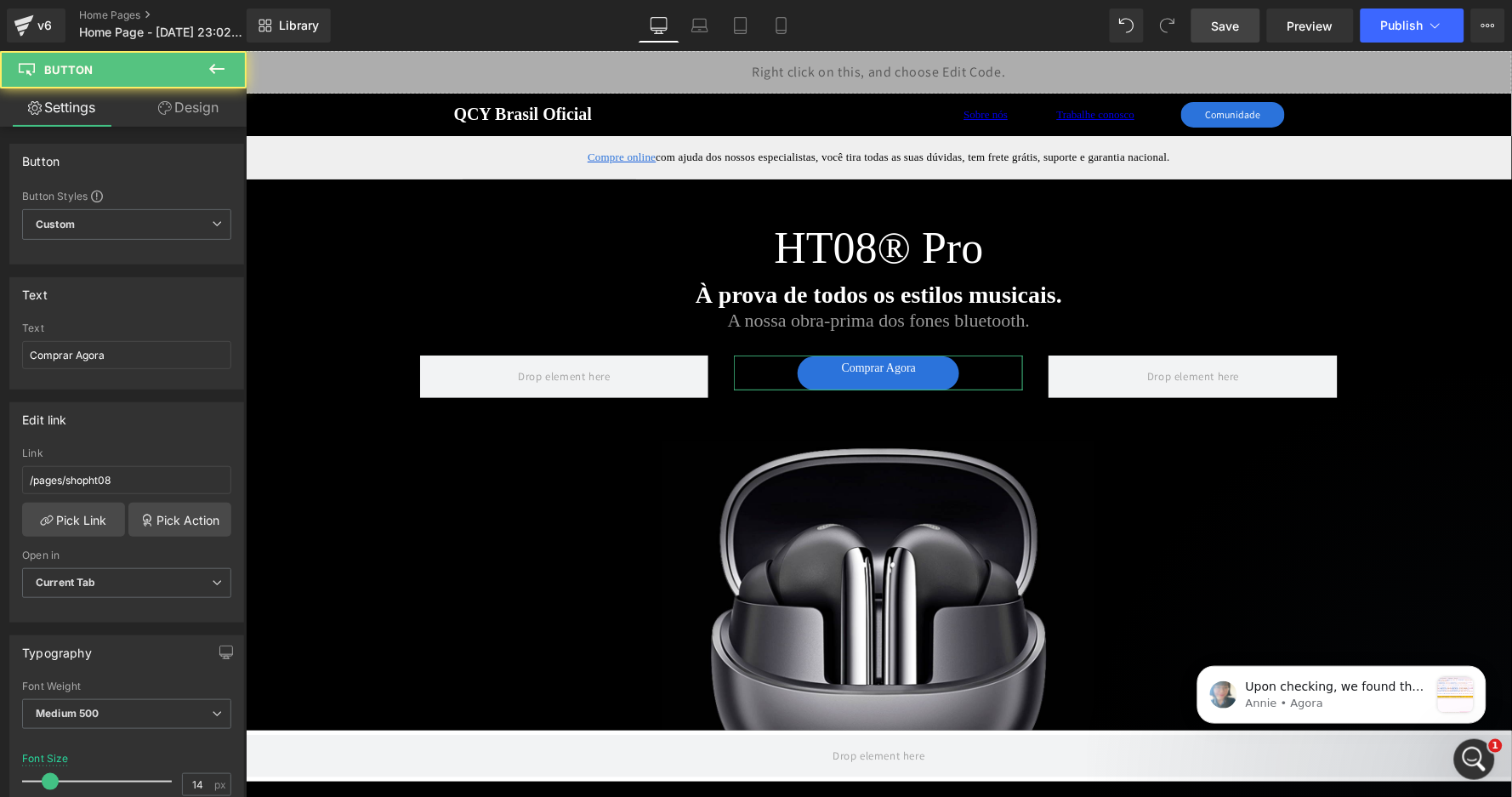
click at [184, 104] on link "Design" at bounding box center [188, 107] width 123 height 38
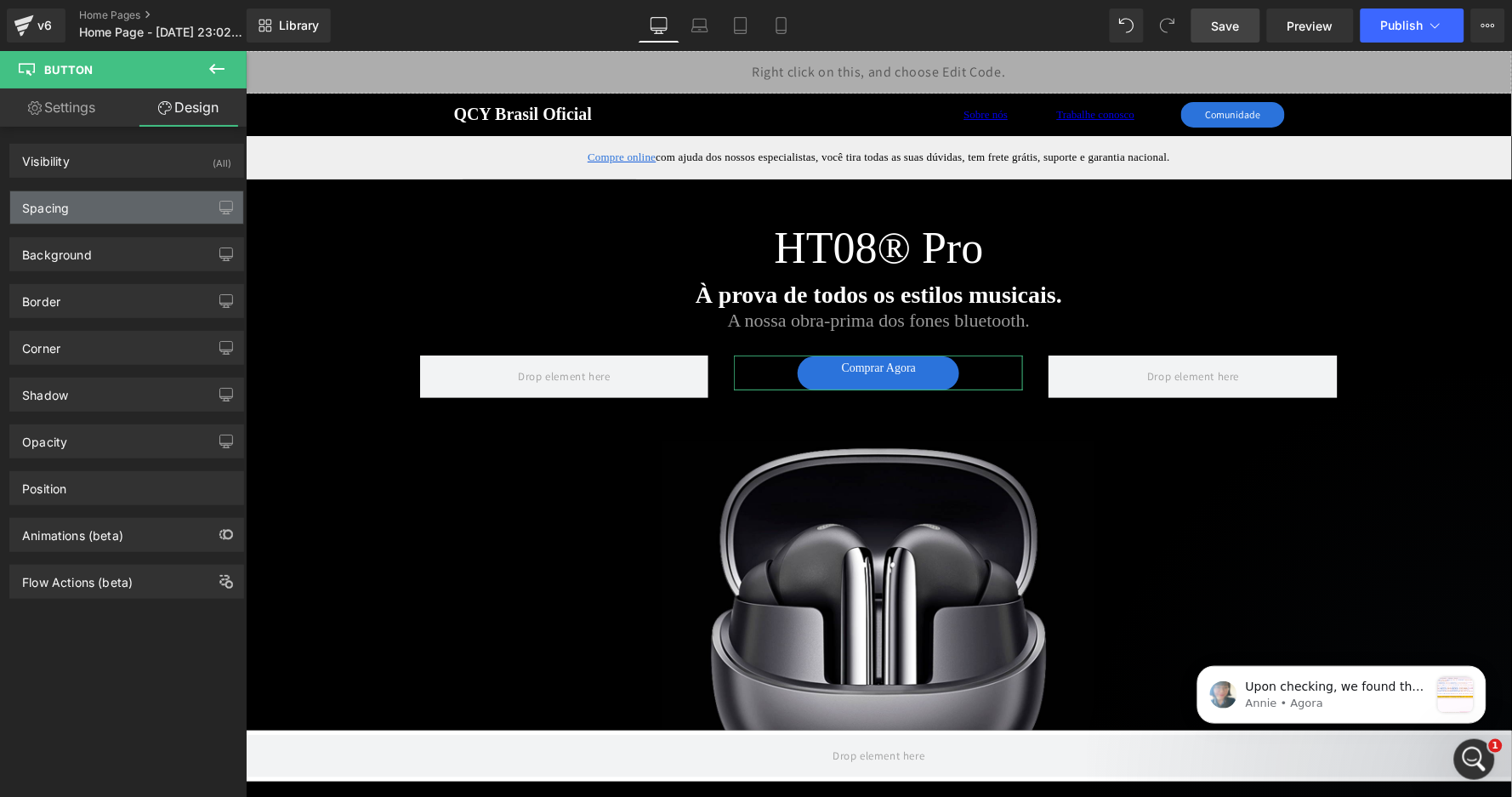
click at [115, 208] on div "Spacing" at bounding box center [126, 208] width 233 height 32
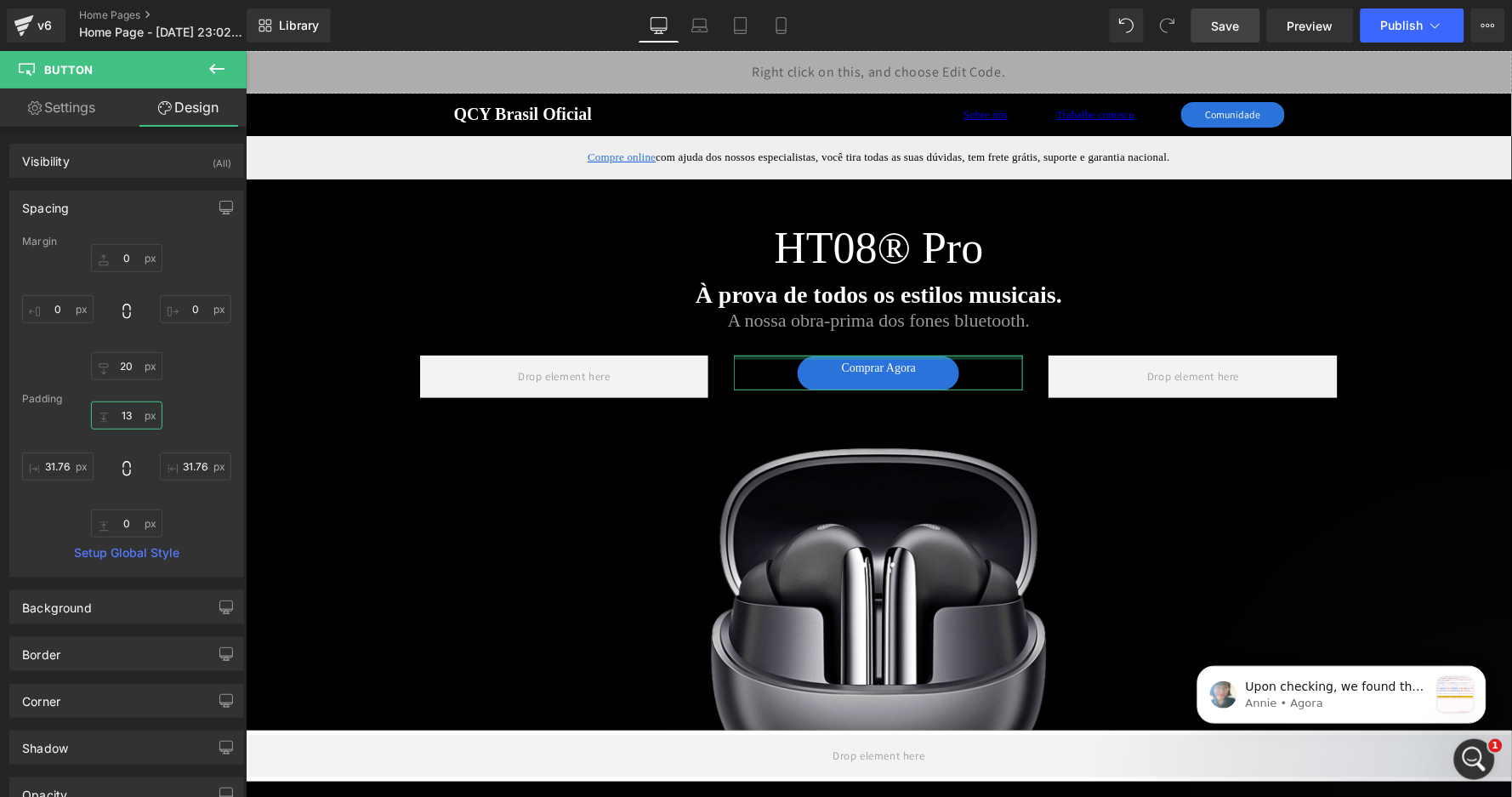
click at [133, 420] on input "13" at bounding box center [126, 416] width 71 height 28
type input "19"
click at [67, 100] on link "Settings" at bounding box center [62, 107] width 123 height 38
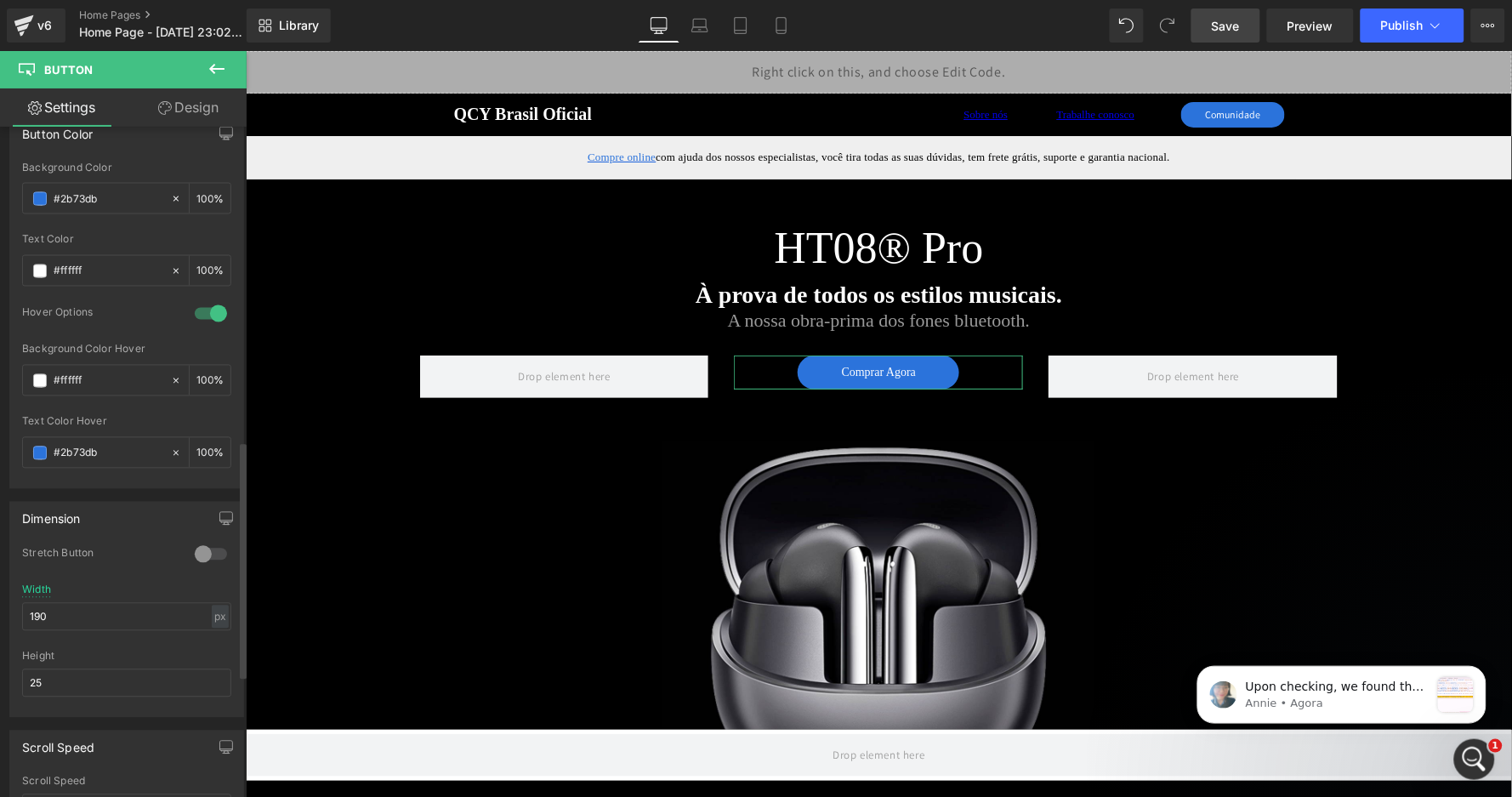
scroll to position [958, 0]
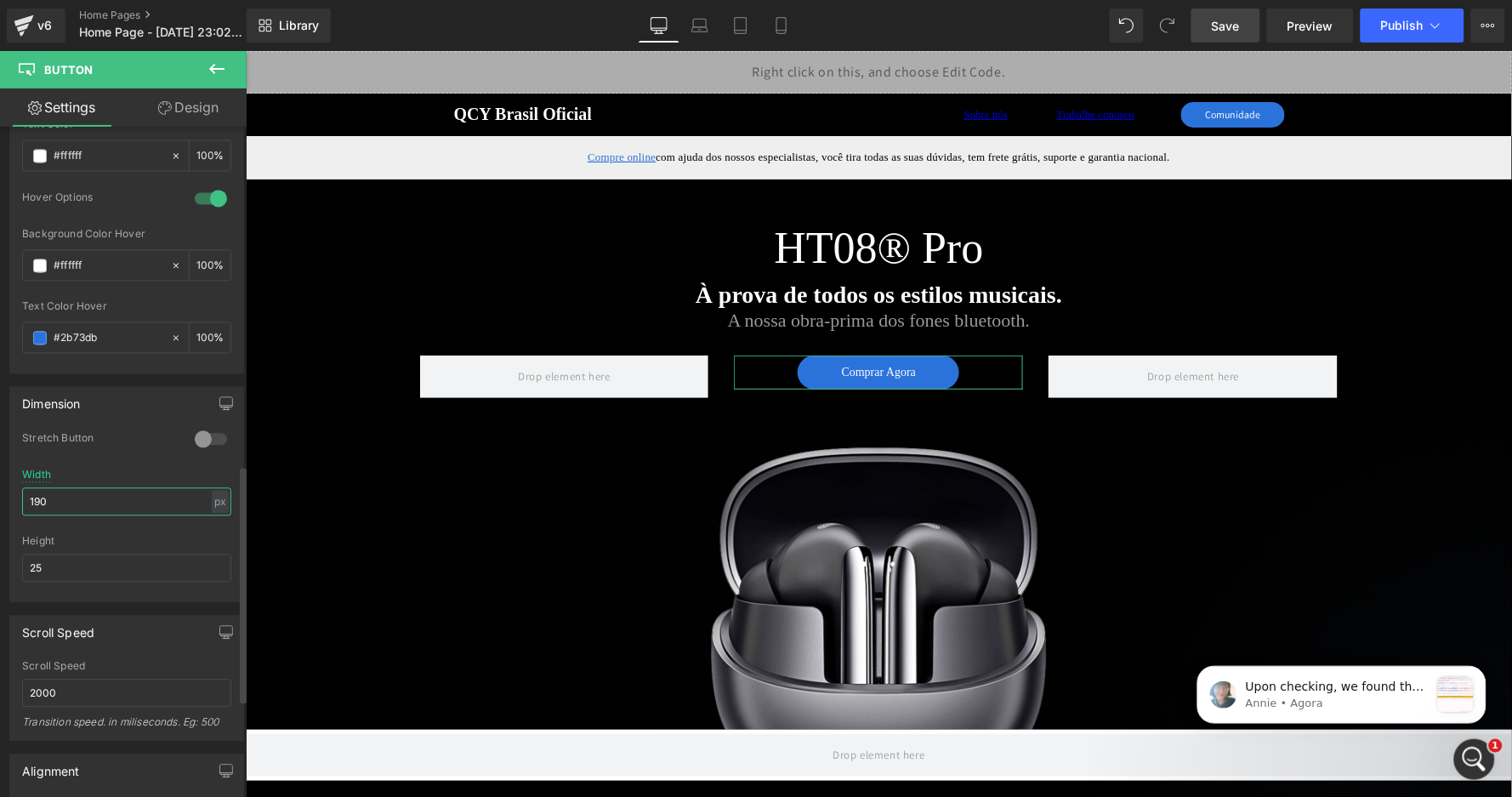
click at [94, 488] on input "190" at bounding box center [126, 503] width 209 height 28
type input "180"
click at [1231, 30] on span "Save" at bounding box center [1226, 26] width 28 height 18
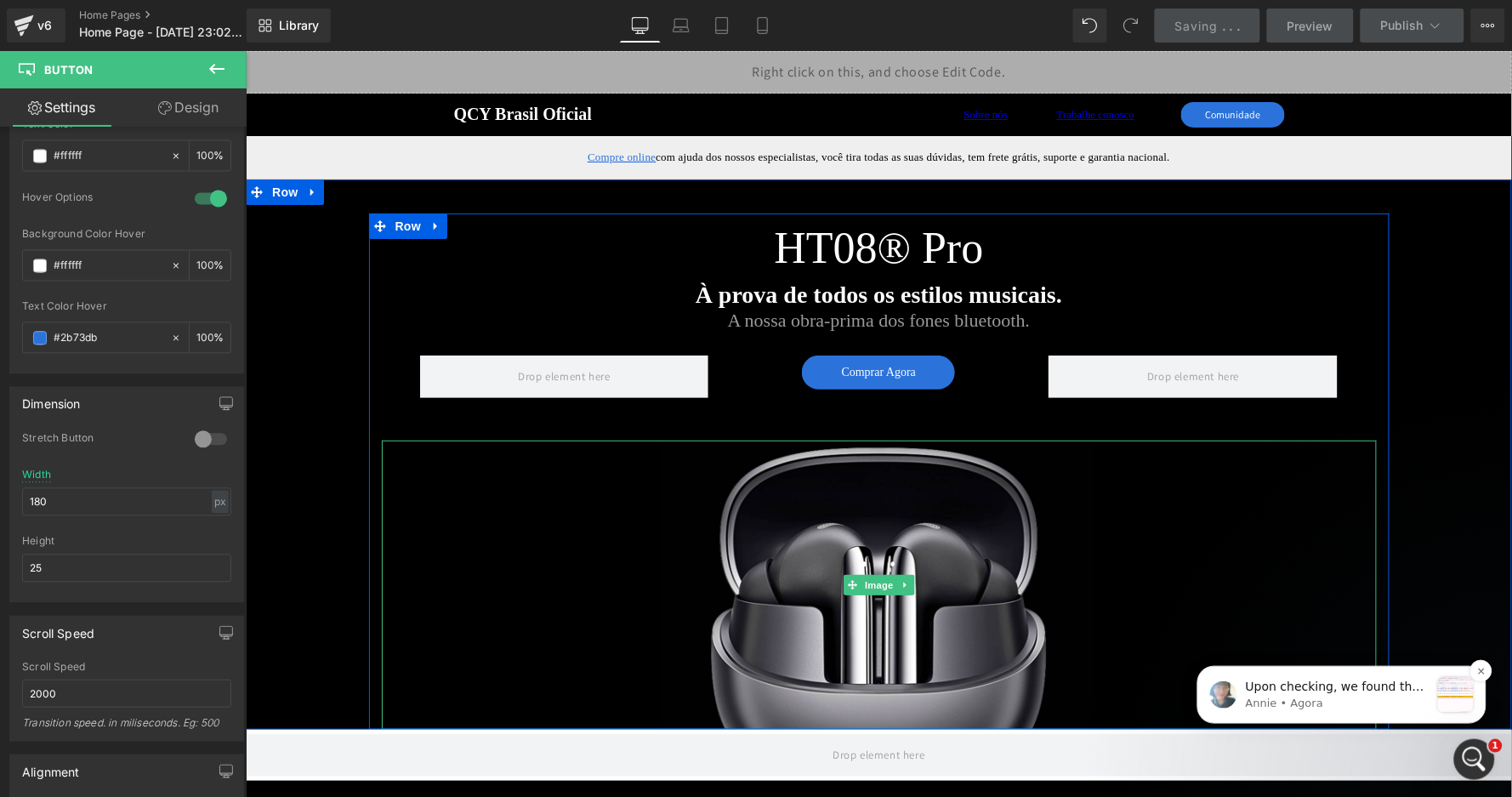
click at [1380, 702] on p "Annie • Agora" at bounding box center [1336, 703] width 183 height 15
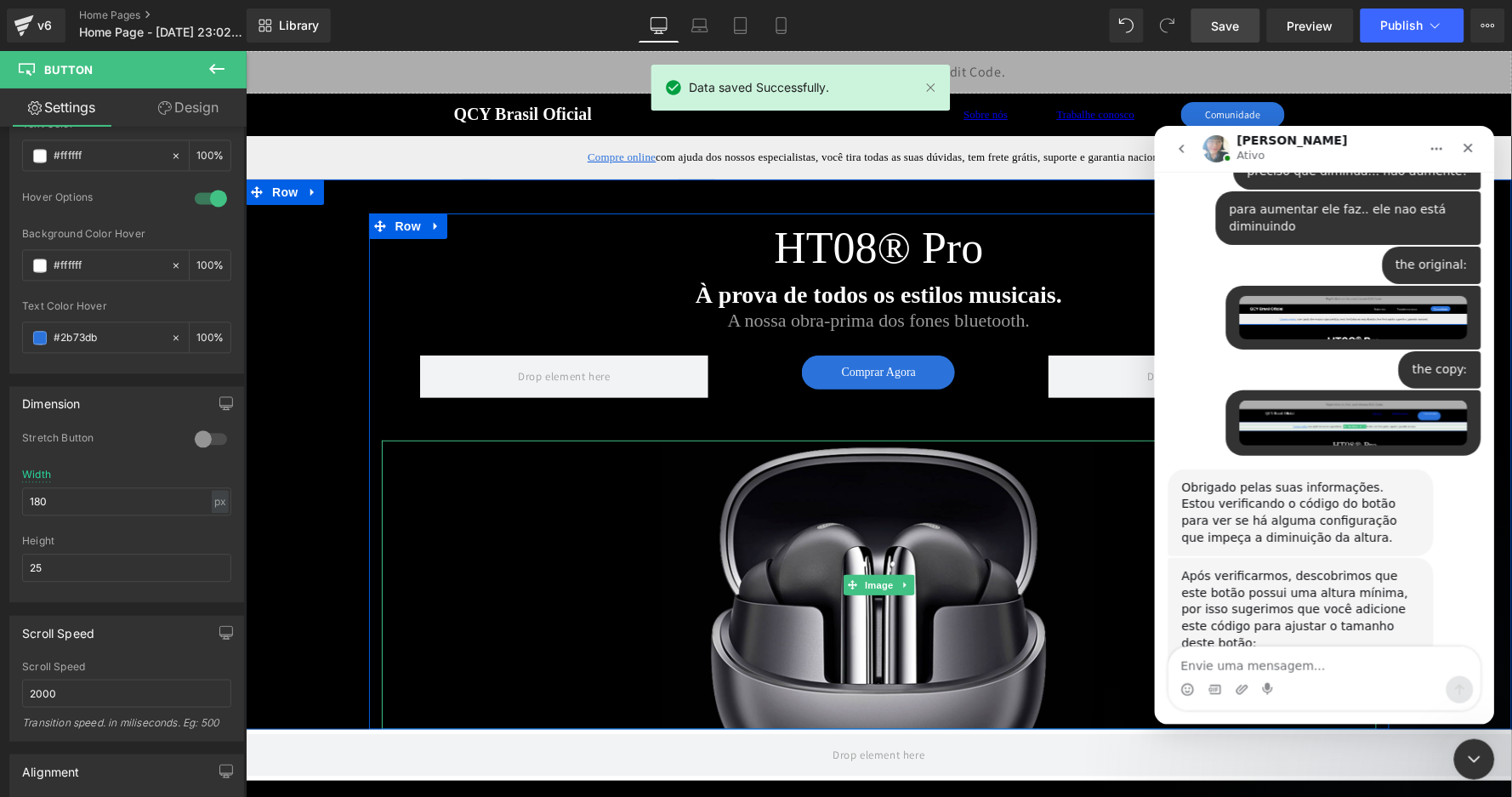
scroll to position [5794, 0]
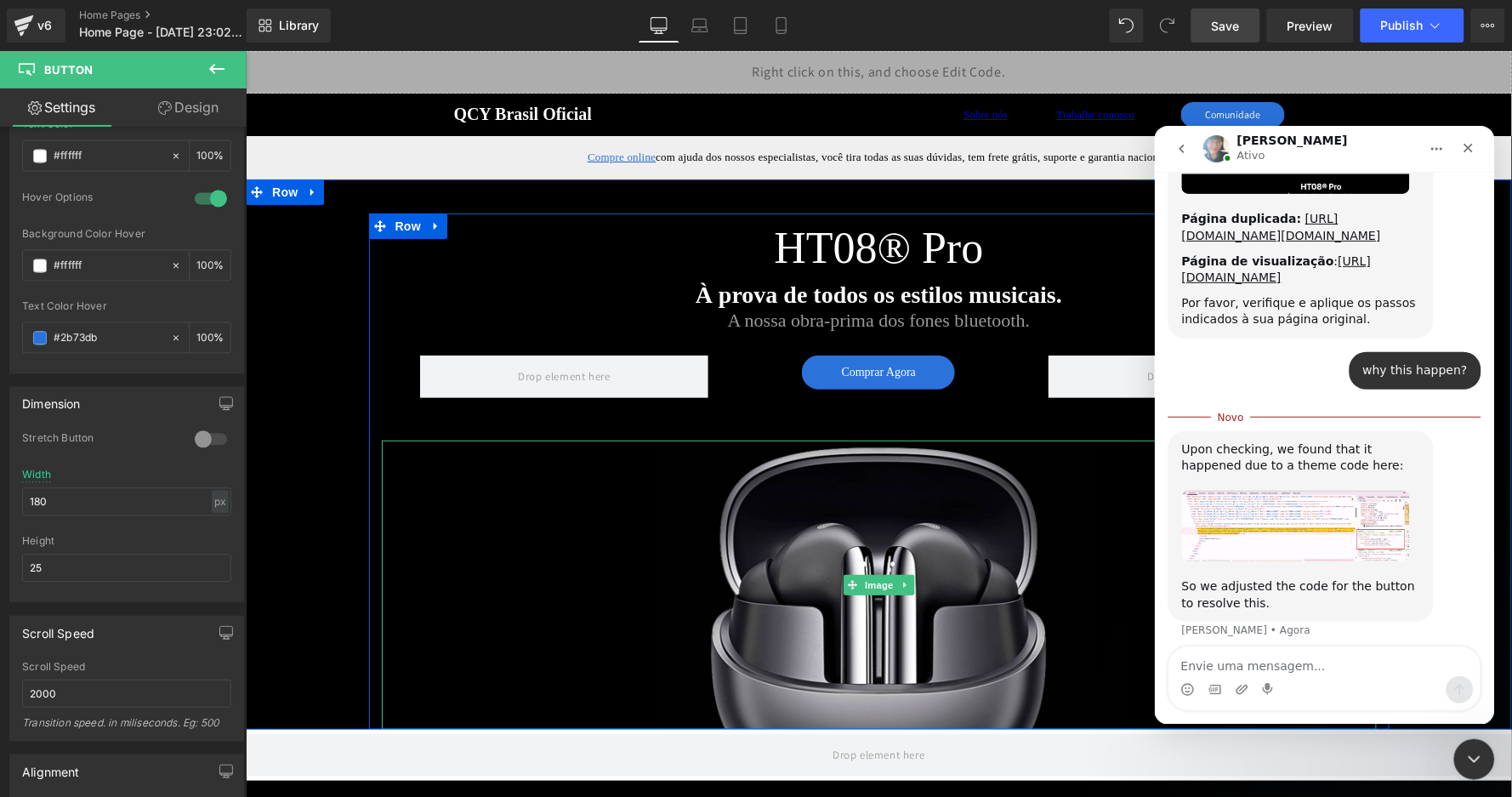
click at [1331, 532] on img "Annie diz…" at bounding box center [1295, 525] width 228 height 70
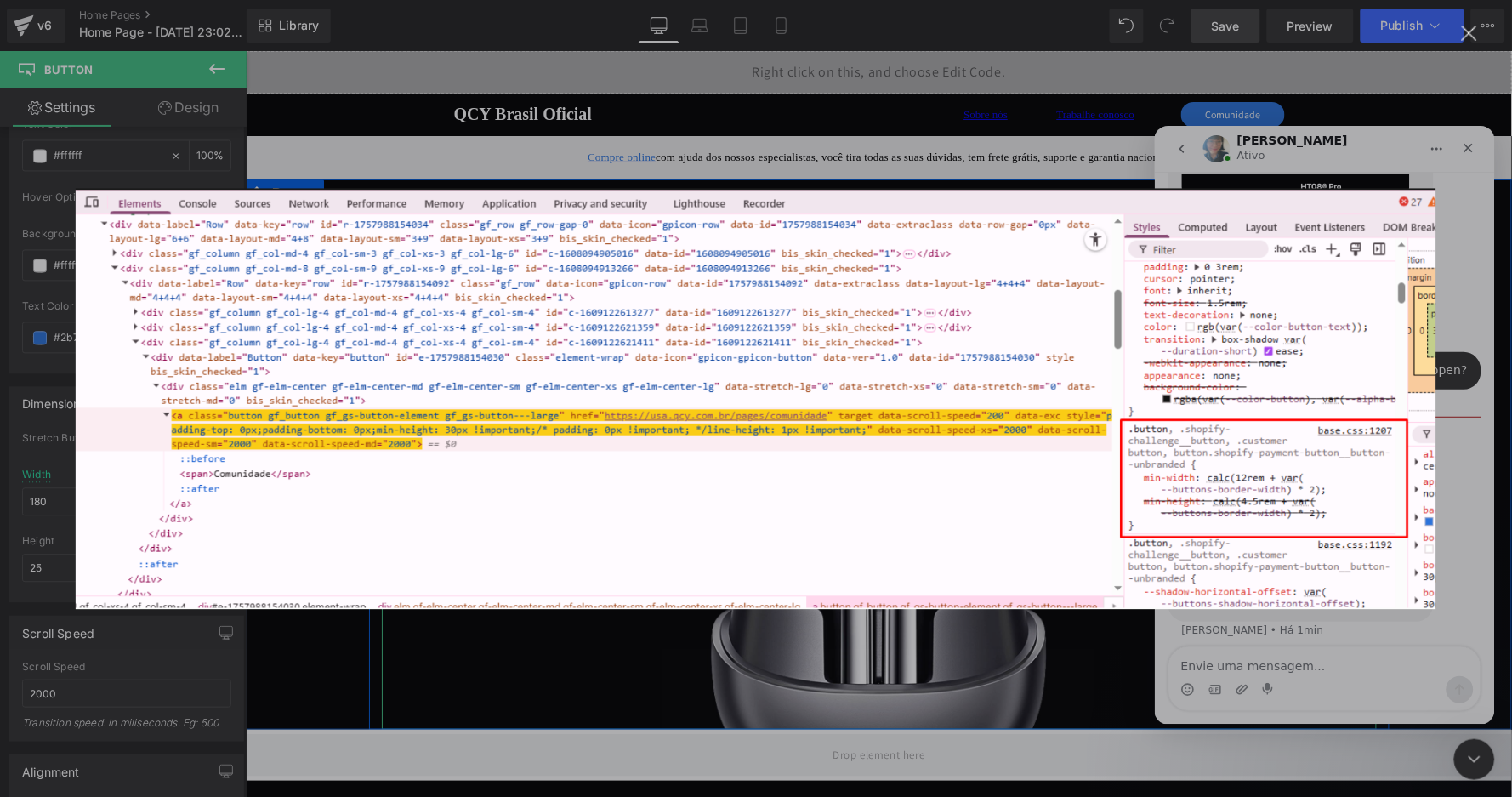
click at [1366, 649] on div "Messenger da Intercom" at bounding box center [756, 398] width 1512 height 797
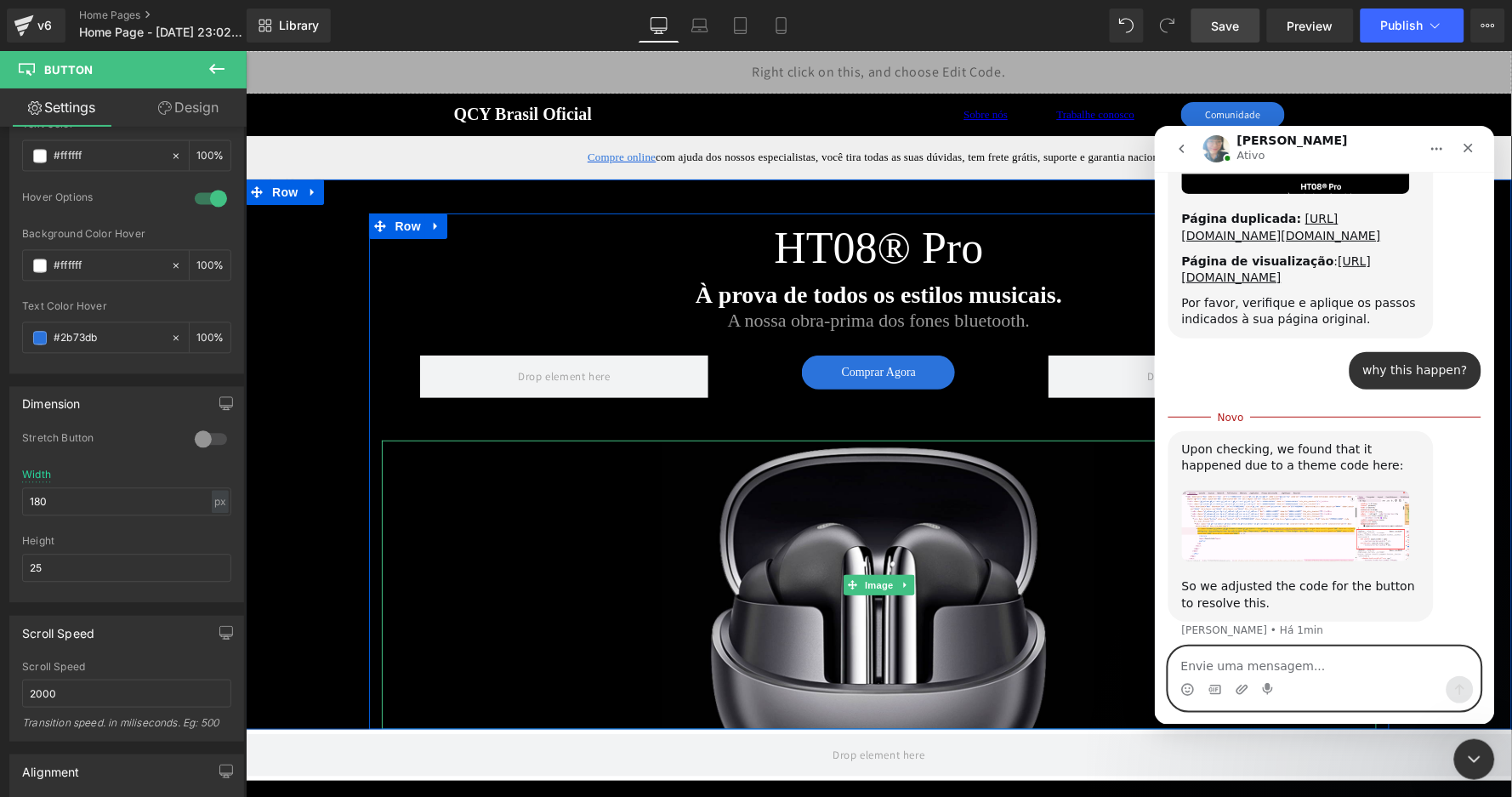
click at [1353, 665] on textarea "Envie uma mensagem..." at bounding box center [1325, 661] width 312 height 28
type textarea "ok"
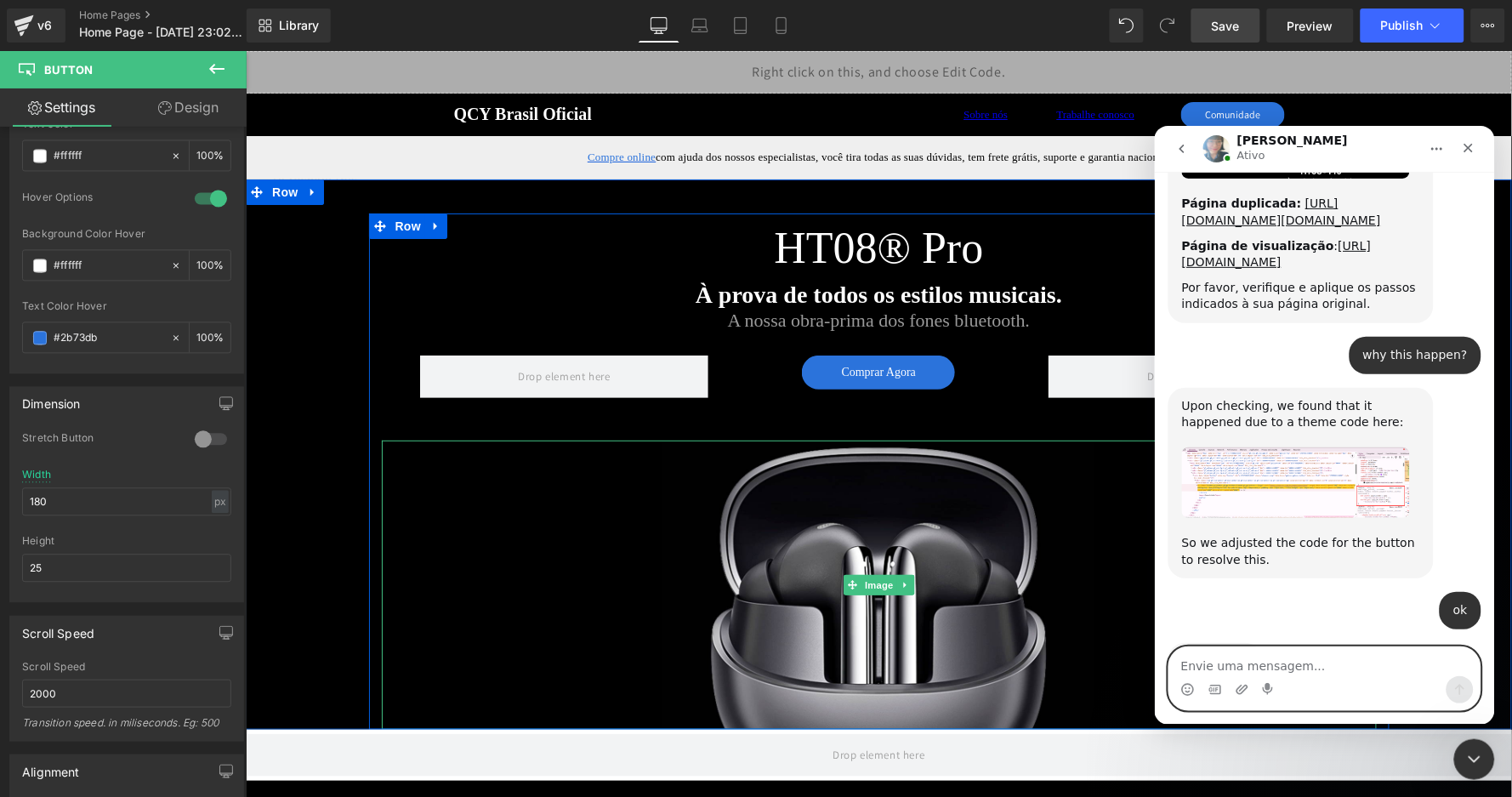
scroll to position [5867, 0]
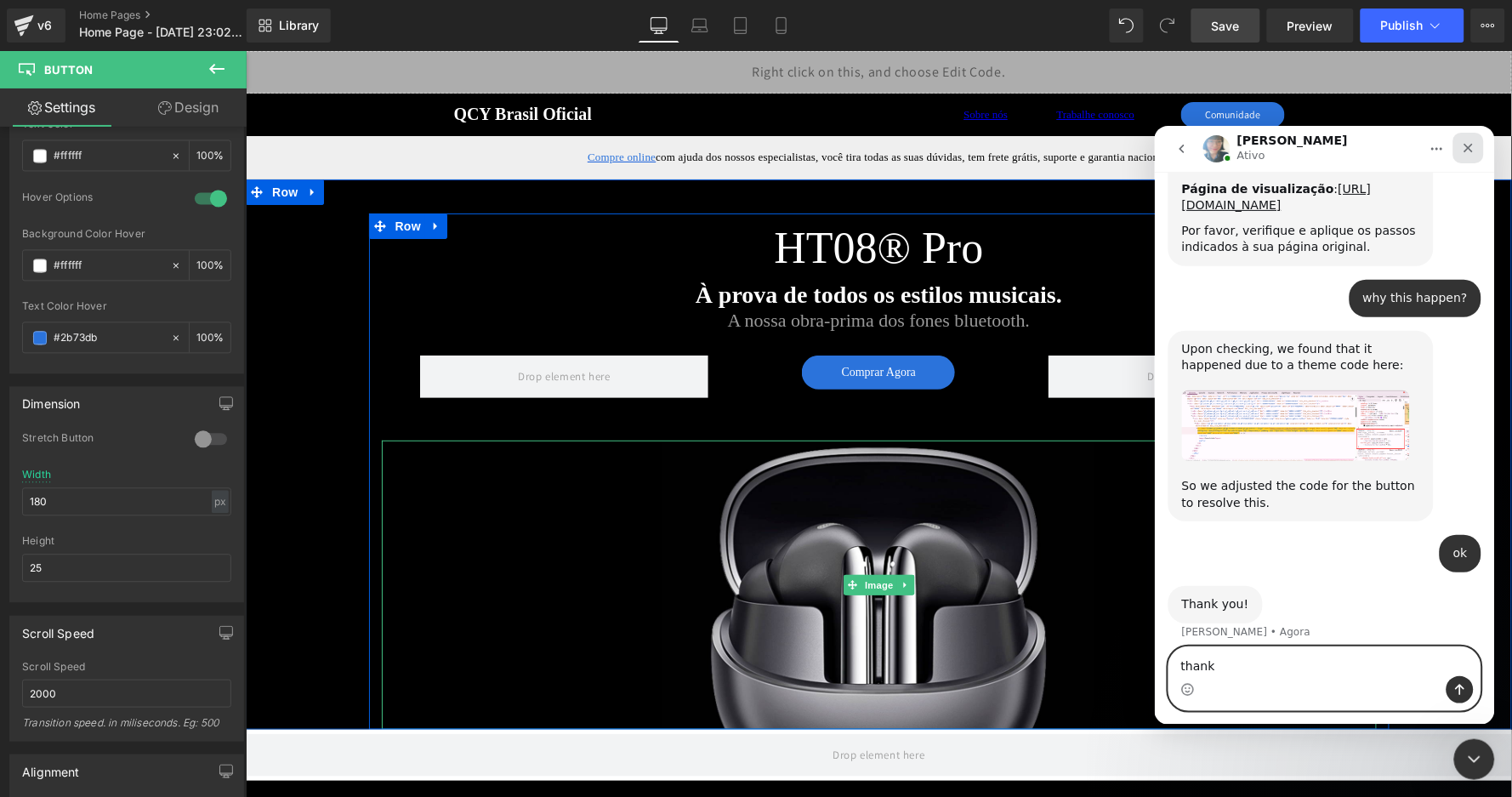
type textarea "thanks"
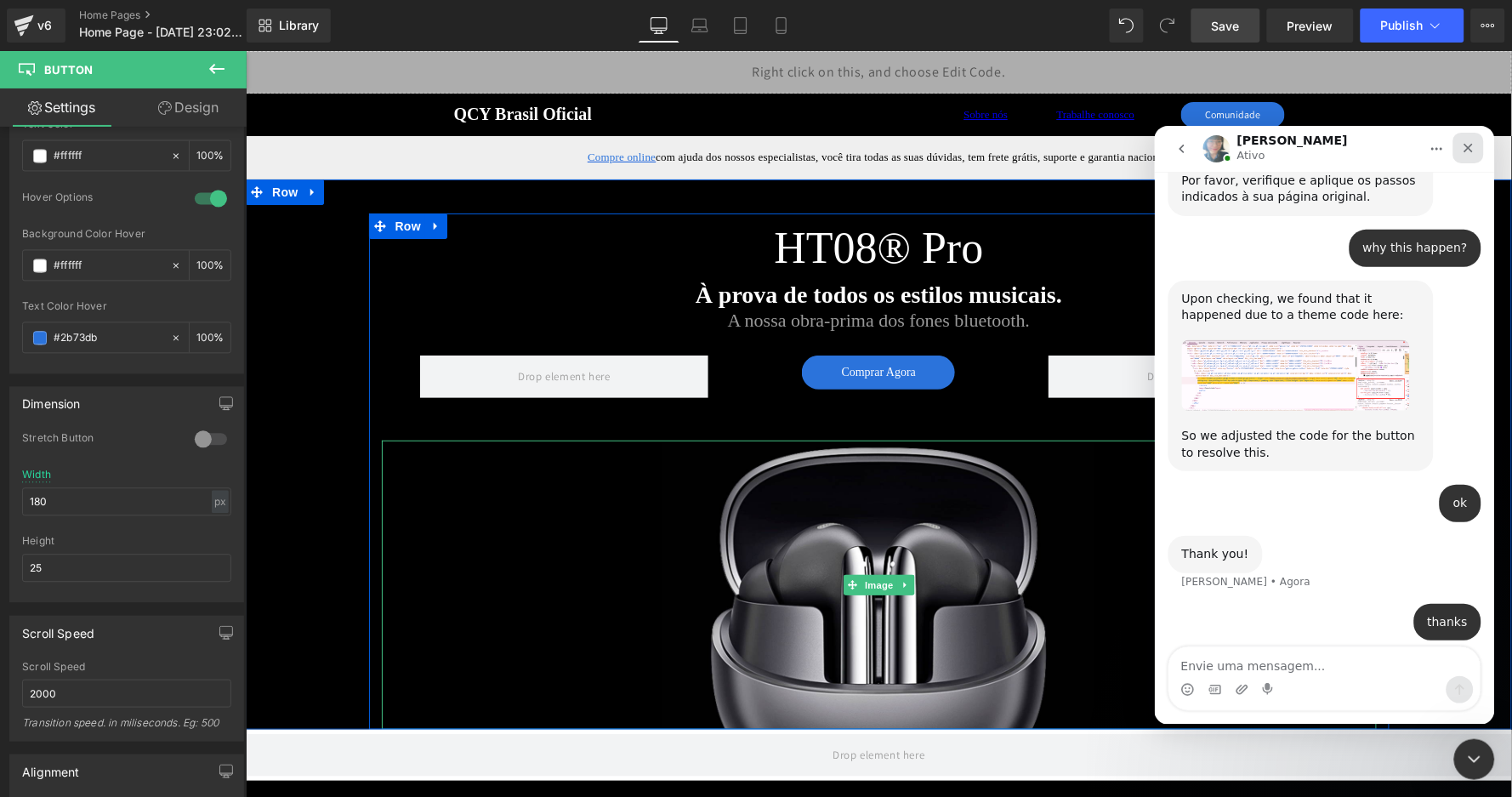
click at [1466, 142] on icon "Fechar" at bounding box center [1468, 147] width 13 height 13
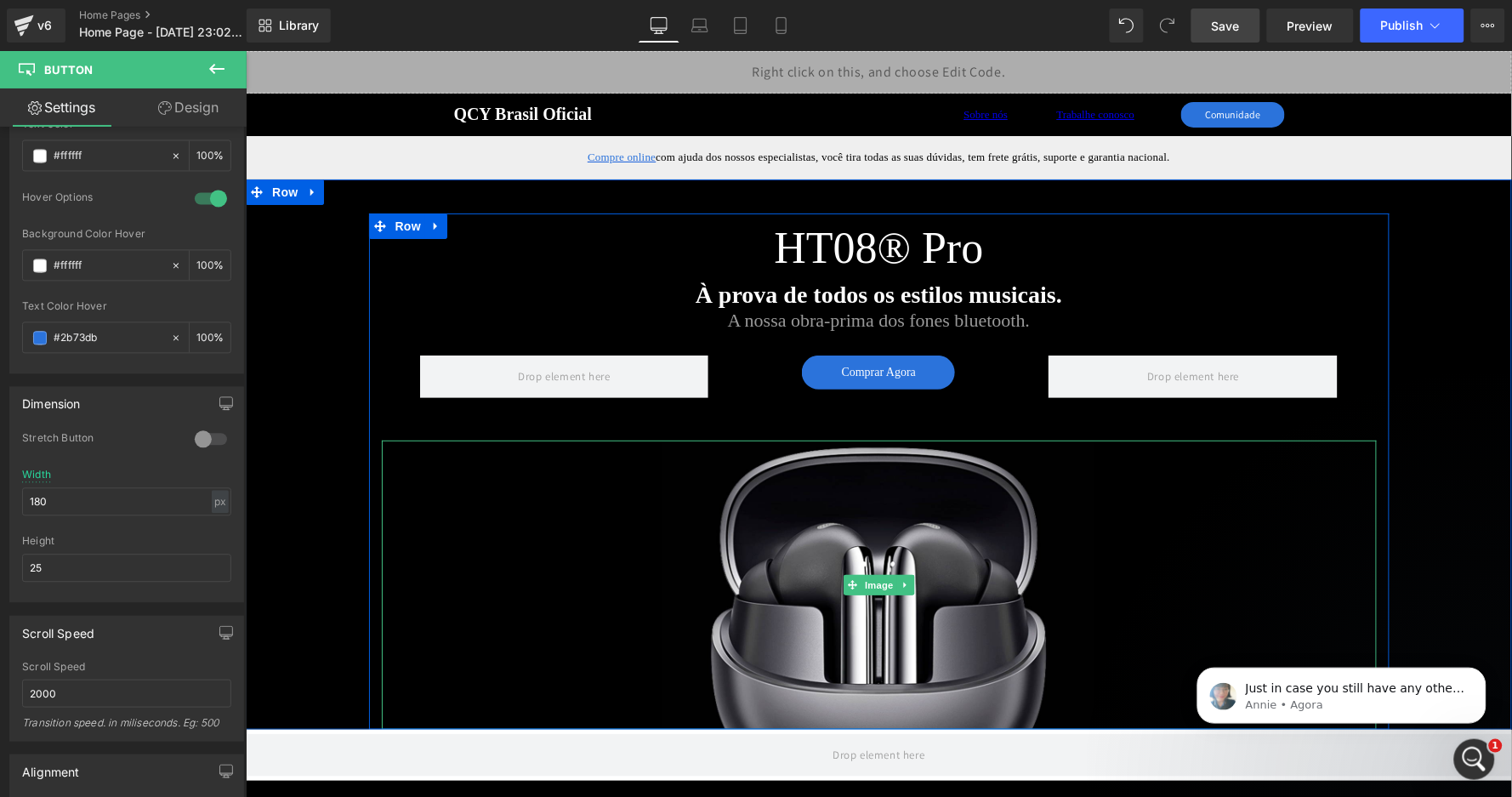
scroll to position [5909, 0]
